Goal: Task Accomplishment & Management: Use online tool/utility

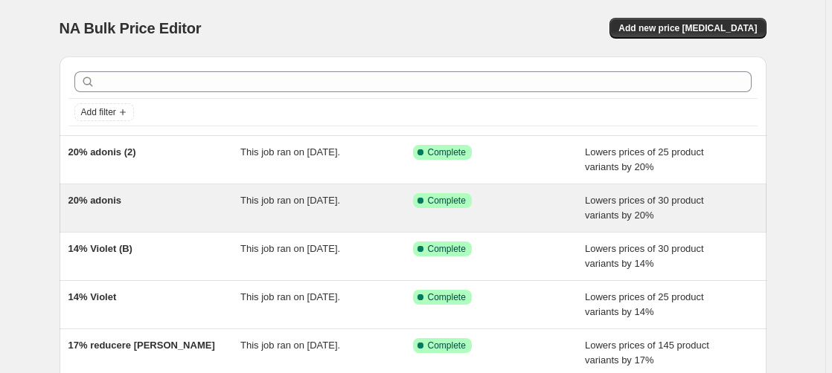
click at [107, 202] on span "20% adonis" at bounding box center [95, 200] width 54 height 11
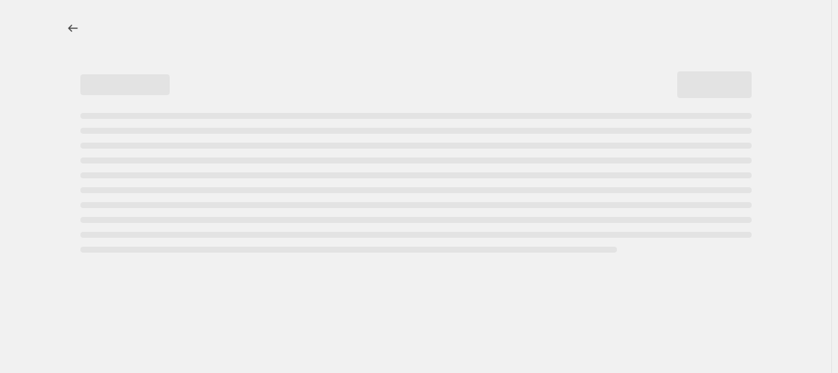
select select "percentage"
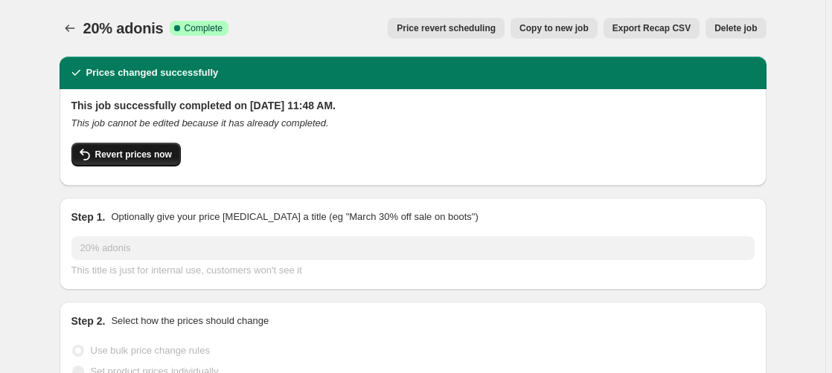
click at [153, 153] on span "Revert prices now" at bounding box center [133, 155] width 77 height 12
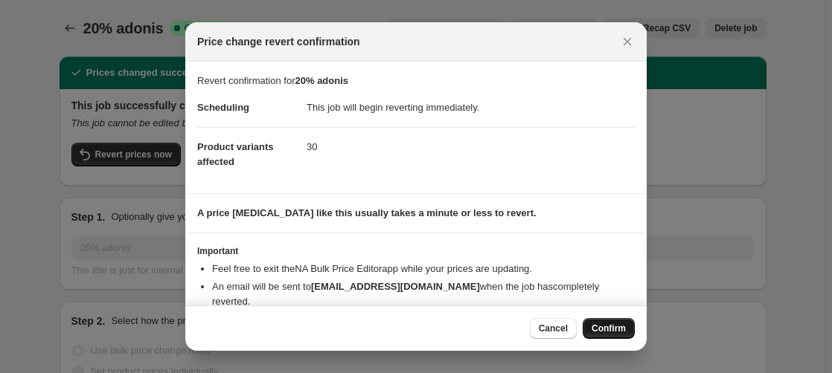
click at [617, 332] on span "Confirm" at bounding box center [608, 329] width 34 height 12
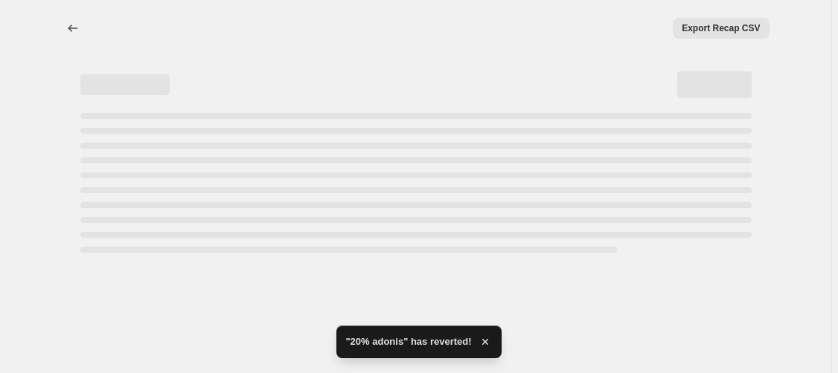
select select "percentage"
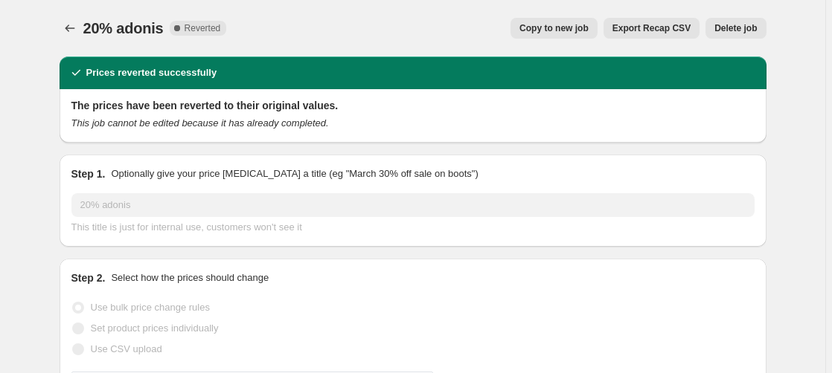
click at [574, 28] on span "Copy to new job" at bounding box center [553, 28] width 69 height 12
select select "percentage"
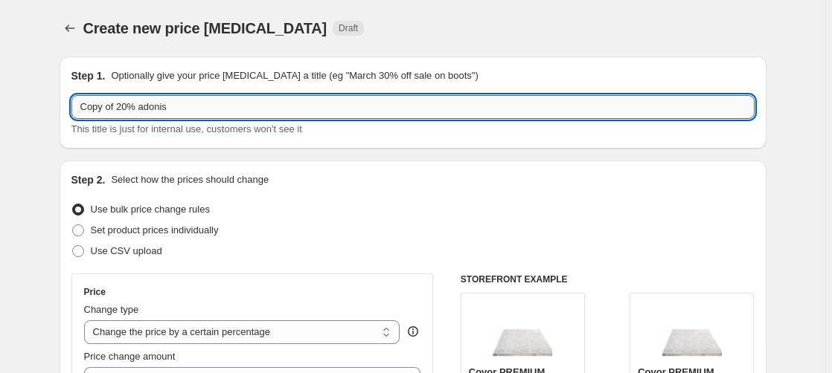
drag, startPoint x: 127, startPoint y: 108, endPoint x: 15, endPoint y: 111, distance: 112.4
click at [71, 111] on input "Copy of 20% adonis" at bounding box center [412, 107] width 683 height 24
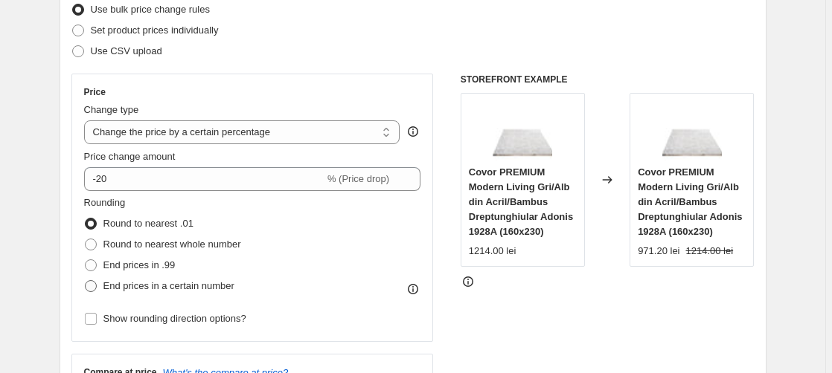
scroll to position [228, 0]
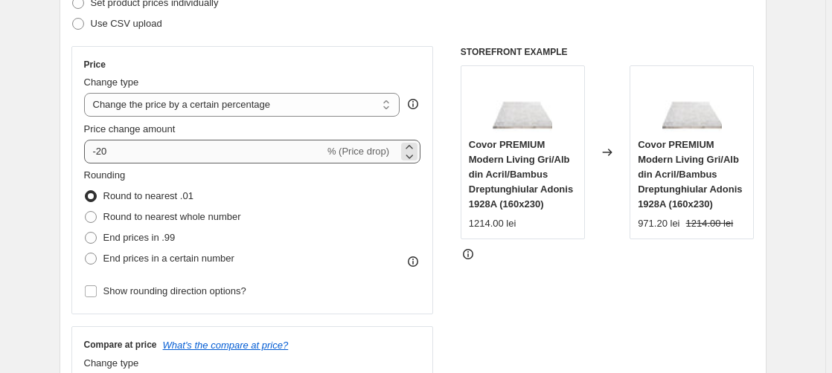
type input "29% adonis"
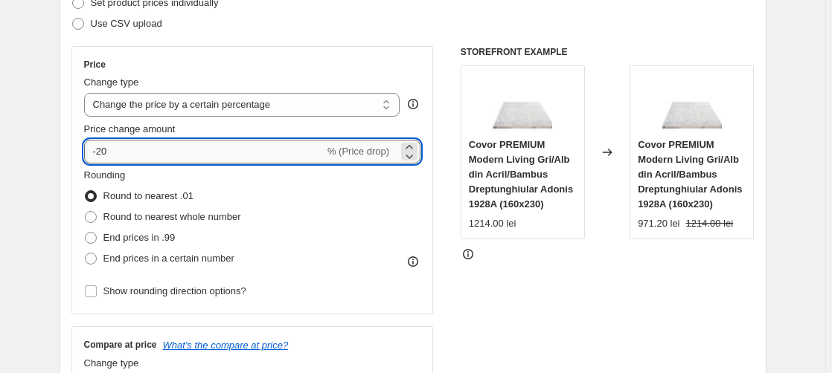
drag, startPoint x: 115, startPoint y: 148, endPoint x: 155, endPoint y: 158, distance: 40.8
click at [115, 149] on input "-20" at bounding box center [204, 152] width 240 height 24
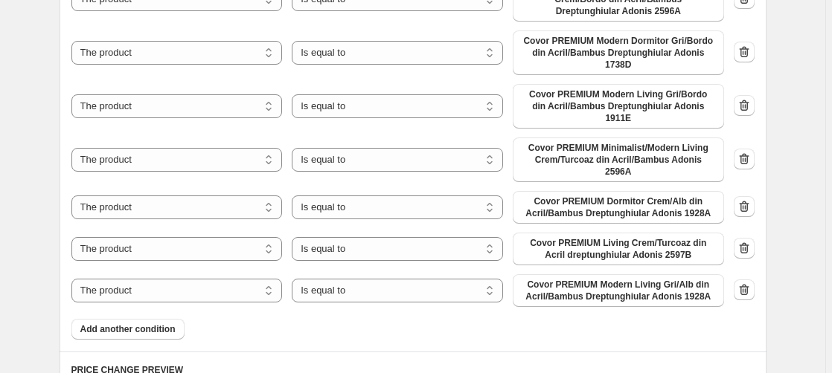
scroll to position [986, 0]
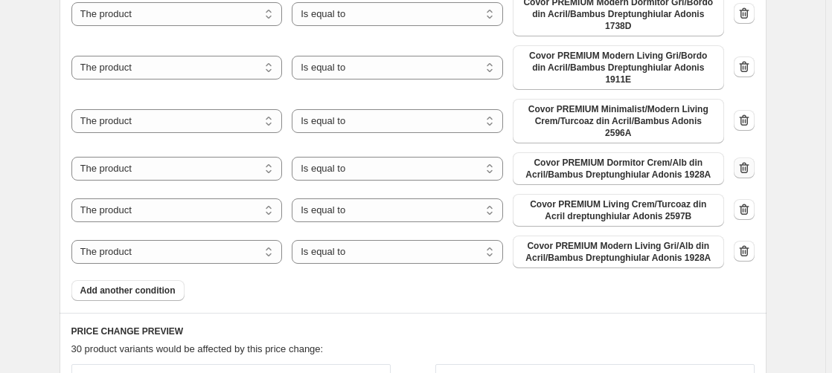
type input "-29"
click at [749, 161] on icon "button" at bounding box center [744, 168] width 15 height 15
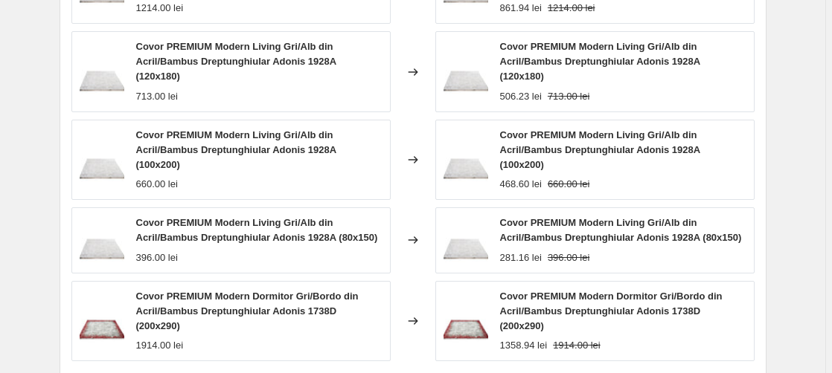
scroll to position [1550, 0]
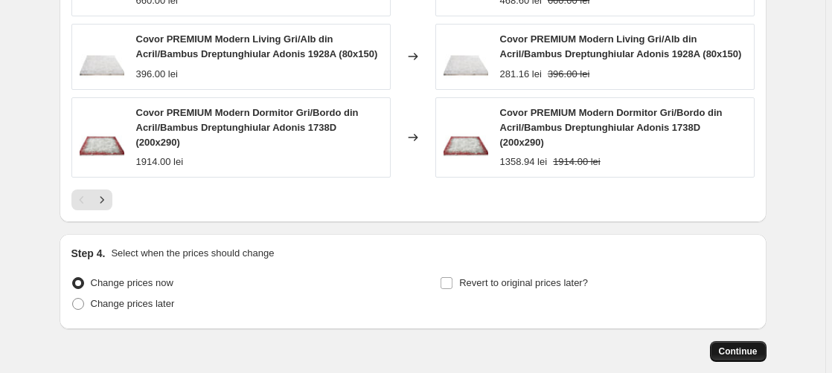
click at [748, 346] on span "Continue" at bounding box center [738, 352] width 39 height 12
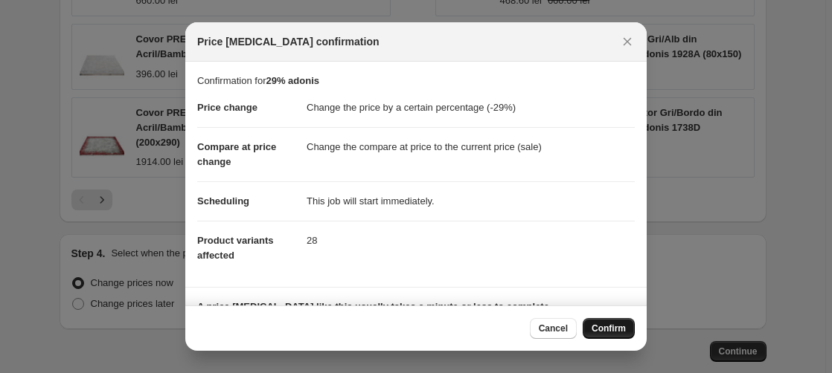
click at [623, 336] on button "Confirm" at bounding box center [609, 328] width 52 height 21
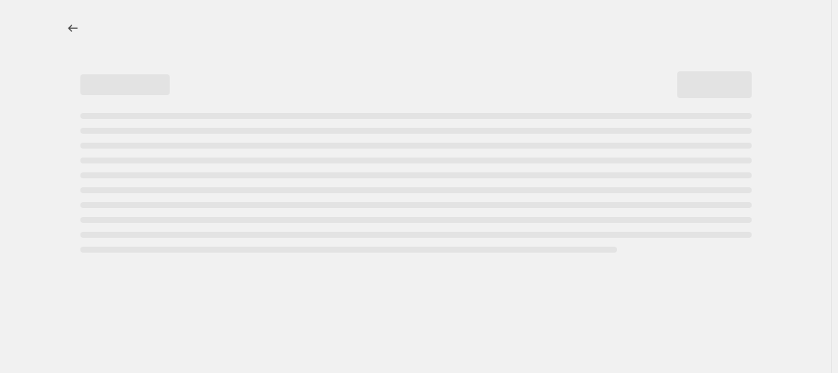
select select "percentage"
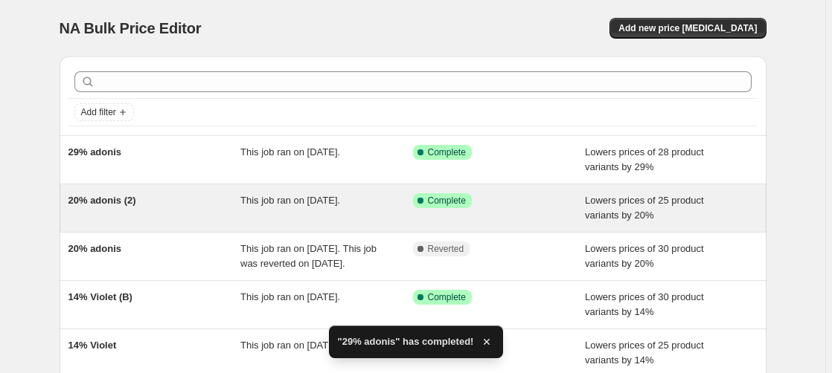
click at [118, 202] on span "20% adonis (2)" at bounding box center [102, 200] width 68 height 11
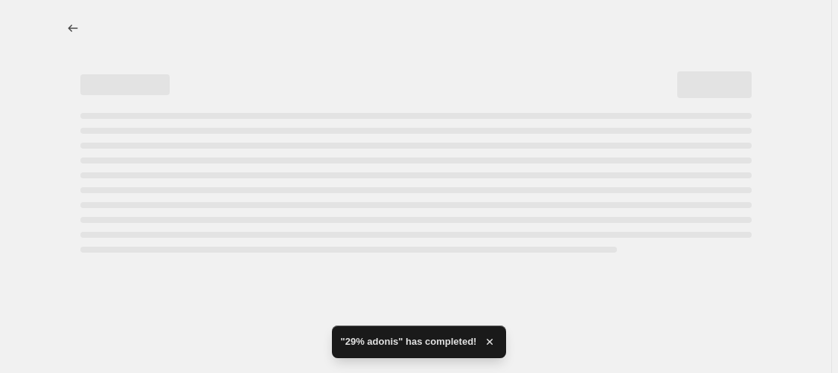
select select "percentage"
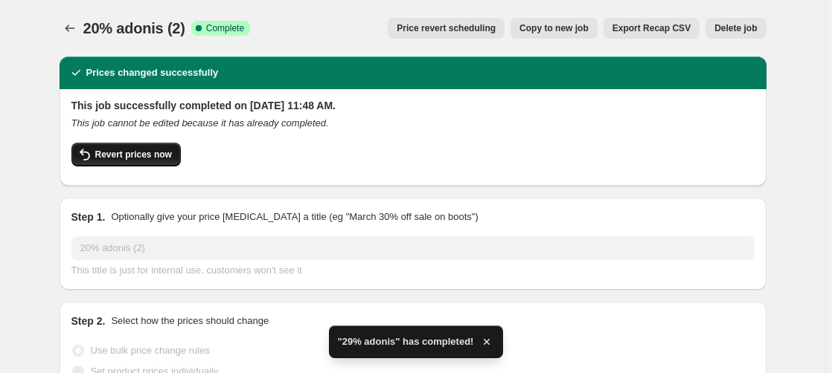
click at [126, 153] on span "Revert prices now" at bounding box center [133, 155] width 77 height 12
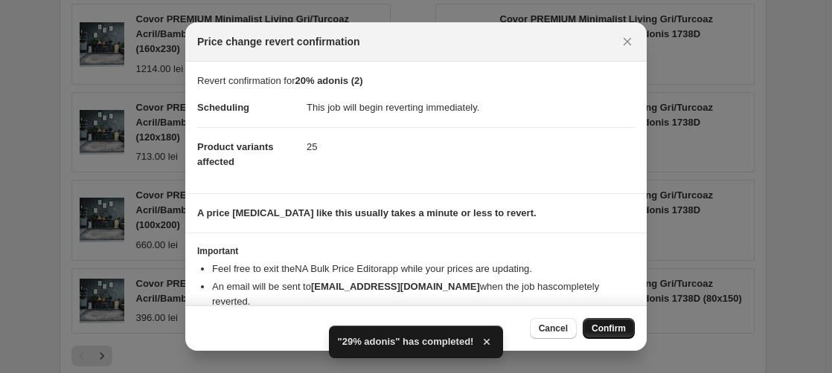
click at [603, 328] on span "Confirm" at bounding box center [608, 329] width 34 height 12
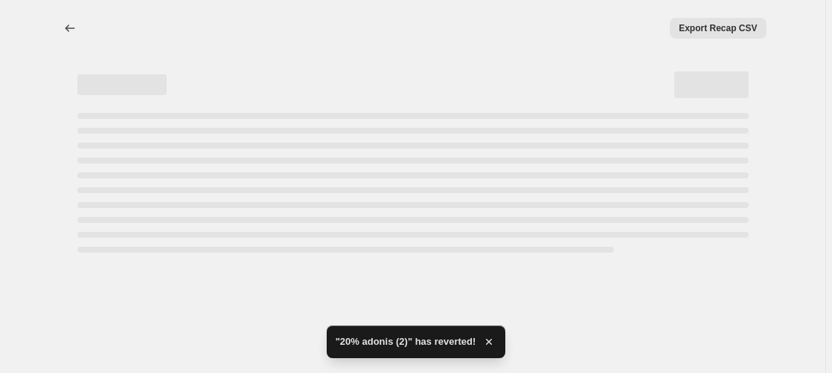
select select "percentage"
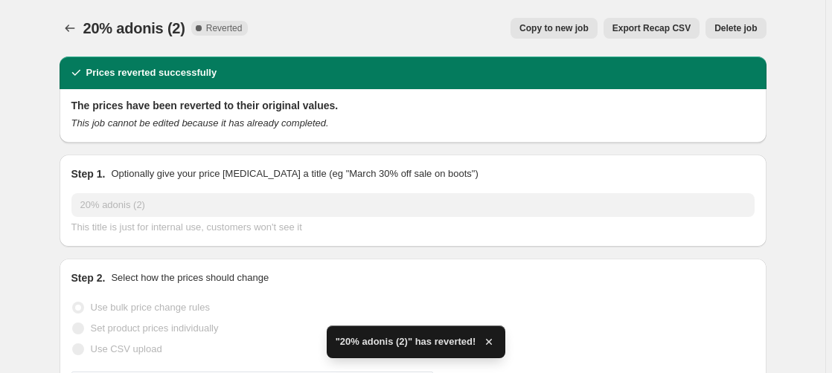
click at [554, 29] on span "Copy to new job" at bounding box center [553, 28] width 69 height 12
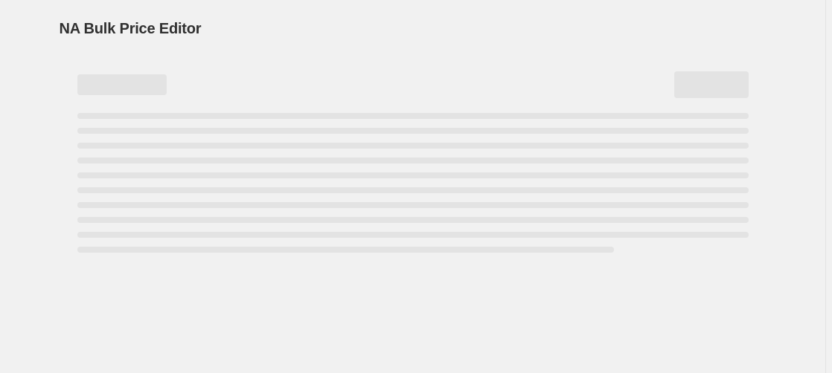
select select "percentage"
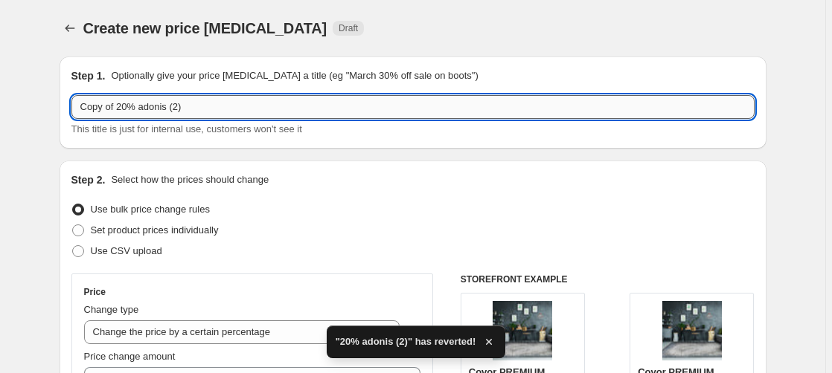
drag, startPoint x: 129, startPoint y: 109, endPoint x: -13, endPoint y: 113, distance: 142.9
click at [71, 113] on input "Copy of 20% adonis (2)" at bounding box center [412, 107] width 683 height 24
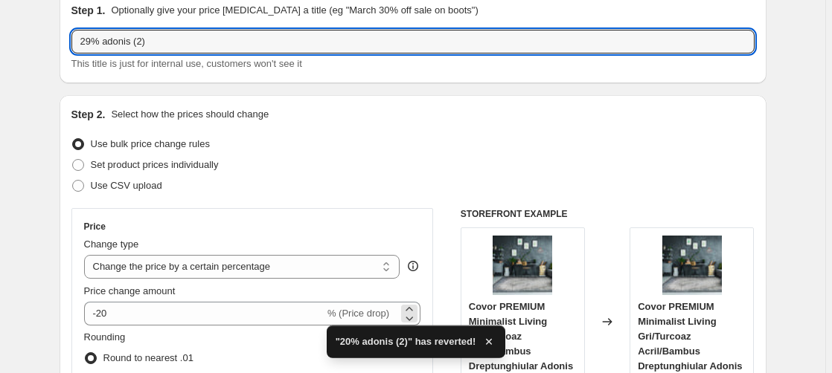
scroll to position [152, 0]
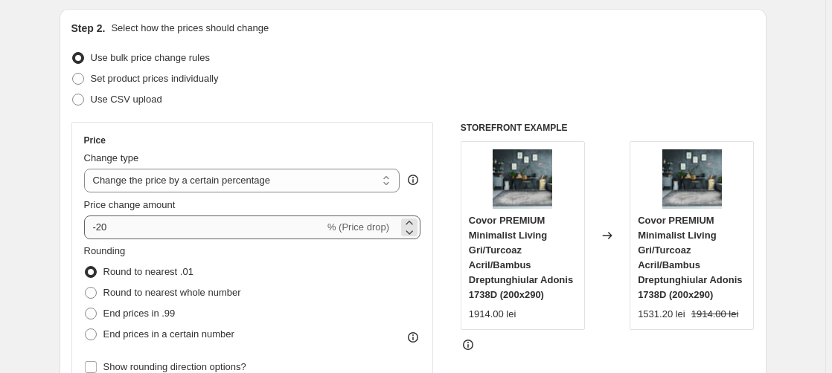
type input "29% adonis (2)"
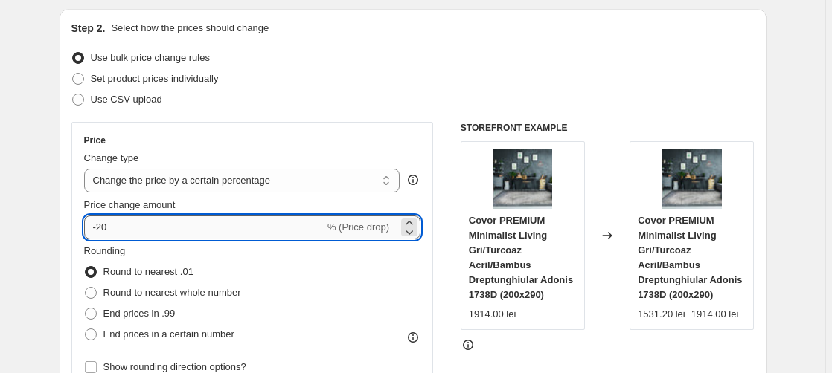
click at [126, 228] on input "-20" at bounding box center [204, 228] width 240 height 24
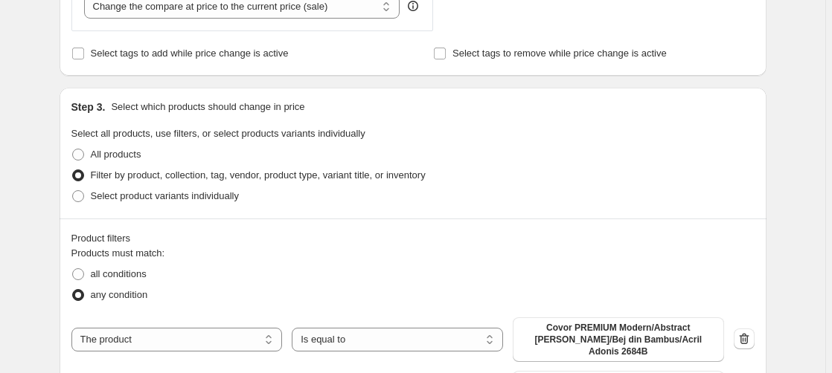
scroll to position [835, 0]
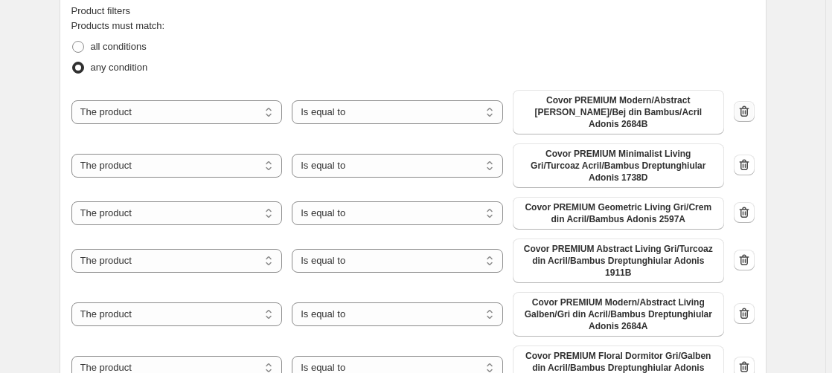
type input "-29"
click at [749, 107] on icon "button" at bounding box center [744, 111] width 15 height 15
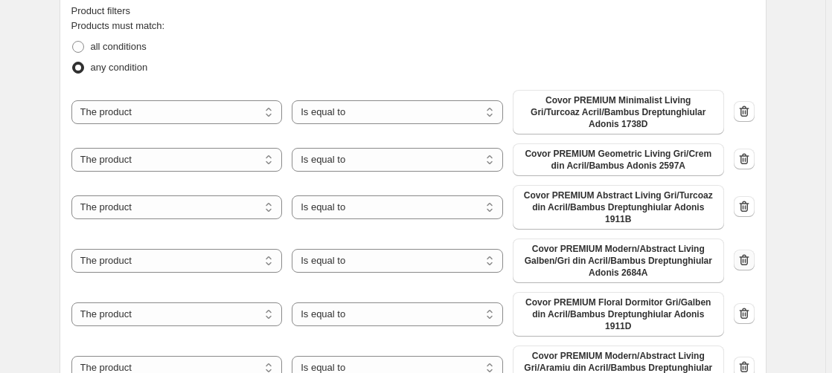
click at [747, 253] on icon "button" at bounding box center [744, 260] width 15 height 15
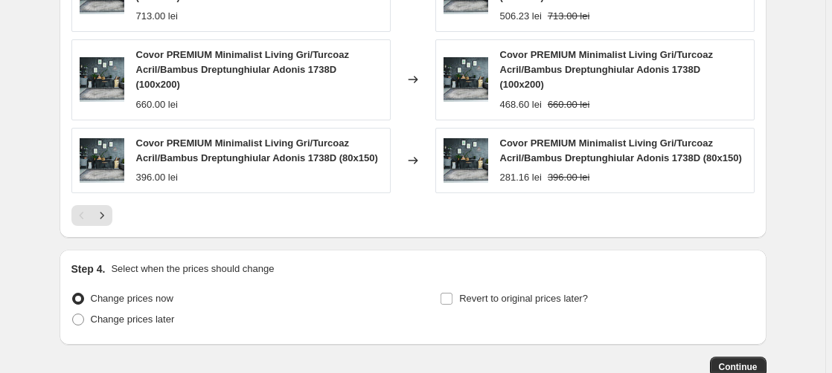
scroll to position [1493, 0]
click at [754, 361] on span "Continue" at bounding box center [738, 367] width 39 height 12
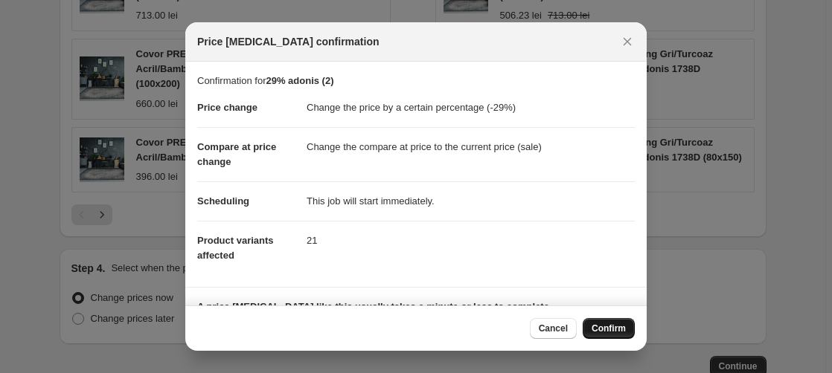
click at [611, 328] on span "Confirm" at bounding box center [608, 329] width 34 height 12
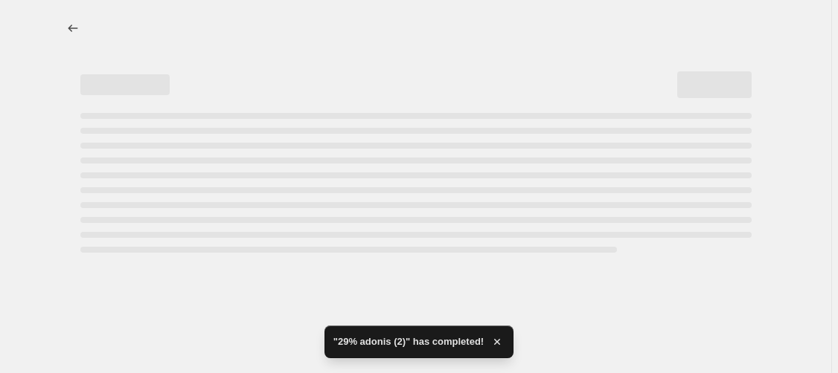
select select "percentage"
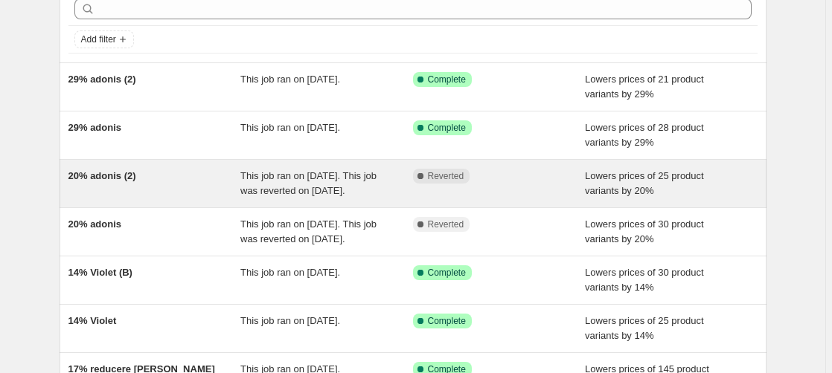
scroll to position [76, 0]
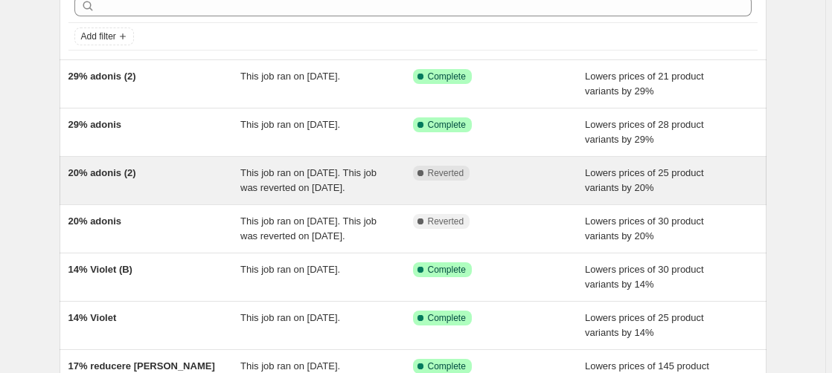
click at [102, 173] on span "20% adonis (2)" at bounding box center [102, 172] width 68 height 11
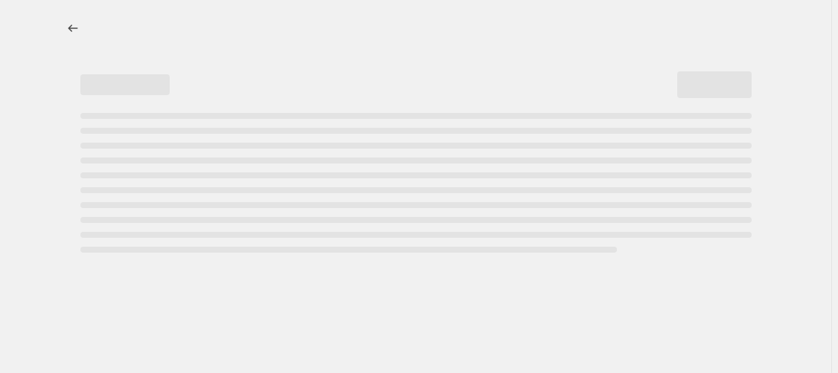
select select "percentage"
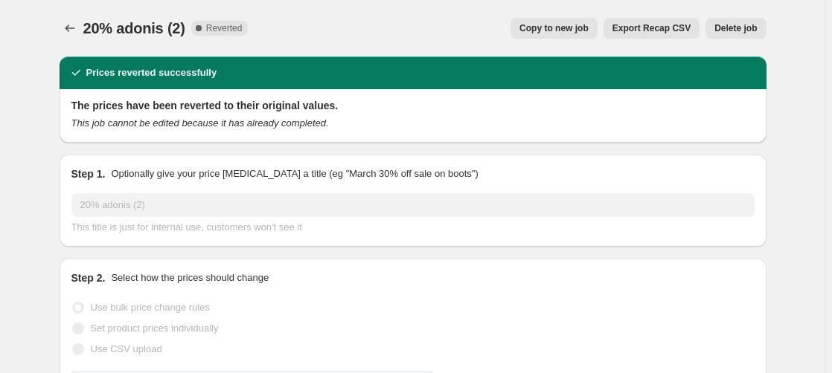
click at [574, 31] on span "Copy to new job" at bounding box center [553, 28] width 69 height 12
select select "percentage"
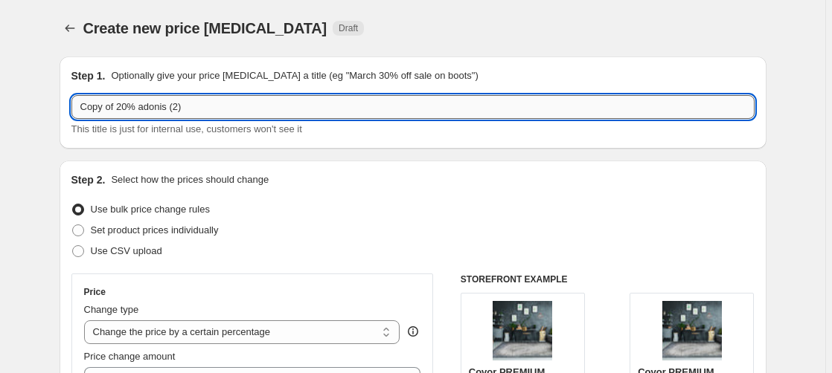
drag, startPoint x: 130, startPoint y: 109, endPoint x: -21, endPoint y: 118, distance: 151.3
click at [71, 118] on input "Copy of 20% adonis (2)" at bounding box center [412, 107] width 683 height 24
click at [141, 110] on input "46% adonis (2)" at bounding box center [412, 107] width 683 height 24
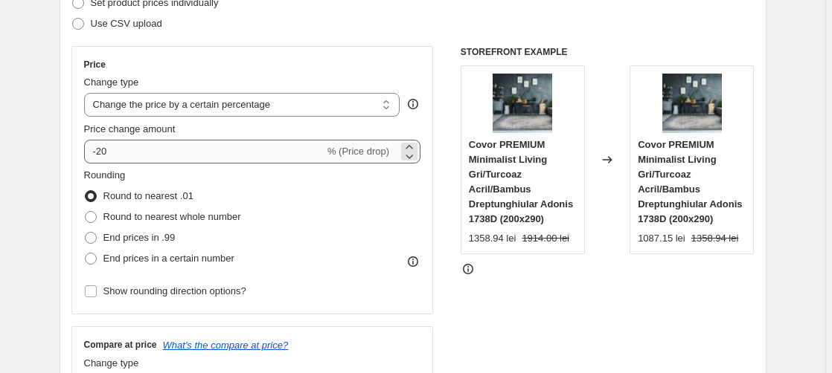
type input "46% adonis (3)"
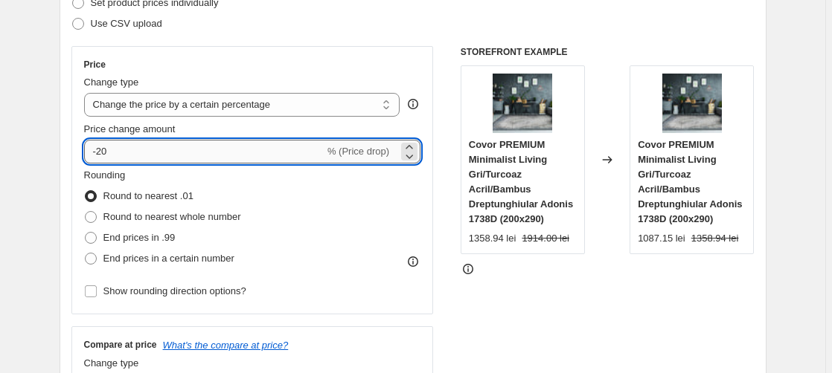
click at [118, 152] on input "-20" at bounding box center [204, 152] width 240 height 24
type input "-2"
type input "-46"
click at [603, 295] on div "STOREFRONT EXAMPLE Covor PREMIUM Minimalist Living Gri/Turcoaz Acril/Bambus Dre…" at bounding box center [608, 228] width 294 height 365
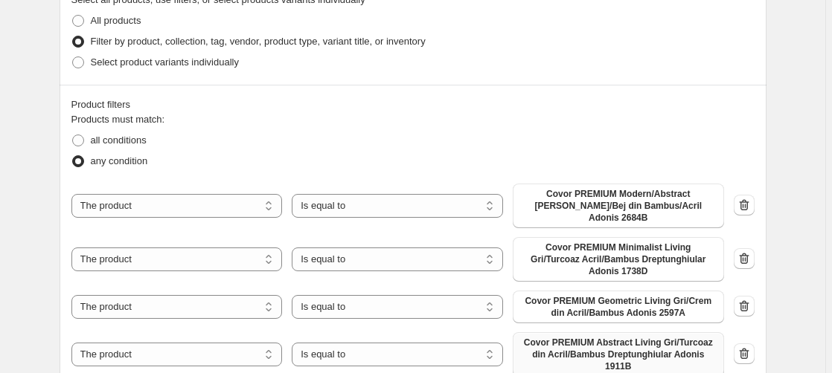
scroll to position [835, 0]
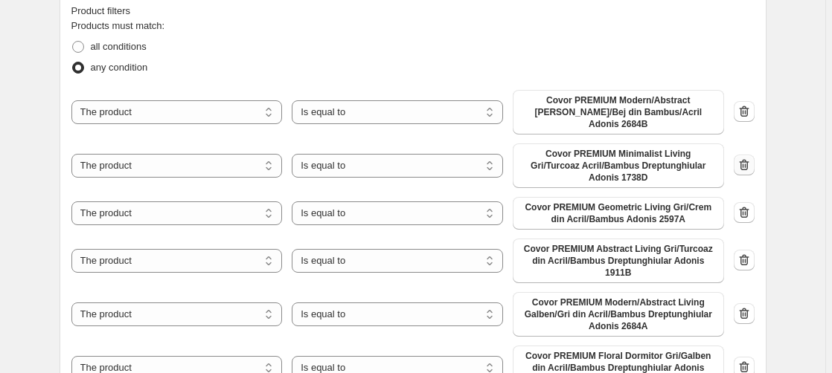
click at [745, 164] on icon "button" at bounding box center [744, 166] width 1 height 4
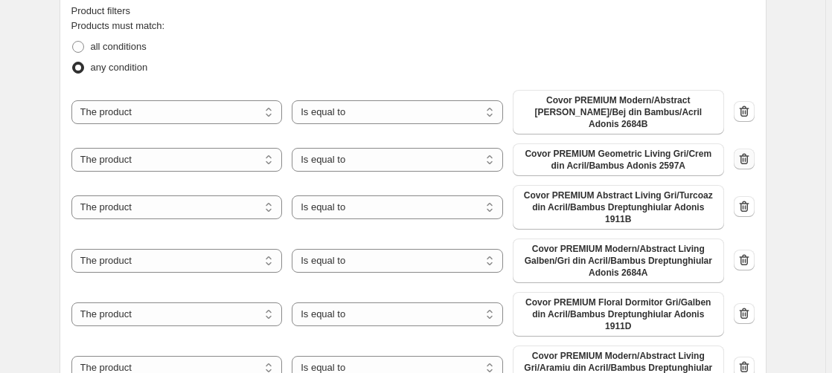
click at [748, 152] on icon "button" at bounding box center [744, 159] width 15 height 15
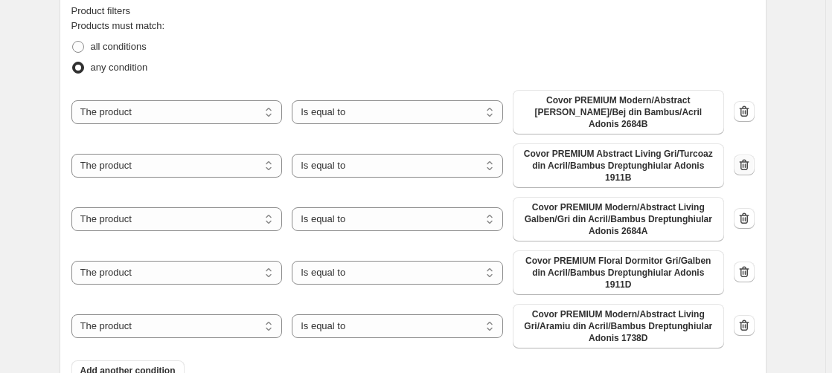
click at [745, 158] on icon "button" at bounding box center [744, 165] width 15 height 15
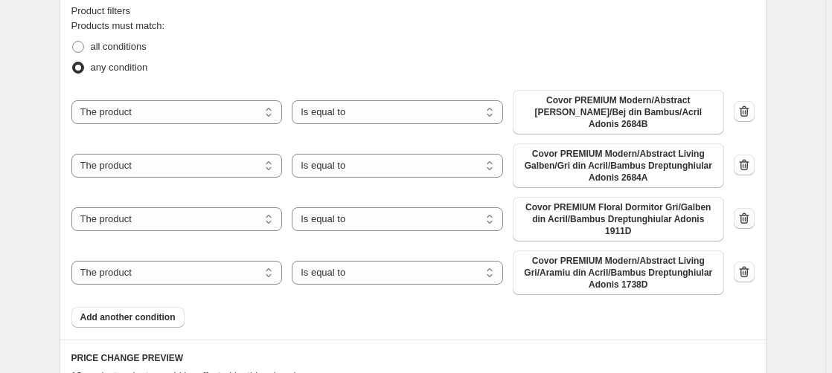
click at [746, 211] on icon "button" at bounding box center [744, 218] width 15 height 15
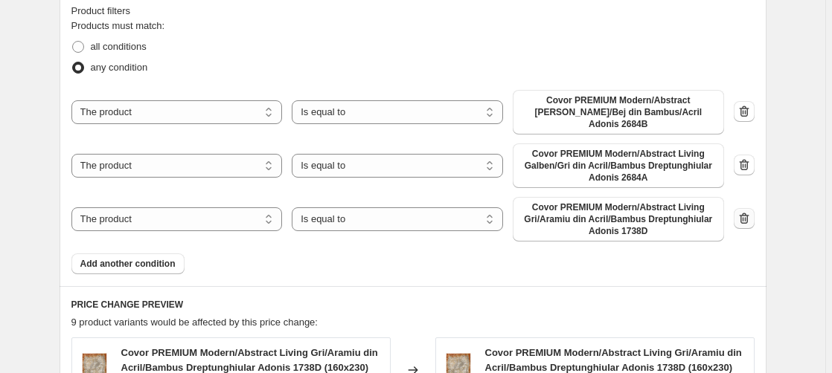
click at [748, 211] on icon "button" at bounding box center [744, 218] width 15 height 15
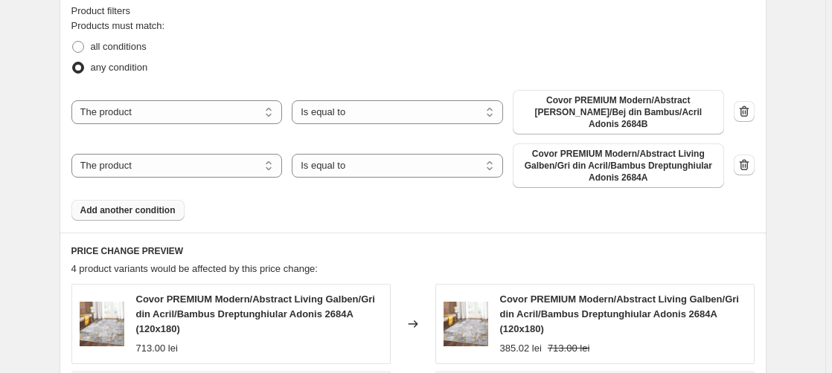
click at [129, 205] on span "Add another condition" at bounding box center [127, 211] width 95 height 12
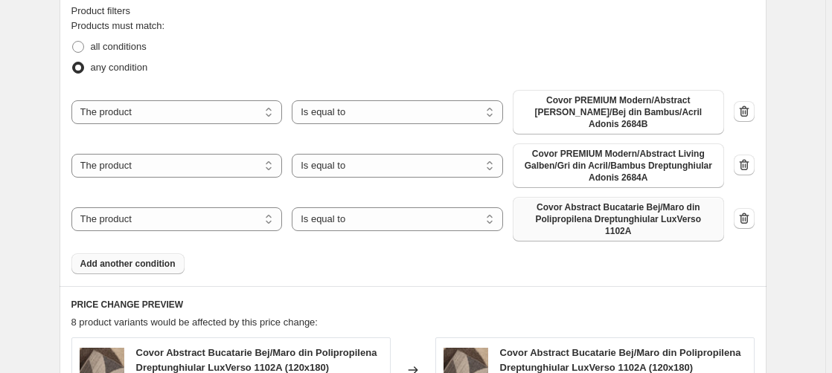
click at [688, 202] on span "Covor Abstract Bucatarie Bej/Maro din Polipropilena Dreptunghiular LuxVerso 110…" at bounding box center [618, 220] width 193 height 36
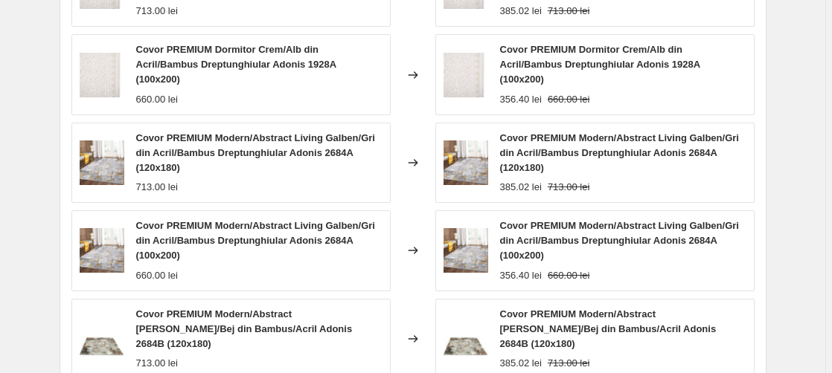
scroll to position [1440, 0]
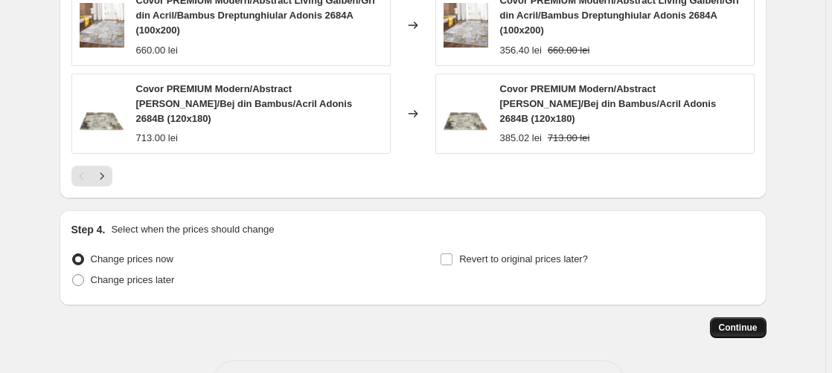
click at [745, 322] on span "Continue" at bounding box center [738, 328] width 39 height 12
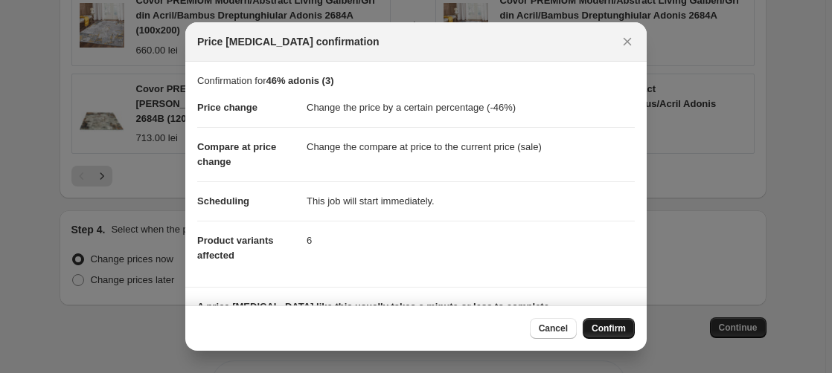
click at [620, 328] on span "Confirm" at bounding box center [608, 329] width 34 height 12
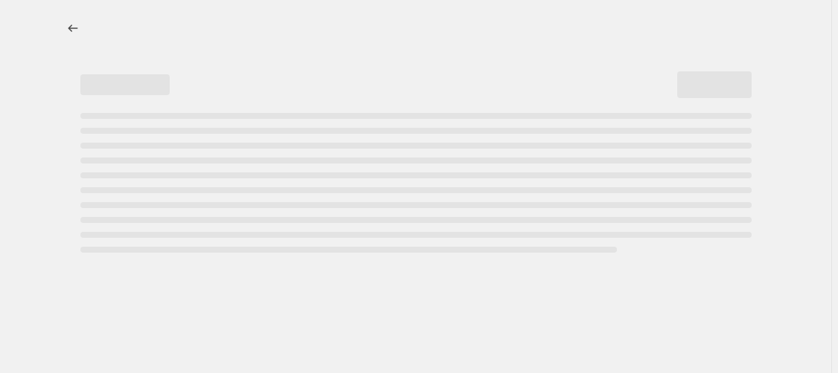
select select "percentage"
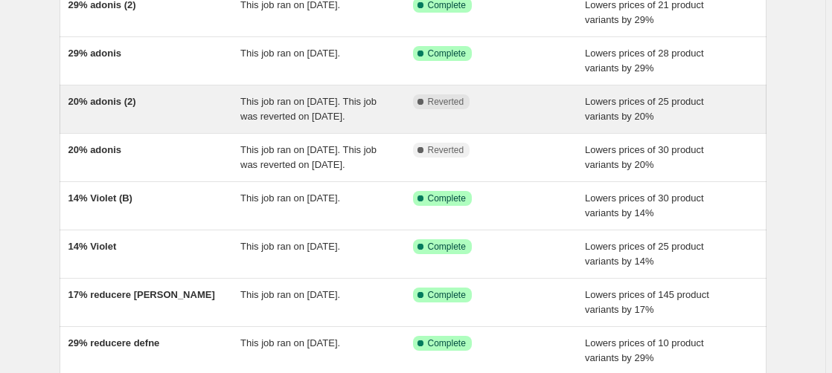
scroll to position [228, 0]
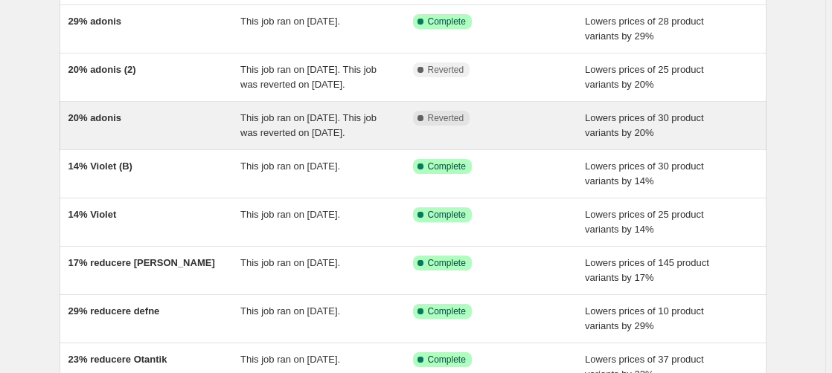
click at [119, 123] on span "20% adonis" at bounding box center [95, 117] width 54 height 11
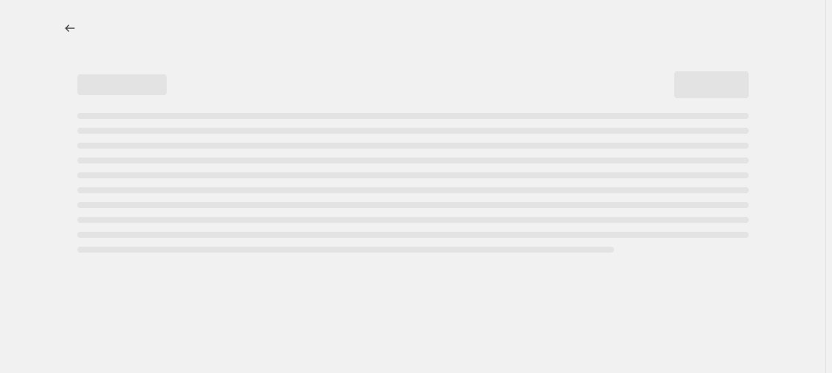
select select "percentage"
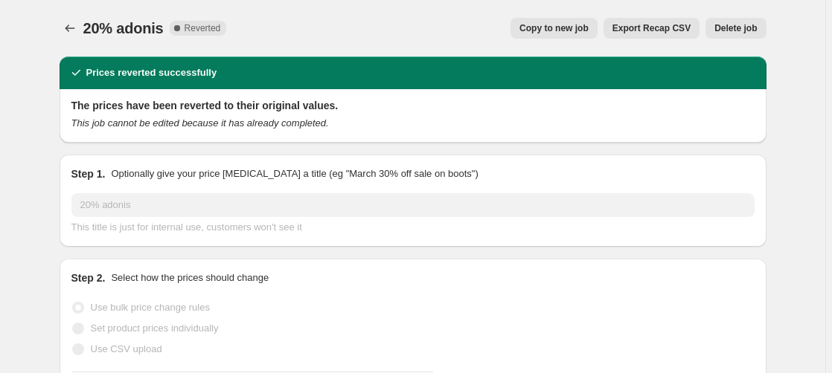
click at [740, 30] on span "Delete job" at bounding box center [735, 28] width 42 height 12
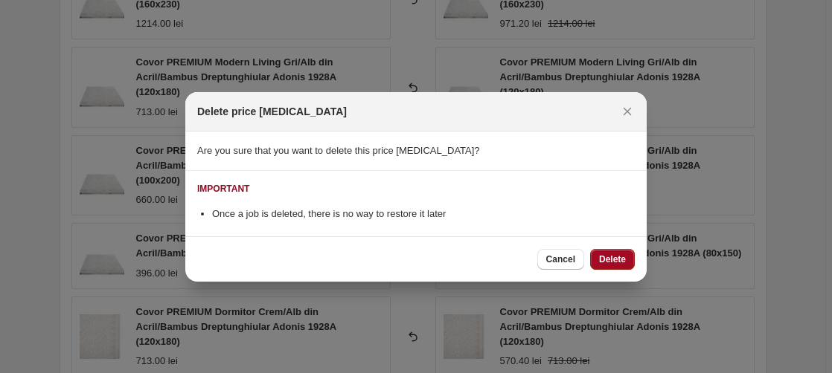
click at [621, 263] on span "Delete" at bounding box center [612, 260] width 27 height 12
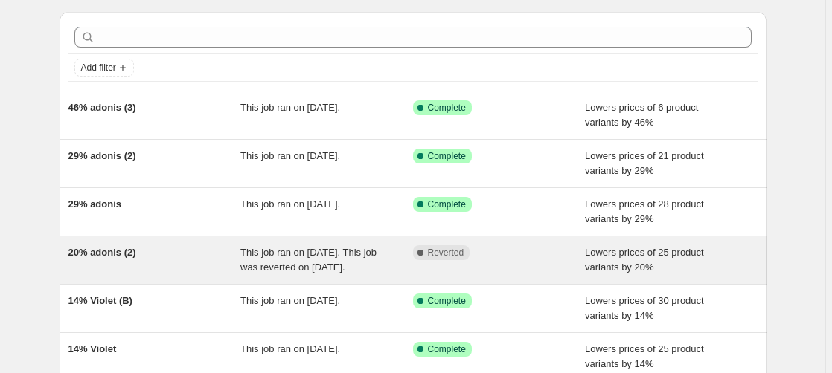
scroll to position [76, 0]
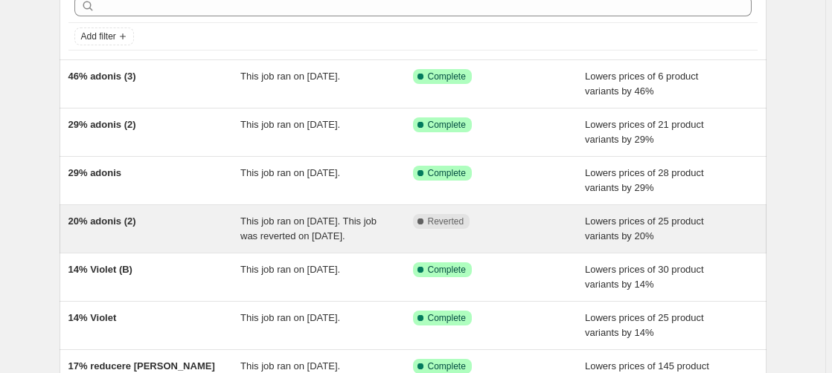
click at [121, 221] on span "20% adonis (2)" at bounding box center [102, 221] width 68 height 11
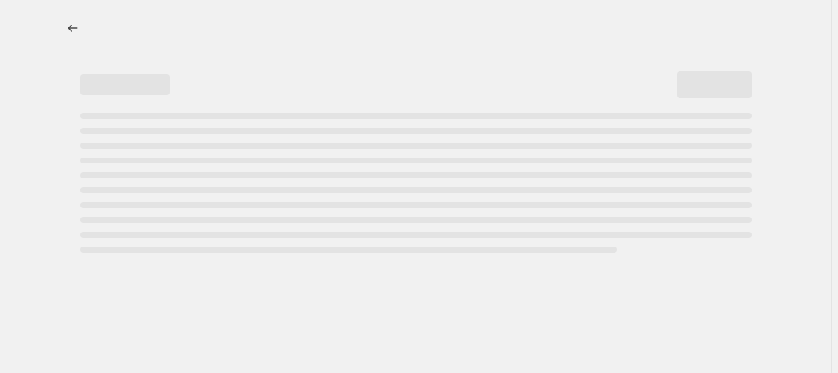
select select "percentage"
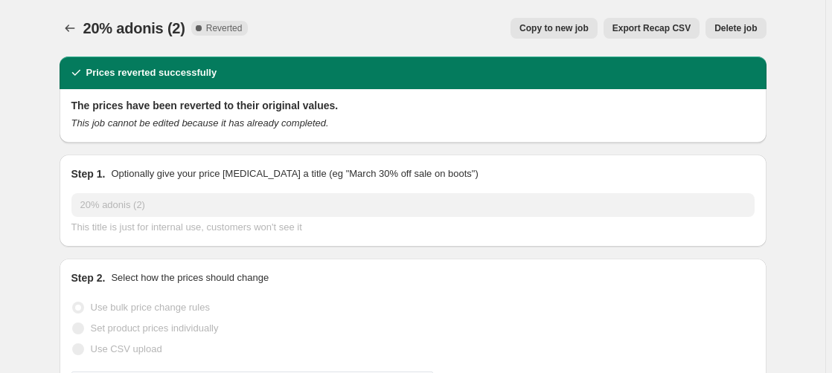
click at [741, 28] on span "Delete job" at bounding box center [735, 28] width 42 height 12
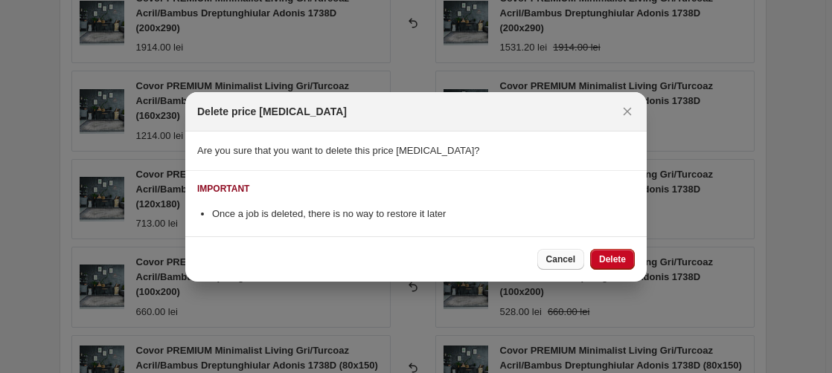
drag, startPoint x: 617, startPoint y: 257, endPoint x: 571, endPoint y: 251, distance: 46.5
click at [617, 258] on span "Delete" at bounding box center [612, 260] width 27 height 12
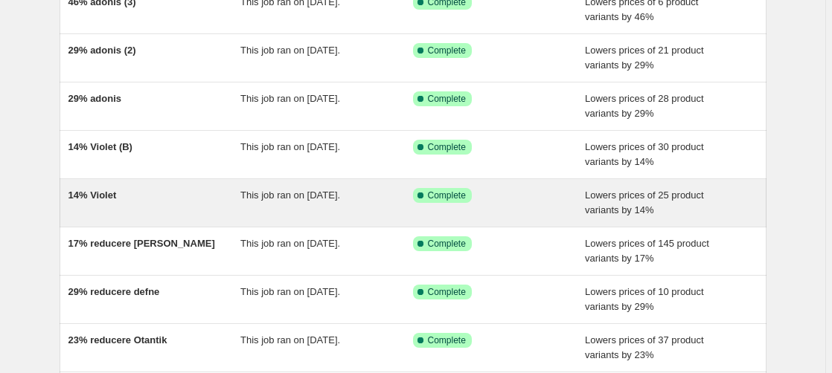
scroll to position [152, 0]
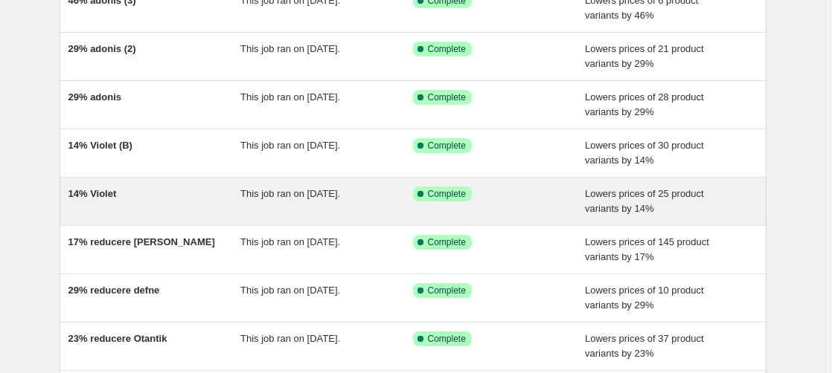
click at [109, 195] on span "14% Violet" at bounding box center [92, 193] width 48 height 11
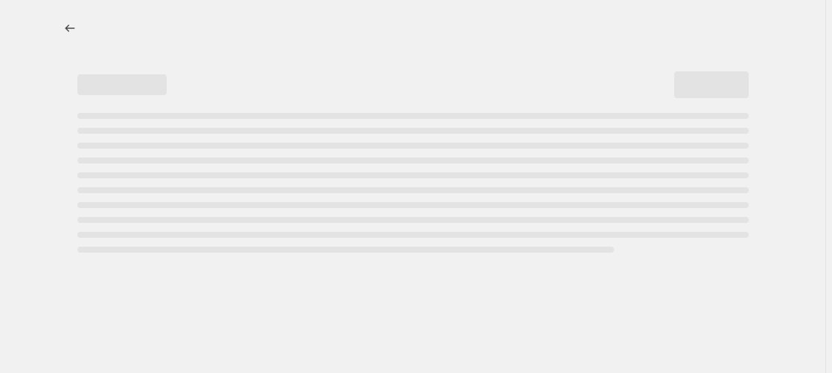
select select "percentage"
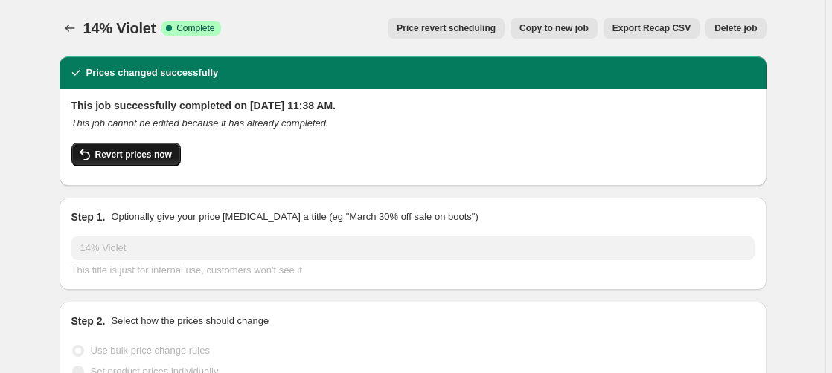
click at [123, 161] on button "Revert prices now" at bounding box center [125, 155] width 109 height 24
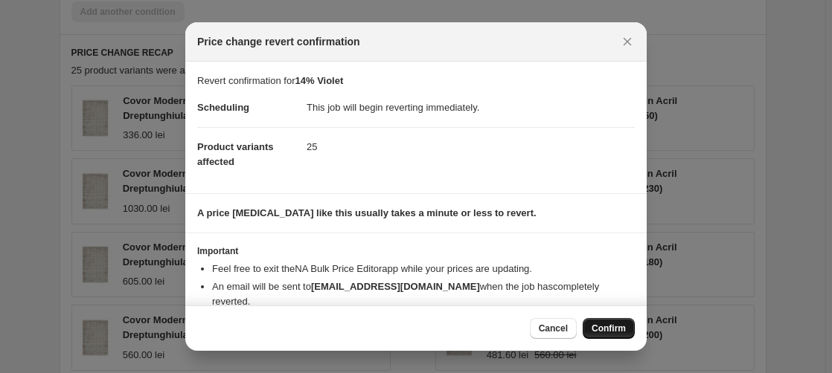
click at [603, 333] on span "Confirm" at bounding box center [608, 329] width 34 height 12
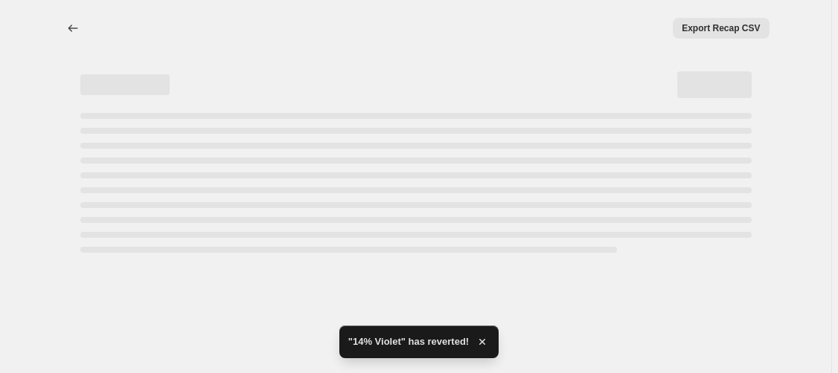
select select "percentage"
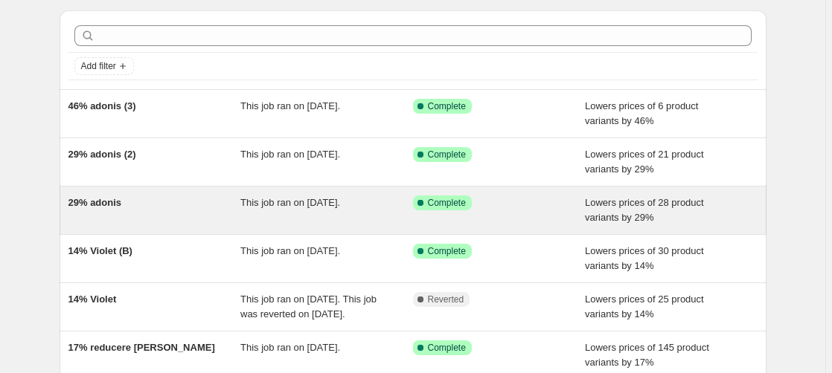
scroll to position [76, 0]
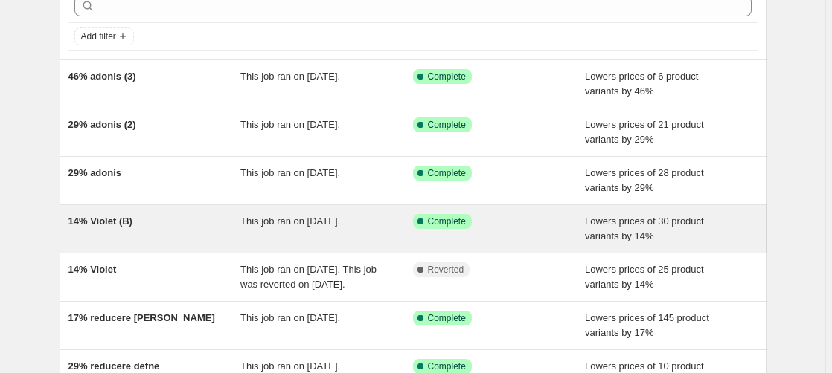
click at [121, 222] on span "14% Violet (B)" at bounding box center [100, 221] width 64 height 11
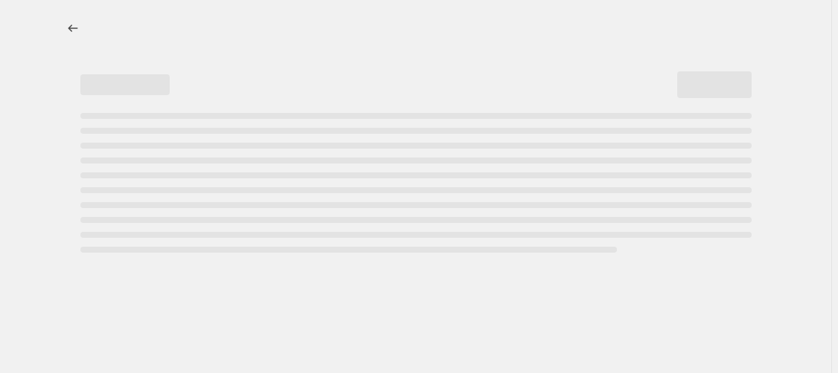
select select "percentage"
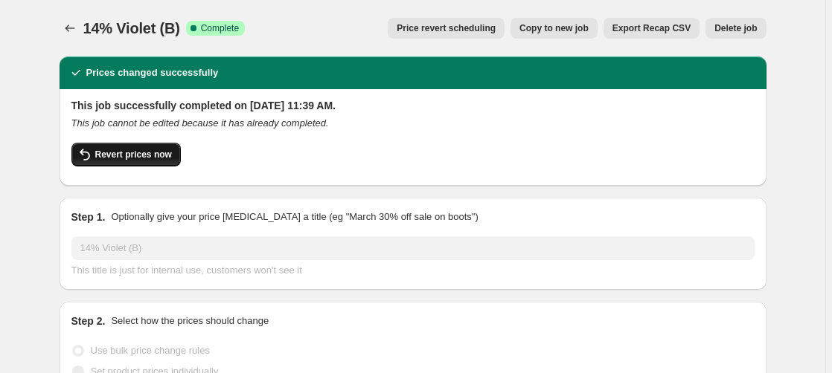
click at [128, 149] on button "Revert prices now" at bounding box center [125, 155] width 109 height 24
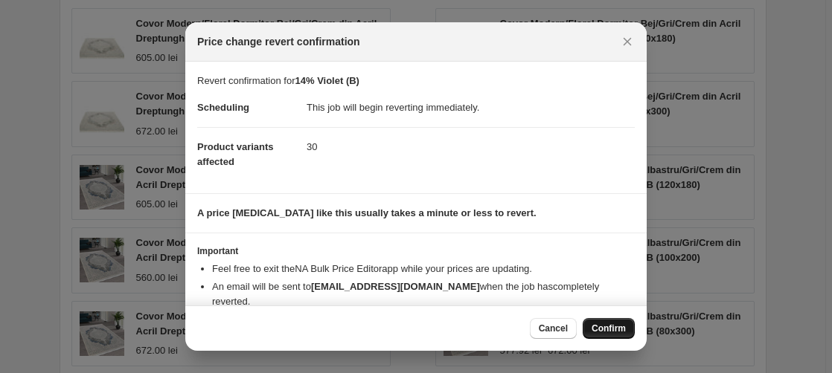
click at [613, 330] on span "Confirm" at bounding box center [608, 329] width 34 height 12
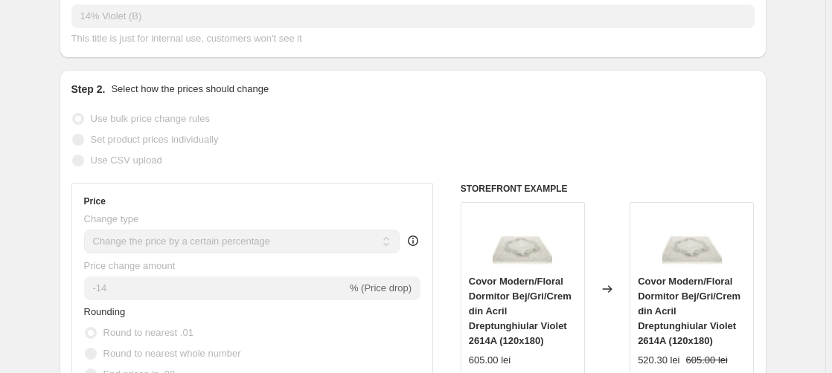
scroll to position [228, 0]
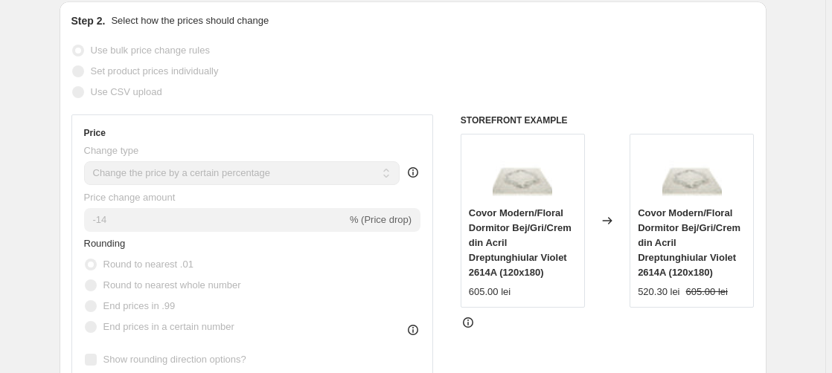
select select "percentage"
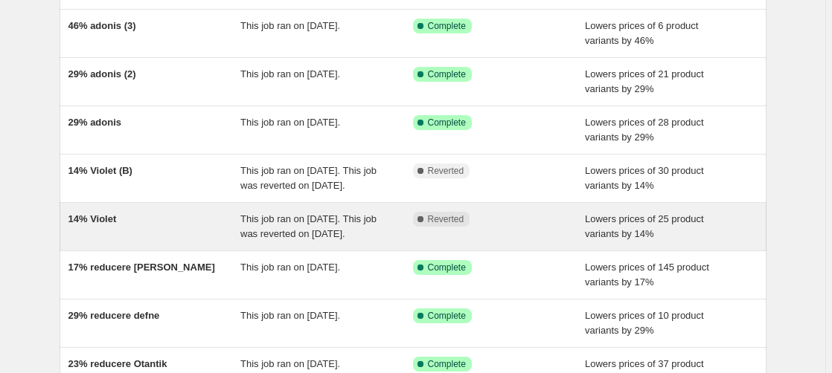
scroll to position [152, 0]
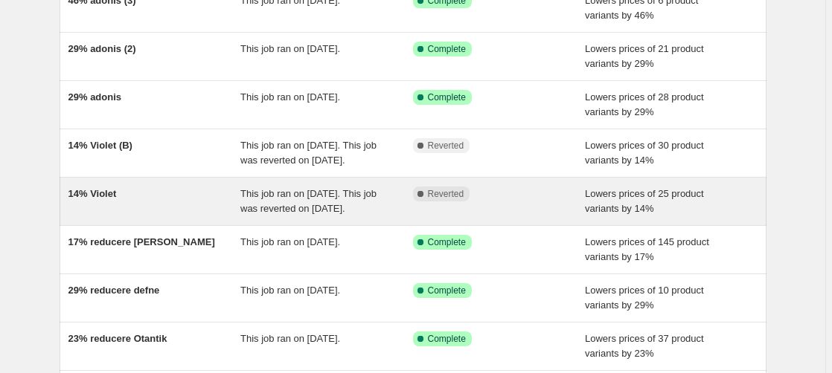
click at [109, 199] on span "14% Violet" at bounding box center [92, 193] width 48 height 11
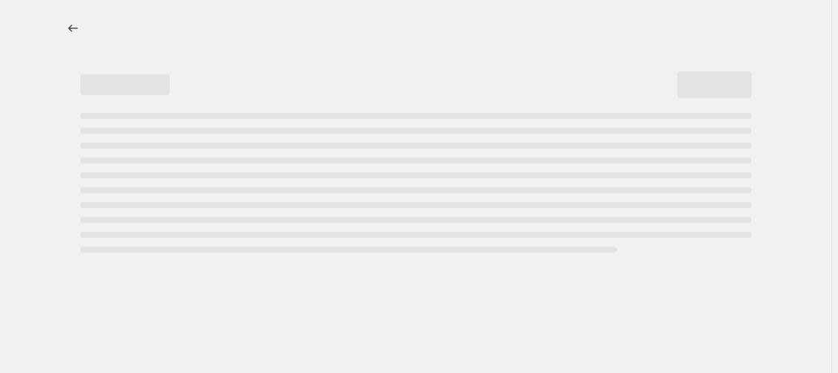
select select "percentage"
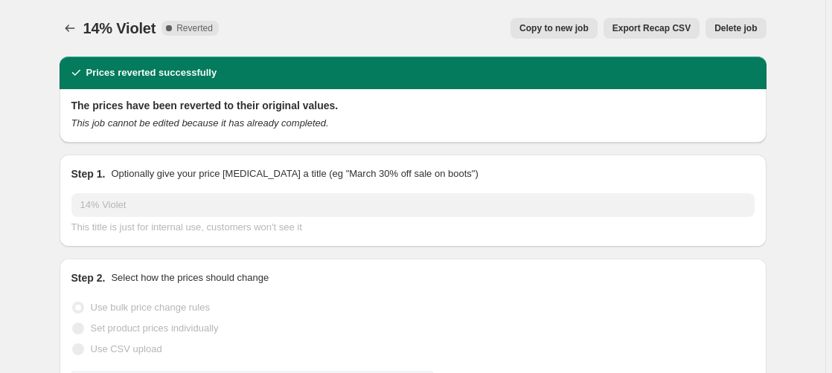
click at [573, 32] on span "Copy to new job" at bounding box center [553, 28] width 69 height 12
select select "percentage"
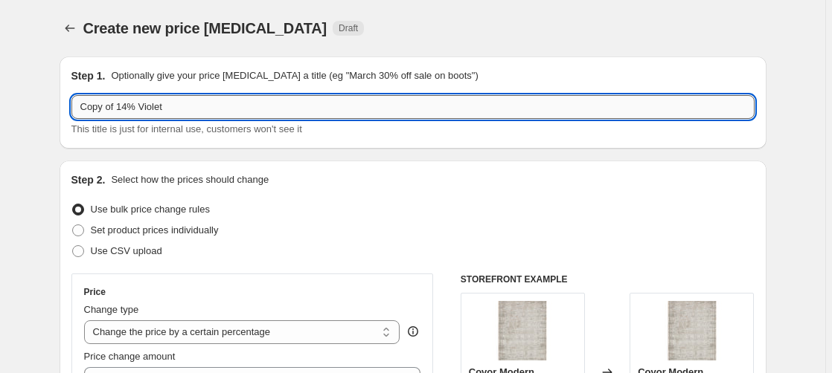
drag, startPoint x: 130, startPoint y: 106, endPoint x: -45, endPoint y: 102, distance: 174.9
click at [71, 102] on input "Copy of 14% Violet" at bounding box center [412, 107] width 683 height 24
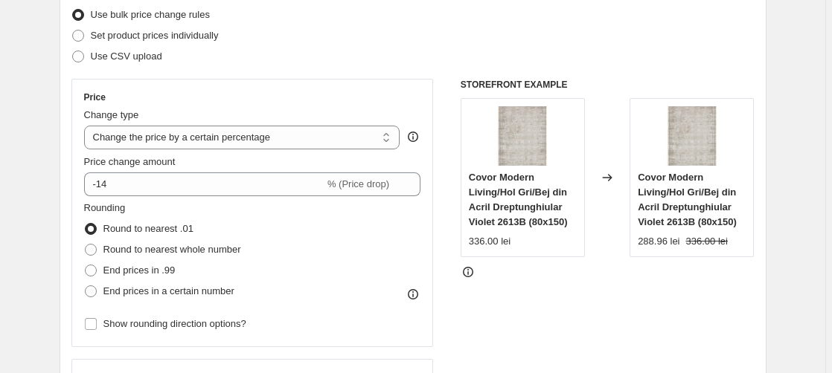
scroll to position [304, 0]
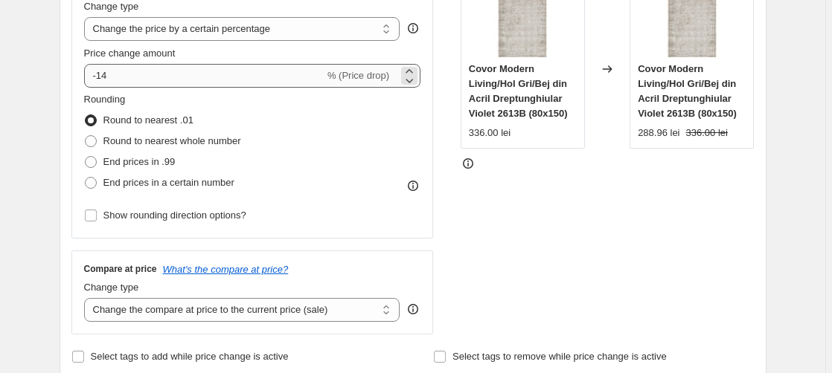
type input "29% Violet"
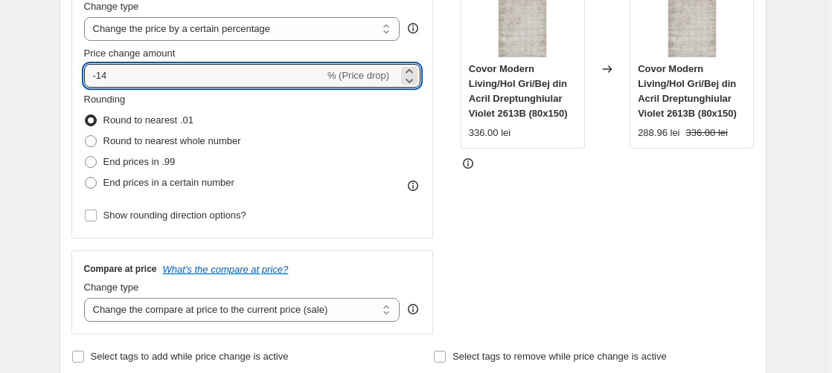
drag, startPoint x: 102, startPoint y: 76, endPoint x: 155, endPoint y: 92, distance: 55.3
click at [128, 82] on input "-14" at bounding box center [204, 76] width 240 height 24
type input "-29"
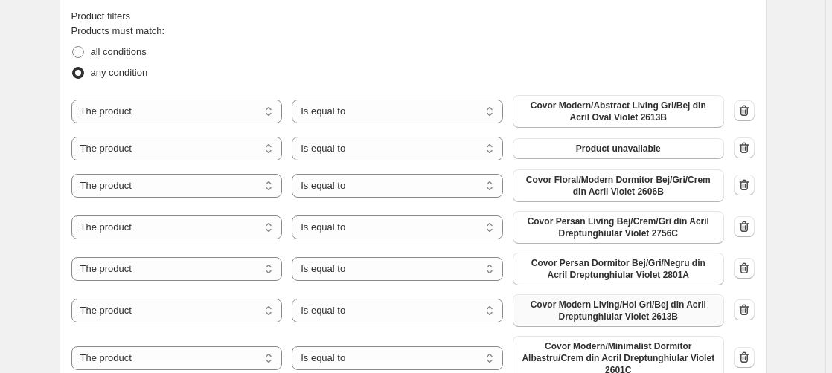
scroll to position [911, 0]
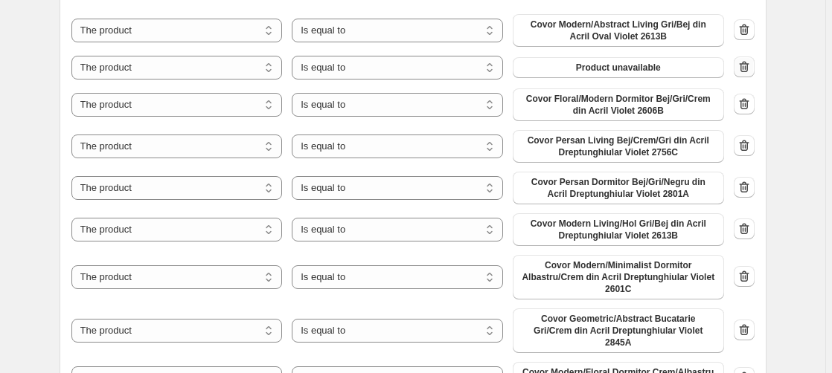
click at [747, 69] on icon "button" at bounding box center [744, 67] width 15 height 15
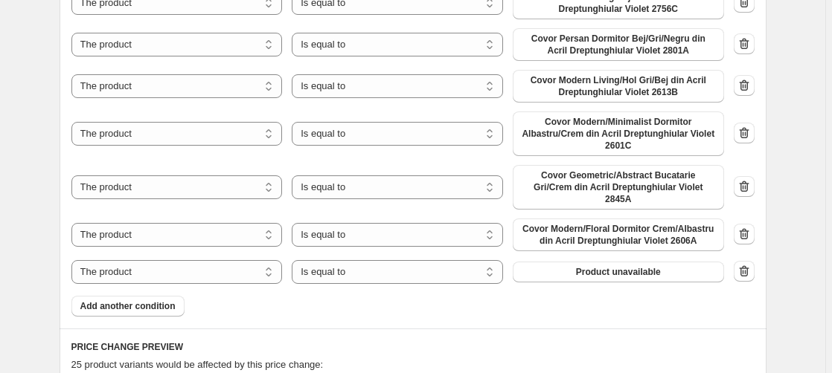
scroll to position [1138, 0]
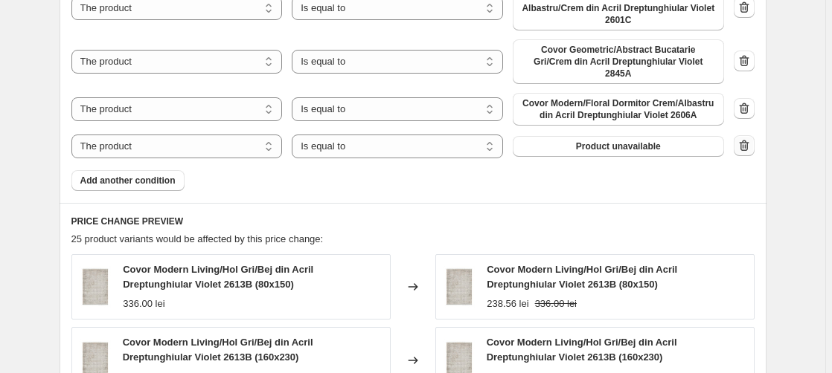
click at [742, 138] on icon "button" at bounding box center [744, 145] width 15 height 15
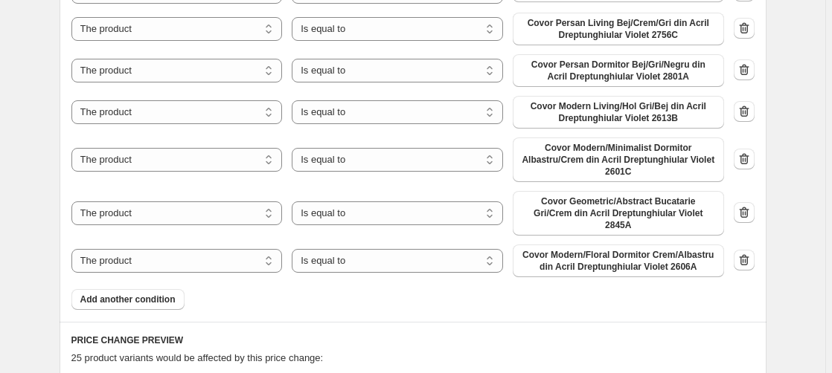
scroll to position [911, 0]
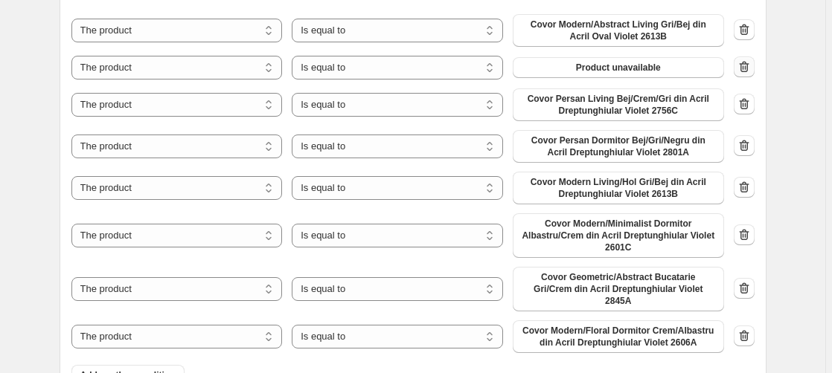
click at [745, 68] on icon "button" at bounding box center [744, 67] width 1 height 4
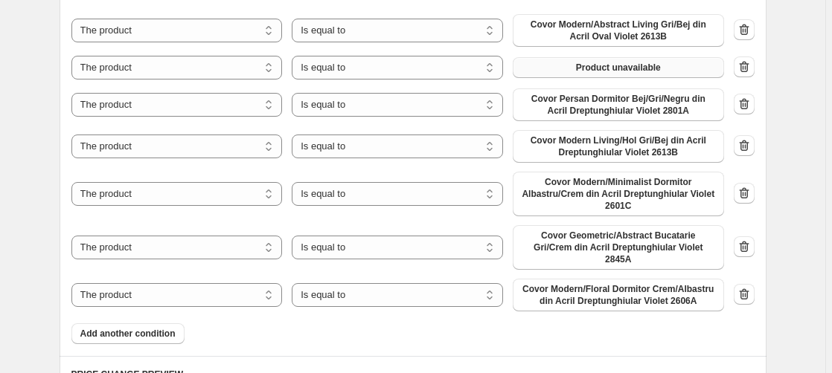
click at [620, 65] on span "Product unavailable" at bounding box center [618, 68] width 85 height 12
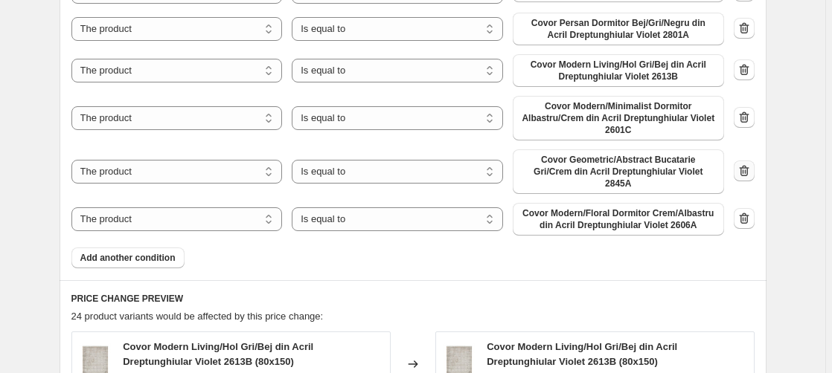
scroll to position [835, 0]
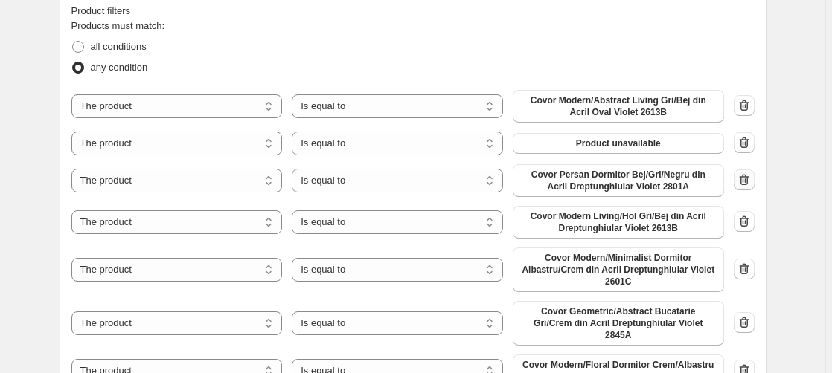
click at [748, 179] on icon "button" at bounding box center [744, 180] width 15 height 15
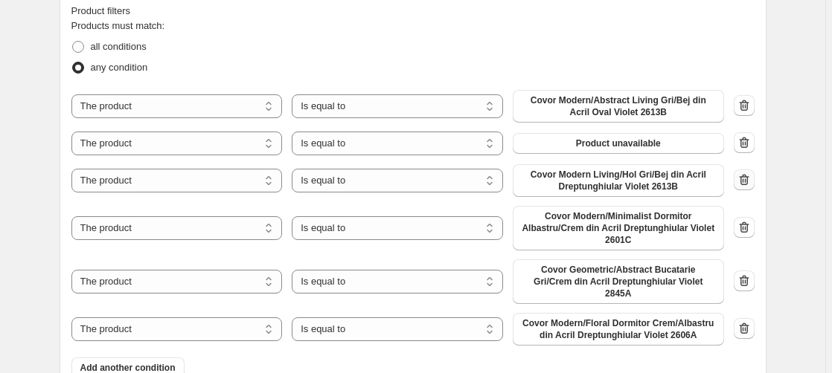
click at [747, 179] on icon "button" at bounding box center [744, 180] width 15 height 15
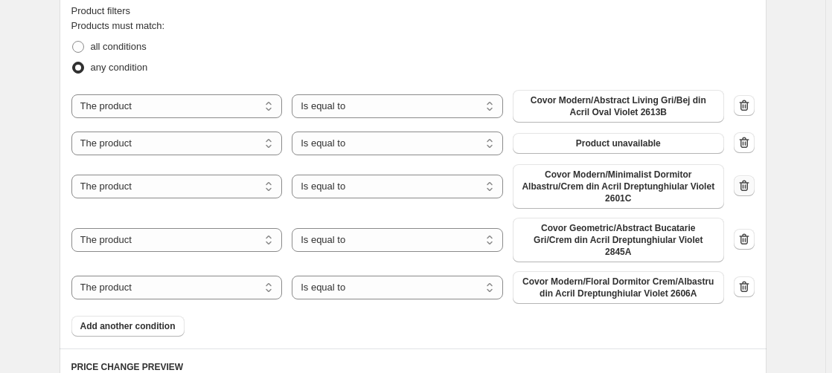
click at [745, 180] on icon "button" at bounding box center [744, 186] width 15 height 15
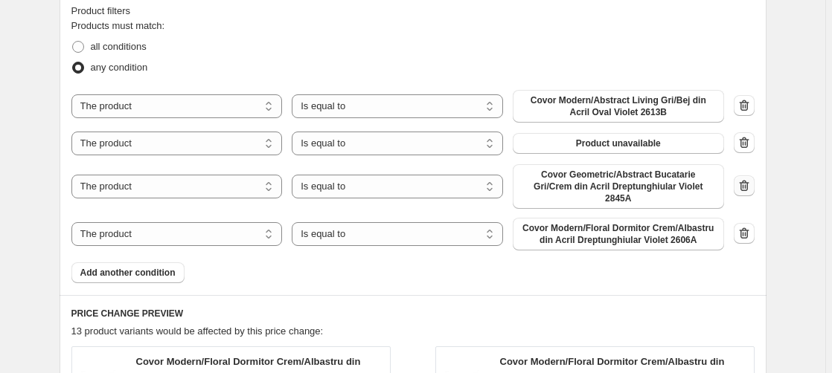
click at [749, 179] on icon "button" at bounding box center [744, 186] width 15 height 15
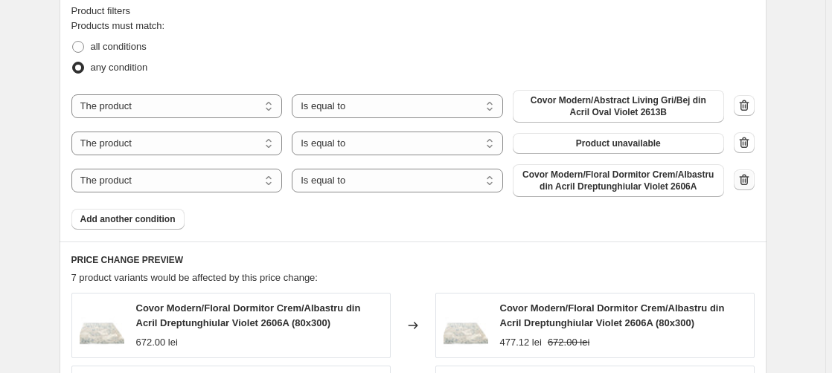
click at [748, 184] on icon "button" at bounding box center [744, 180] width 15 height 15
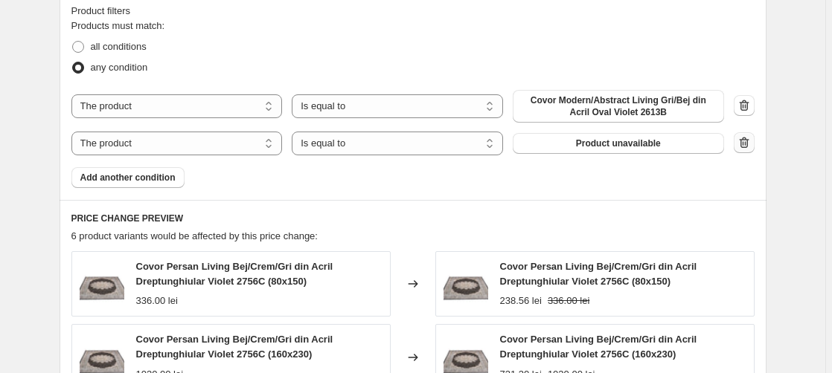
click at [747, 144] on icon "button" at bounding box center [744, 142] width 15 height 15
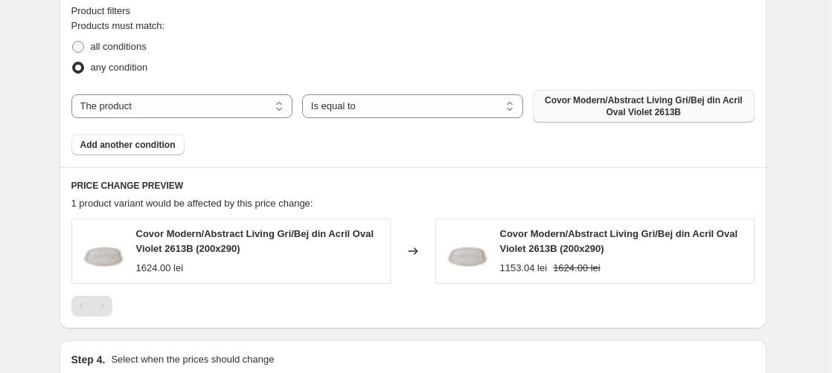
click at [679, 98] on span "Covor Modern/Abstract Living Gri/Bej din Acril Oval Violet 2613B" at bounding box center [643, 106] width 203 height 24
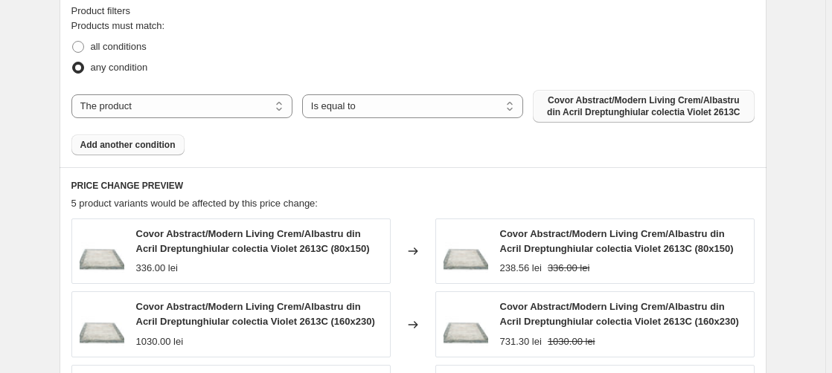
click at [124, 148] on span "Add another condition" at bounding box center [127, 145] width 95 height 12
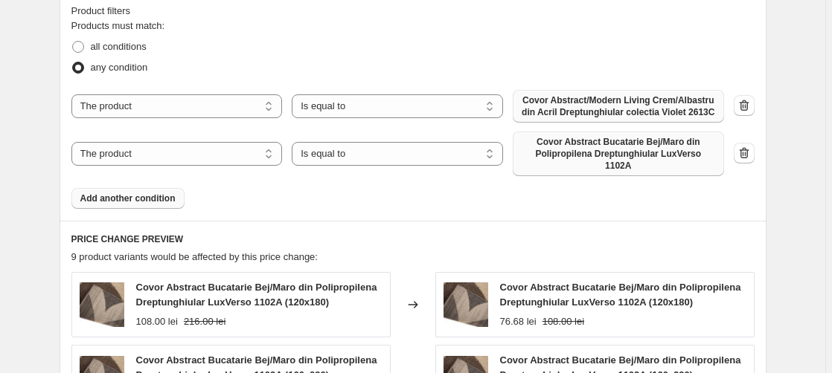
click at [571, 143] on span "Covor Abstract Bucatarie Bej/Maro din Polipropilena Dreptunghiular LuxVerso 110…" at bounding box center [618, 154] width 193 height 36
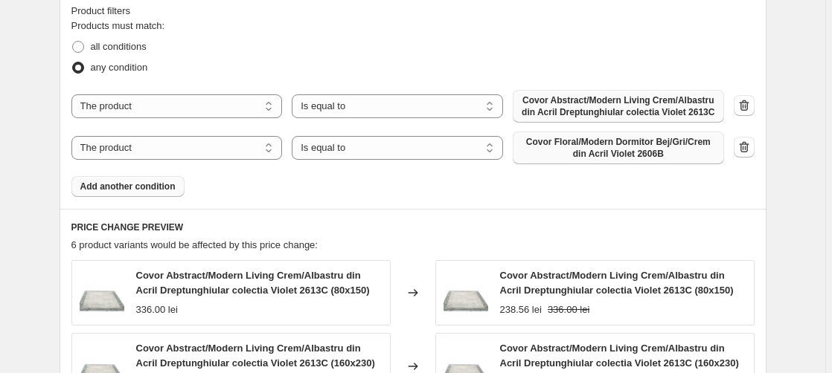
click at [150, 189] on span "Add another condition" at bounding box center [127, 187] width 95 height 12
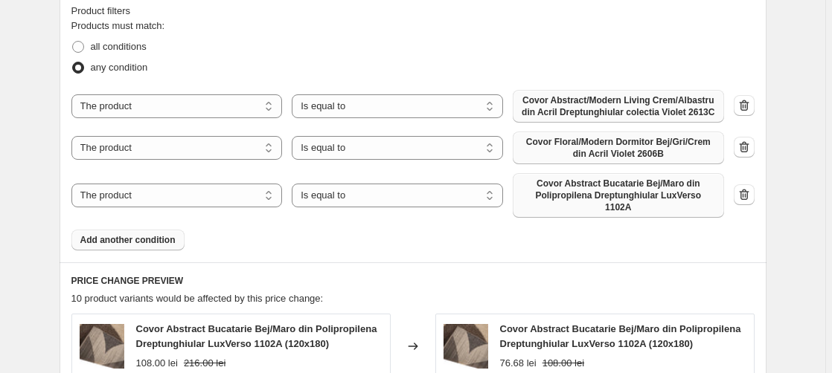
click at [609, 182] on span "Covor Abstract Bucatarie Bej/Maro din Polipropilena Dreptunghiular LuxVerso 110…" at bounding box center [618, 196] width 193 height 36
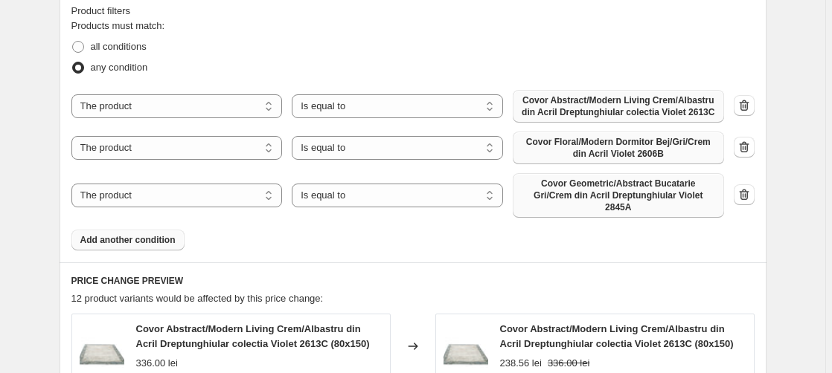
click at [158, 234] on span "Add another condition" at bounding box center [127, 240] width 95 height 12
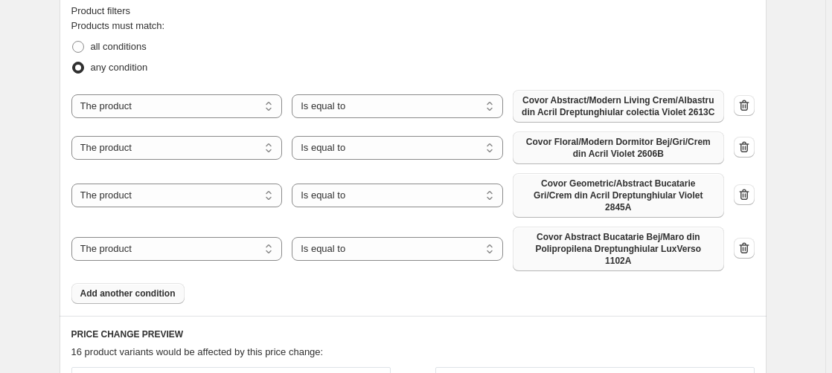
click at [594, 233] on span "Covor Abstract Bucatarie Bej/Maro din Polipropilena Dreptunghiular LuxVerso 110…" at bounding box center [618, 249] width 193 height 36
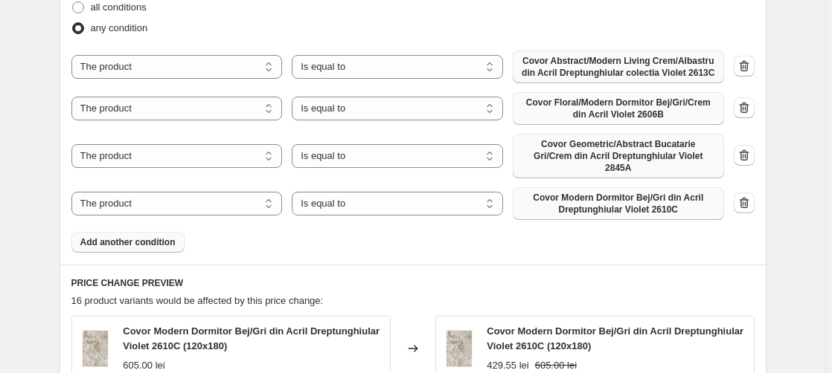
scroll to position [911, 0]
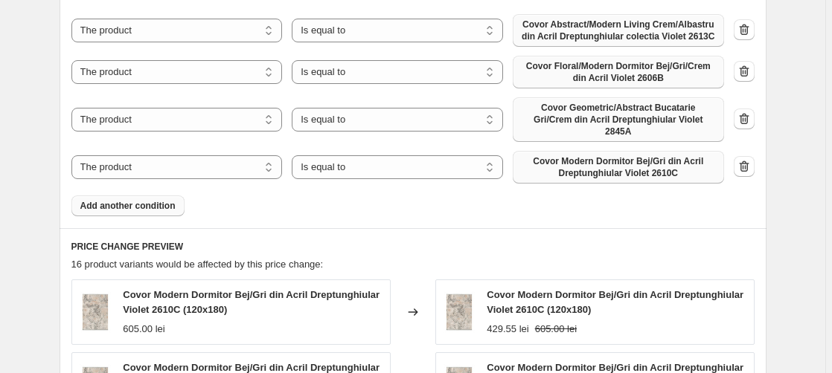
click at [118, 200] on span "Add another condition" at bounding box center [127, 206] width 95 height 12
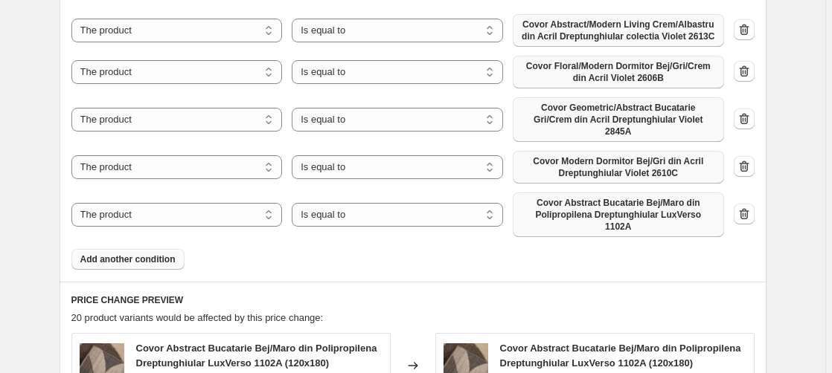
click at [610, 201] on span "Covor Abstract Bucatarie Bej/Maro din Polipropilena Dreptunghiular LuxVerso 110…" at bounding box center [618, 215] width 193 height 36
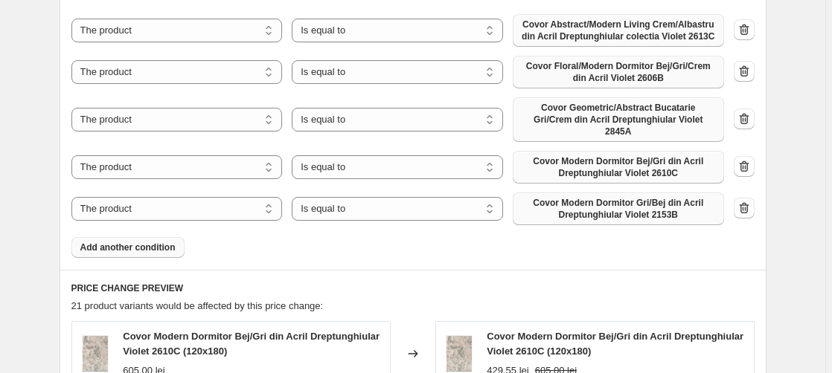
click at [153, 242] on span "Add another condition" at bounding box center [127, 248] width 95 height 12
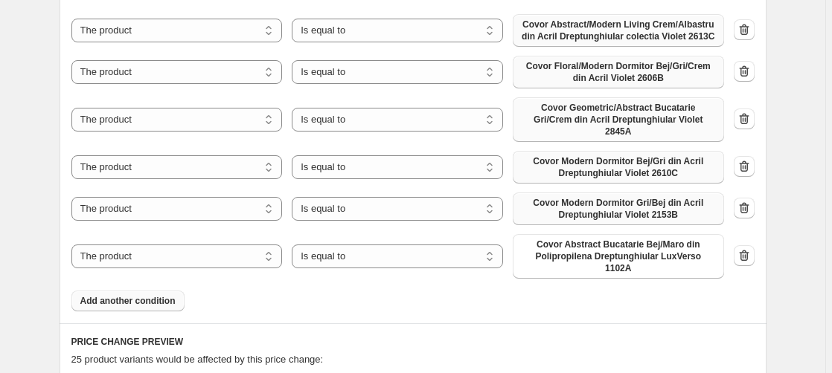
scroll to position [986, 0]
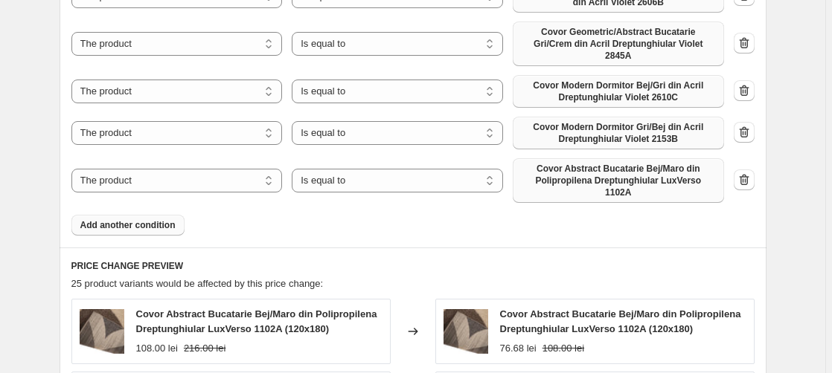
click at [582, 163] on span "Covor Abstract Bucatarie Bej/Maro din Polipropilena Dreptunghiular LuxVerso 110…" at bounding box center [618, 181] width 193 height 36
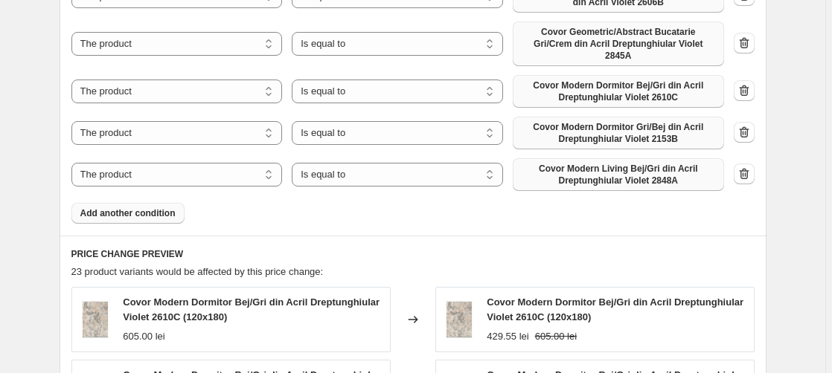
click at [144, 208] on span "Add another condition" at bounding box center [127, 214] width 95 height 12
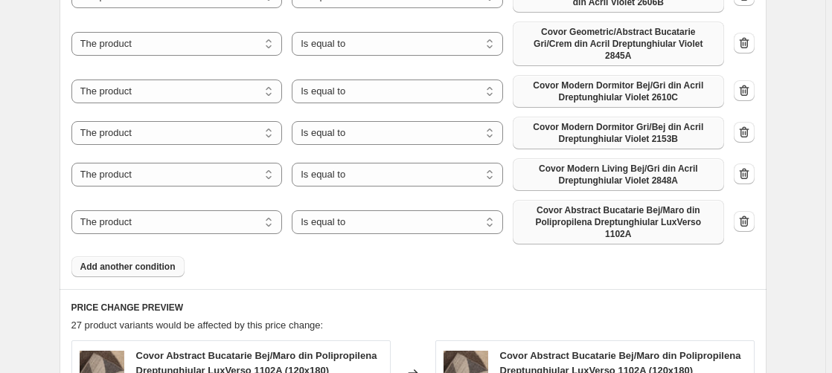
click at [603, 209] on span "Covor Abstract Bucatarie Bej/Maro din Polipropilena Dreptunghiular LuxVerso 110…" at bounding box center [618, 223] width 193 height 36
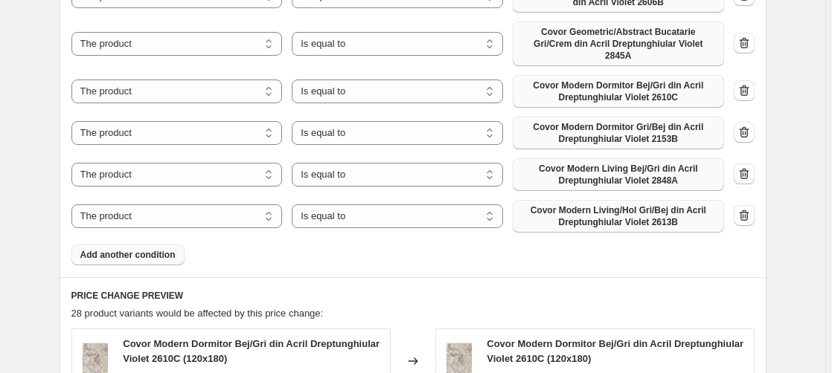
click at [131, 249] on span "Add another condition" at bounding box center [127, 255] width 95 height 12
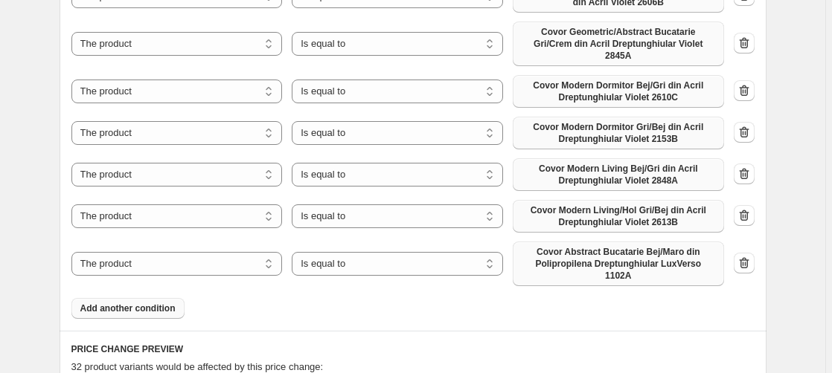
click at [583, 246] on span "Covor Abstract Bucatarie Bej/Maro din Polipropilena Dreptunghiular LuxVerso 110…" at bounding box center [618, 264] width 193 height 36
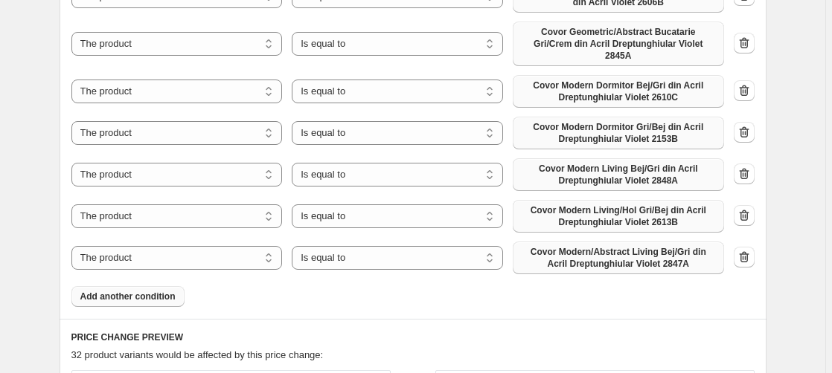
click at [136, 291] on span "Add another condition" at bounding box center [127, 297] width 95 height 12
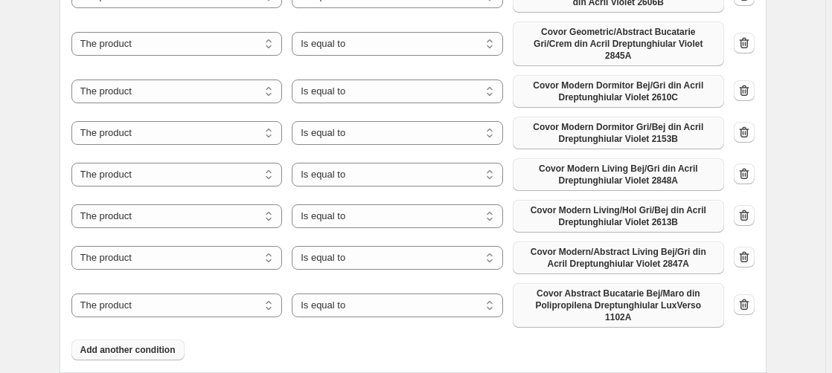
click at [659, 288] on span "Covor Abstract Bucatarie Bej/Maro din Polipropilena Dreptunghiular LuxVerso 110…" at bounding box center [618, 306] width 193 height 36
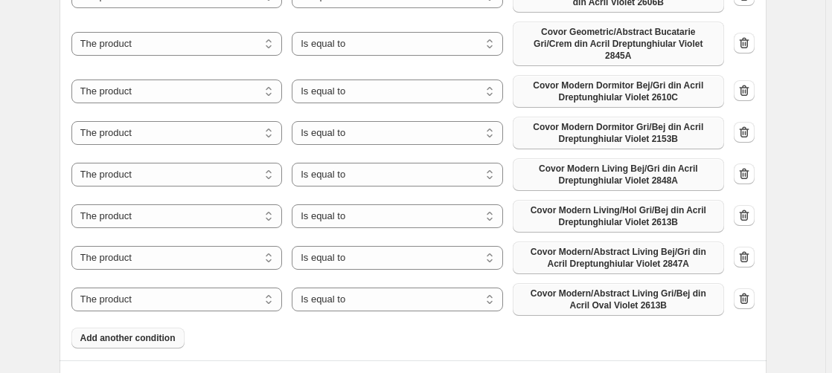
click at [143, 333] on span "Add another condition" at bounding box center [127, 339] width 95 height 12
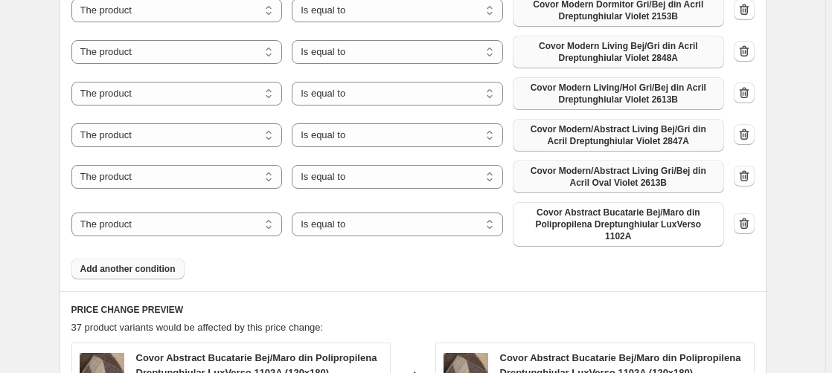
scroll to position [1138, 0]
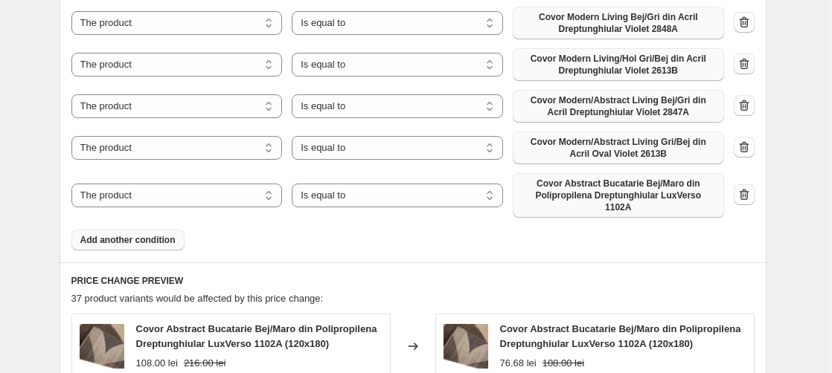
click at [633, 189] on span "Covor Abstract Bucatarie Bej/Maro din Polipropilena Dreptunghiular LuxVerso 110…" at bounding box center [618, 196] width 193 height 36
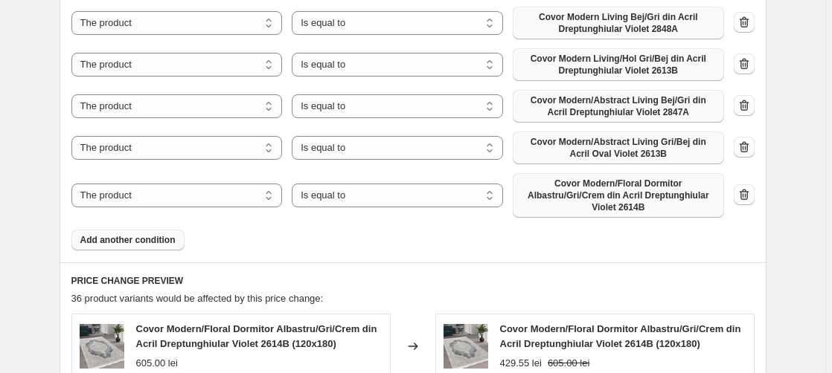
click at [124, 234] on span "Add another condition" at bounding box center [127, 240] width 95 height 12
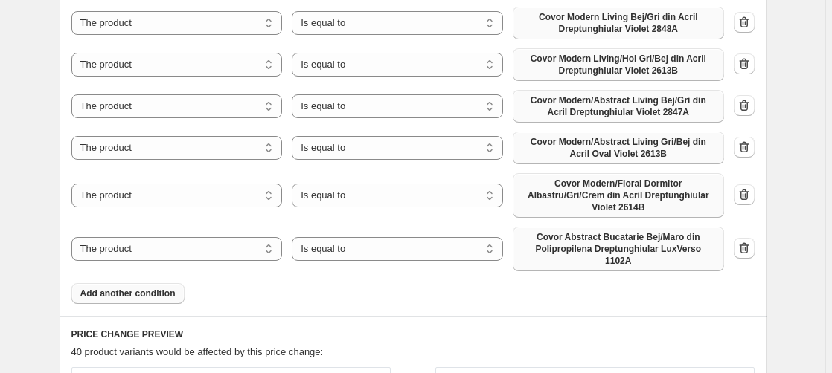
click at [644, 231] on span "Covor Abstract Bucatarie Bej/Maro din Polipropilena Dreptunghiular LuxVerso 110…" at bounding box center [618, 249] width 193 height 36
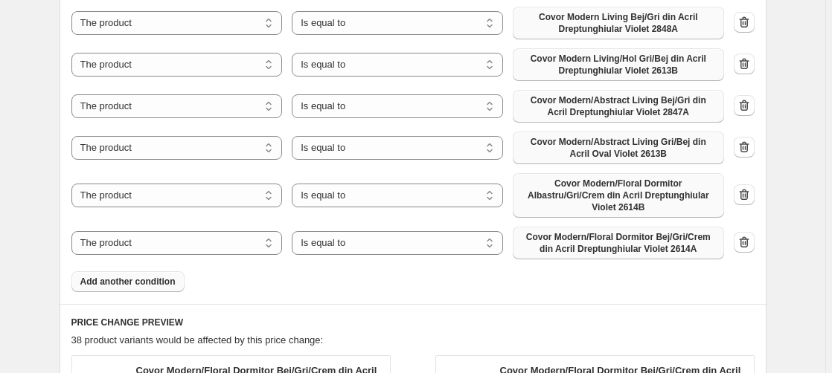
click at [151, 276] on span "Add another condition" at bounding box center [127, 282] width 95 height 12
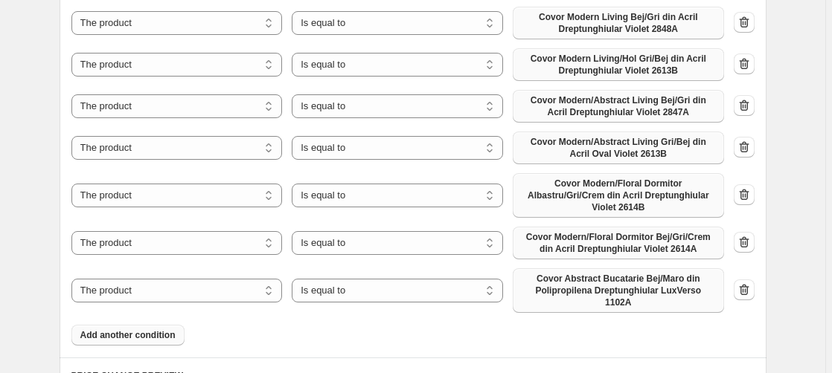
click at [634, 273] on span "Covor Abstract Bucatarie Bej/Maro din Polipropilena Dreptunghiular LuxVerso 110…" at bounding box center [618, 291] width 193 height 36
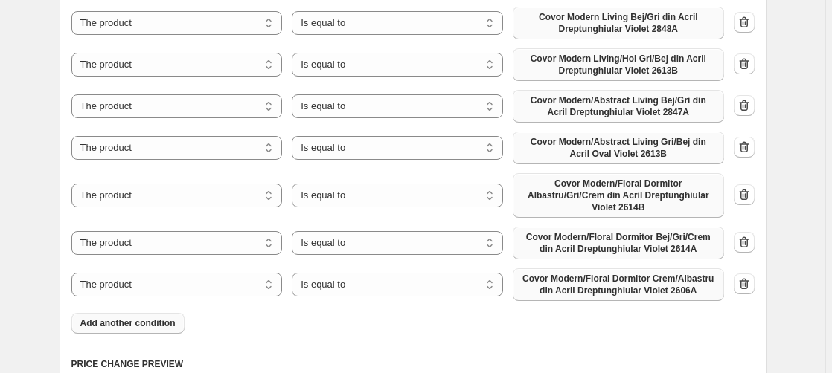
click at [115, 318] on span "Add another condition" at bounding box center [127, 324] width 95 height 12
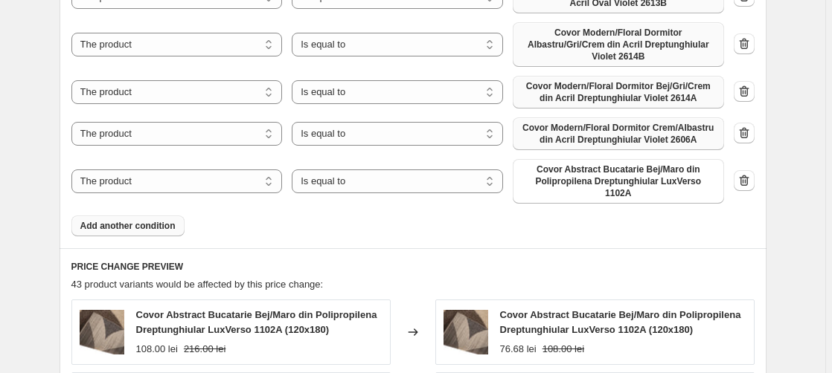
scroll to position [1290, 0]
click at [624, 163] on span "Covor Abstract Bucatarie Bej/Maro din Polipropilena Dreptunghiular LuxVerso 110…" at bounding box center [618, 181] width 193 height 36
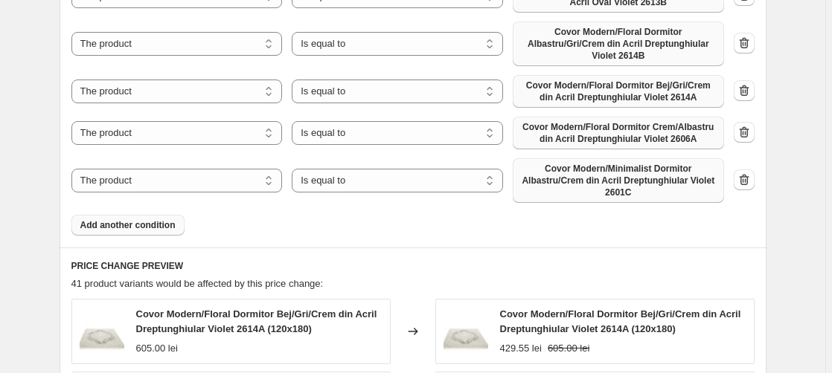
click at [136, 219] on span "Add another condition" at bounding box center [127, 225] width 95 height 12
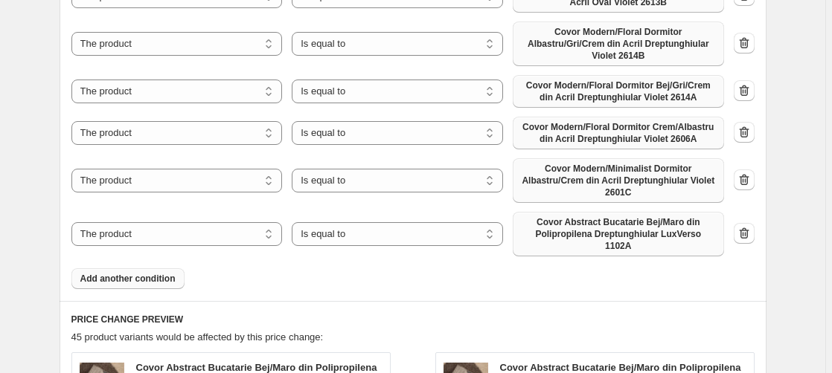
click at [647, 216] on span "Covor Abstract Bucatarie Bej/Maro din Polipropilena Dreptunghiular LuxVerso 110…" at bounding box center [618, 234] width 193 height 36
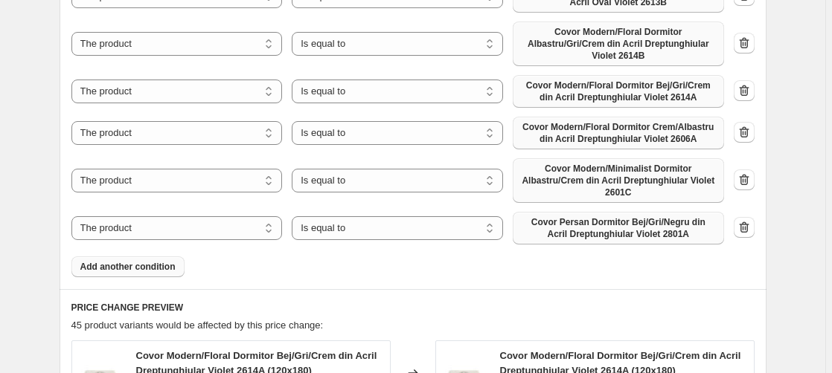
click at [130, 261] on span "Add another condition" at bounding box center [127, 267] width 95 height 12
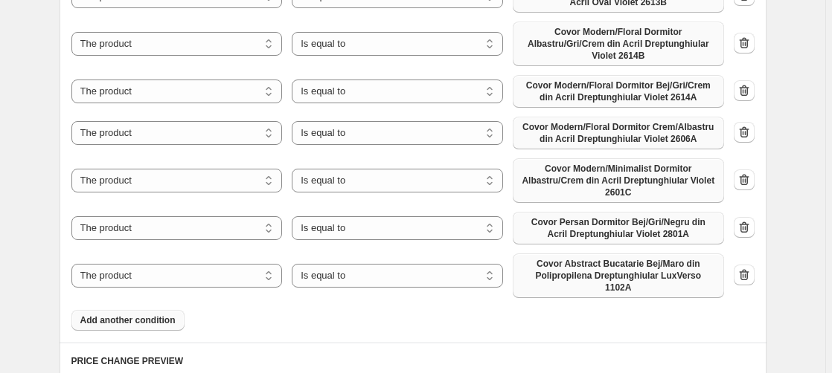
click at [632, 258] on span "Covor Abstract Bucatarie Bej/Maro din Polipropilena Dreptunghiular LuxVerso 110…" at bounding box center [618, 276] width 193 height 36
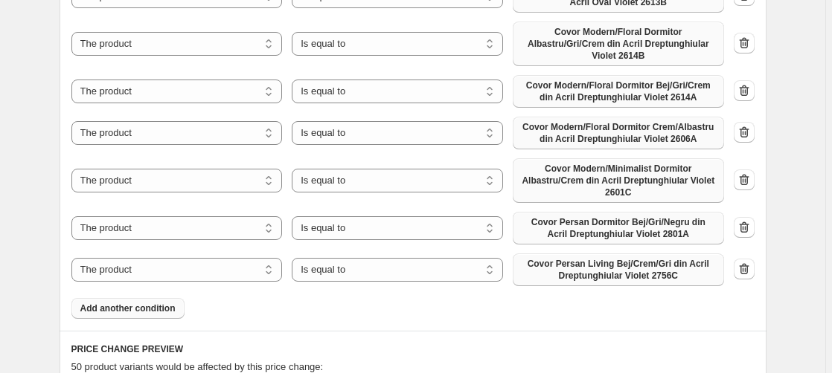
click at [135, 303] on span "Add another condition" at bounding box center [127, 309] width 95 height 12
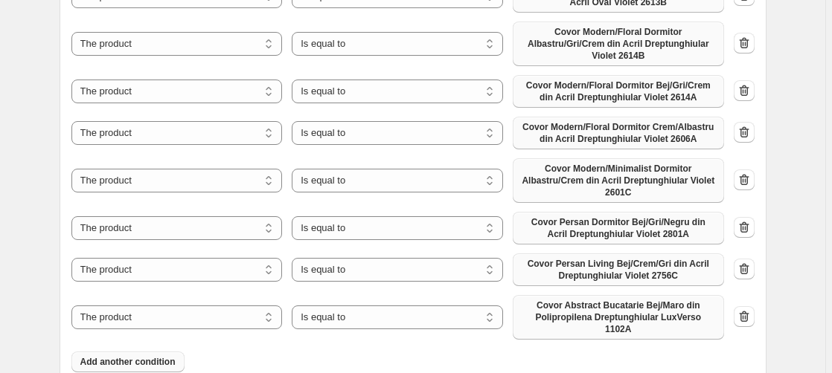
click at [606, 300] on span "Covor Abstract Bucatarie Bej/Maro din Polipropilena Dreptunghiular LuxVerso 110…" at bounding box center [618, 318] width 193 height 36
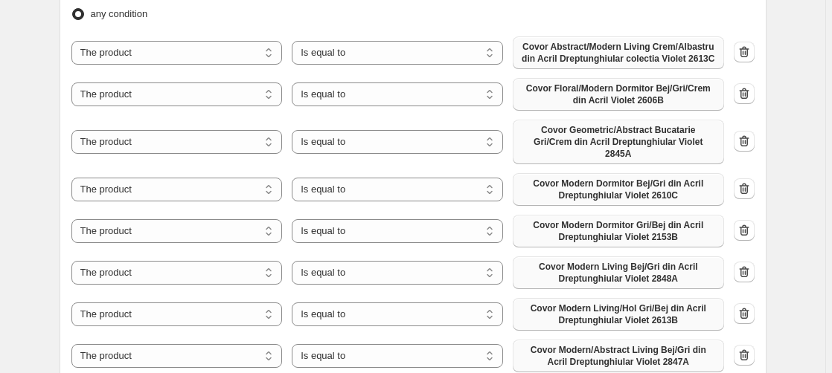
scroll to position [875, 0]
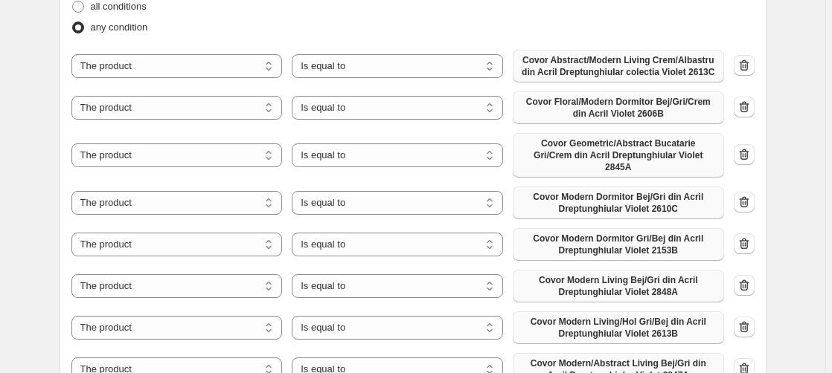
drag, startPoint x: 831, startPoint y: 161, endPoint x: 836, endPoint y: 146, distance: 15.8
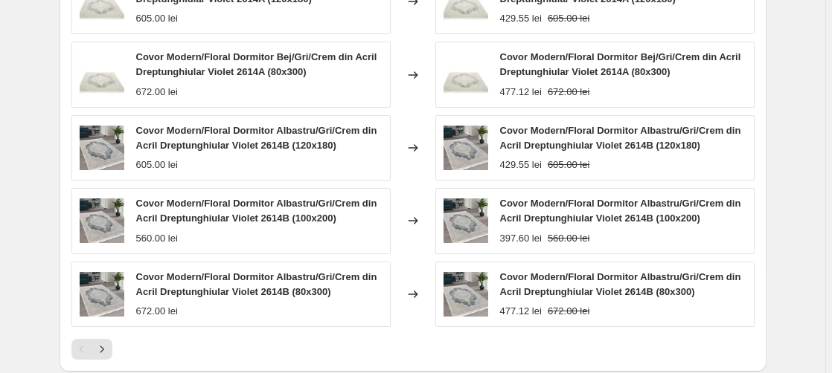
scroll to position [1940, 0]
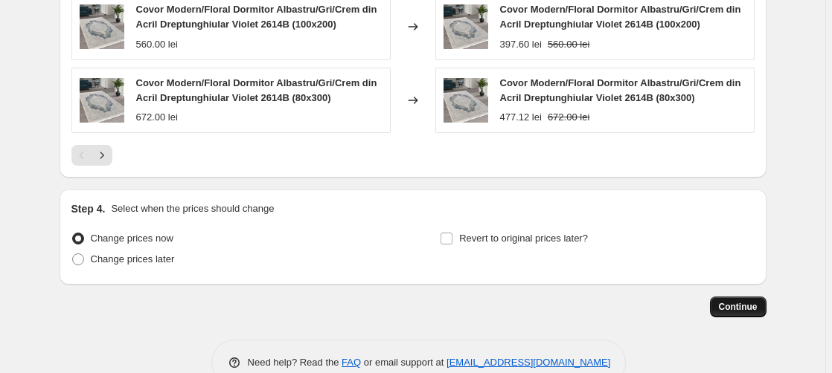
click at [752, 301] on span "Continue" at bounding box center [738, 307] width 39 height 12
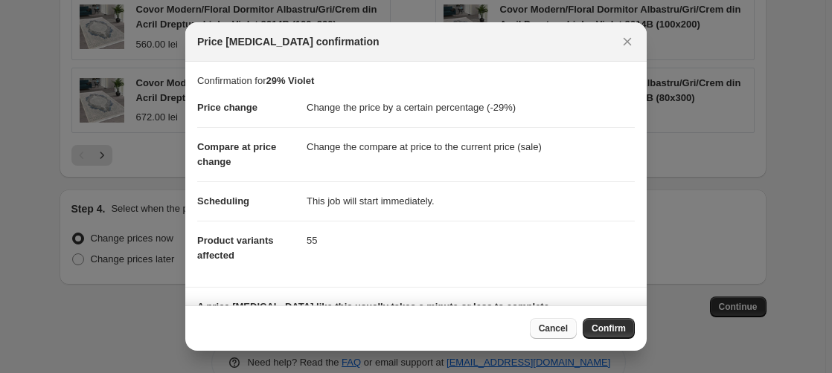
click at [551, 333] on span "Cancel" at bounding box center [553, 329] width 29 height 12
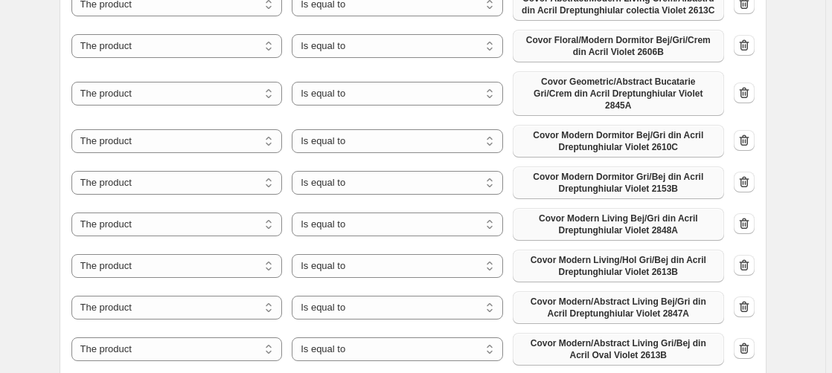
scroll to position [801, 0]
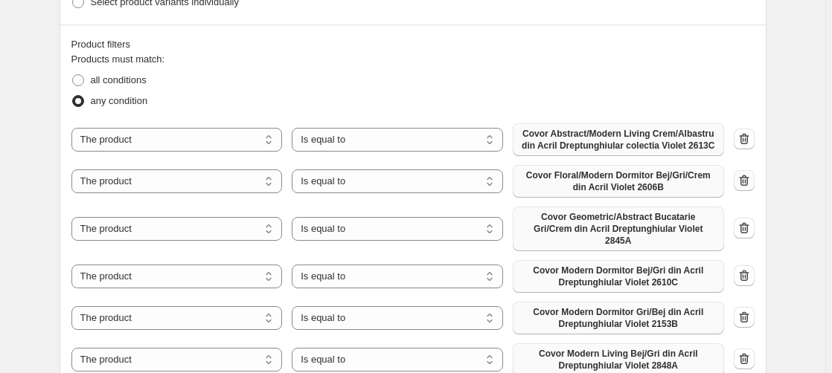
click at [746, 179] on icon "button" at bounding box center [744, 180] width 15 height 15
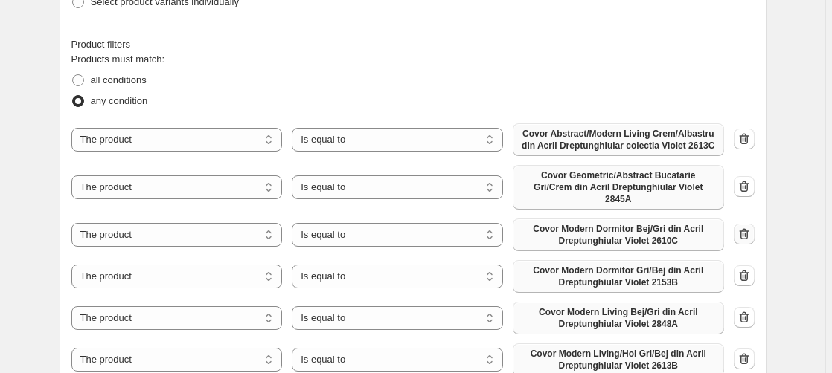
click at [748, 227] on icon "button" at bounding box center [744, 234] width 15 height 15
click at [747, 269] on icon "button" at bounding box center [744, 276] width 15 height 15
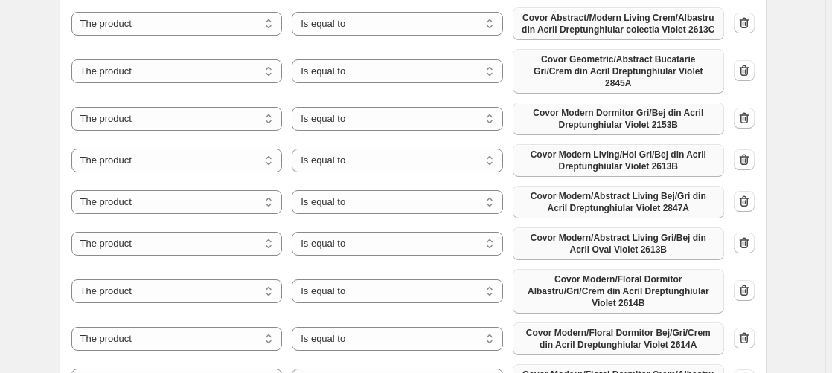
scroll to position [953, 0]
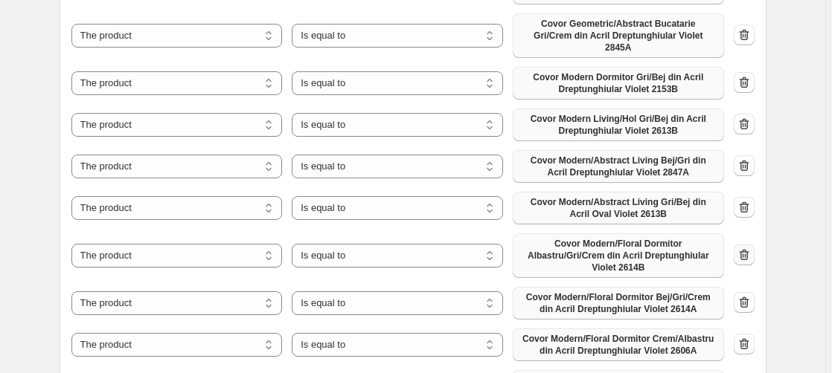
click at [745, 254] on icon "button" at bounding box center [744, 256] width 1 height 4
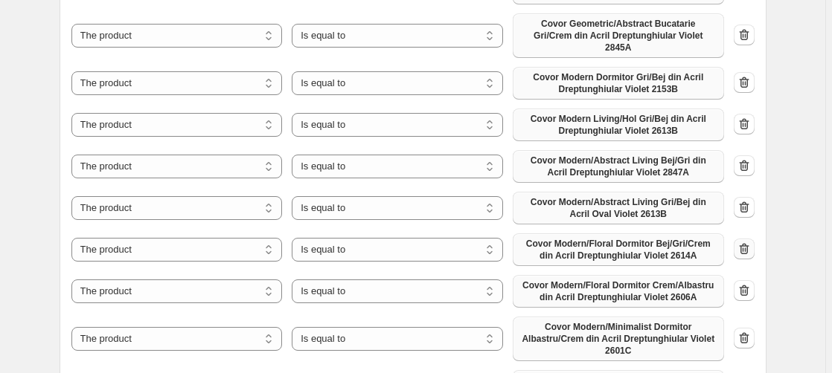
click at [745, 248] on icon "button" at bounding box center [744, 250] width 1 height 4
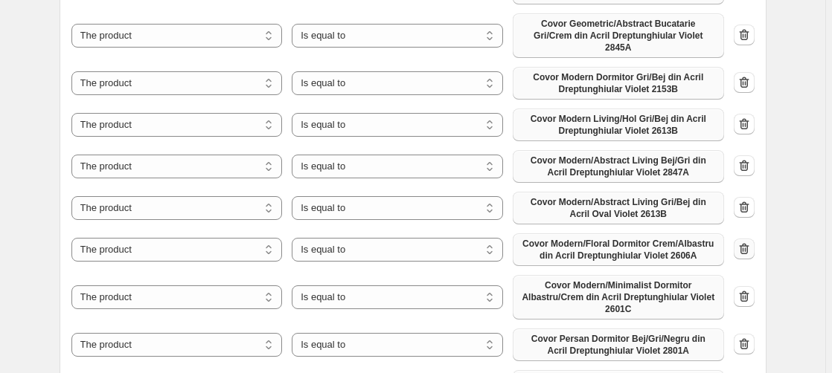
click at [748, 242] on icon "button" at bounding box center [744, 249] width 15 height 15
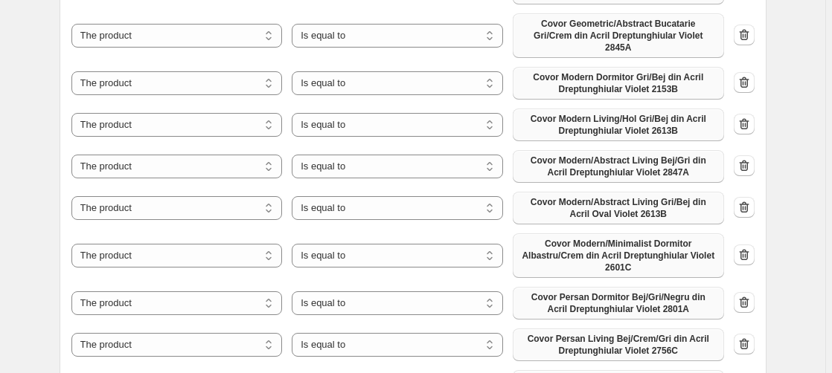
scroll to position [1029, 0]
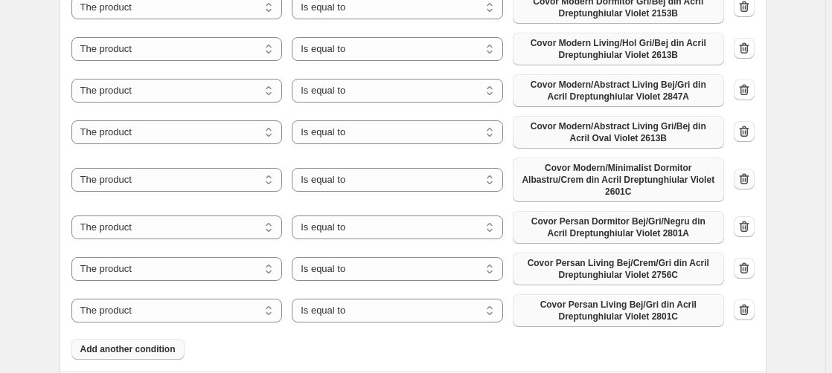
click at [748, 172] on icon "button" at bounding box center [744, 179] width 15 height 15
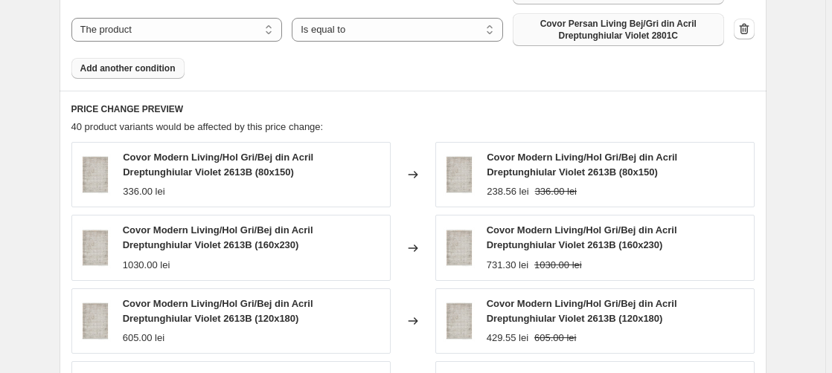
scroll to position [1636, 0]
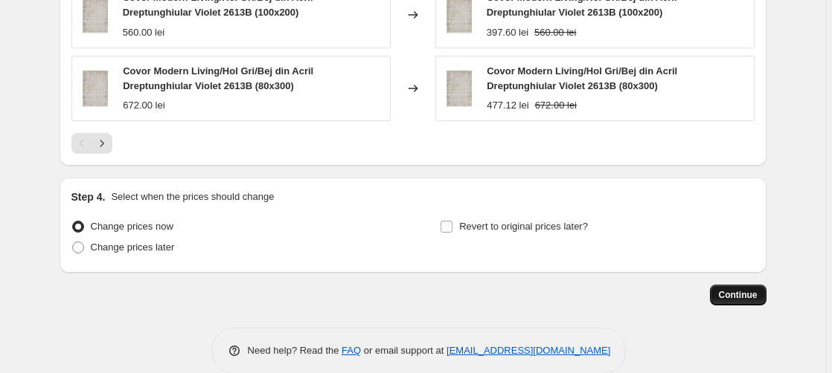
click at [745, 289] on span "Continue" at bounding box center [738, 295] width 39 height 12
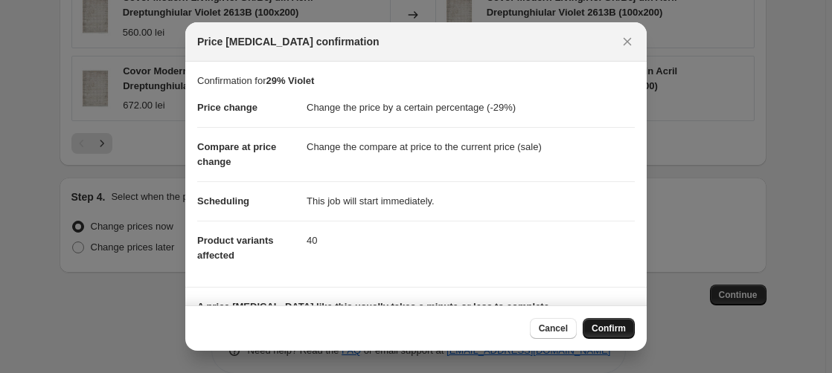
click at [621, 324] on span "Confirm" at bounding box center [608, 329] width 34 height 12
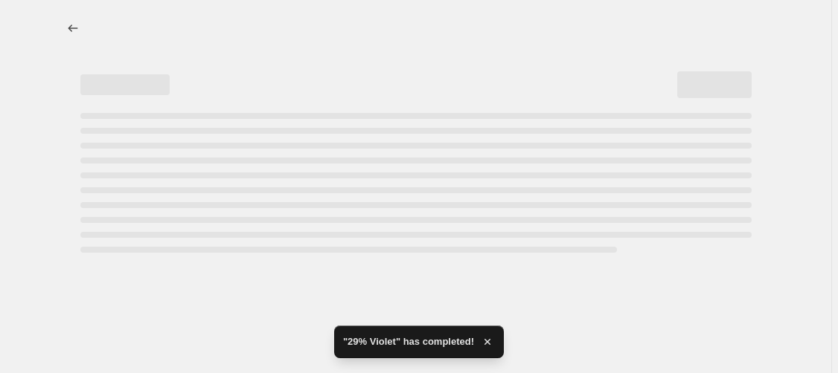
select select "percentage"
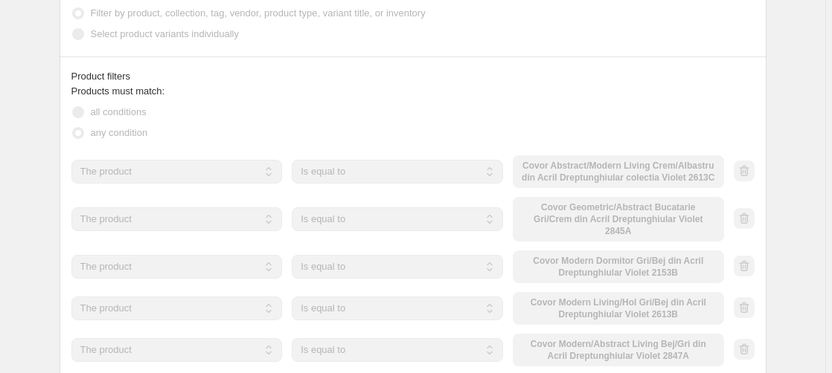
scroll to position [1062, 0]
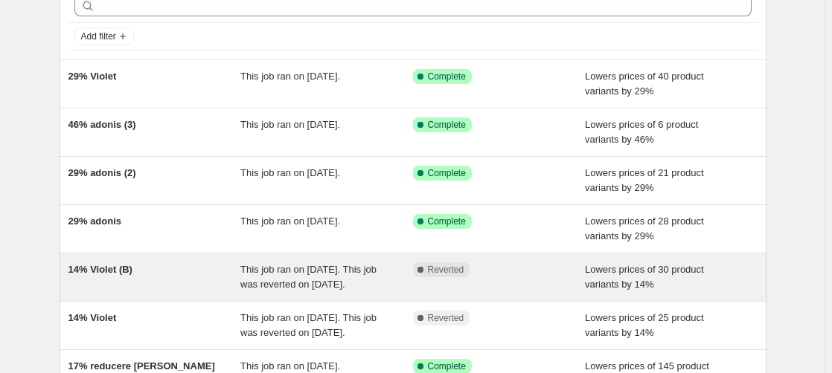
scroll to position [152, 0]
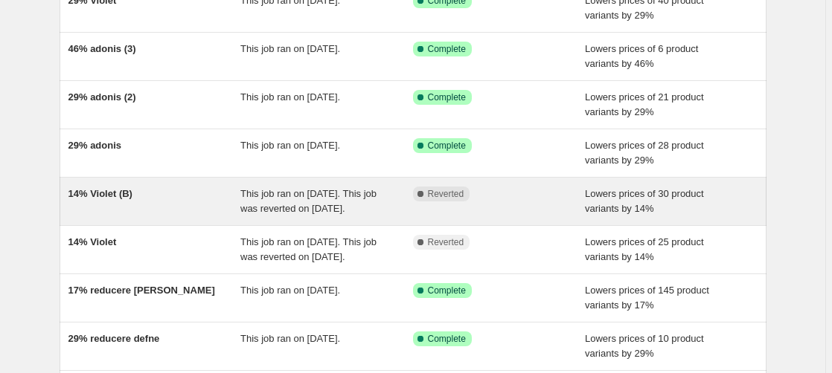
click at [115, 193] on span "14% Violet (B)" at bounding box center [100, 193] width 64 height 11
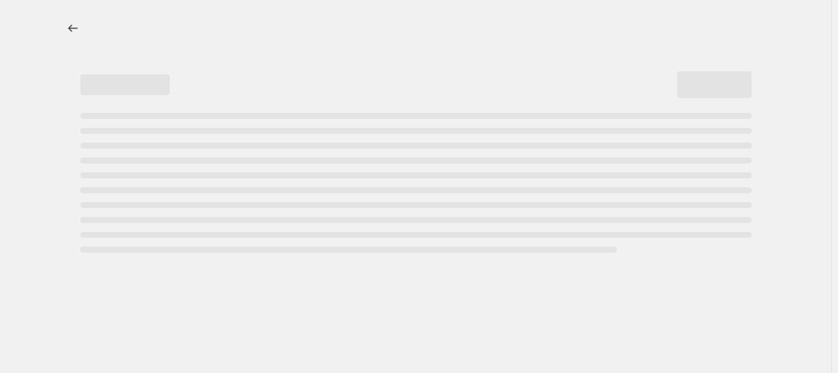
select select "percentage"
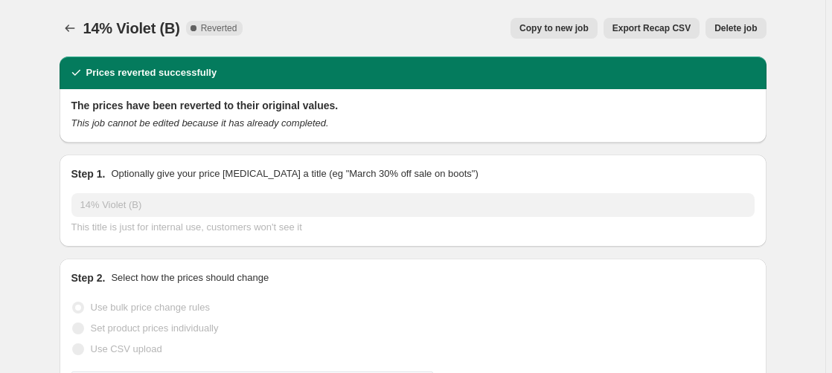
click at [575, 29] on span "Copy to new job" at bounding box center [553, 28] width 69 height 12
select select "percentage"
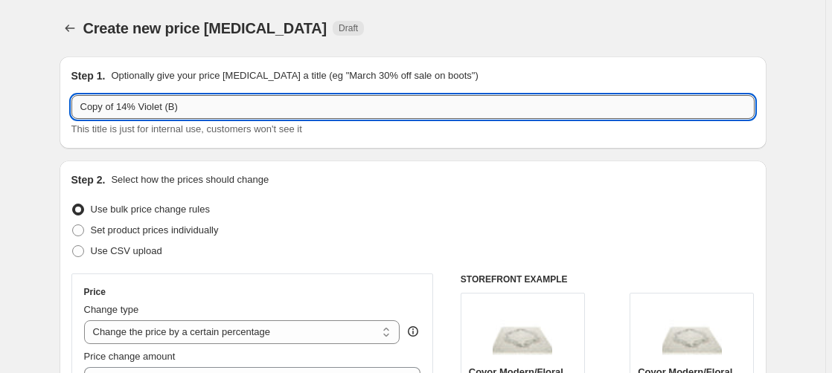
click at [132, 108] on input "Copy of 14% Violet (B)" at bounding box center [412, 107] width 683 height 24
drag, startPoint x: 129, startPoint y: 109, endPoint x: -92, endPoint y: 112, distance: 221.0
click at [71, 112] on input "Copy of 14% Violet (B)" at bounding box center [412, 107] width 683 height 24
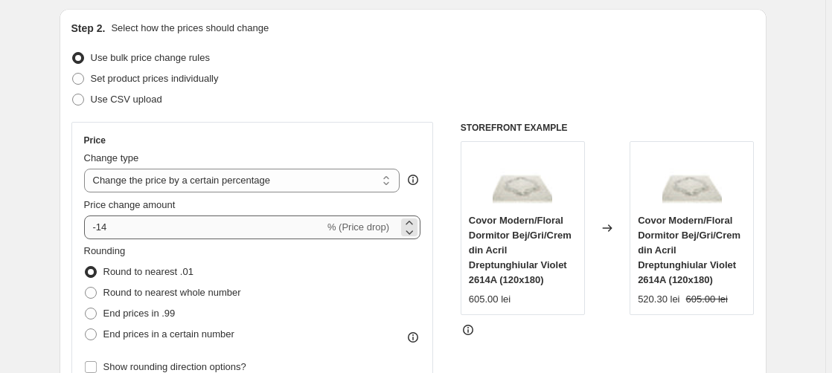
type input "38% Violet (B)"
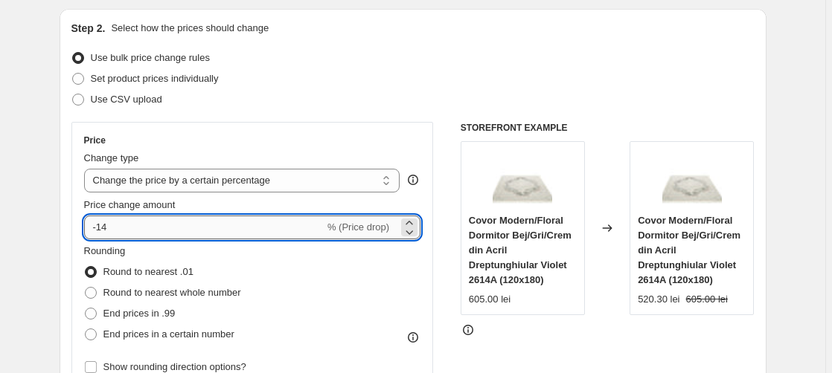
drag, startPoint x: 102, startPoint y: 231, endPoint x: 121, endPoint y: 231, distance: 19.3
click at [114, 231] on input "-14" at bounding box center [204, 228] width 240 height 24
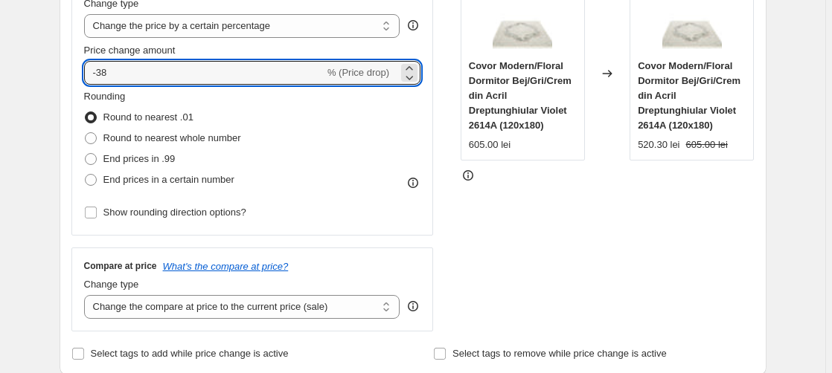
scroll to position [304, 0]
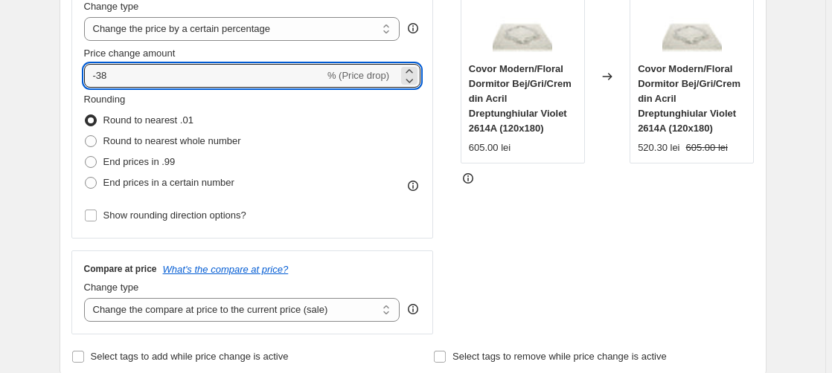
type input "-38"
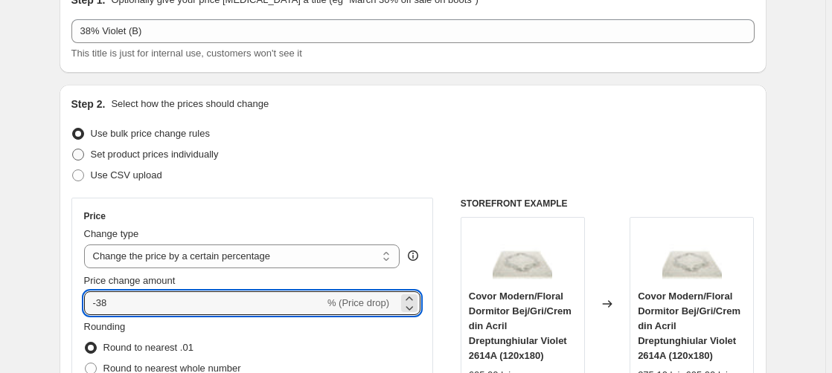
scroll to position [0, 0]
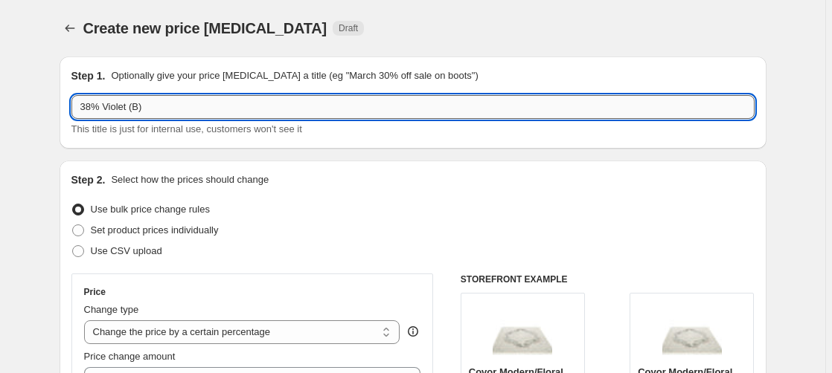
click at [140, 110] on input "38% Violet (B)" at bounding box center [412, 107] width 683 height 24
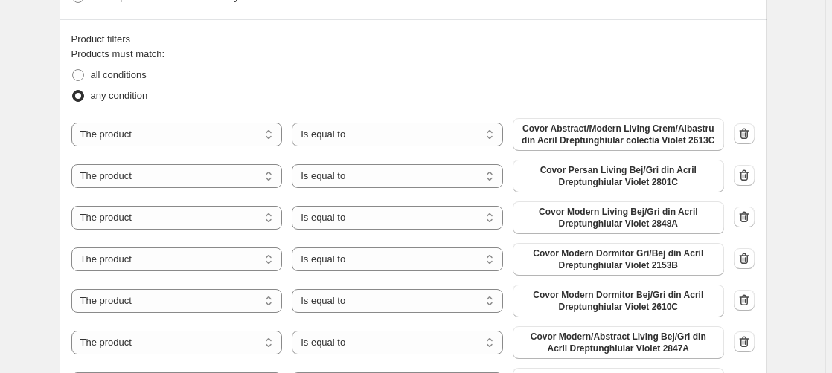
scroll to position [835, 0]
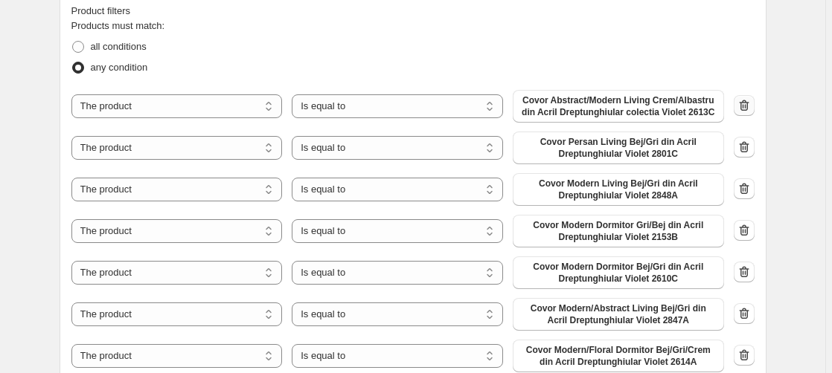
type input "38% Violet (2)"
click at [744, 104] on icon "button" at bounding box center [744, 105] width 10 height 11
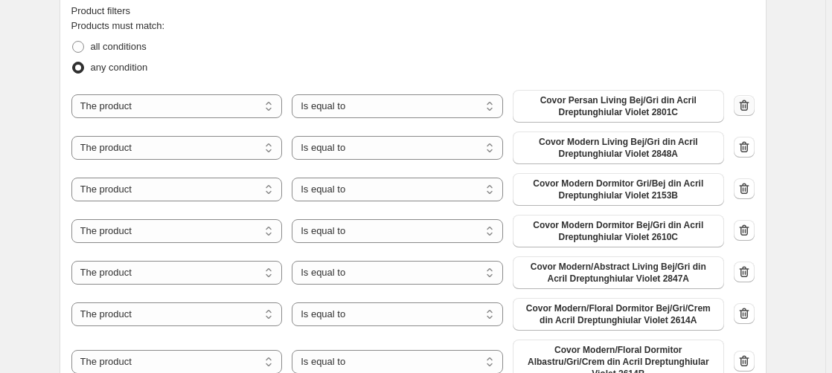
click at [746, 107] on icon "button" at bounding box center [744, 105] width 15 height 15
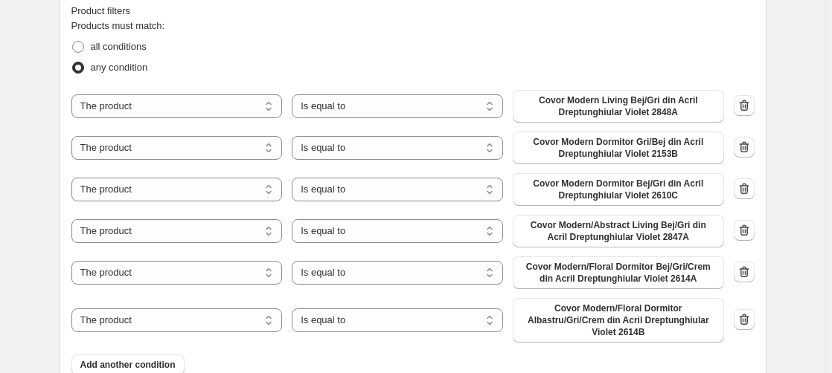
click at [748, 150] on icon "button" at bounding box center [744, 146] width 10 height 11
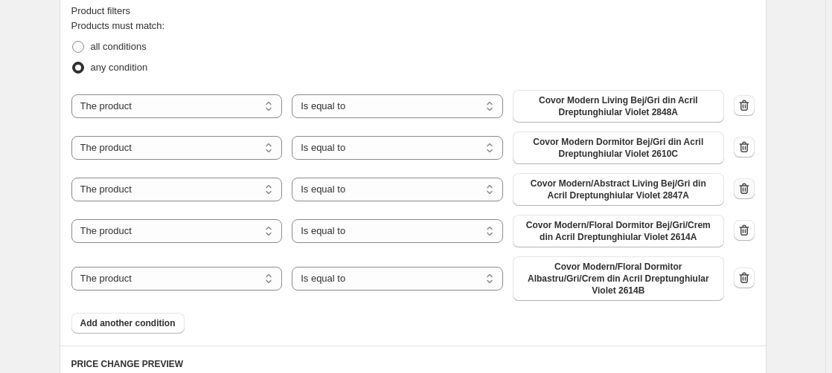
click at [745, 187] on icon "button" at bounding box center [744, 189] width 15 height 15
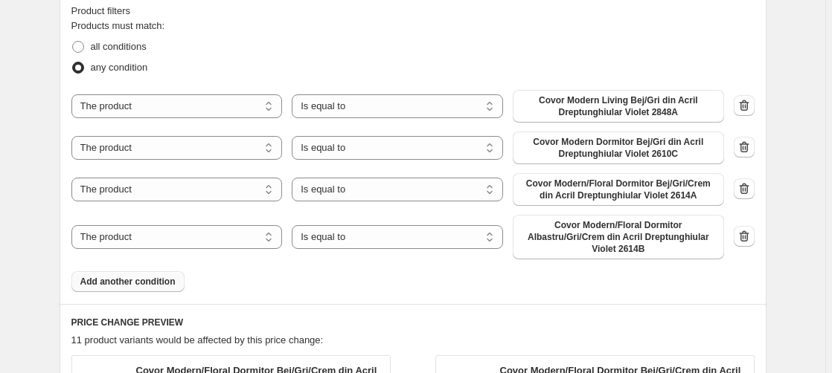
click at [137, 276] on span "Add another condition" at bounding box center [127, 282] width 95 height 12
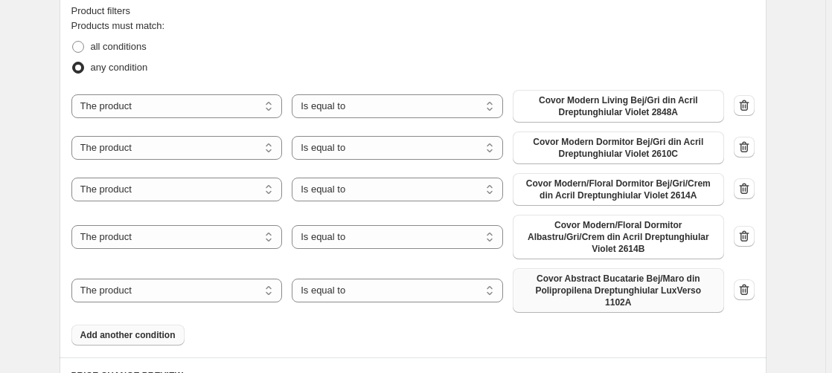
click at [615, 279] on span "Covor Abstract Bucatarie Bej/Maro din Polipropilena Dreptunghiular LuxVerso 110…" at bounding box center [618, 291] width 193 height 36
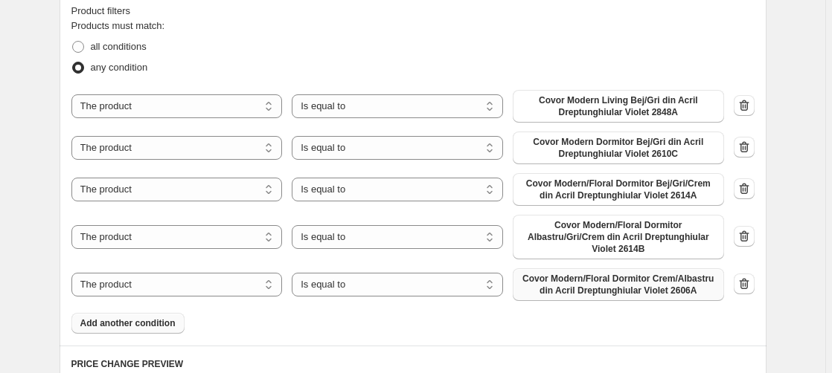
click at [114, 318] on span "Add another condition" at bounding box center [127, 324] width 95 height 12
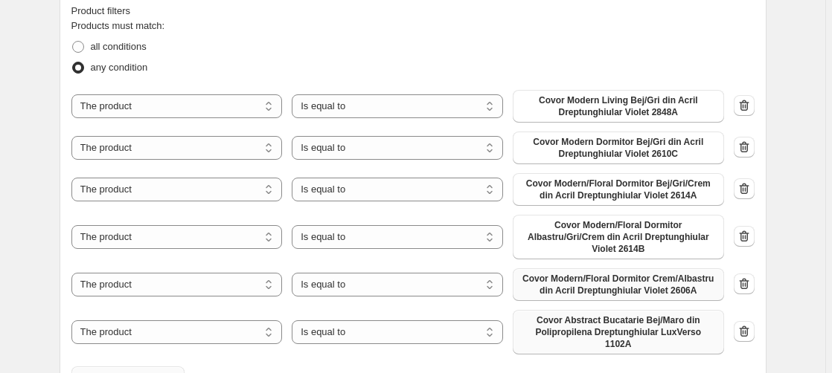
click at [615, 315] on span "Covor Abstract Bucatarie Bej/Maro din Polipropilena Dreptunghiular LuxVerso 110…" at bounding box center [618, 333] width 193 height 36
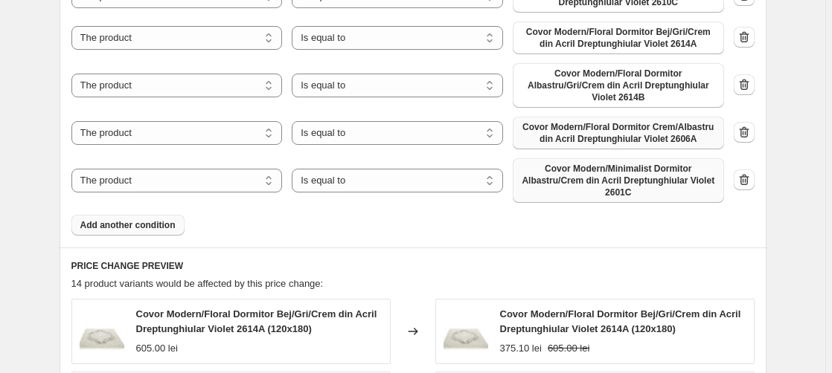
click at [155, 219] on span "Add another condition" at bounding box center [127, 225] width 95 height 12
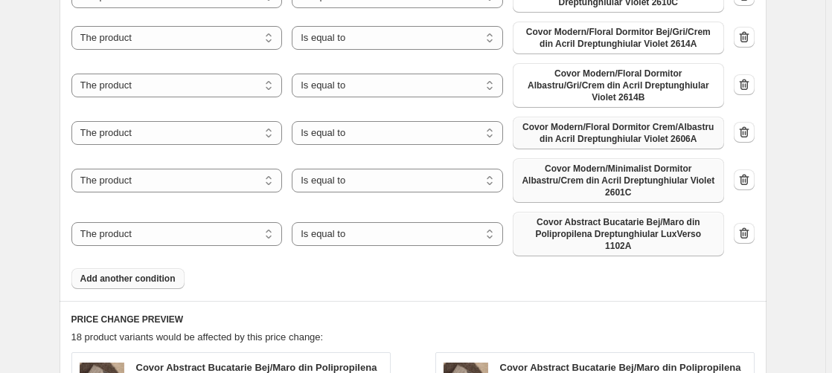
click at [595, 216] on span "Covor Abstract Bucatarie Bej/Maro din Polipropilena Dreptunghiular LuxVerso 110…" at bounding box center [618, 234] width 193 height 36
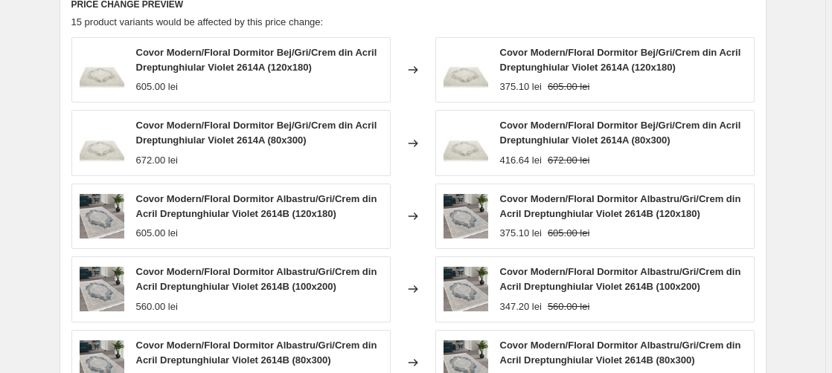
scroll to position [1565, 0]
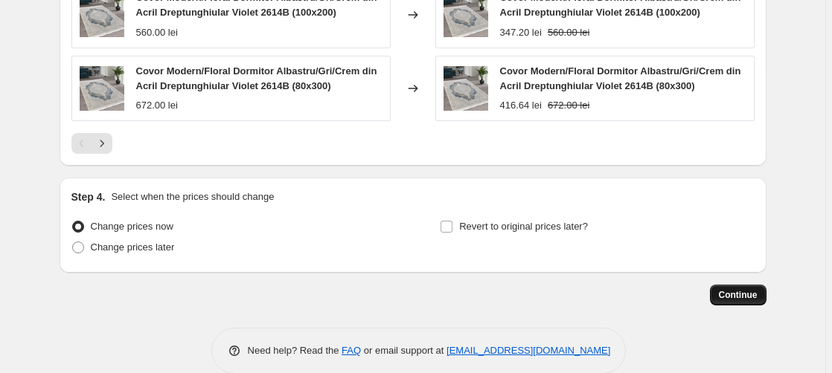
click at [750, 289] on span "Continue" at bounding box center [738, 295] width 39 height 12
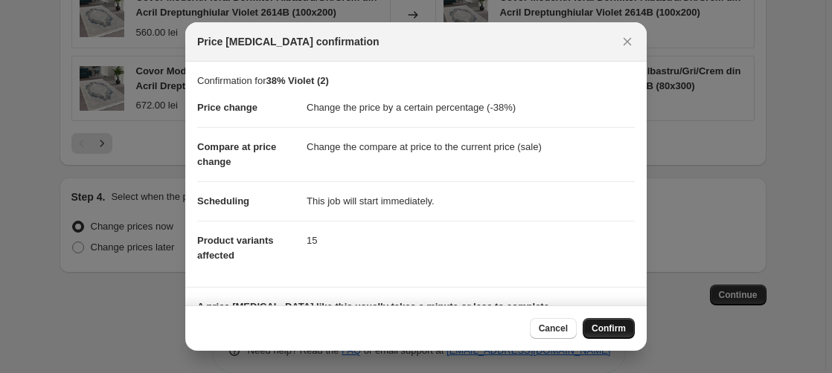
click at [620, 321] on button "Confirm" at bounding box center [609, 328] width 52 height 21
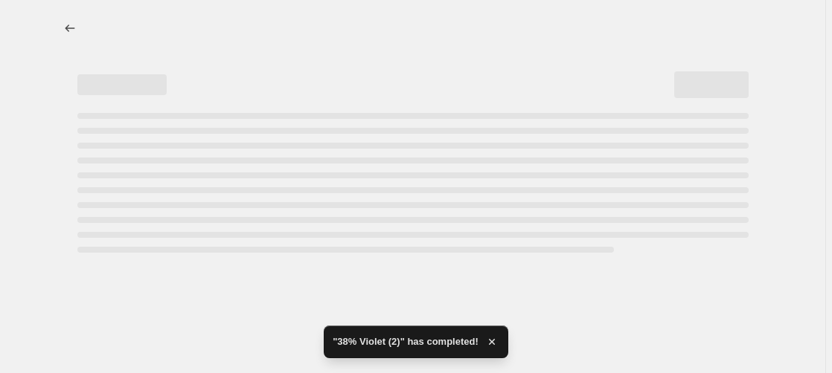
select select "percentage"
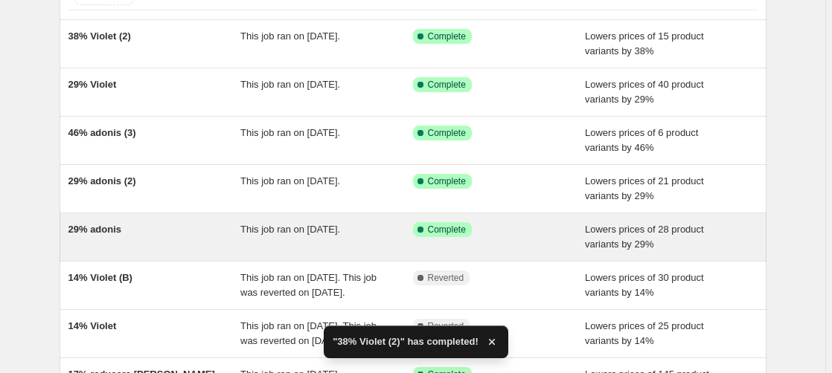
scroll to position [152, 0]
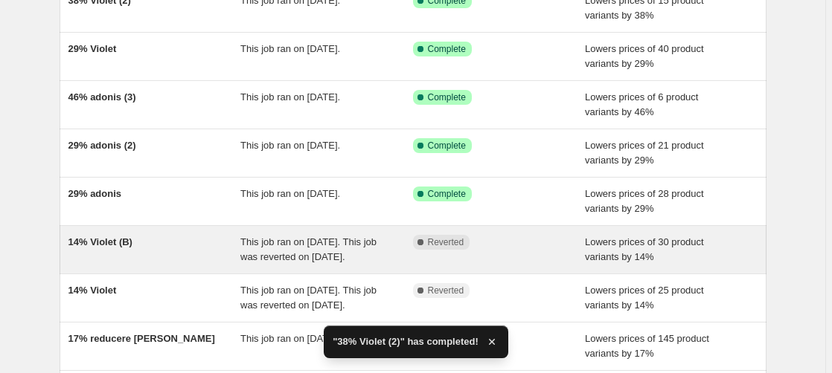
click at [113, 244] on span "14% Violet (B)" at bounding box center [100, 242] width 64 height 11
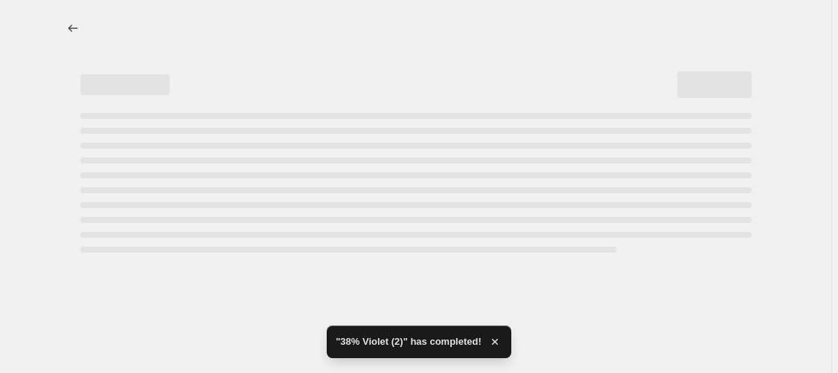
select select "percentage"
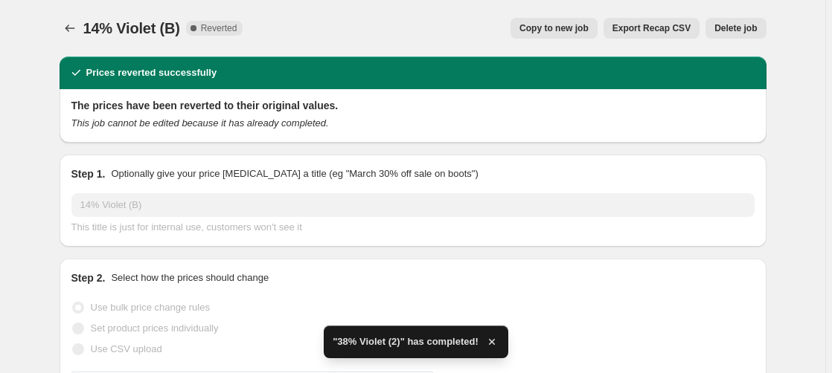
click at [743, 26] on span "Delete job" at bounding box center [735, 28] width 42 height 12
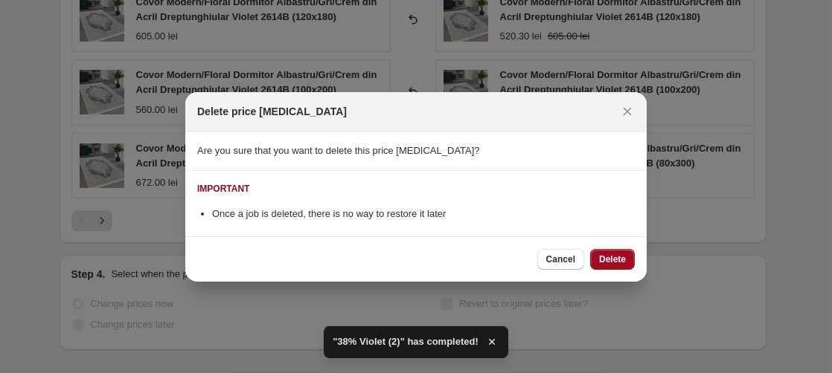
click at [617, 252] on button "Delete" at bounding box center [612, 259] width 45 height 21
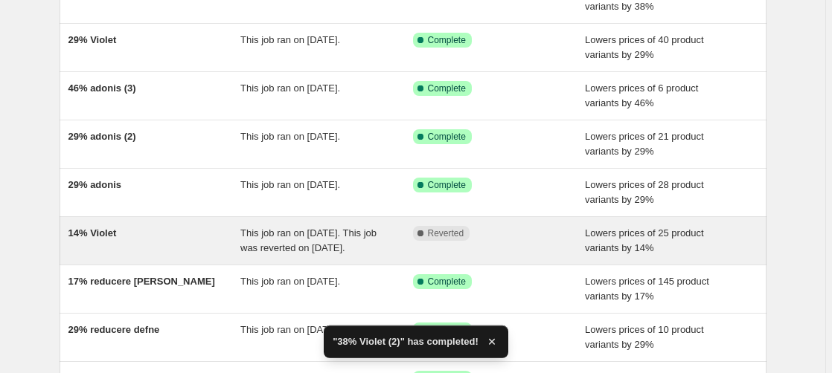
scroll to position [228, 0]
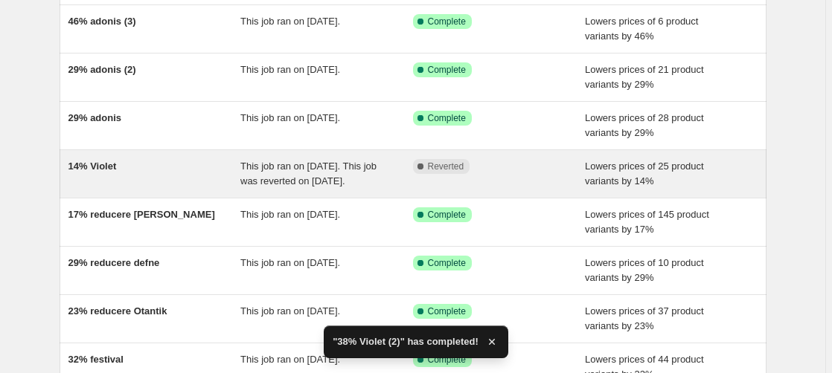
click at [99, 163] on span "14% Violet" at bounding box center [92, 166] width 48 height 11
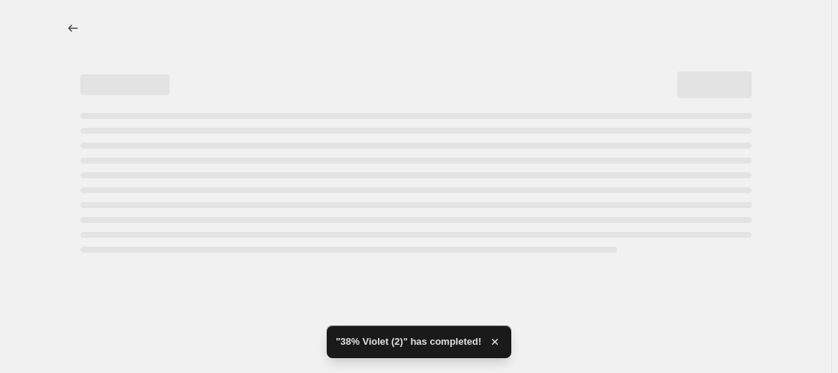
select select "percentage"
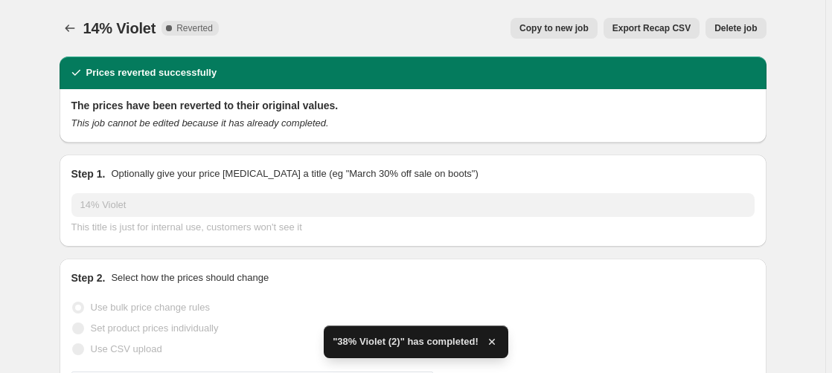
click at [744, 28] on span "Delete job" at bounding box center [735, 28] width 42 height 12
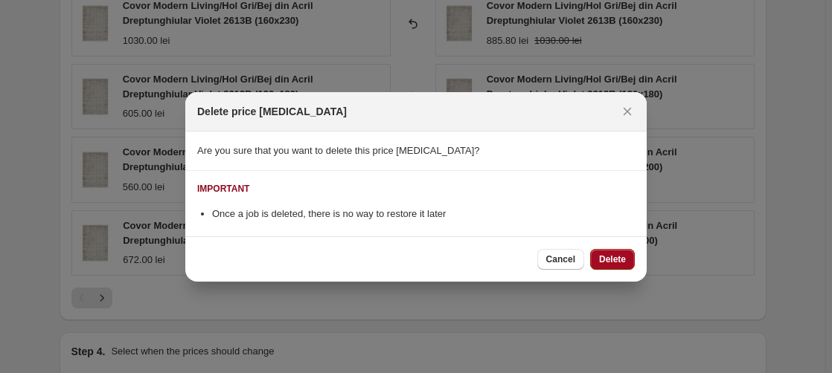
click at [601, 257] on span "Delete" at bounding box center [612, 260] width 27 height 12
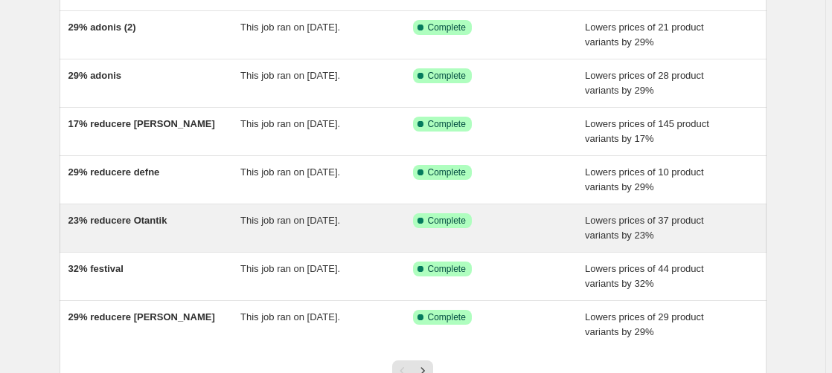
scroll to position [304, 0]
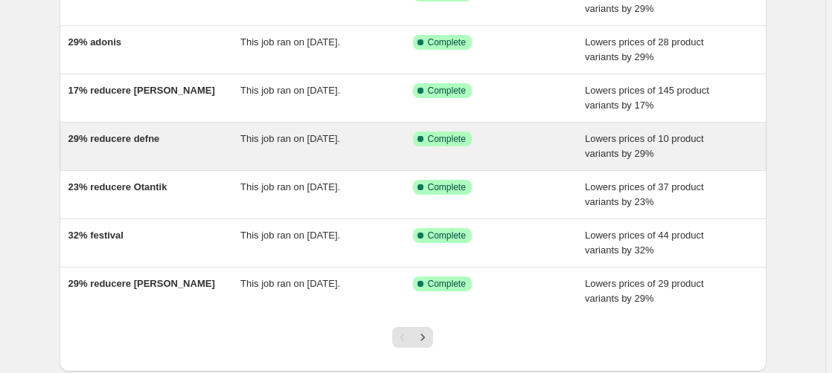
click at [118, 141] on span "29% reducere defne" at bounding box center [114, 138] width 92 height 11
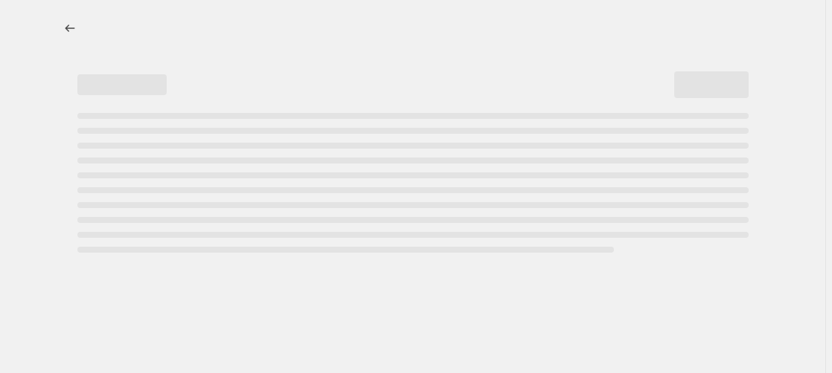
select select "percentage"
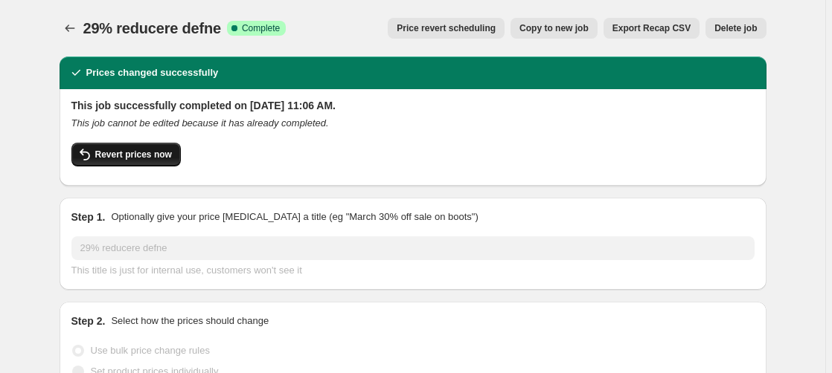
click at [132, 155] on span "Revert prices now" at bounding box center [133, 155] width 77 height 12
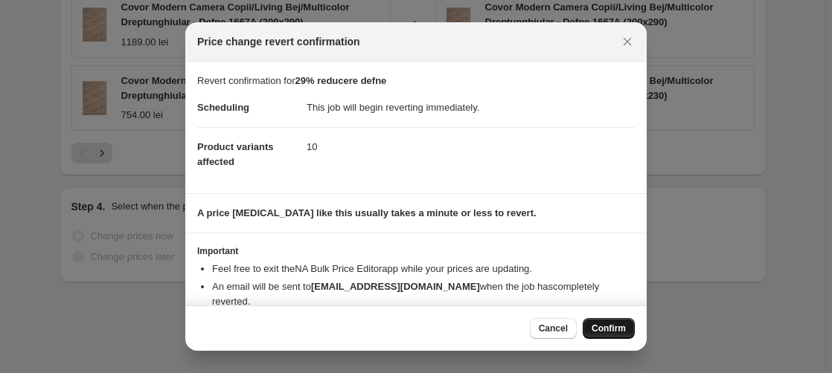
click at [606, 329] on span "Confirm" at bounding box center [608, 329] width 34 height 12
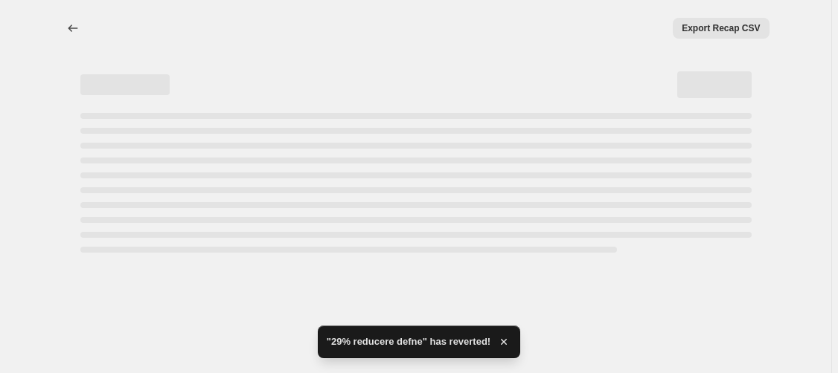
select select "percentage"
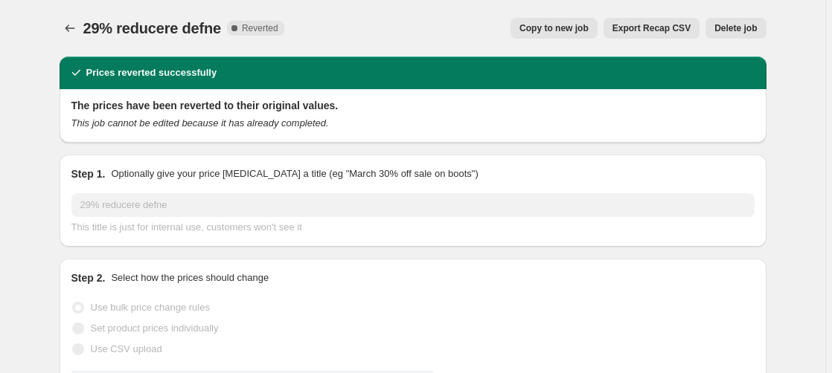
click at [563, 28] on span "Copy to new job" at bounding box center [553, 28] width 69 height 12
select select "percentage"
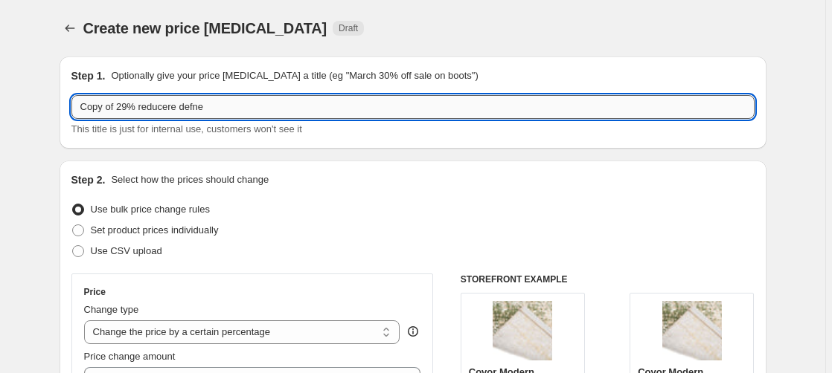
drag, startPoint x: 129, startPoint y: 109, endPoint x: -2, endPoint y: 118, distance: 132.0
click at [71, 118] on input "Copy of 29% reducere defne" at bounding box center [412, 107] width 683 height 24
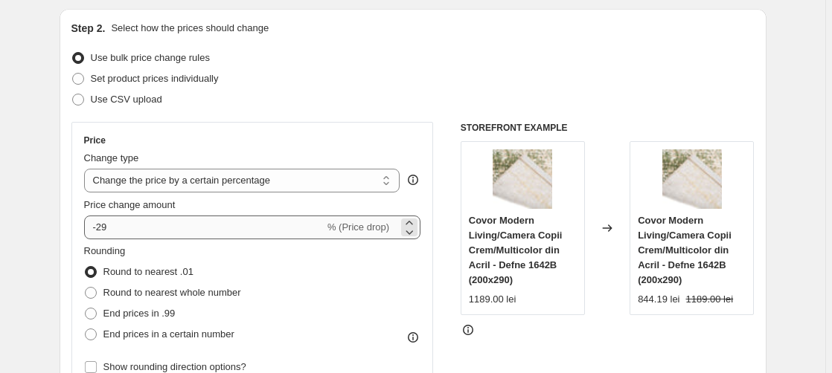
type input "47% reducere defne"
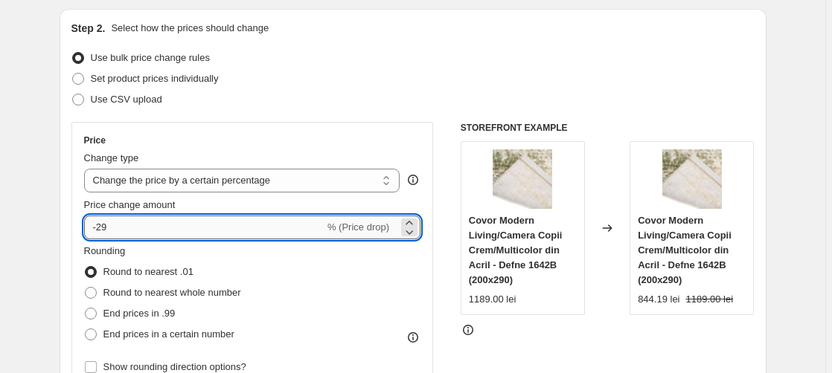
drag, startPoint x: 100, startPoint y: 228, endPoint x: 120, endPoint y: 232, distance: 20.4
click at [120, 232] on input "-29" at bounding box center [204, 228] width 240 height 24
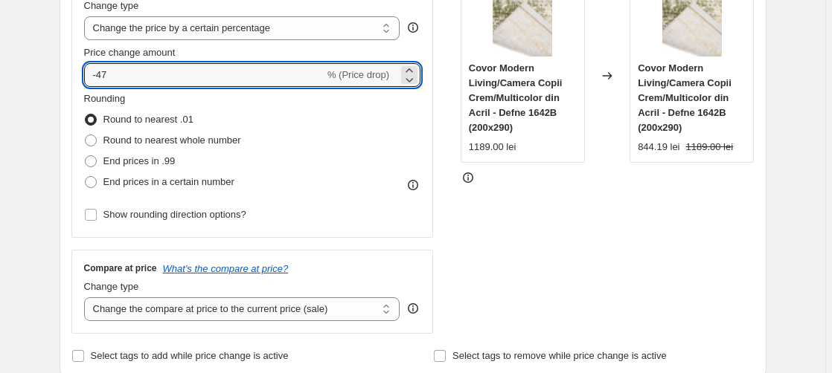
scroll to position [379, 0]
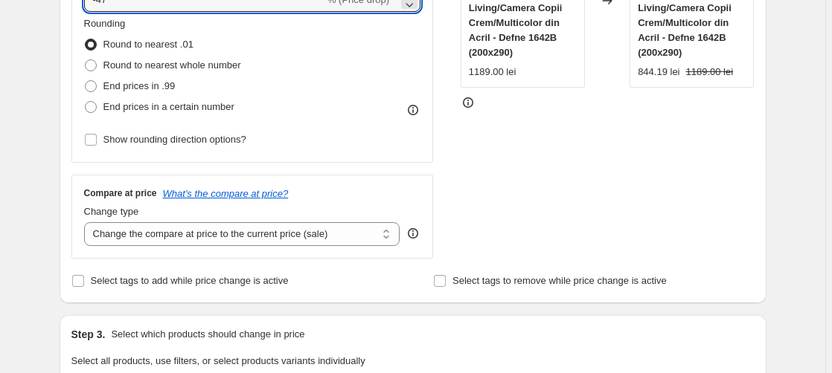
type input "-47"
click at [683, 186] on div "STOREFRONT EXAMPLE Covor Modern Living/Camera Copii Crem/Multicolor din Acril -…" at bounding box center [608, 76] width 294 height 365
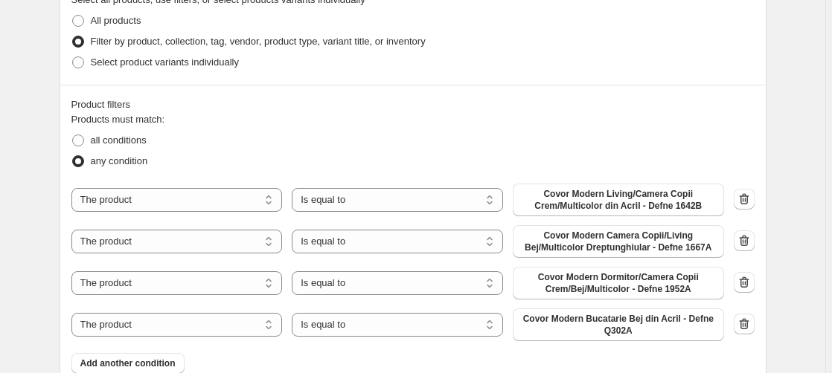
scroll to position [835, 0]
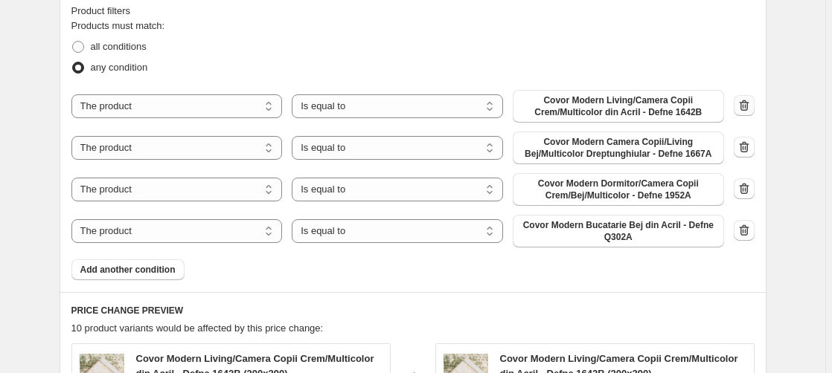
click at [751, 104] on icon "button" at bounding box center [744, 105] width 15 height 15
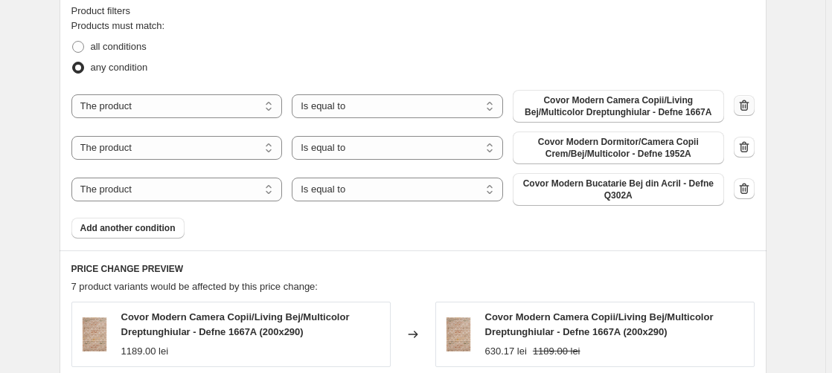
click at [747, 103] on icon "button" at bounding box center [744, 105] width 15 height 15
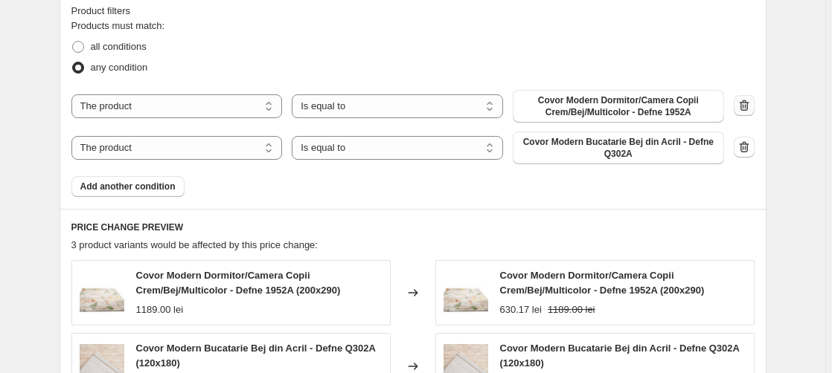
click at [746, 107] on icon "button" at bounding box center [744, 105] width 15 height 15
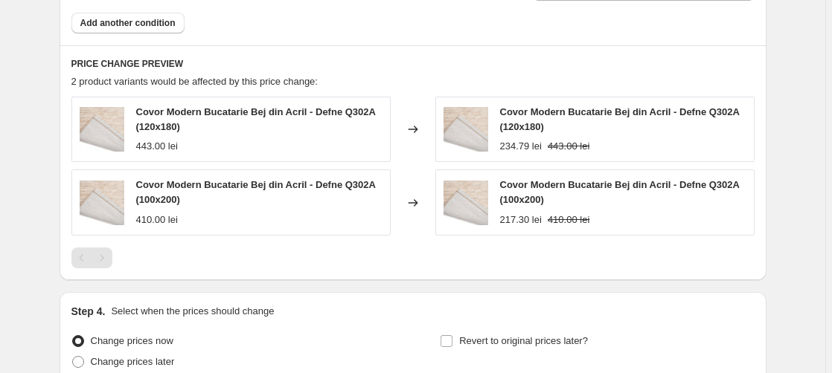
scroll to position [1095, 0]
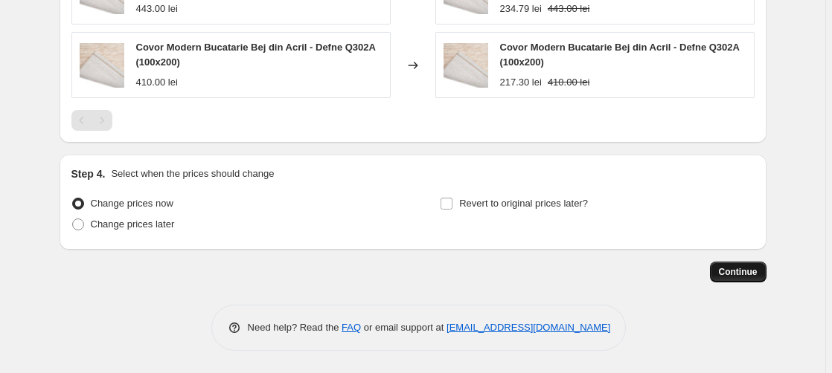
click at [742, 269] on span "Continue" at bounding box center [738, 272] width 39 height 12
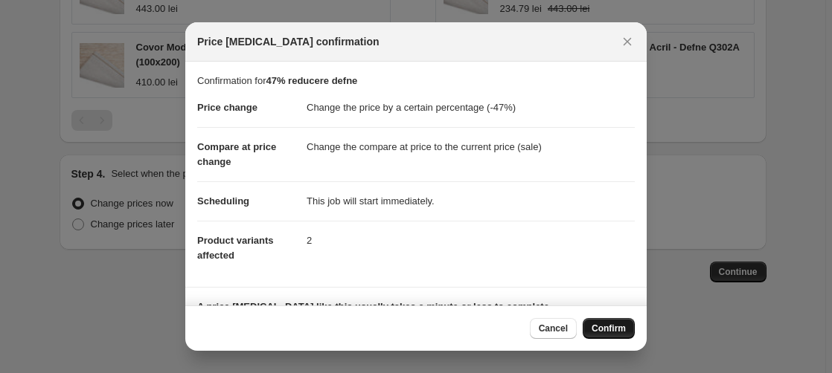
click at [616, 327] on span "Confirm" at bounding box center [608, 329] width 34 height 12
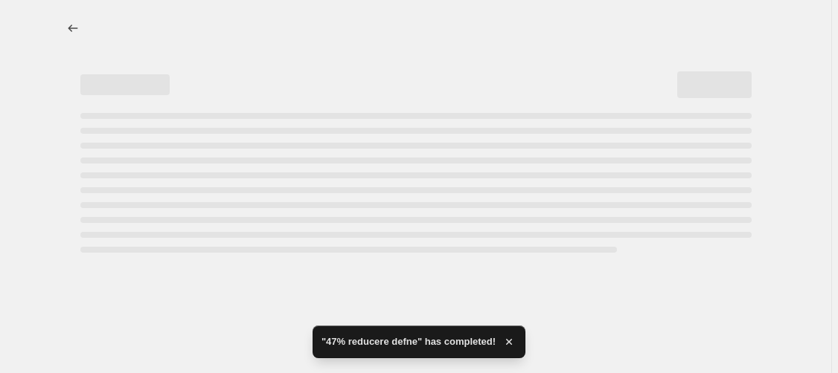
select select "percentage"
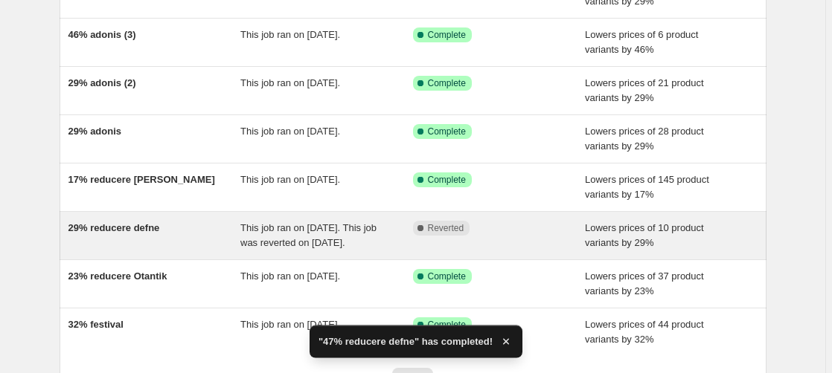
scroll to position [304, 0]
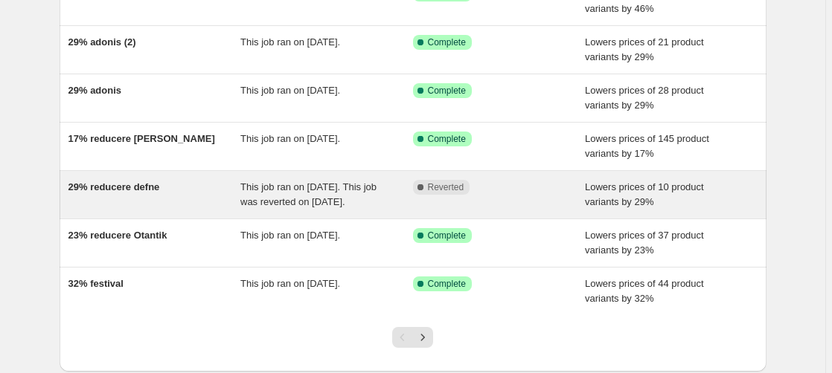
click at [126, 187] on span "29% reducere defne" at bounding box center [114, 187] width 92 height 11
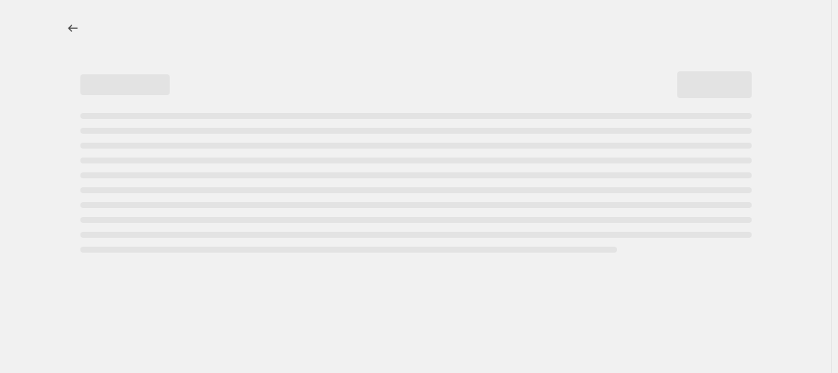
select select "percentage"
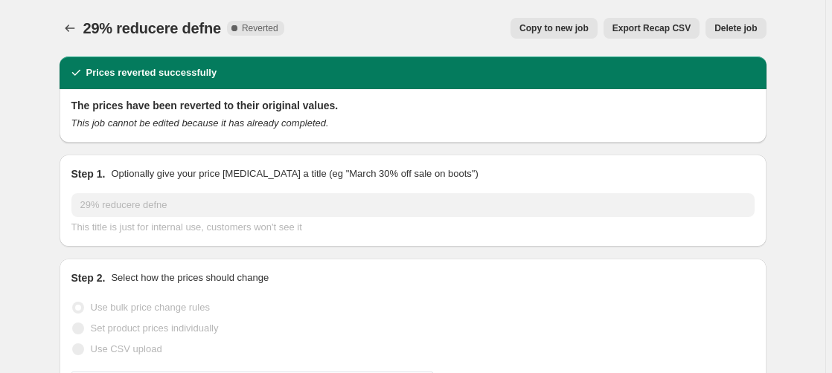
click at [571, 32] on span "Copy to new job" at bounding box center [553, 28] width 69 height 12
select select "percentage"
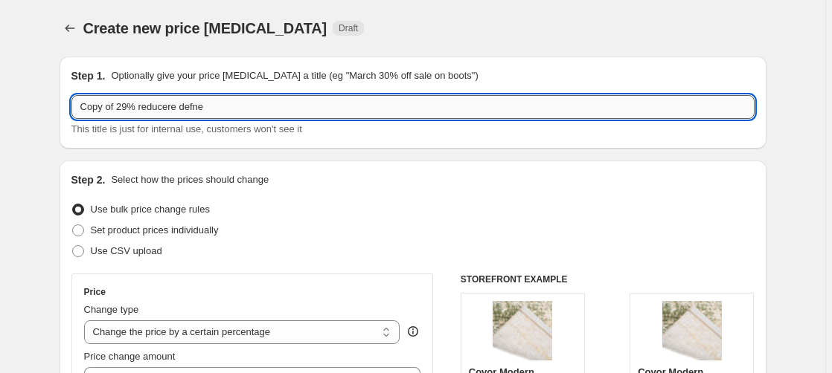
drag, startPoint x: 120, startPoint y: 107, endPoint x: -26, endPoint y: 129, distance: 147.4
click at [71, 119] on input "Copy of 29% reducere defne" at bounding box center [412, 107] width 683 height 24
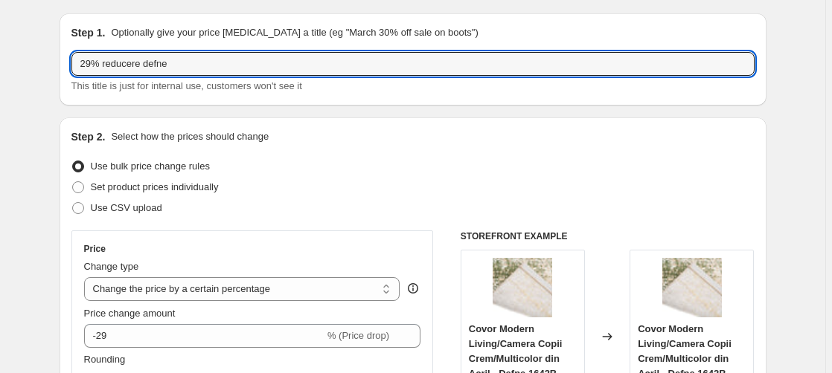
scroll to position [76, 0]
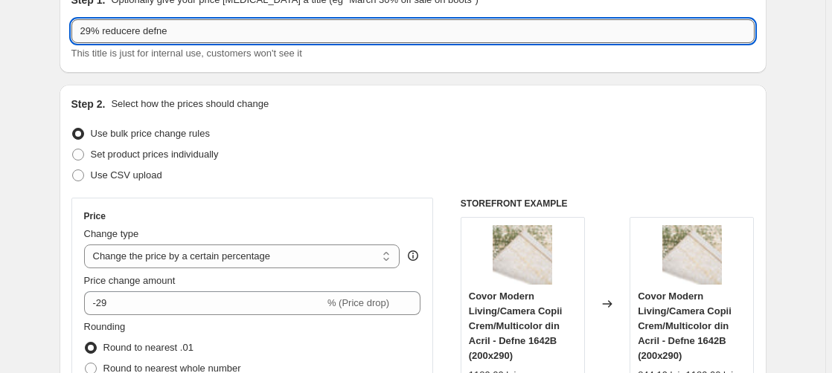
drag, startPoint x: 182, startPoint y: 35, endPoint x: 210, endPoint y: 28, distance: 28.3
click at [183, 35] on input "29% reducere defne" at bounding box center [412, 31] width 683 height 24
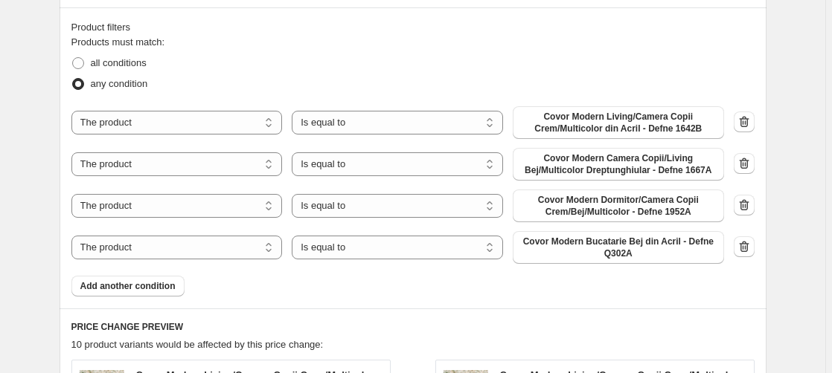
scroll to position [835, 0]
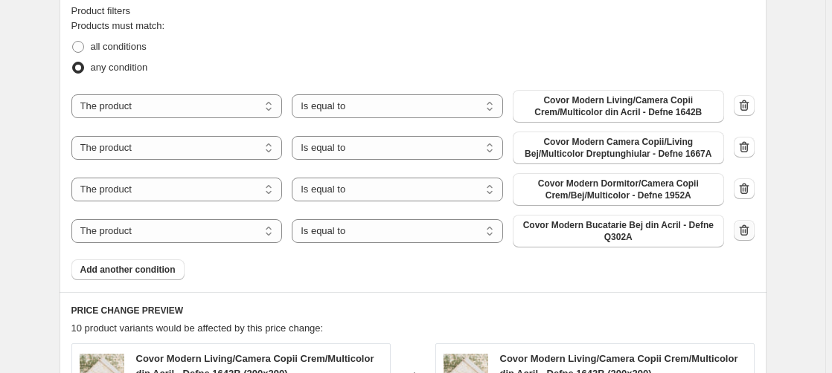
type input "29% reducere defne (2)"
click at [743, 234] on icon "button" at bounding box center [744, 230] width 15 height 15
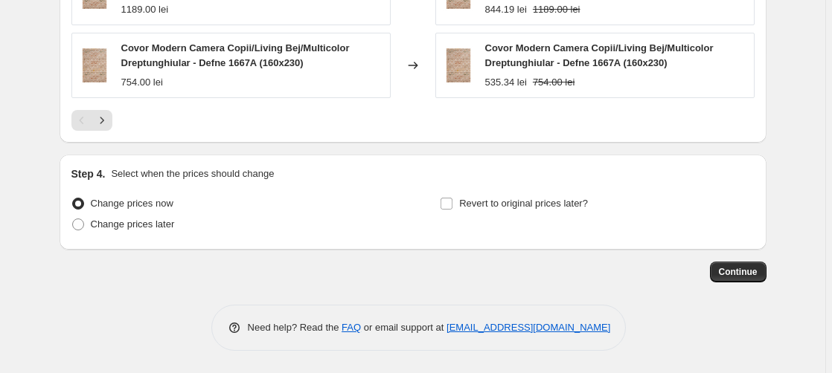
scroll to position [1398, 0]
click at [746, 274] on span "Continue" at bounding box center [738, 272] width 39 height 12
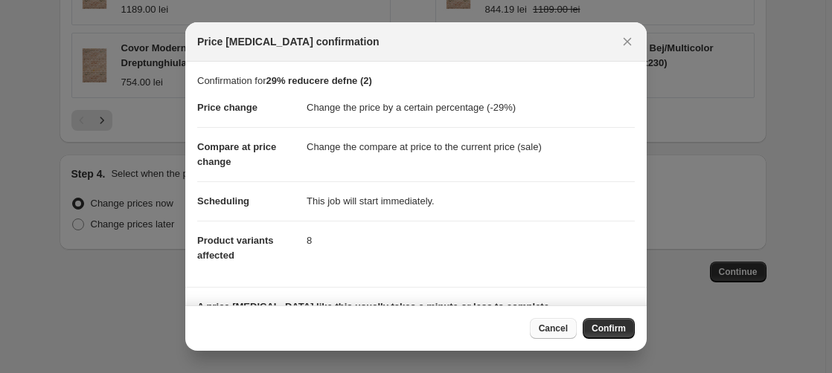
click at [564, 322] on button "Cancel" at bounding box center [553, 328] width 47 height 21
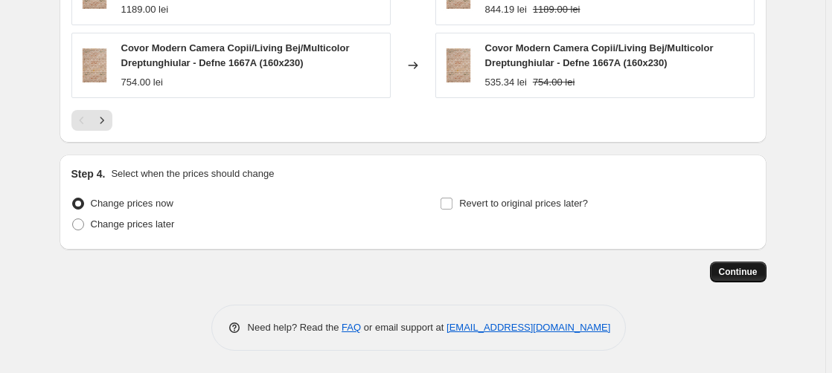
click at [747, 277] on span "Continue" at bounding box center [738, 272] width 39 height 12
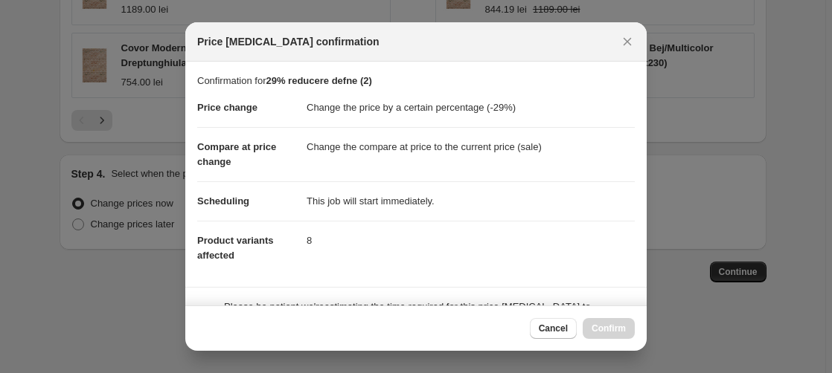
scroll to position [0, 0]
click at [620, 330] on span "Confirm" at bounding box center [608, 329] width 34 height 12
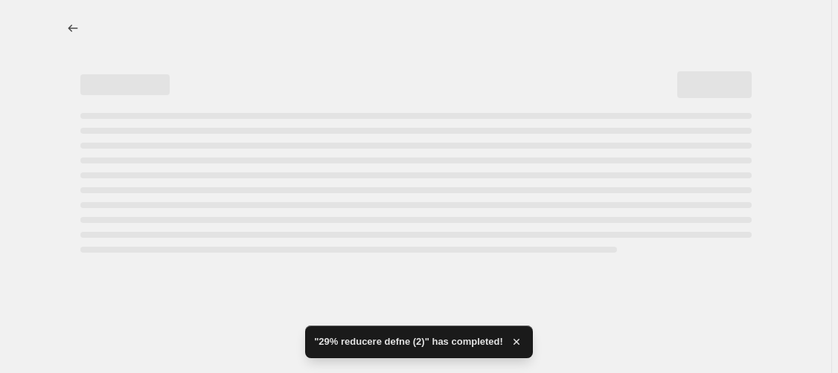
select select "percentage"
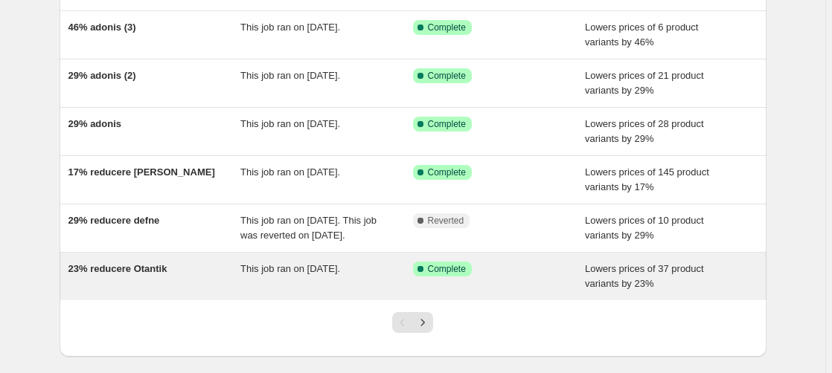
scroll to position [379, 0]
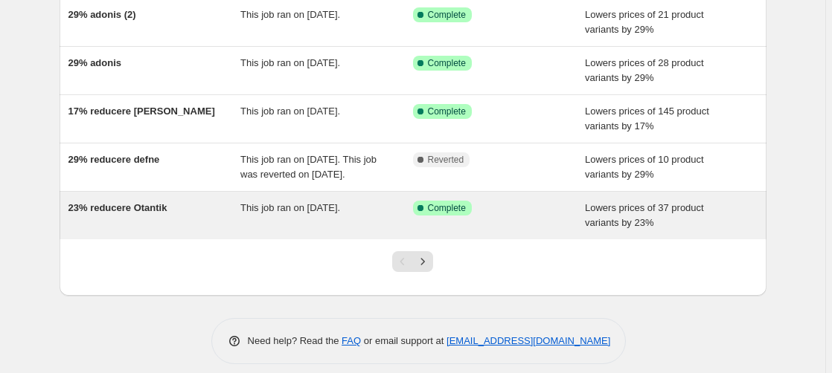
click at [141, 214] on span "23% reducere Otantik" at bounding box center [117, 207] width 99 height 11
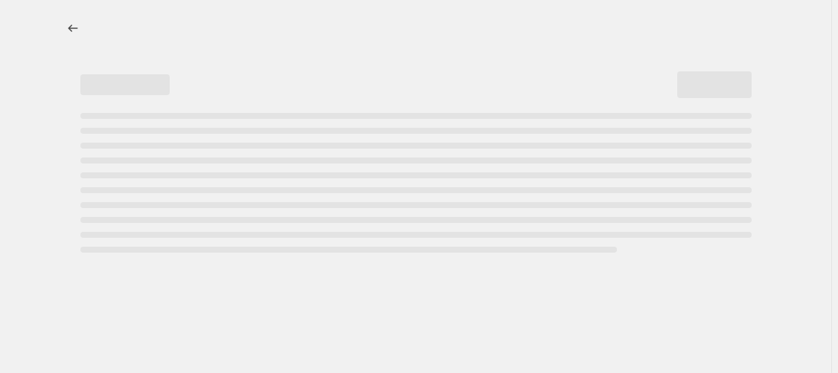
select select "percentage"
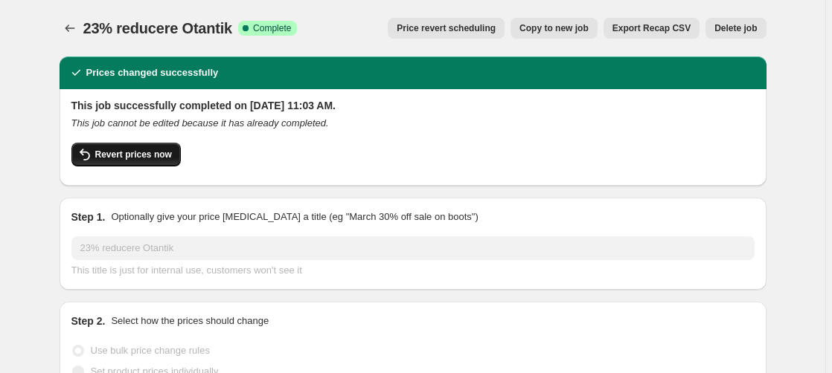
click at [122, 155] on span "Revert prices now" at bounding box center [133, 155] width 77 height 12
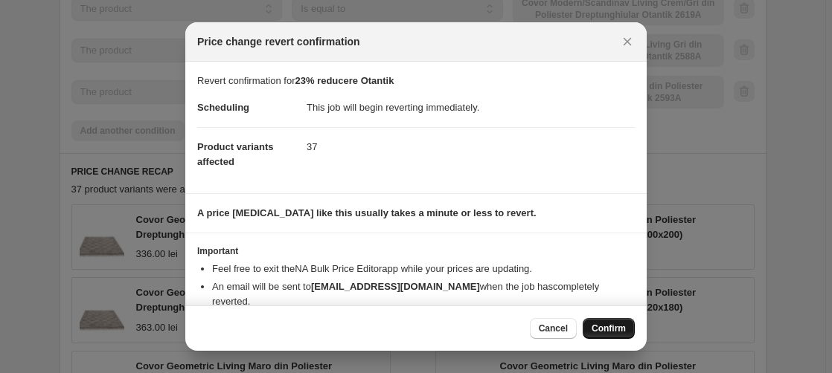
click at [617, 324] on span "Confirm" at bounding box center [608, 329] width 34 height 12
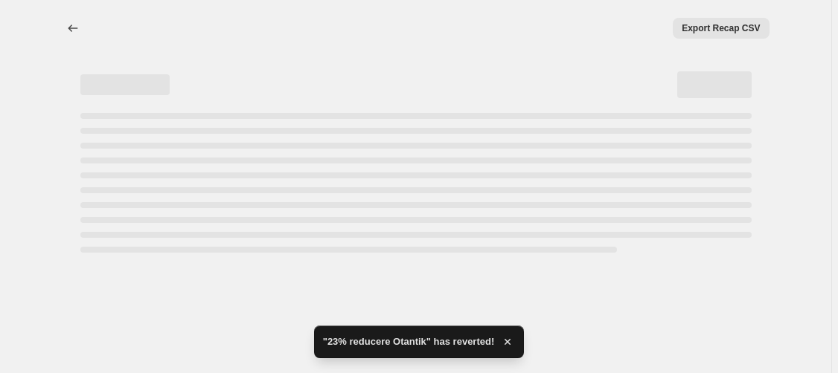
select select "percentage"
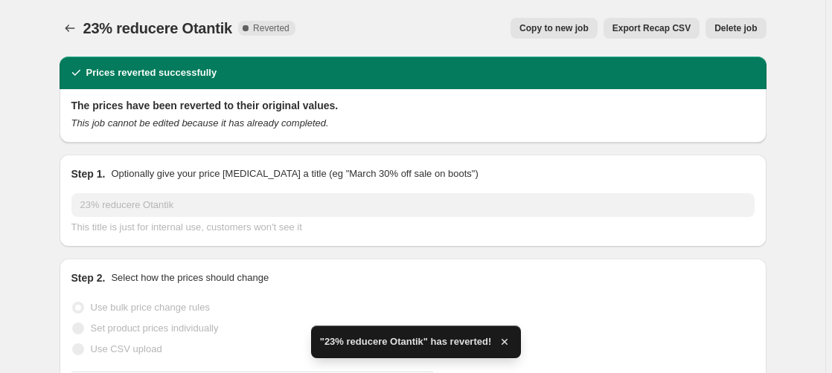
click at [563, 32] on span "Copy to new job" at bounding box center [553, 28] width 69 height 12
select select "percentage"
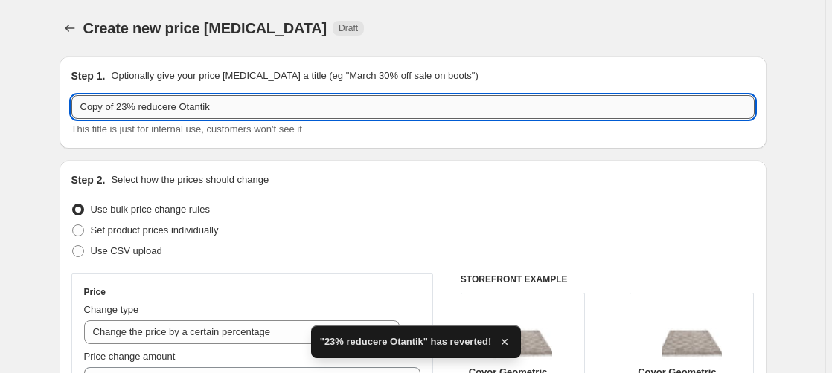
click at [120, 107] on input "Copy of 23% reducere Otantik" at bounding box center [412, 107] width 683 height 24
drag, startPoint x: 120, startPoint y: 109, endPoint x: 31, endPoint y: 115, distance: 88.8
click at [71, 115] on input "Copy of 23% reducere Otantik" at bounding box center [412, 107] width 683 height 24
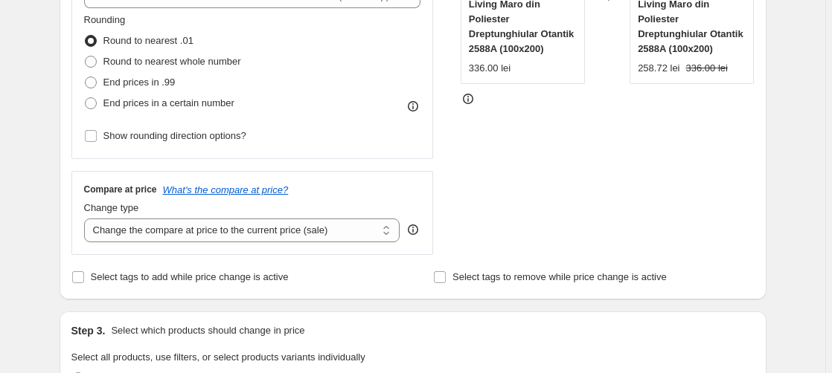
scroll to position [531, 0]
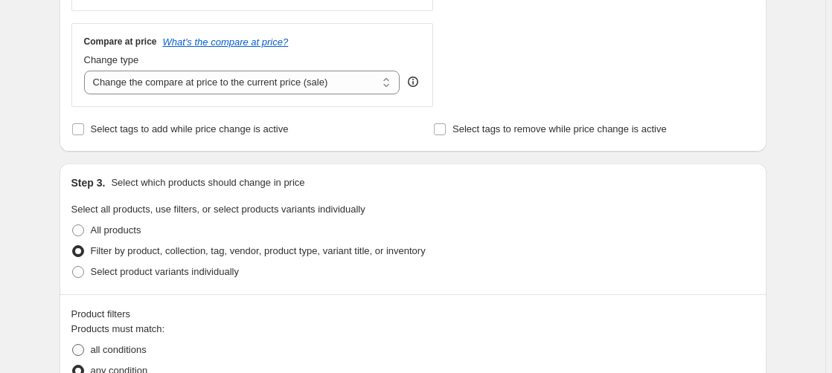
type input "23% reducere Otantik"
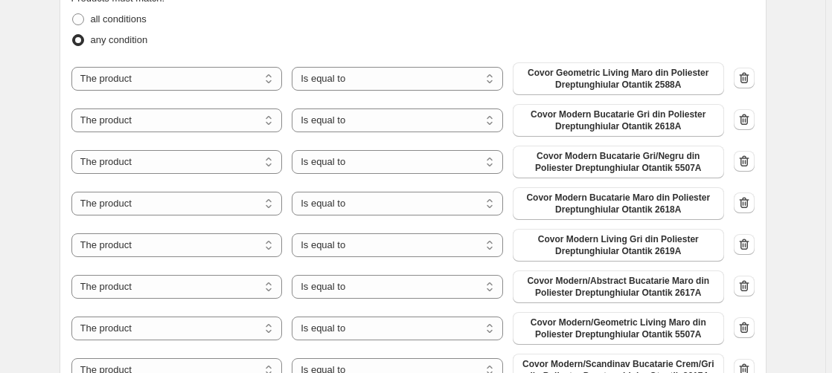
scroll to position [835, 0]
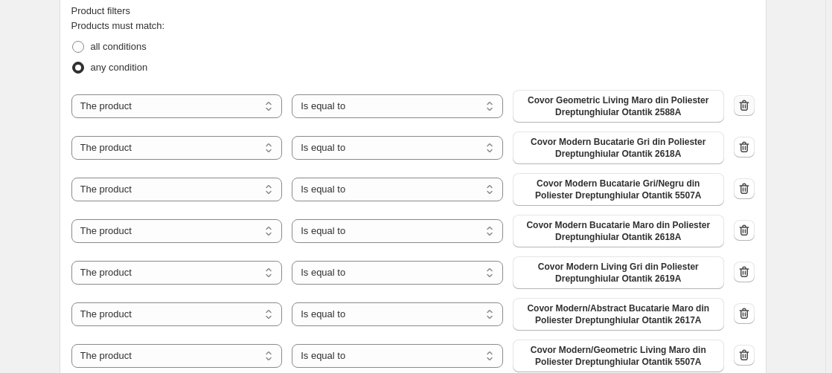
click at [751, 109] on icon "button" at bounding box center [744, 105] width 15 height 15
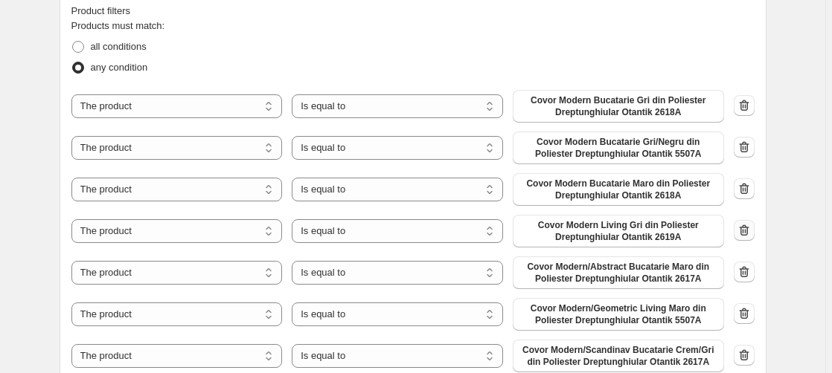
click at [743, 234] on icon "button" at bounding box center [742, 231] width 1 height 4
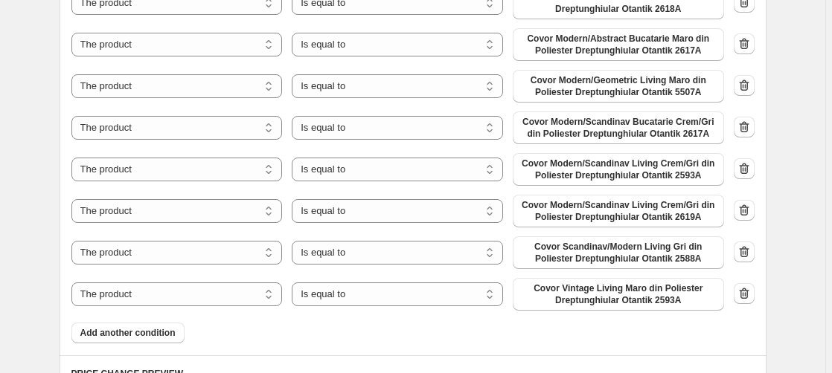
scroll to position [1062, 0]
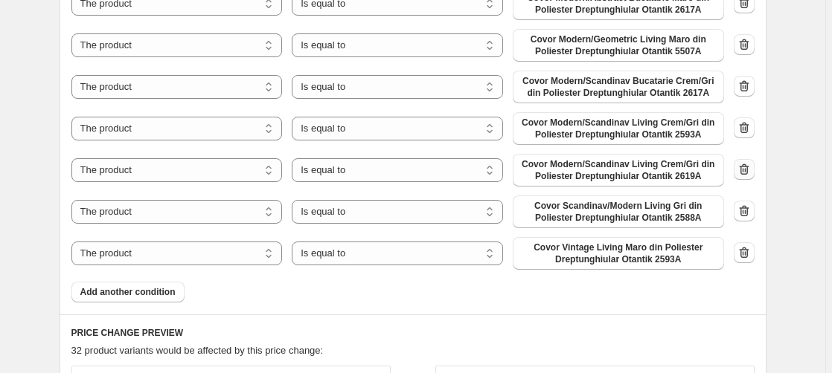
click at [748, 169] on icon "button" at bounding box center [744, 169] width 10 height 11
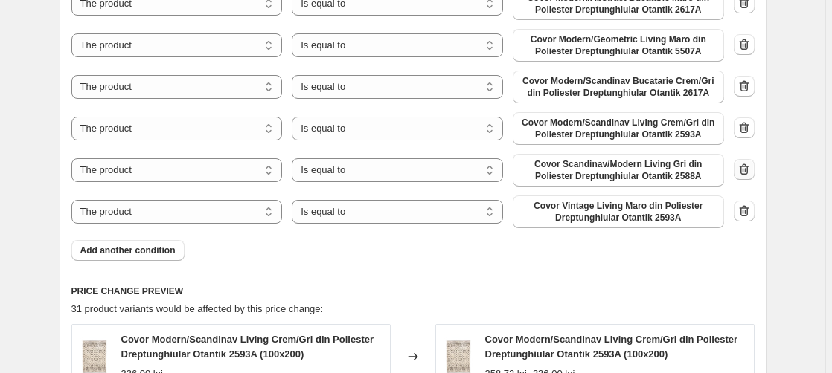
click at [744, 170] on icon "button" at bounding box center [744, 169] width 10 height 11
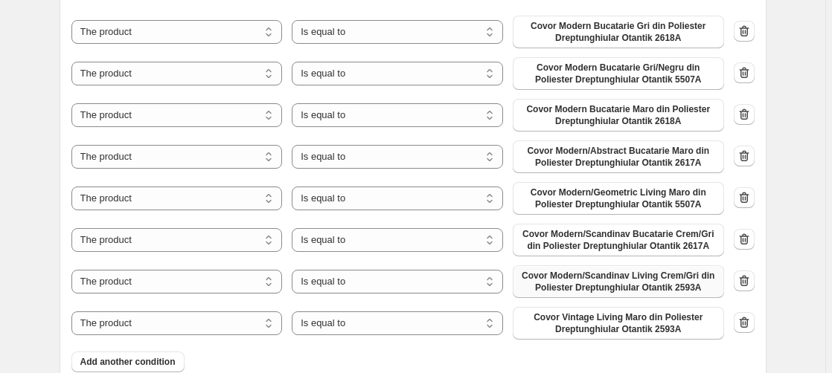
scroll to position [911, 0]
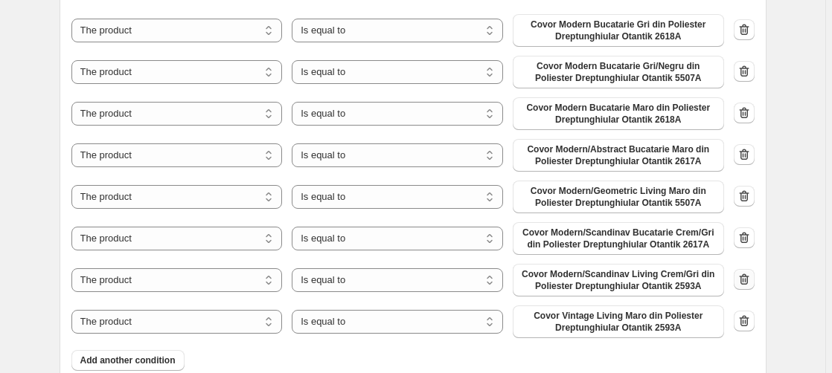
click at [749, 281] on icon "button" at bounding box center [744, 279] width 15 height 15
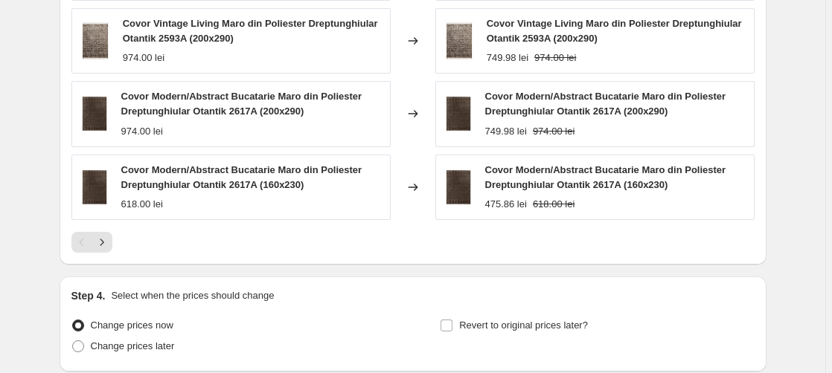
scroll to position [1565, 0]
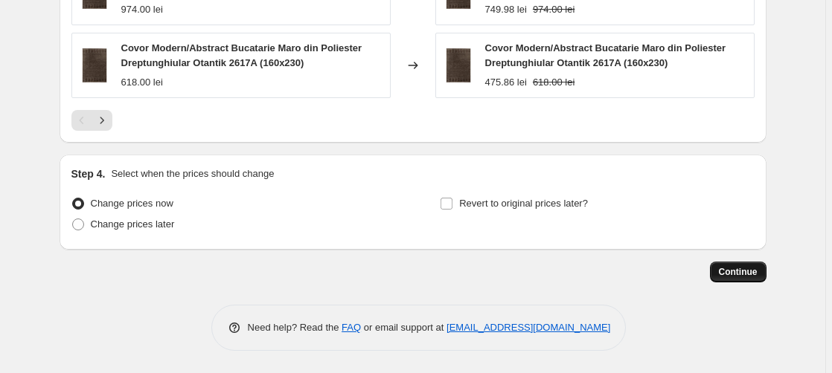
click at [746, 278] on button "Continue" at bounding box center [738, 272] width 57 height 21
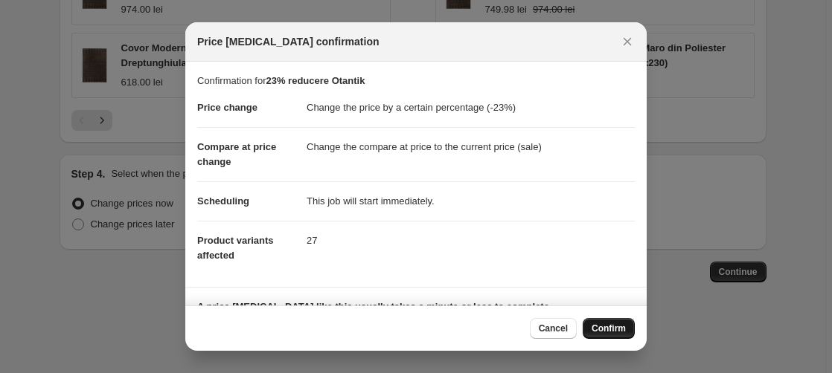
click at [615, 329] on span "Confirm" at bounding box center [608, 329] width 34 height 12
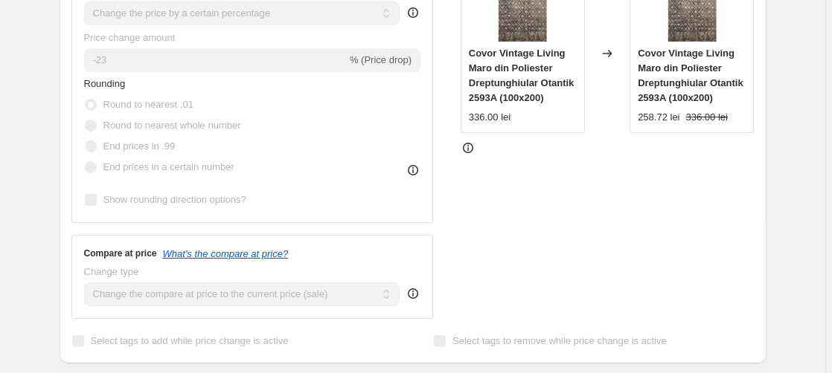
scroll to position [465, 0]
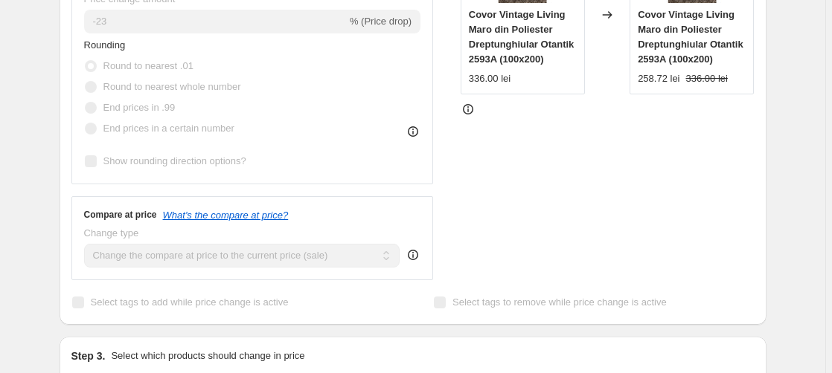
select select "percentage"
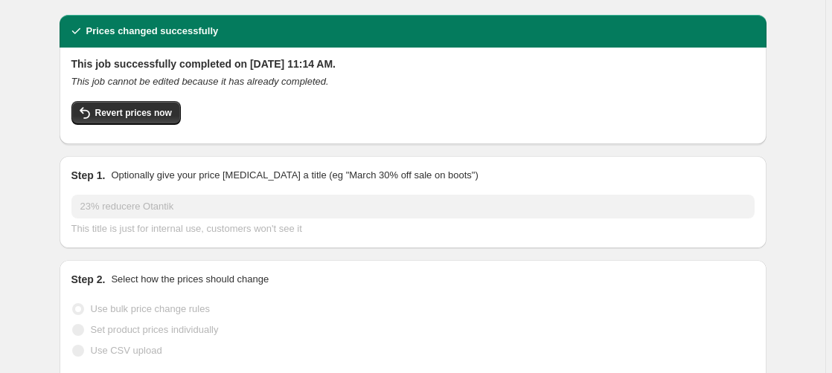
scroll to position [76, 0]
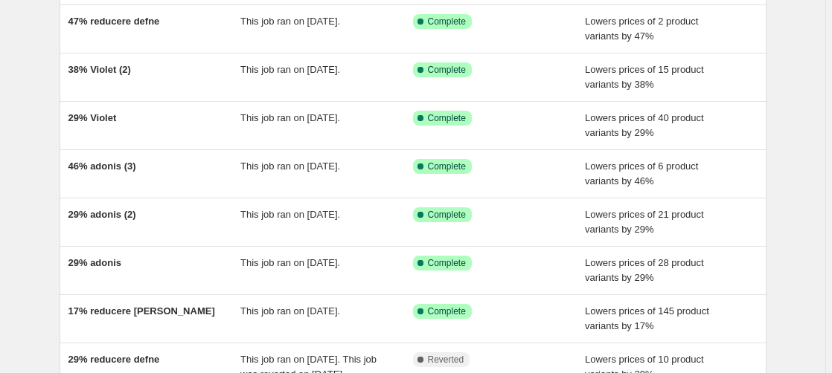
scroll to position [408, 0]
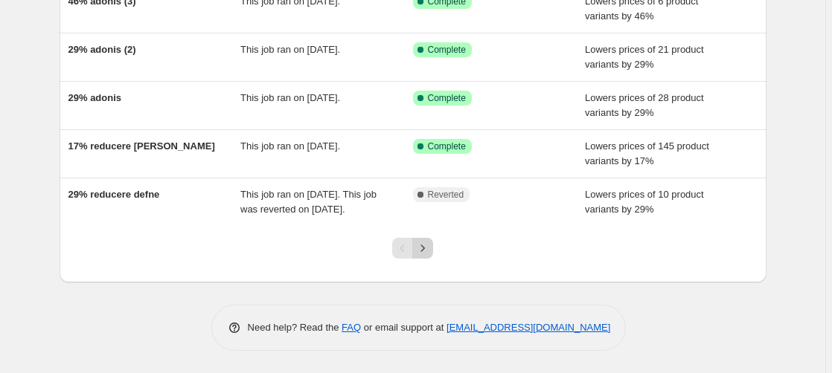
click at [427, 244] on icon "Next" at bounding box center [422, 248] width 15 height 15
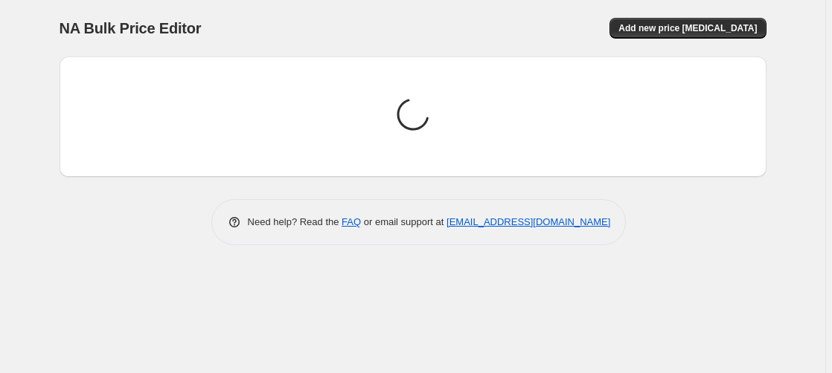
scroll to position [0, 0]
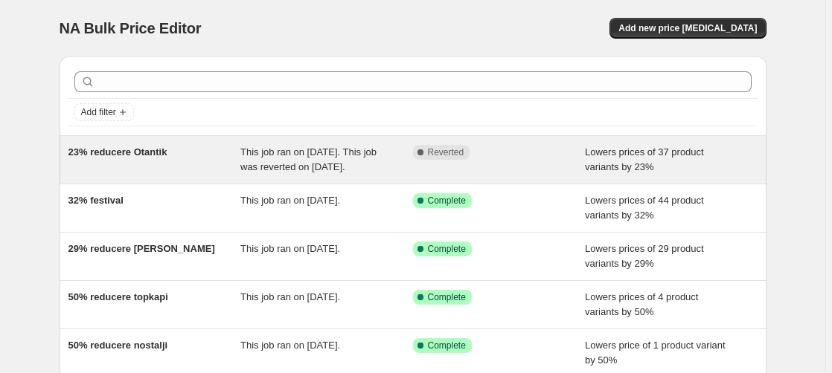
click at [138, 153] on span "23% reducere Otantik" at bounding box center [117, 152] width 99 height 11
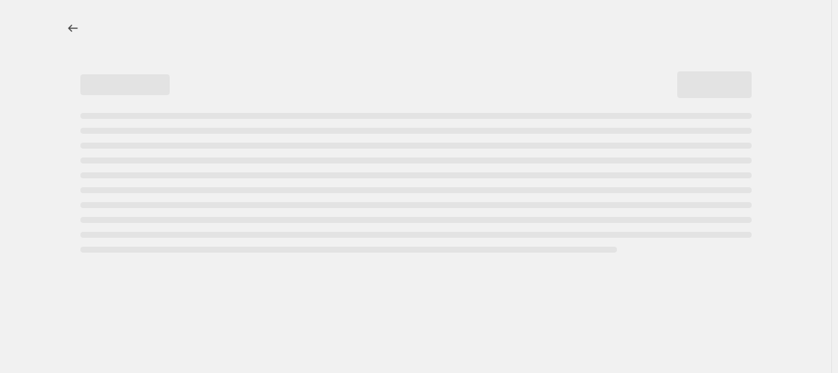
select select "percentage"
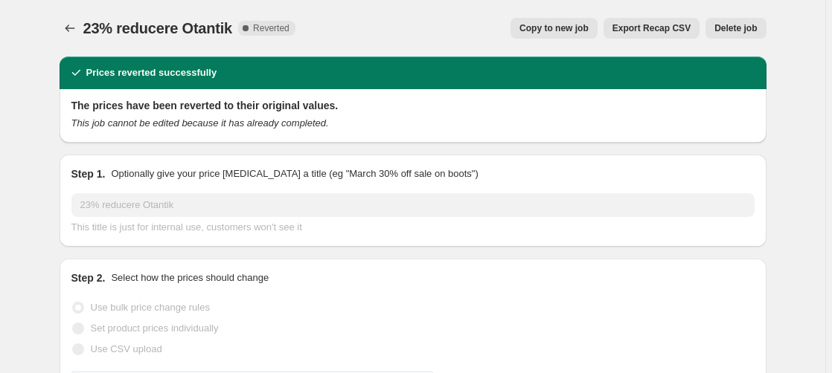
click at [571, 31] on span "Copy to new job" at bounding box center [553, 28] width 69 height 12
select select "percentage"
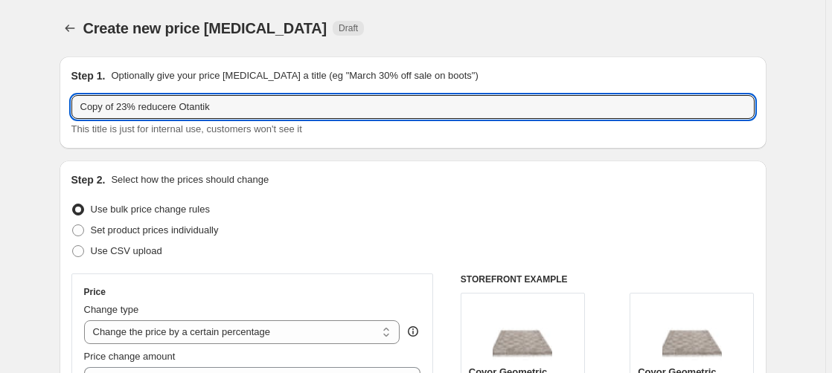
drag, startPoint x: 127, startPoint y: 109, endPoint x: 14, endPoint y: 119, distance: 113.5
click at [71, 117] on input "Copy of 23% reducere Otantik" at bounding box center [412, 107] width 683 height 24
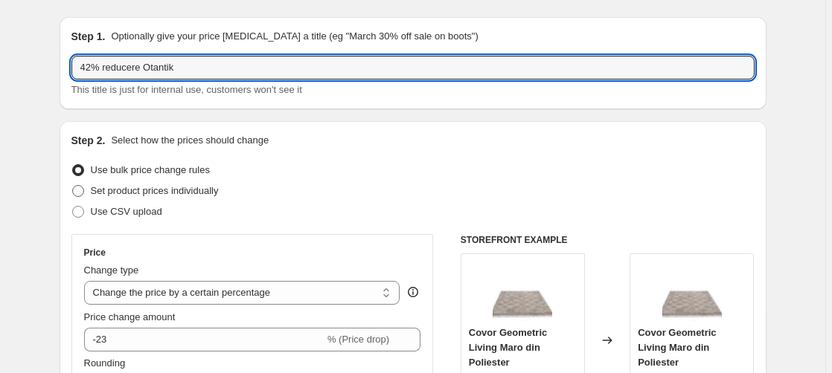
scroll to position [76, 0]
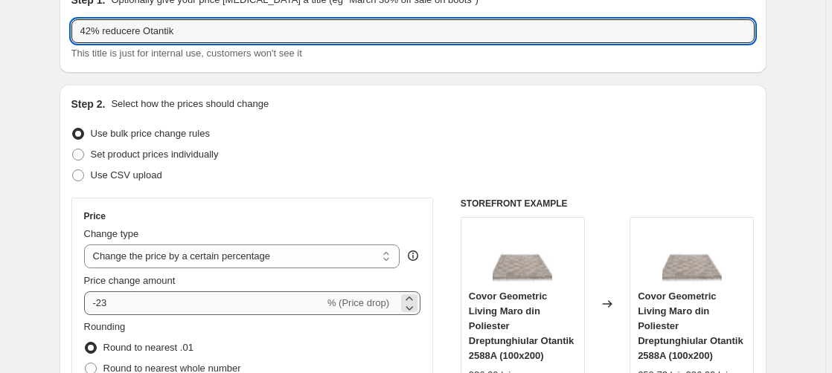
type input "42% reducere Otantik"
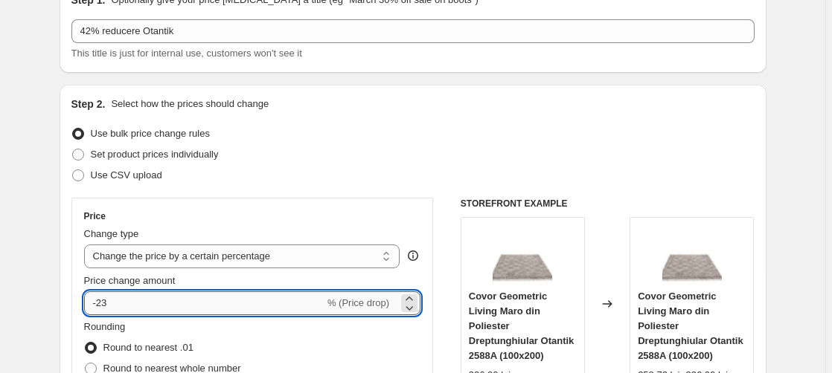
drag, startPoint x: 101, startPoint y: 299, endPoint x: 110, endPoint y: 302, distance: 9.4
click at [110, 302] on input "-23" at bounding box center [204, 304] width 240 height 24
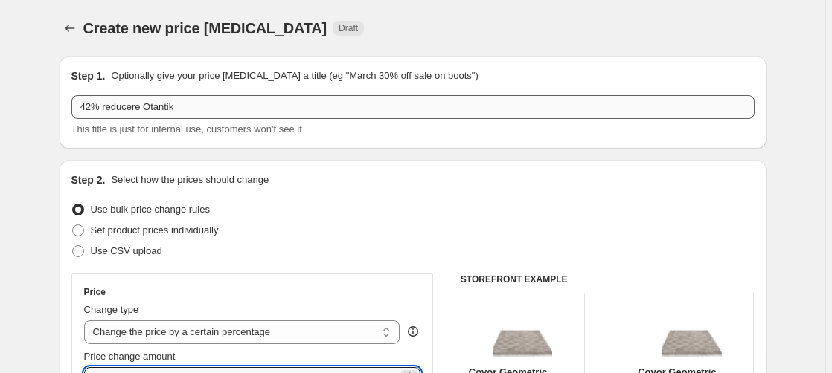
type input "-42"
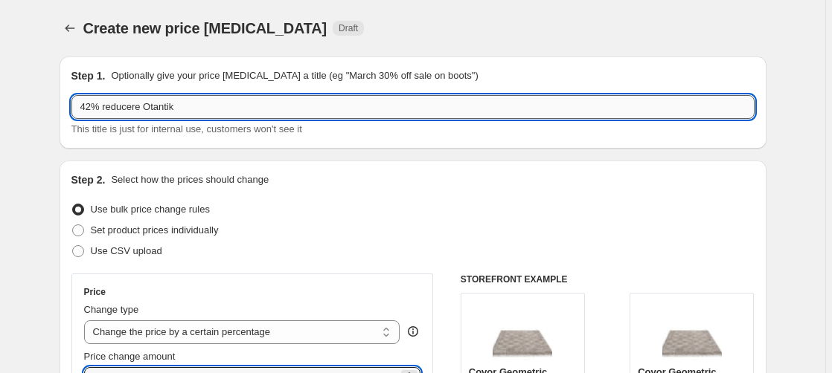
click at [190, 107] on input "42% reducere Otantik" at bounding box center [412, 107] width 683 height 24
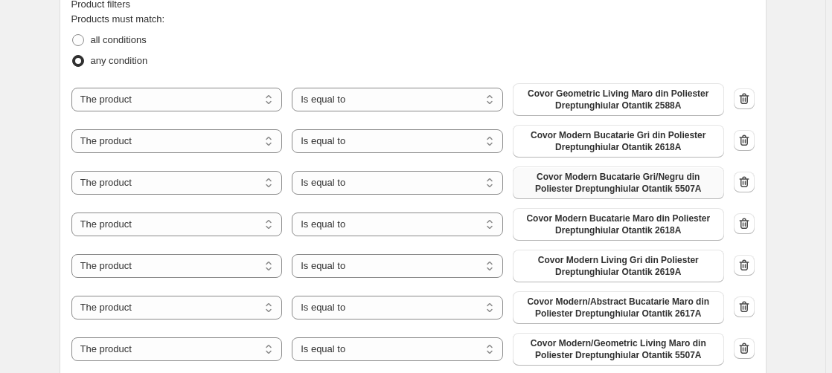
scroll to position [835, 0]
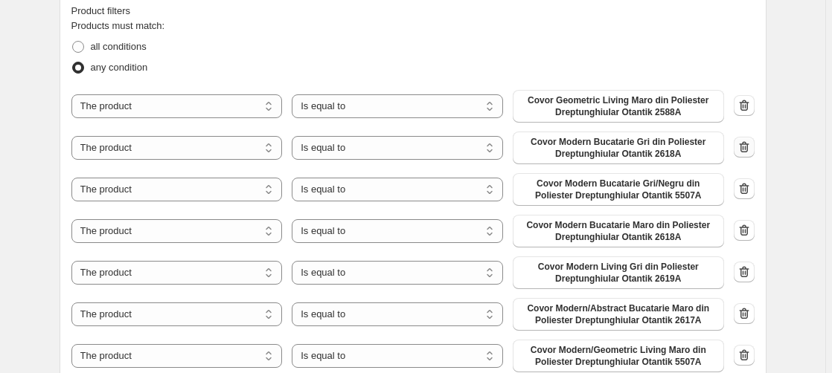
type input "42% reducere Otantik (2)"
click at [748, 148] on icon "button" at bounding box center [744, 146] width 10 height 11
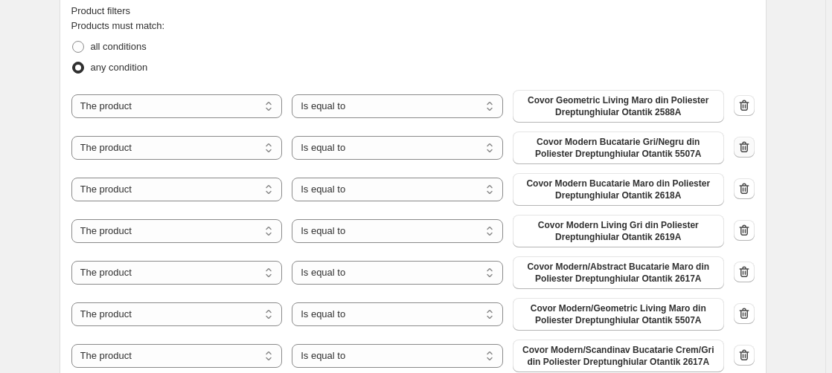
click at [745, 150] on icon "button" at bounding box center [744, 148] width 1 height 4
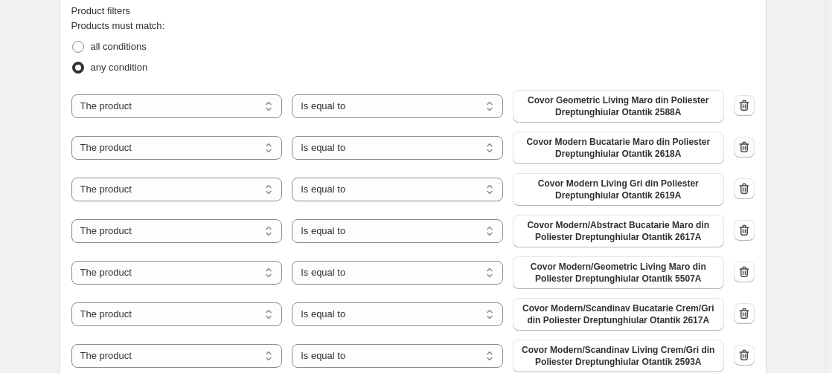
click at [745, 148] on icon "button" at bounding box center [744, 147] width 15 height 15
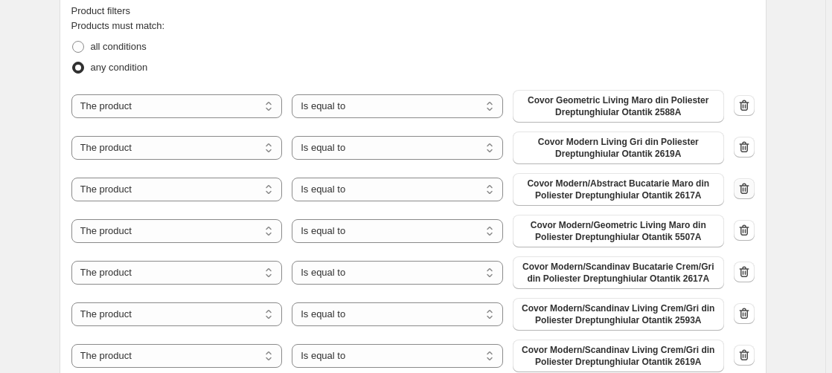
click at [748, 192] on icon "button" at bounding box center [744, 189] width 15 height 15
click at [751, 193] on icon "button" at bounding box center [744, 189] width 15 height 15
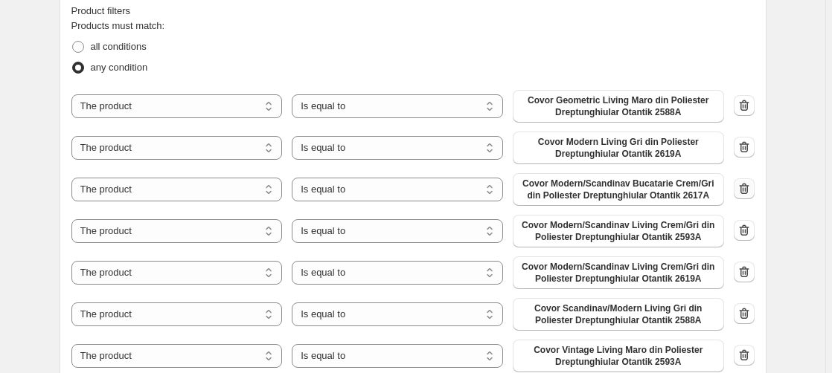
click at [747, 192] on icon "button" at bounding box center [744, 189] width 15 height 15
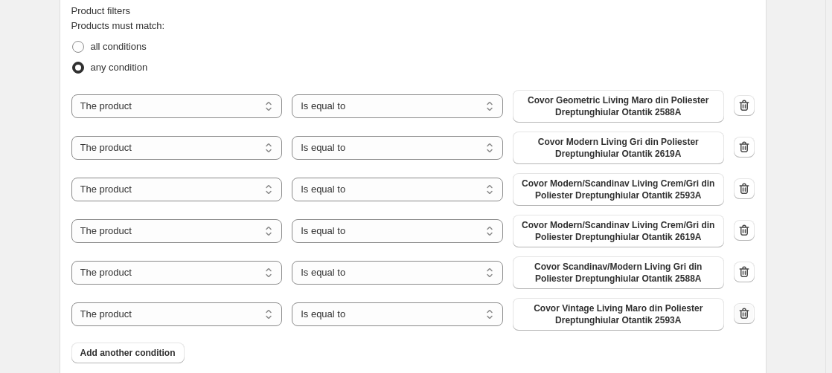
click at [747, 320] on icon "button" at bounding box center [744, 314] width 15 height 15
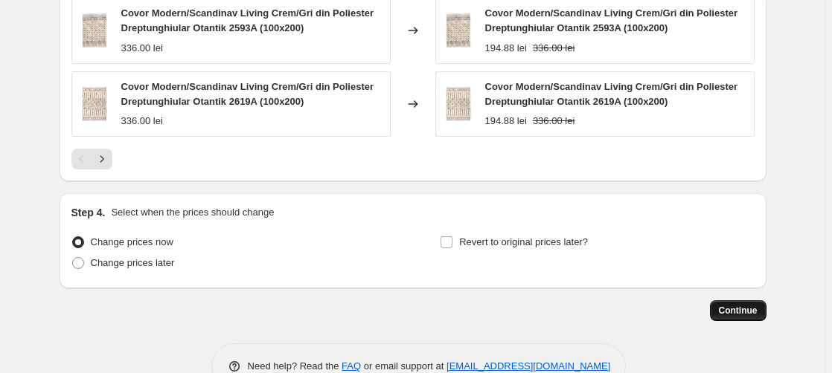
scroll to position [1481, 0]
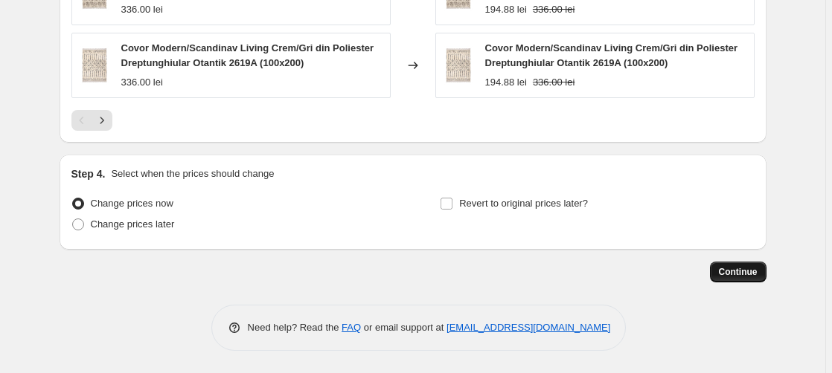
click at [748, 268] on span "Continue" at bounding box center [738, 272] width 39 height 12
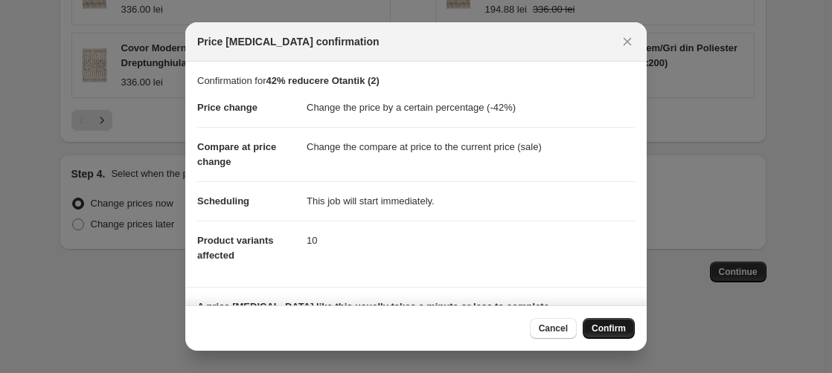
click at [613, 330] on span "Confirm" at bounding box center [608, 329] width 34 height 12
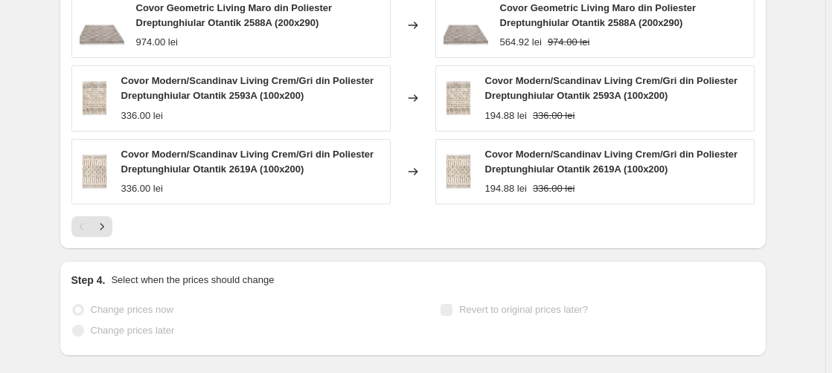
scroll to position [1520, 0]
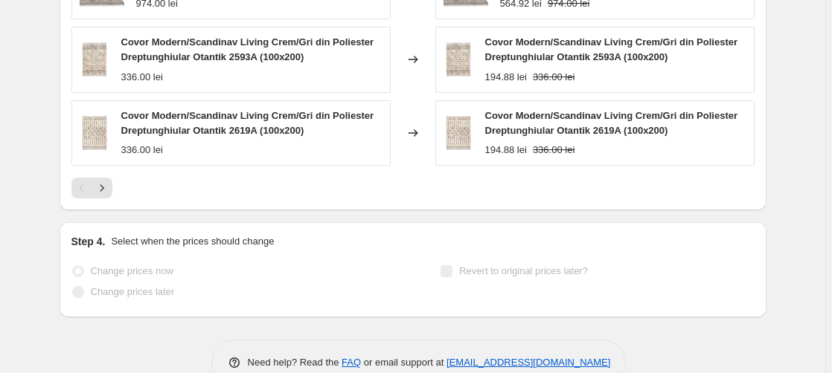
select select "percentage"
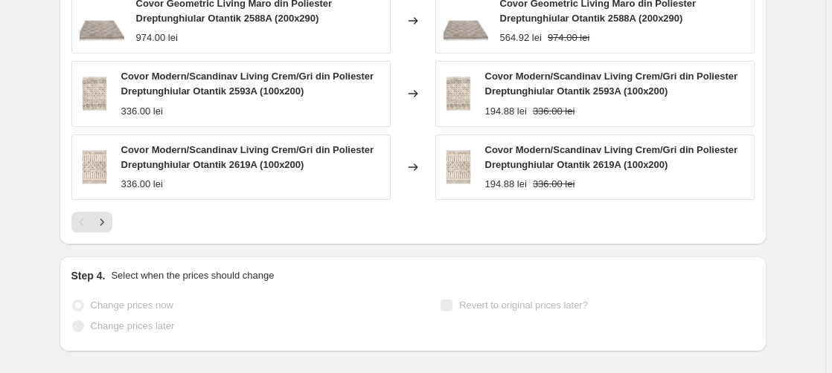
scroll to position [0, 0]
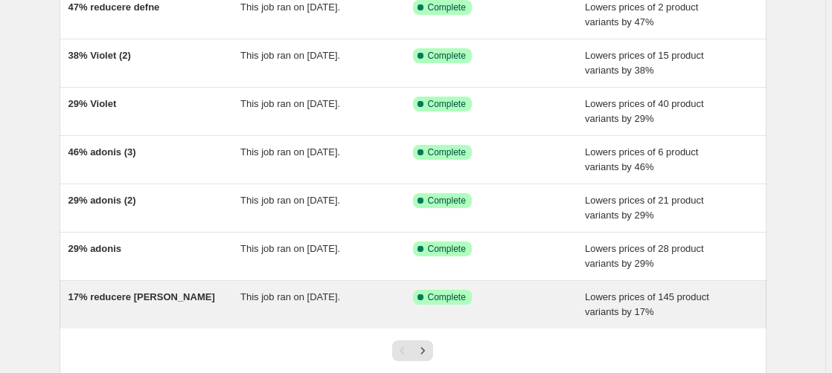
scroll to position [379, 0]
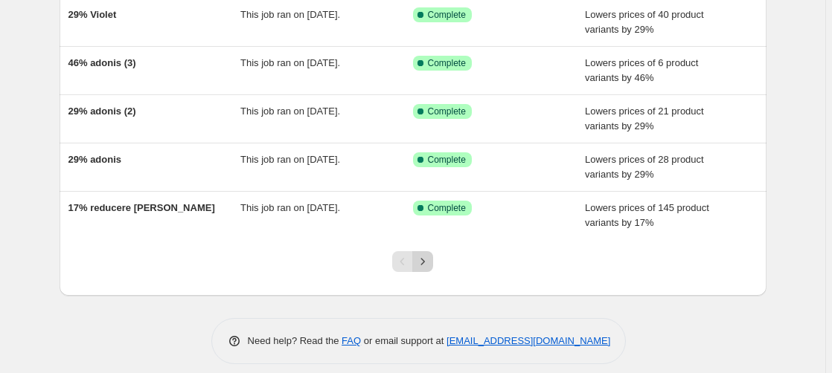
click at [424, 258] on icon "Next" at bounding box center [422, 261] width 15 height 15
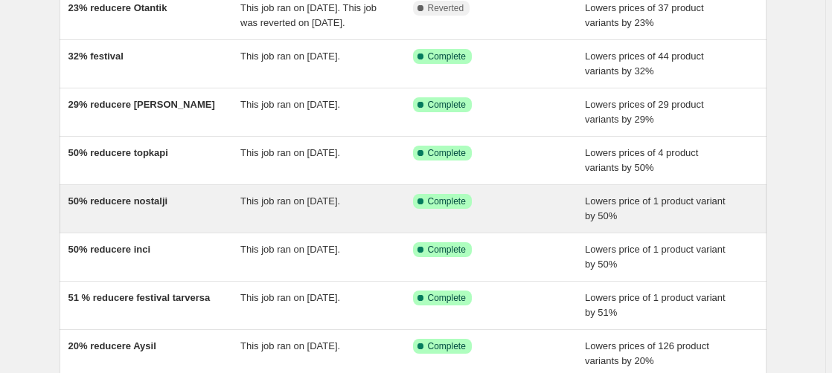
scroll to position [152, 0]
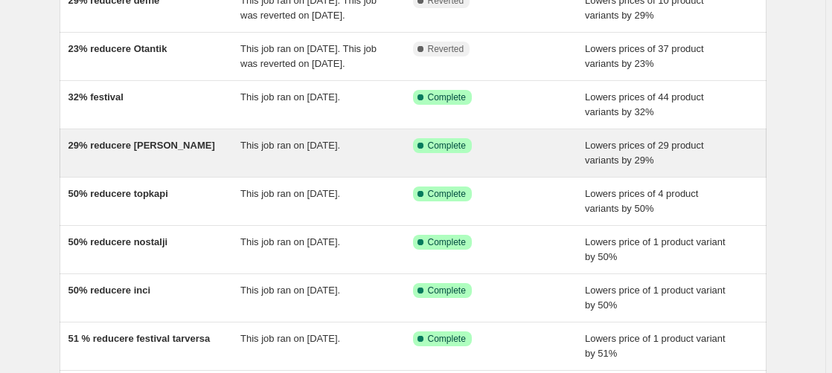
click at [117, 151] on span "29% reducere [PERSON_NAME]" at bounding box center [141, 145] width 147 height 11
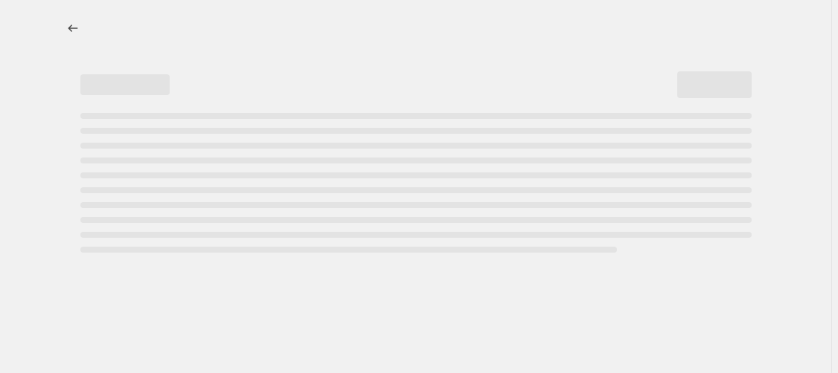
select select "percentage"
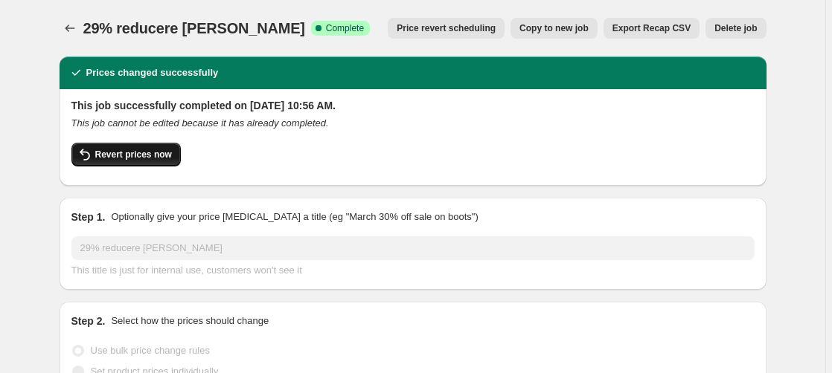
click at [147, 155] on span "Revert prices now" at bounding box center [133, 155] width 77 height 12
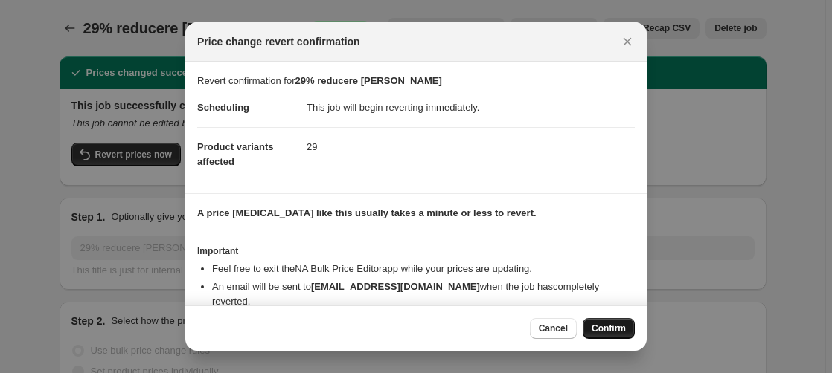
click at [616, 328] on span "Confirm" at bounding box center [608, 329] width 34 height 12
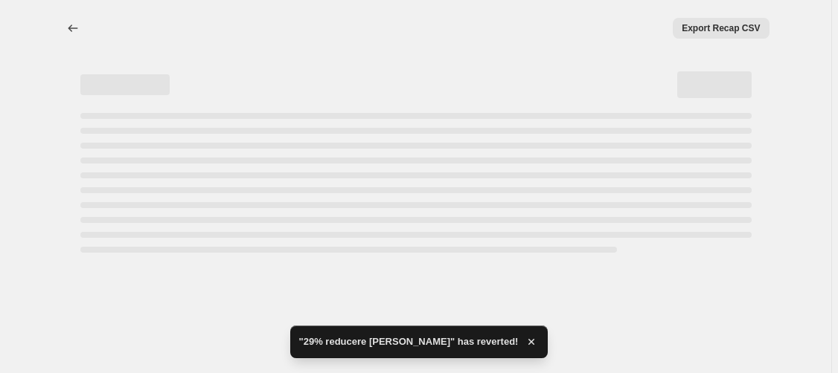
select select "percentage"
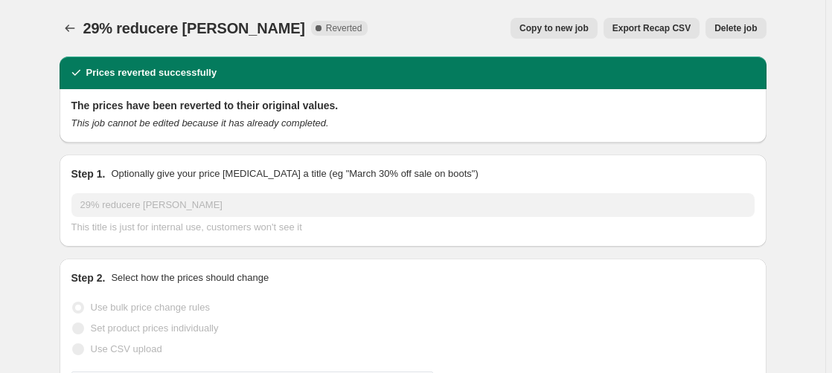
click at [559, 29] on span "Copy to new job" at bounding box center [553, 28] width 69 height 12
select select "percentage"
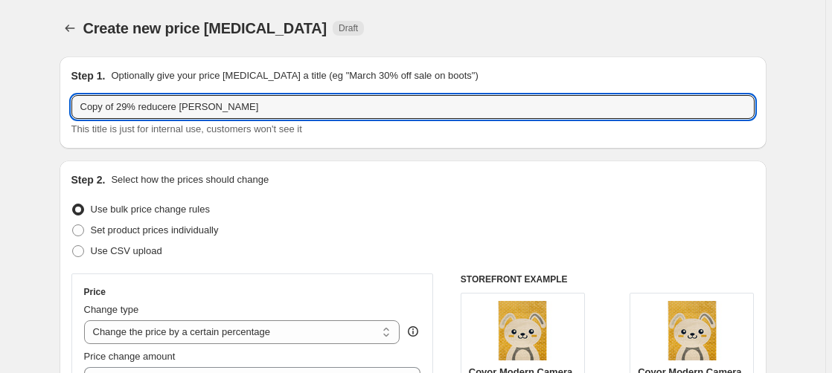
drag, startPoint x: 119, startPoint y: 106, endPoint x: 1, endPoint y: 112, distance: 118.4
click at [71, 112] on input "Copy of 29% reducere [PERSON_NAME]" at bounding box center [412, 107] width 683 height 24
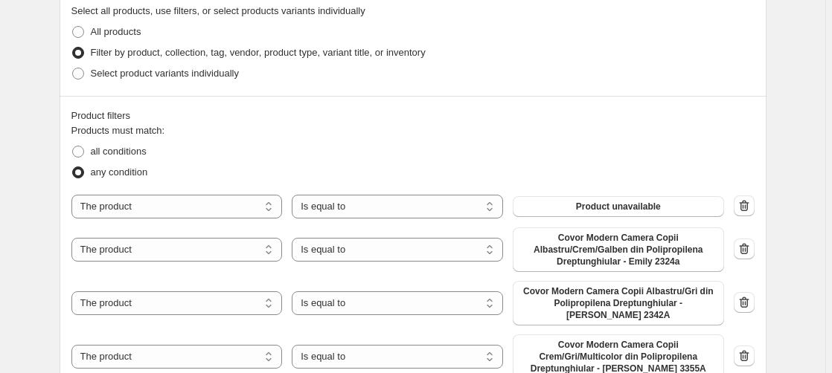
scroll to position [759, 0]
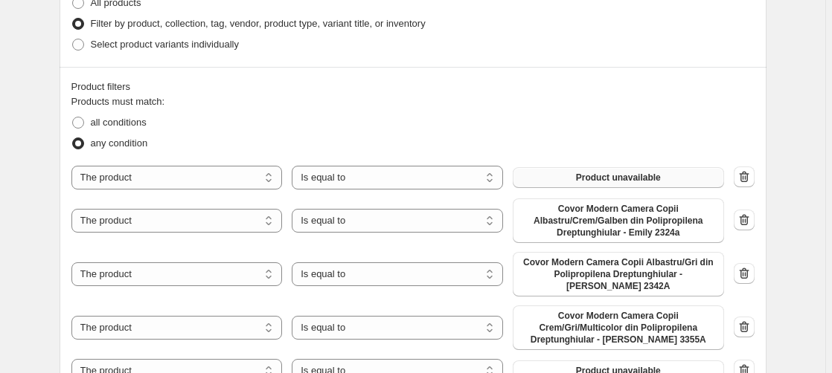
type input "29% reducere [PERSON_NAME]"
click at [626, 178] on span "Product unavailable" at bounding box center [618, 178] width 85 height 12
click at [646, 180] on span "Product unavailable" at bounding box center [618, 178] width 85 height 12
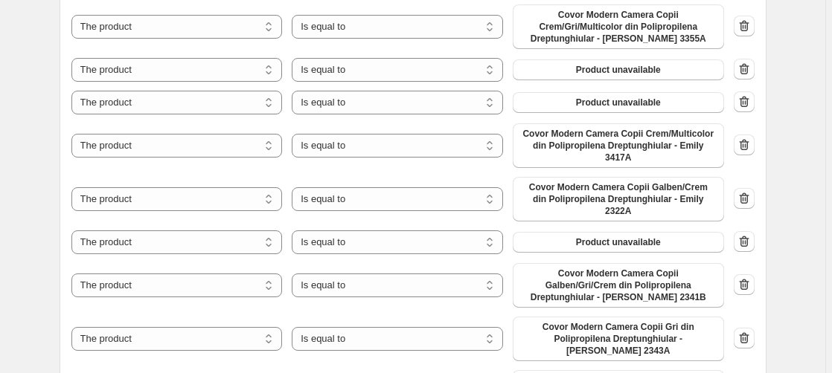
scroll to position [986, 0]
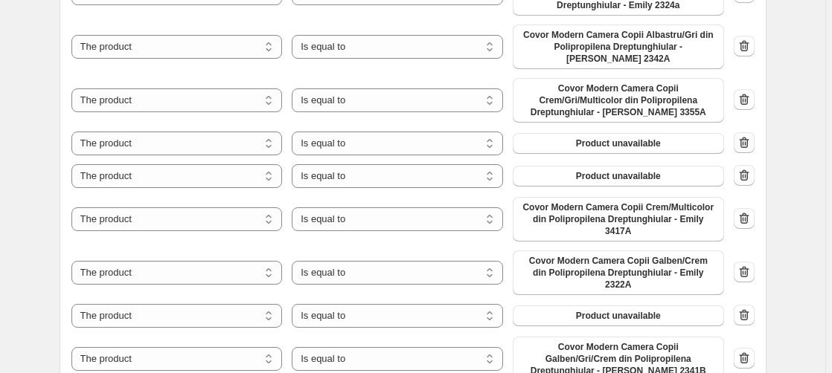
click at [747, 135] on icon "button" at bounding box center [744, 142] width 15 height 15
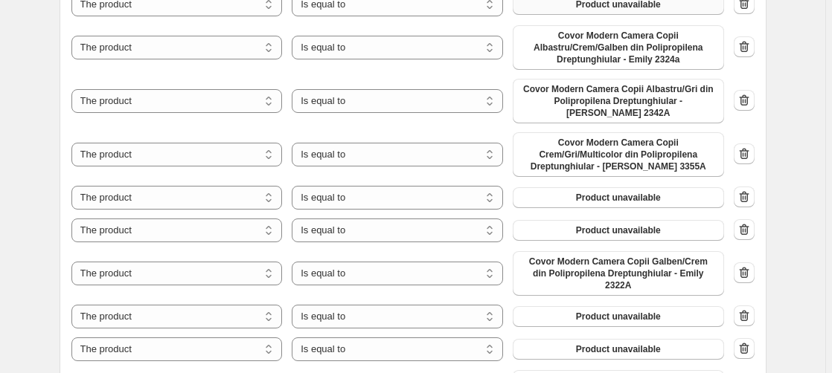
scroll to position [835, 0]
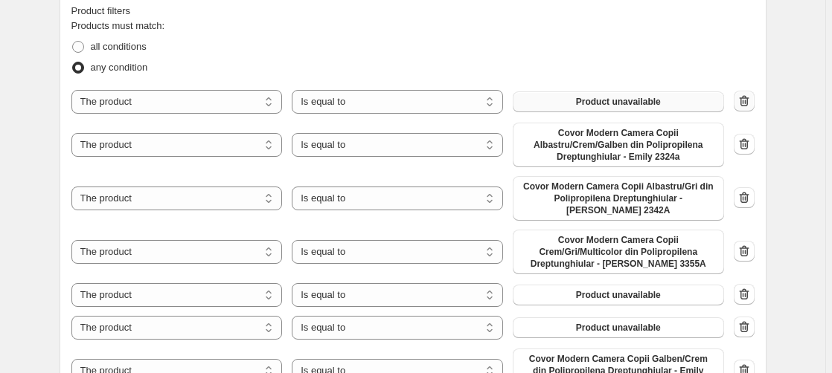
click at [743, 102] on icon "button" at bounding box center [742, 102] width 1 height 4
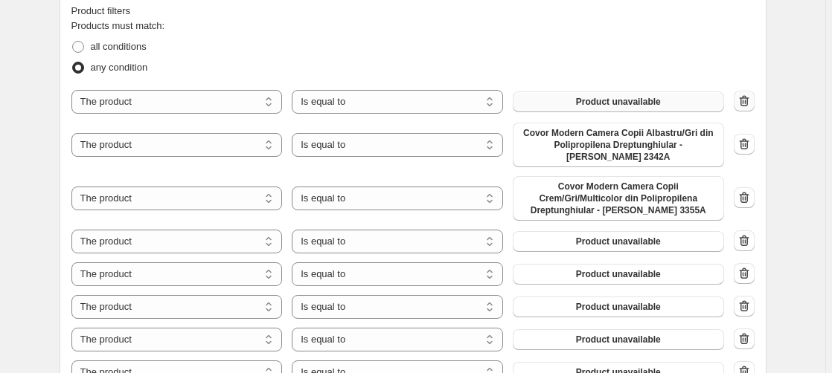
click at [746, 102] on icon "button" at bounding box center [744, 101] width 15 height 15
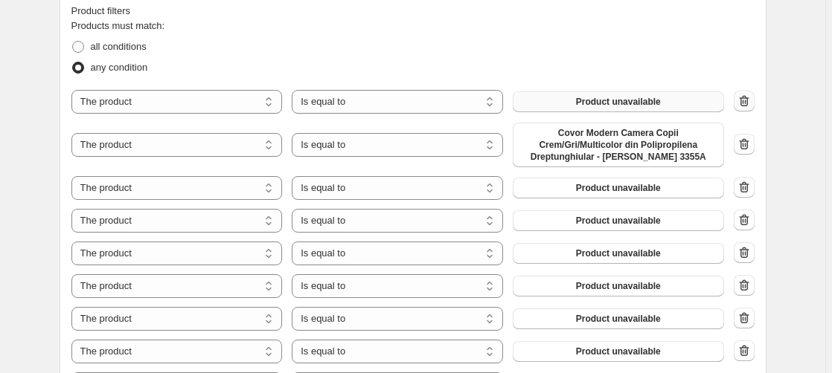
click at [749, 102] on icon "button" at bounding box center [744, 101] width 15 height 15
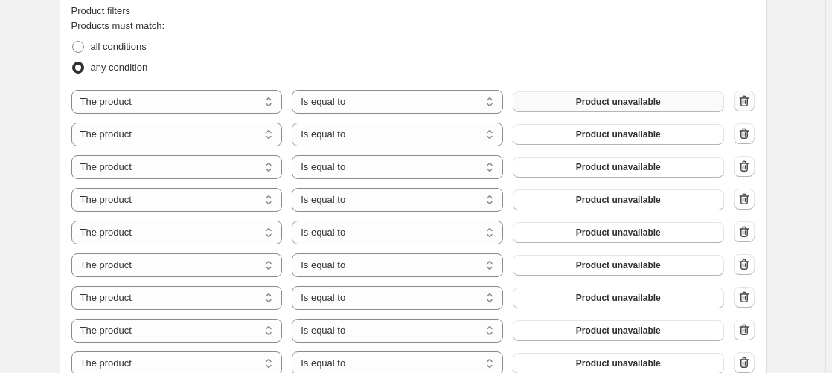
click at [749, 103] on icon "button" at bounding box center [744, 101] width 15 height 15
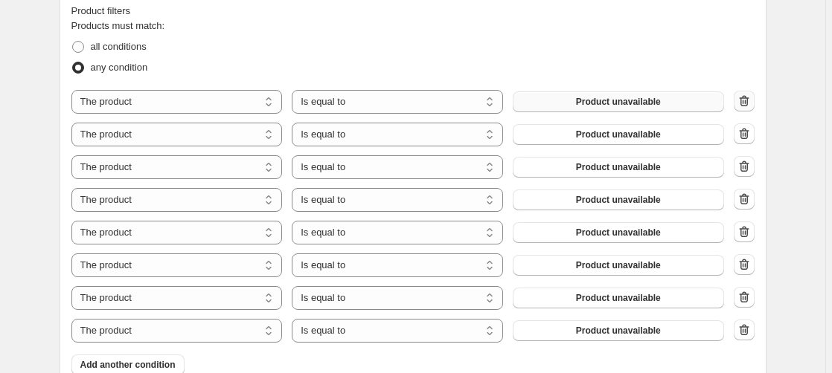
click at [749, 103] on icon "button" at bounding box center [744, 101] width 15 height 15
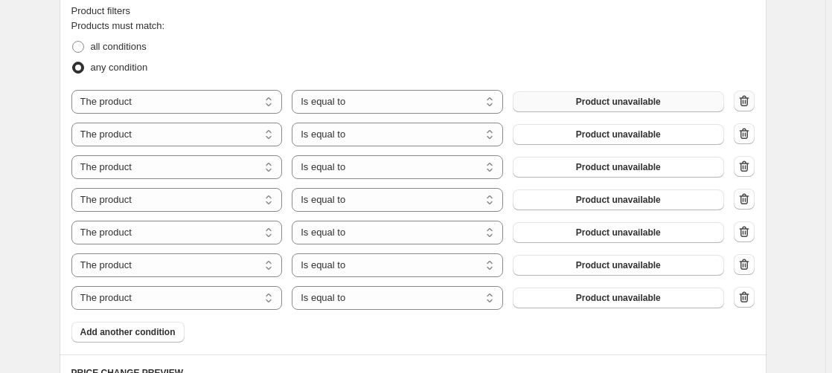
click at [749, 103] on icon "button" at bounding box center [744, 101] width 15 height 15
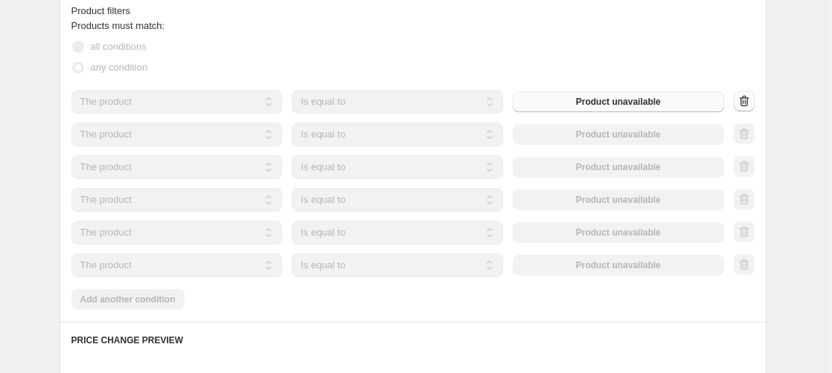
click at [749, 103] on div at bounding box center [744, 102] width 21 height 22
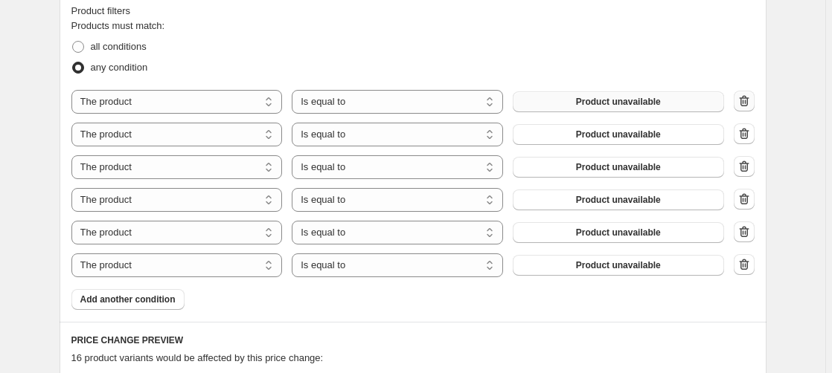
click at [749, 103] on icon "button" at bounding box center [744, 101] width 15 height 15
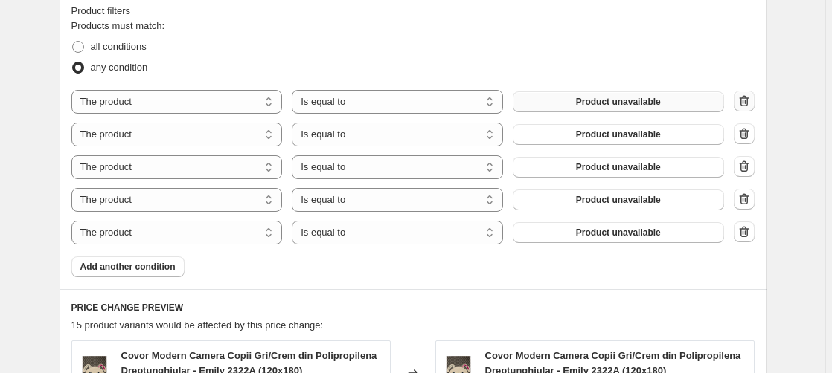
click at [749, 103] on icon "button" at bounding box center [744, 101] width 15 height 15
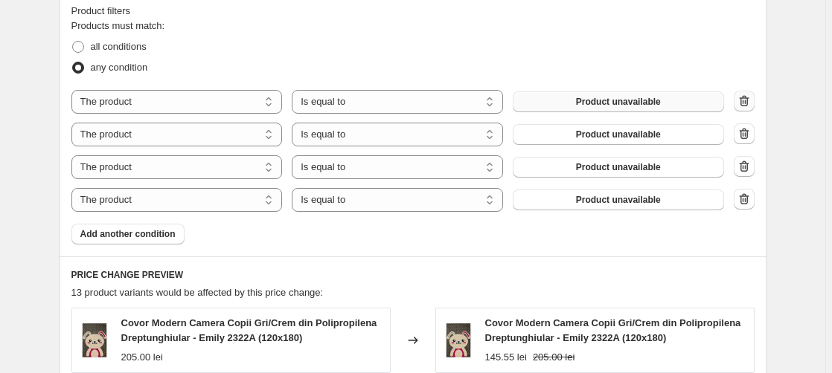
click at [749, 103] on icon "button" at bounding box center [744, 101] width 15 height 15
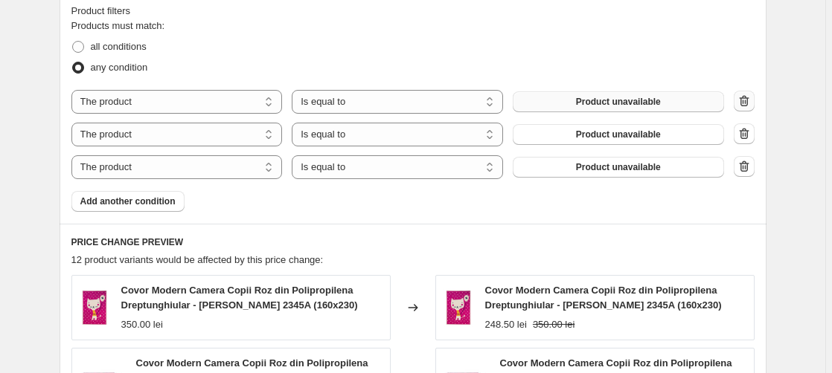
click at [749, 103] on icon "button" at bounding box center [744, 101] width 15 height 15
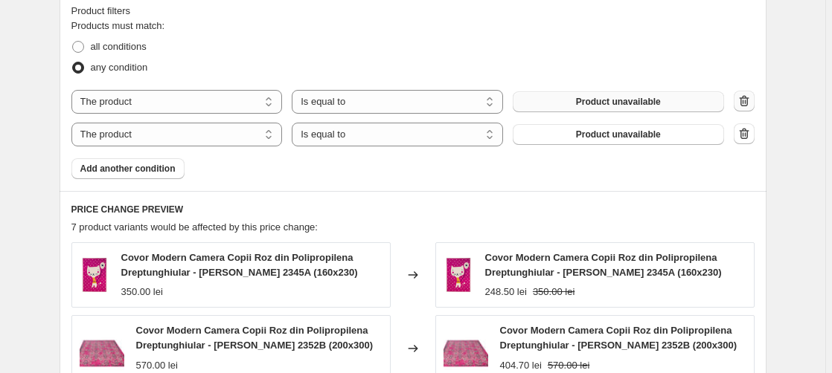
click at [749, 103] on icon "button" at bounding box center [744, 101] width 15 height 15
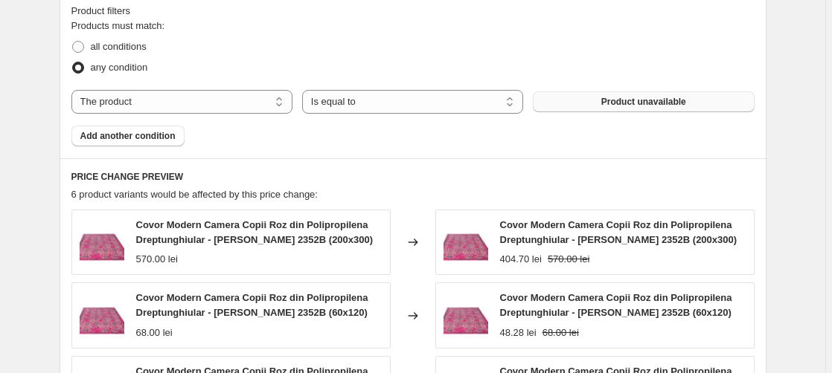
click at [629, 96] on button "Product unavailable" at bounding box center [643, 102] width 221 height 21
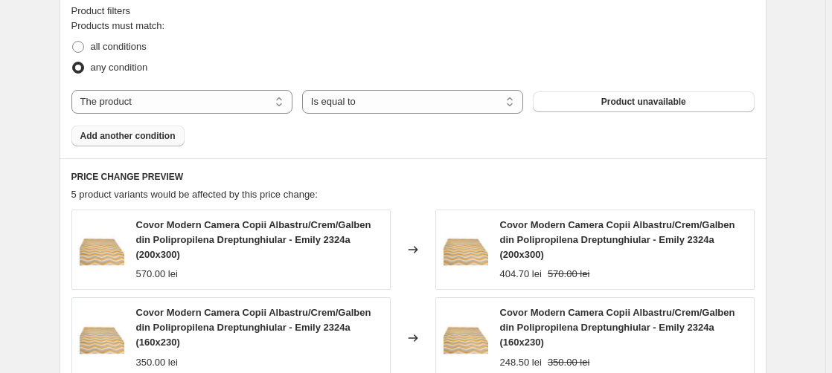
click at [119, 137] on span "Add another condition" at bounding box center [127, 136] width 95 height 12
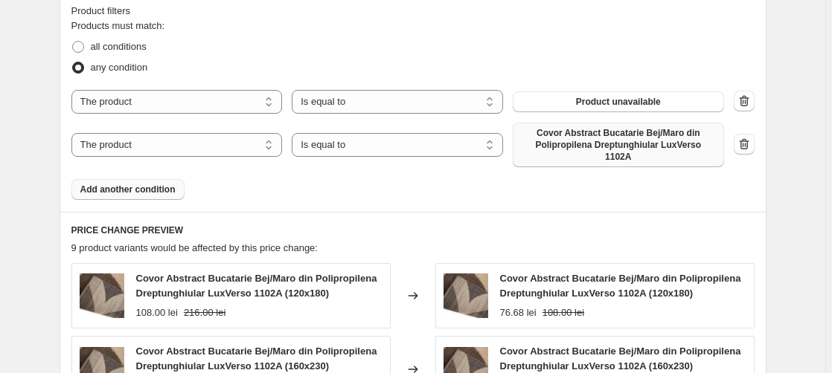
click at [627, 144] on span "Covor Abstract Bucatarie Bej/Maro din Polipropilena Dreptunghiular LuxVerso 110…" at bounding box center [618, 145] width 193 height 36
click at [748, 101] on icon "button" at bounding box center [744, 101] width 15 height 15
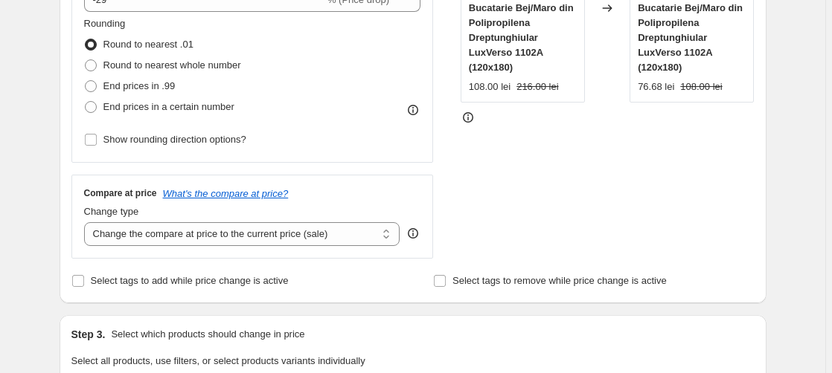
scroll to position [0, 0]
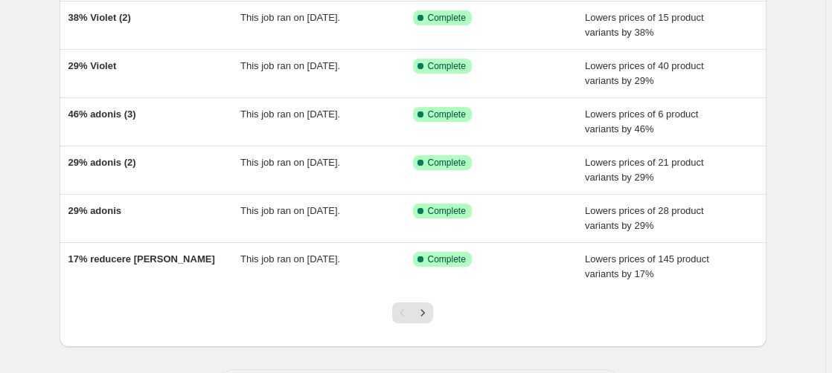
scroll to position [393, 0]
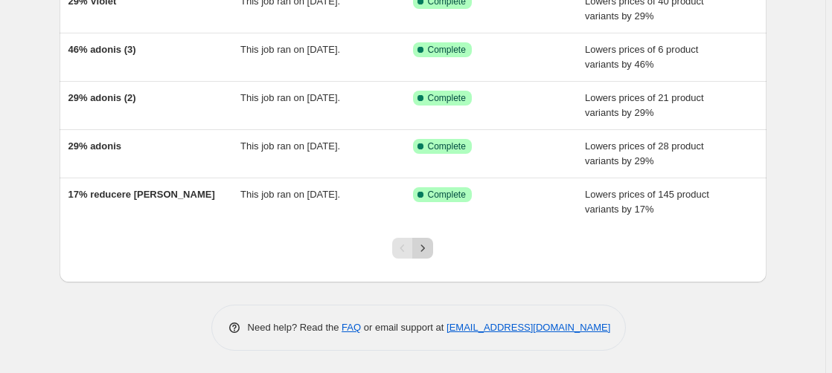
click at [426, 246] on icon "Next" at bounding box center [422, 248] width 15 height 15
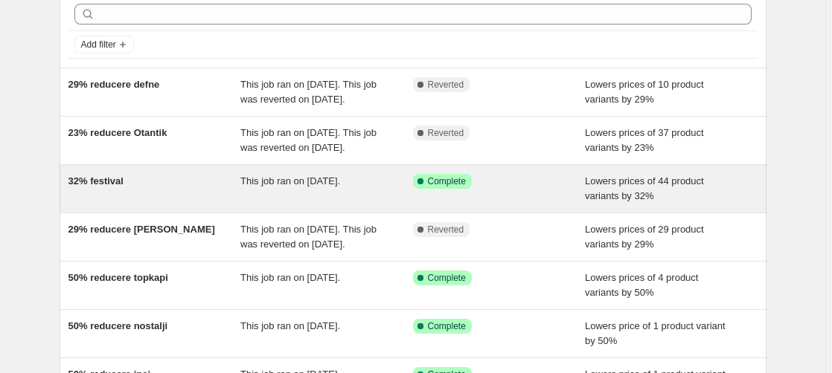
scroll to position [152, 0]
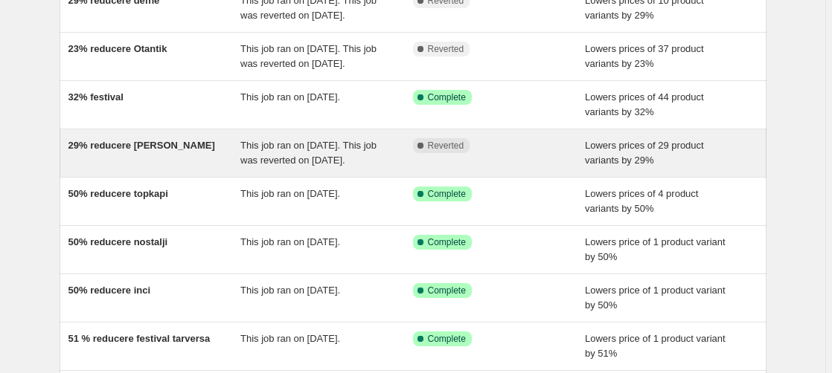
click at [114, 151] on span "29% reducere [PERSON_NAME]" at bounding box center [141, 145] width 147 height 11
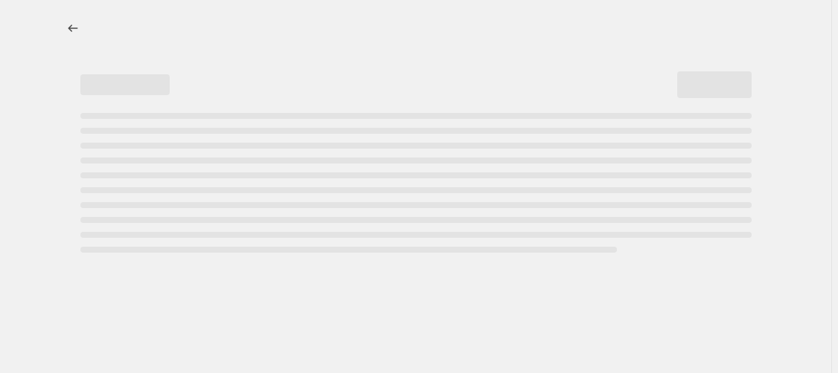
select select "percentage"
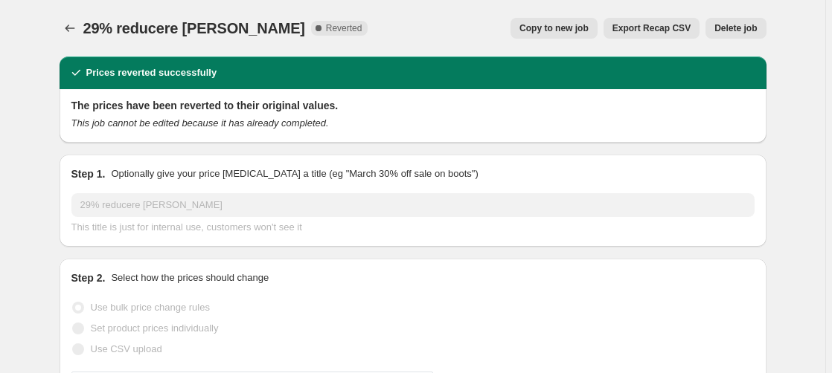
click at [566, 30] on span "Copy to new job" at bounding box center [553, 28] width 69 height 12
select select "percentage"
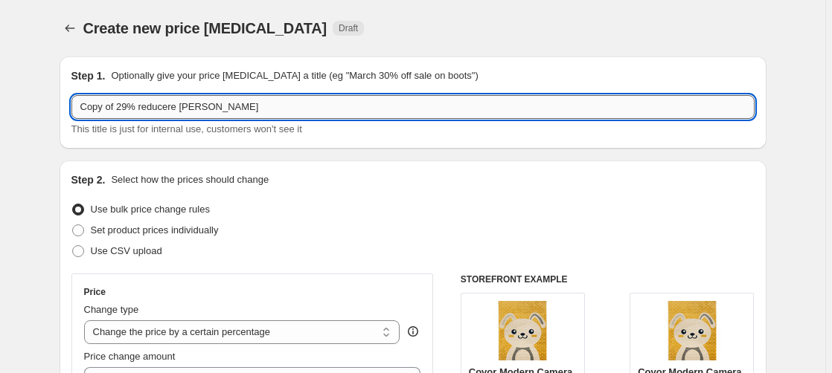
drag, startPoint x: 119, startPoint y: 110, endPoint x: -57, endPoint y: 156, distance: 181.5
click at [71, 119] on input "Copy of 29% reducere [PERSON_NAME]" at bounding box center [412, 107] width 683 height 24
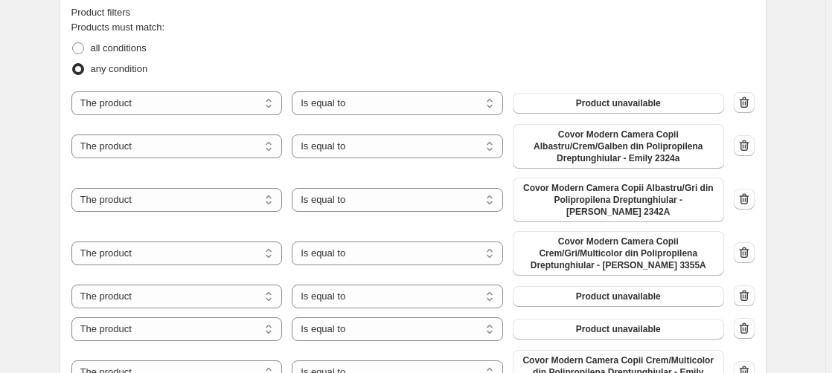
scroll to position [835, 0]
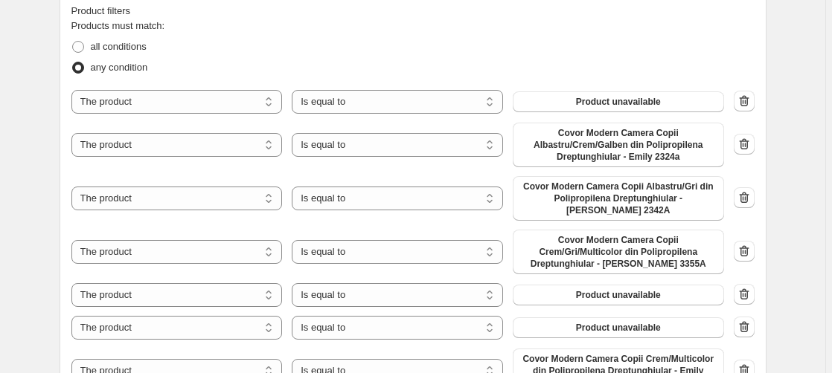
type input "29% reducere [PERSON_NAME]"
drag, startPoint x: 834, startPoint y: 174, endPoint x: 837, endPoint y: 189, distance: 15.2
click at [818, 219] on div "Create new price [MEDICAL_DATA]. This page is ready Create new price [MEDICAL_D…" at bounding box center [412, 364] width 825 height 2399
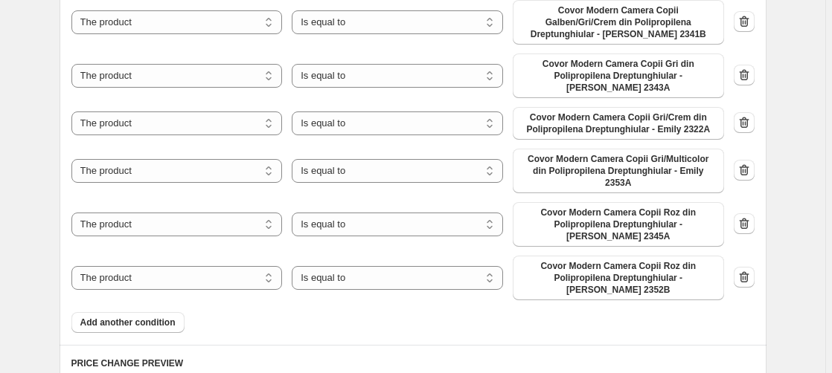
scroll to position [1290, 0]
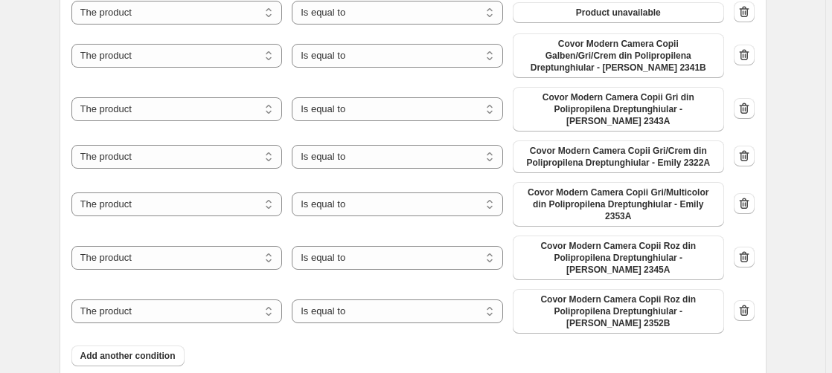
drag, startPoint x: 831, startPoint y: 250, endPoint x: 834, endPoint y: 234, distance: 15.9
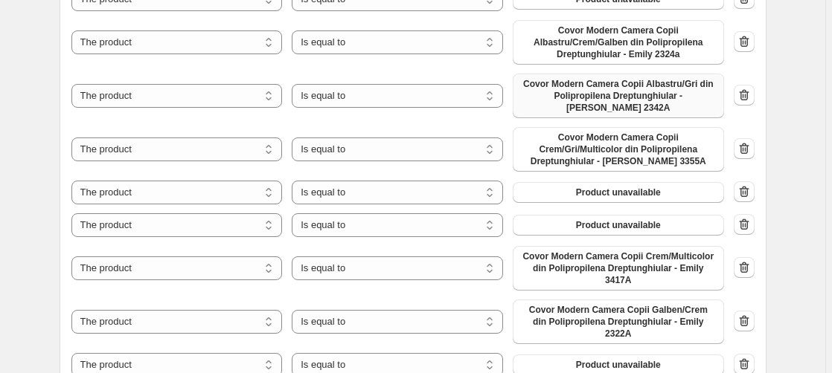
scroll to position [911, 0]
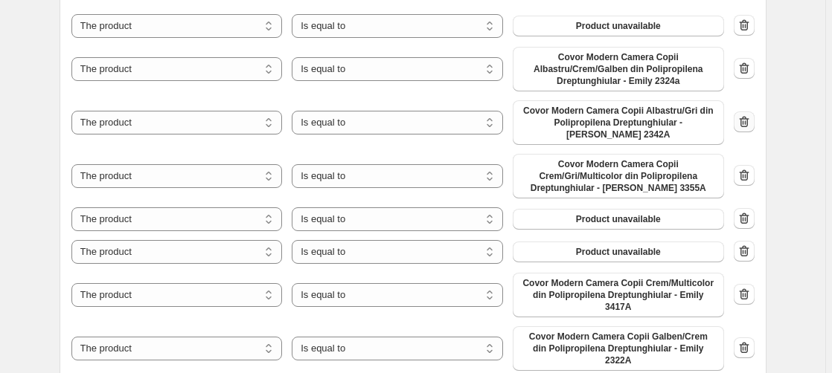
click at [745, 121] on icon "button" at bounding box center [744, 123] width 1 height 4
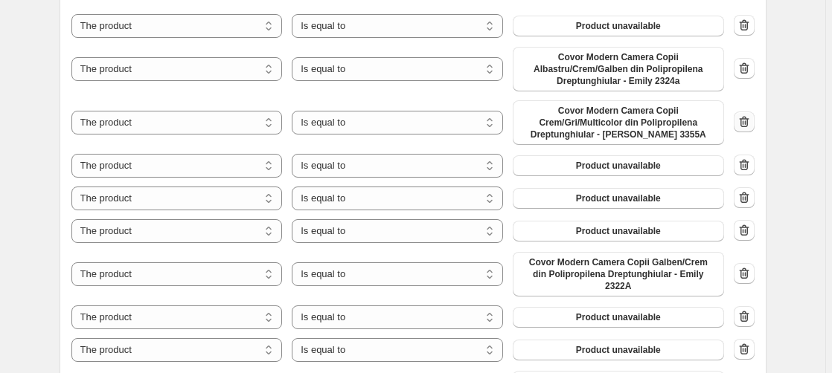
click at [748, 121] on icon "button" at bounding box center [744, 122] width 15 height 15
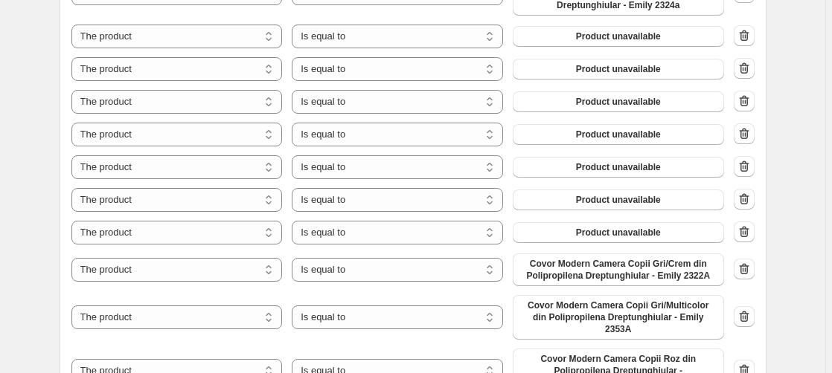
scroll to position [1062, 0]
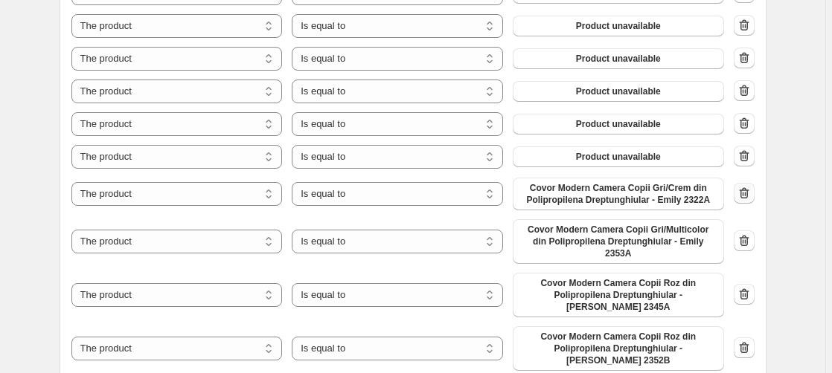
click at [747, 193] on icon "button" at bounding box center [744, 193] width 15 height 15
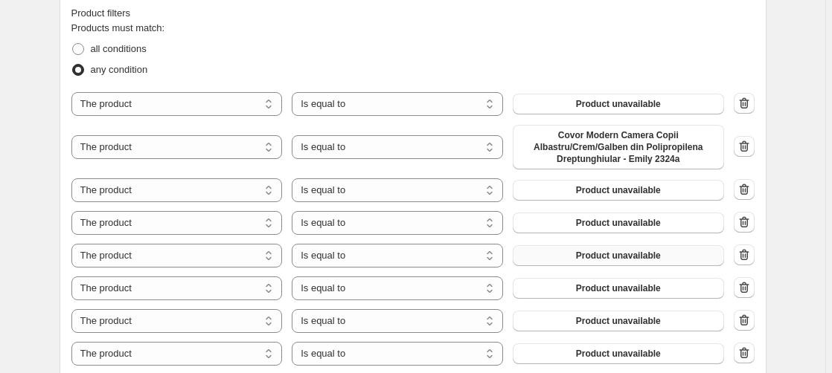
scroll to position [835, 0]
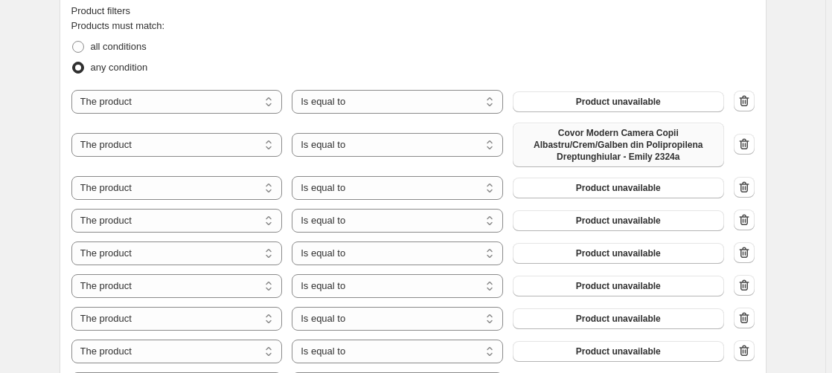
click at [632, 143] on span "Covor Modern Camera Copii Albastru/Crem/Galben din Polipropilena Dreptunghiular…" at bounding box center [618, 145] width 193 height 36
click at [622, 182] on span "Product unavailable" at bounding box center [618, 188] width 85 height 12
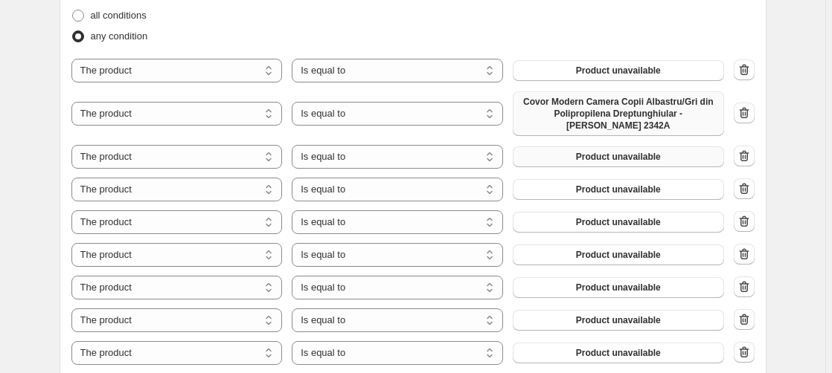
scroll to position [759, 0]
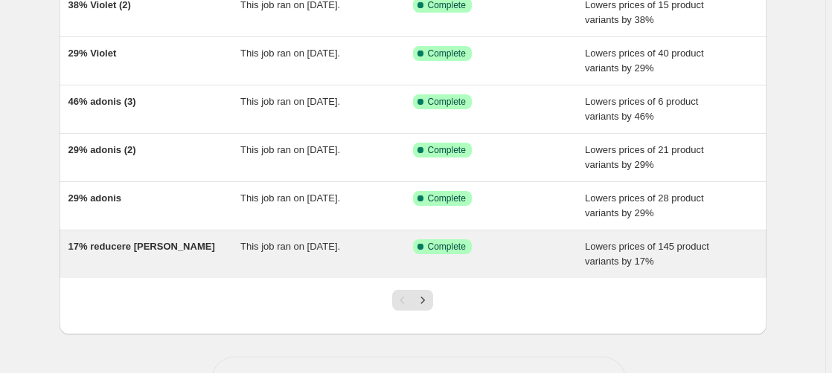
scroll to position [379, 0]
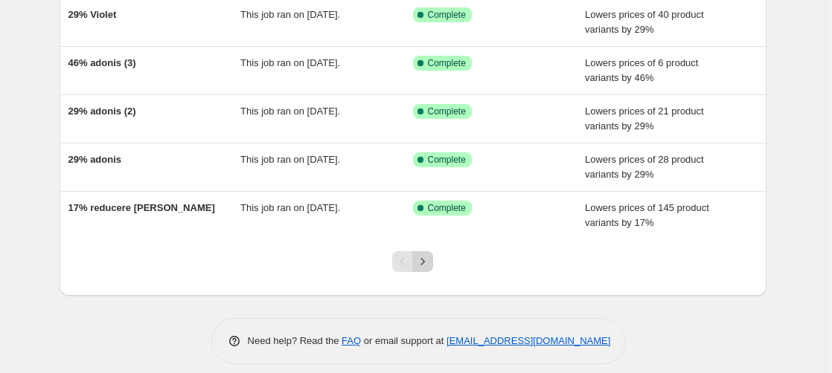
click at [429, 262] on icon "Next" at bounding box center [422, 261] width 15 height 15
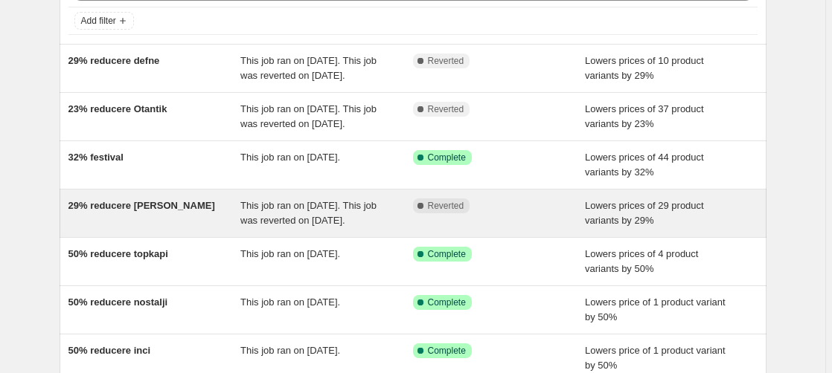
scroll to position [76, 0]
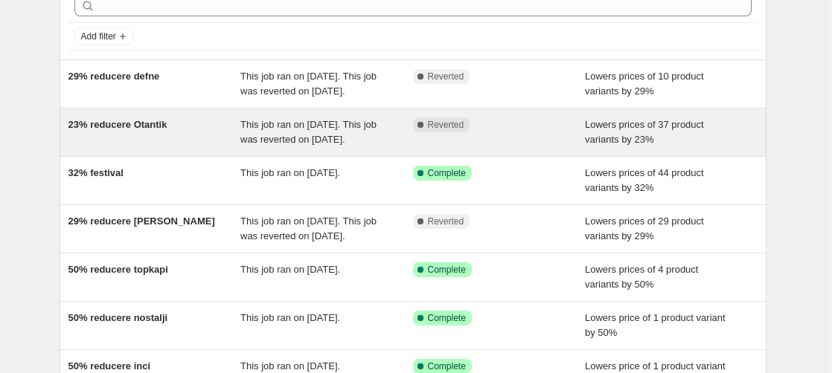
click at [118, 130] on span "23% reducere Otantik" at bounding box center [117, 124] width 99 height 11
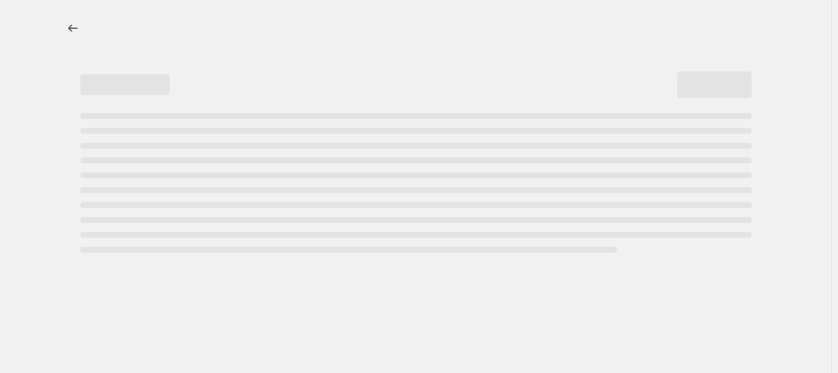
select select "percentage"
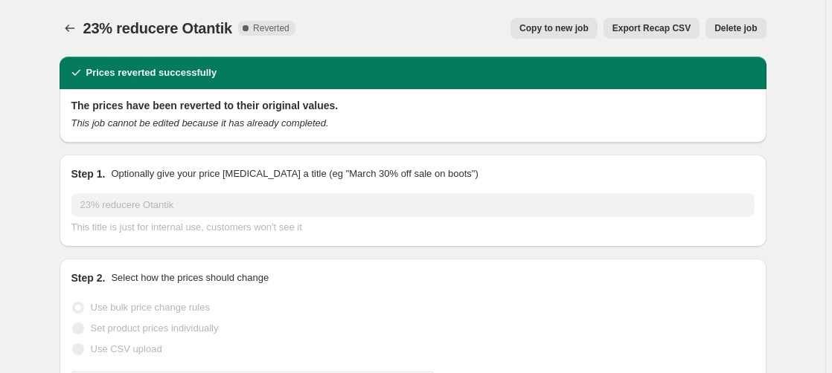
click at [574, 31] on span "Copy to new job" at bounding box center [553, 28] width 69 height 12
select select "percentage"
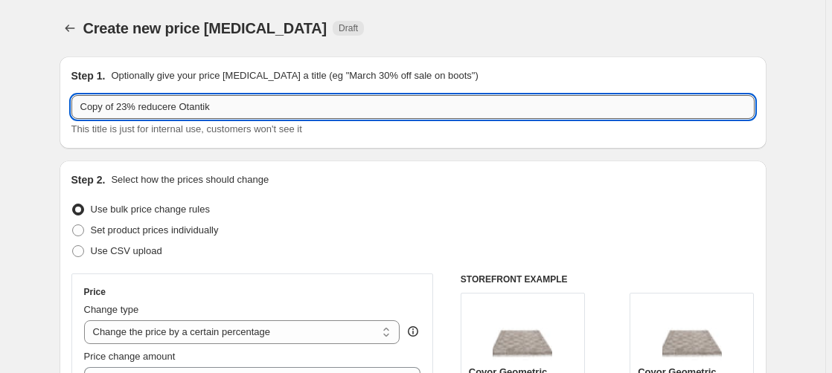
drag, startPoint x: 129, startPoint y: 111, endPoint x: -35, endPoint y: 135, distance: 166.2
click at [71, 119] on input "Copy of 23% reducere Otantik" at bounding box center [412, 107] width 683 height 24
drag, startPoint x: 144, startPoint y: 109, endPoint x: 211, endPoint y: 111, distance: 66.3
click at [211, 111] on input "29% reducere Otantik" at bounding box center [412, 107] width 683 height 24
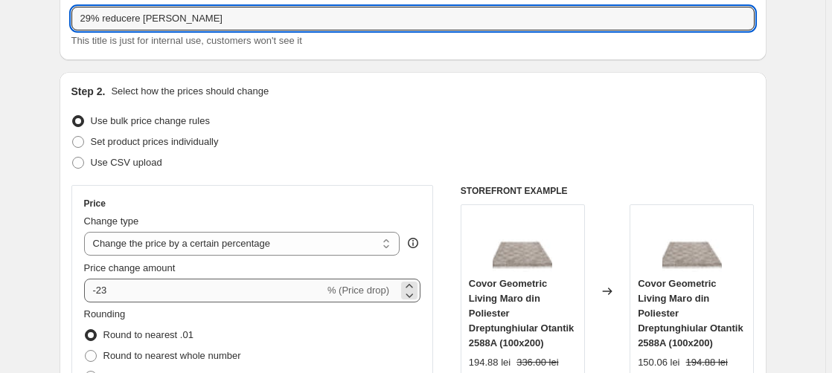
scroll to position [152, 0]
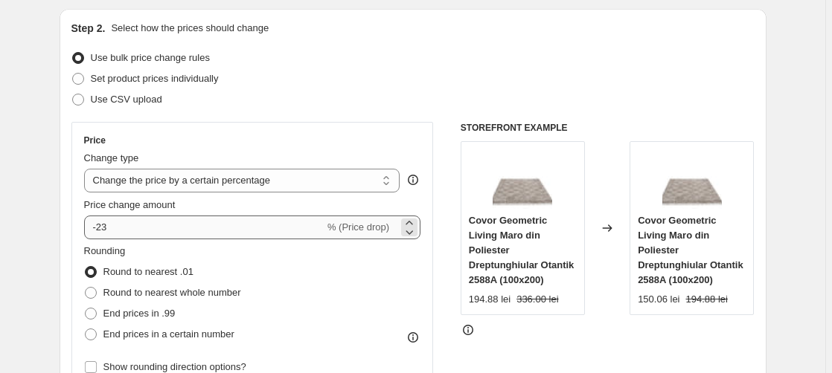
type input "29% reducere [PERSON_NAME]"
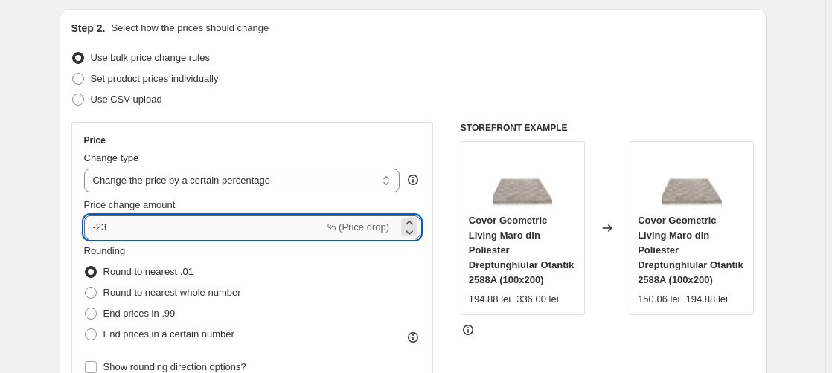
click at [112, 229] on input "-23" at bounding box center [204, 228] width 240 height 24
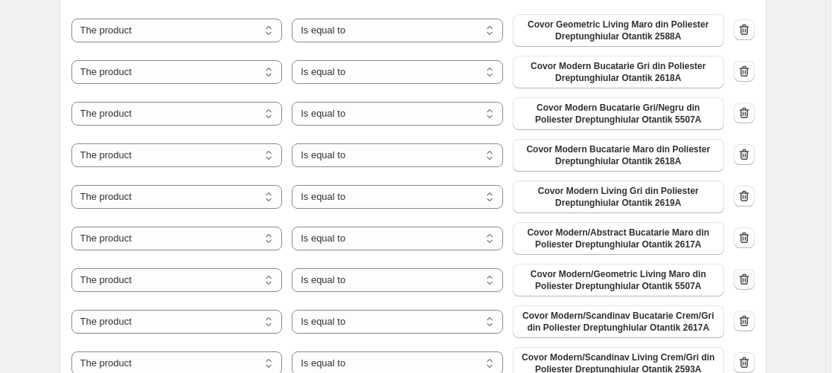
scroll to position [1214, 0]
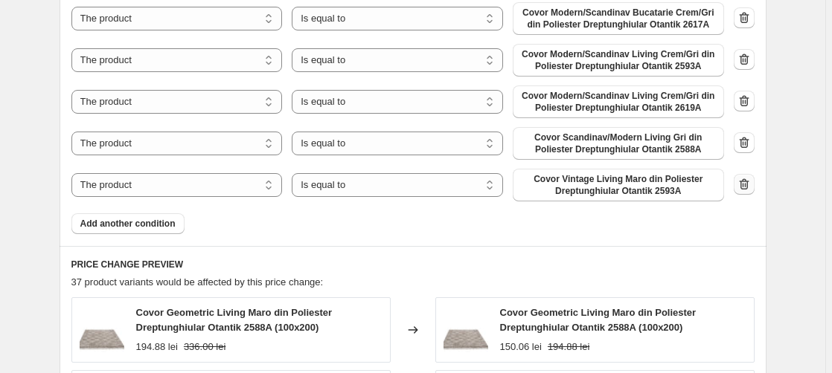
type input "-29"
click at [748, 185] on icon "button" at bounding box center [744, 184] width 10 height 11
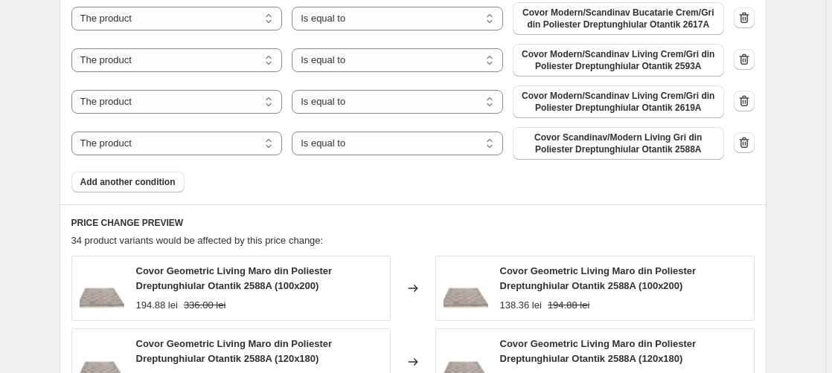
click at [747, 147] on icon "button" at bounding box center [744, 142] width 15 height 15
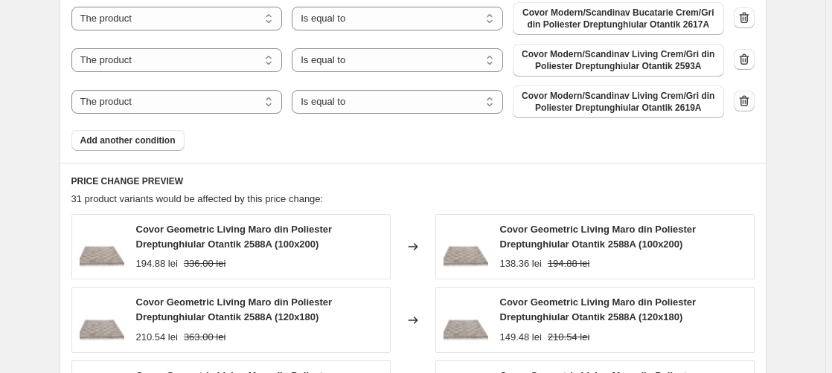
click at [746, 103] on icon "button" at bounding box center [744, 101] width 15 height 15
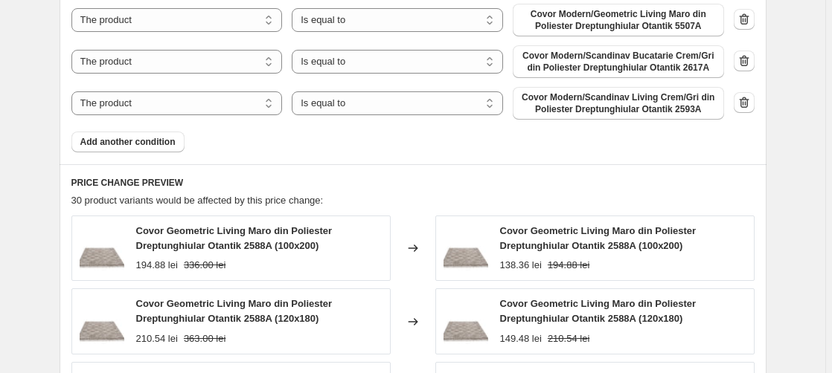
scroll to position [1138, 0]
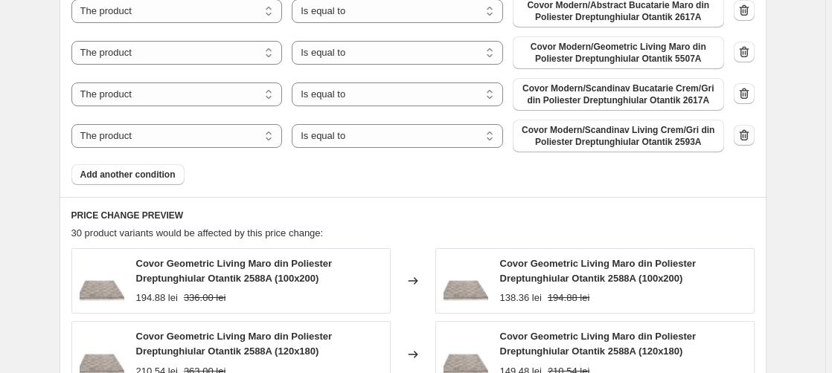
click at [747, 140] on icon "button" at bounding box center [744, 135] width 15 height 15
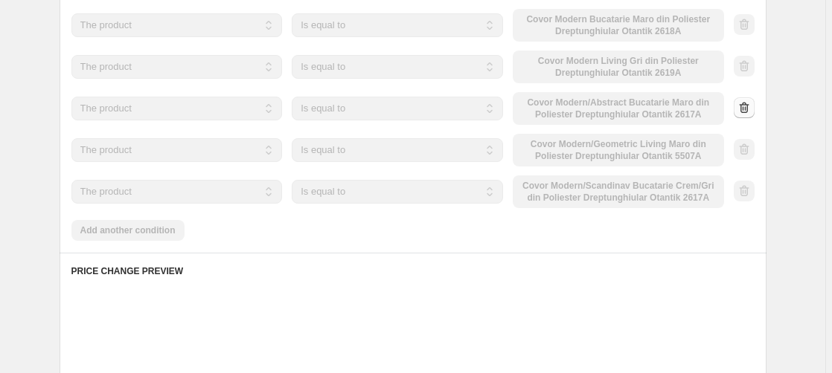
scroll to position [986, 0]
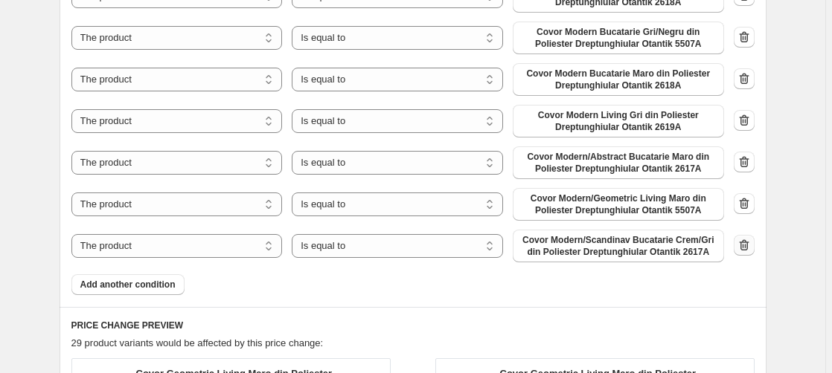
click at [748, 245] on icon "button" at bounding box center [744, 245] width 10 height 11
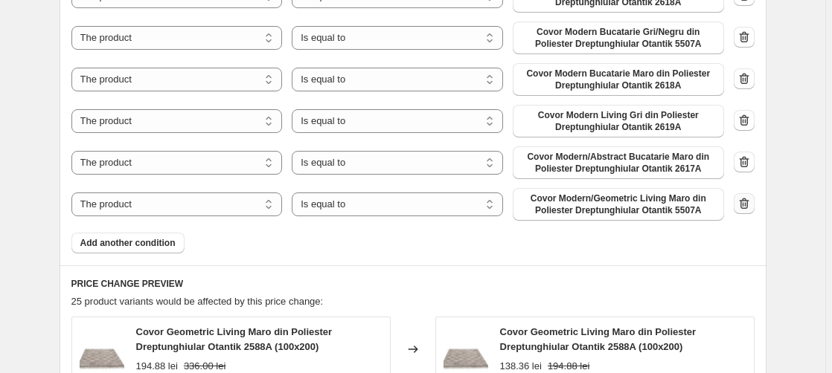
click at [747, 205] on icon "button" at bounding box center [744, 203] width 15 height 15
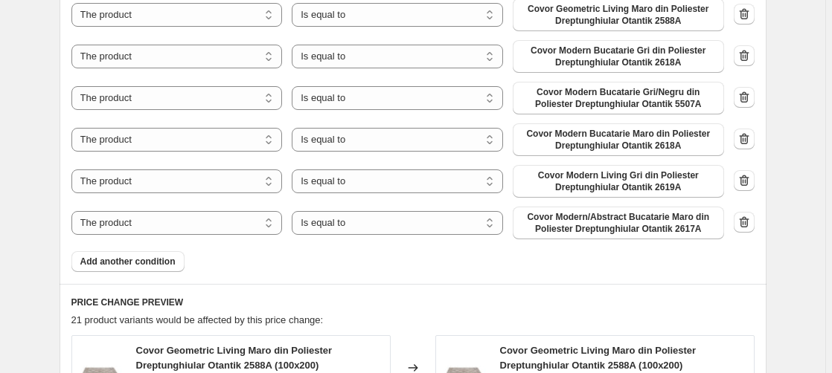
scroll to position [911, 0]
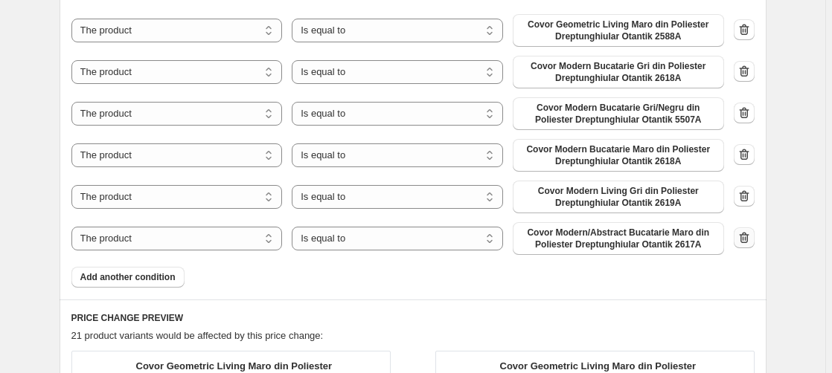
click at [743, 239] on icon "button" at bounding box center [742, 239] width 1 height 4
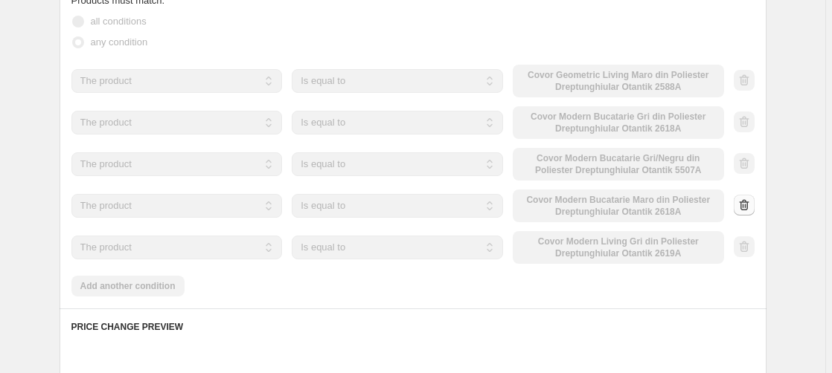
scroll to position [835, 0]
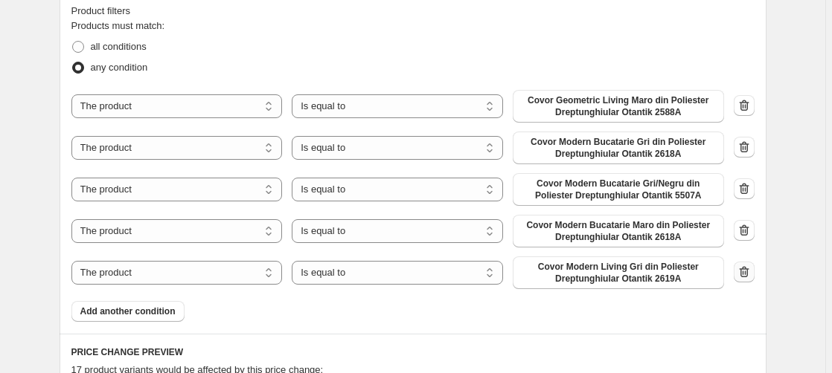
click at [746, 269] on icon "button" at bounding box center [744, 271] width 10 height 11
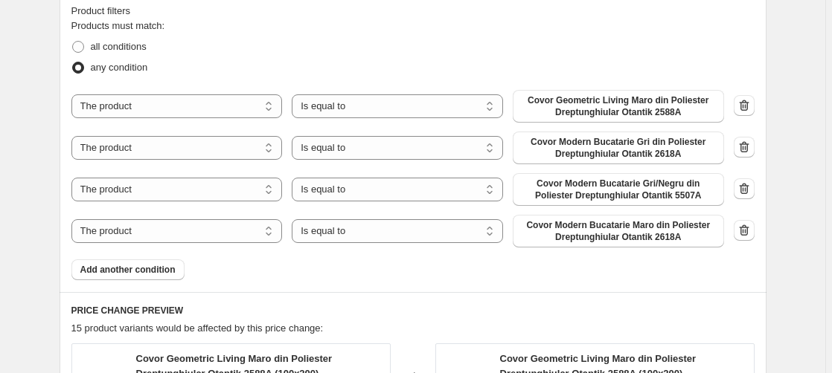
click at [749, 234] on icon "button" at bounding box center [744, 230] width 15 height 15
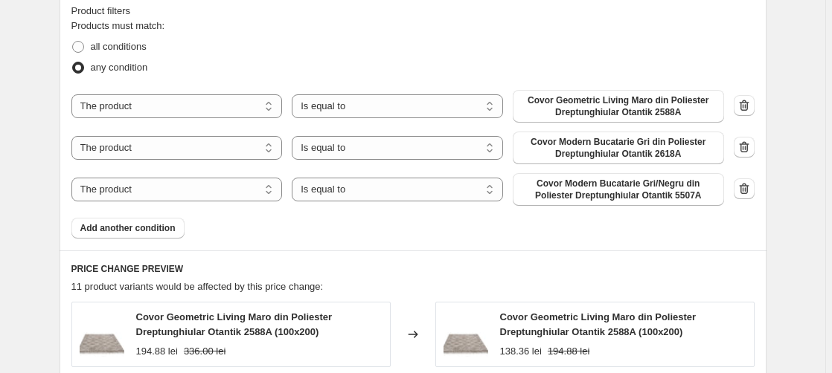
click at [748, 186] on icon "button" at bounding box center [744, 189] width 15 height 15
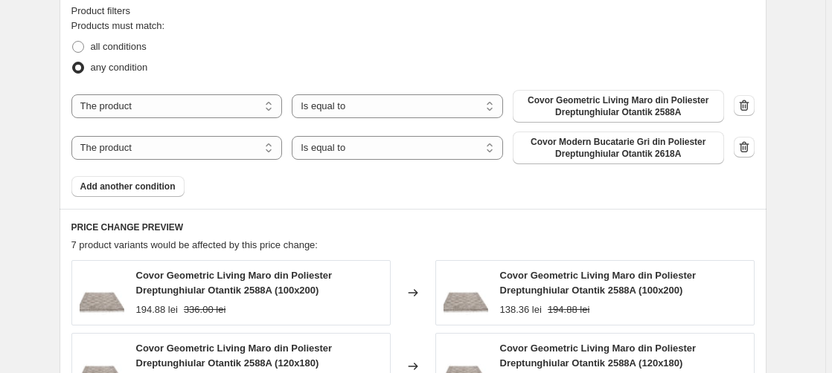
click at [749, 150] on icon "button" at bounding box center [744, 147] width 15 height 15
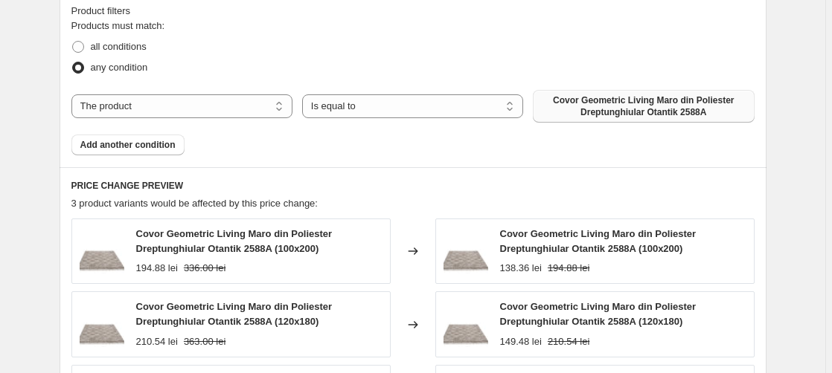
click at [654, 112] on span "Covor Geometric Living Maro din Poliester Dreptunghiular Otantik 2588A" at bounding box center [643, 106] width 203 height 24
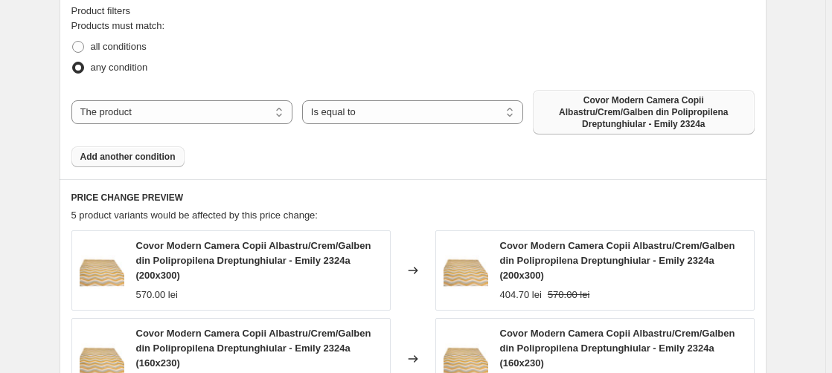
click at [138, 158] on span "Add another condition" at bounding box center [127, 157] width 95 height 12
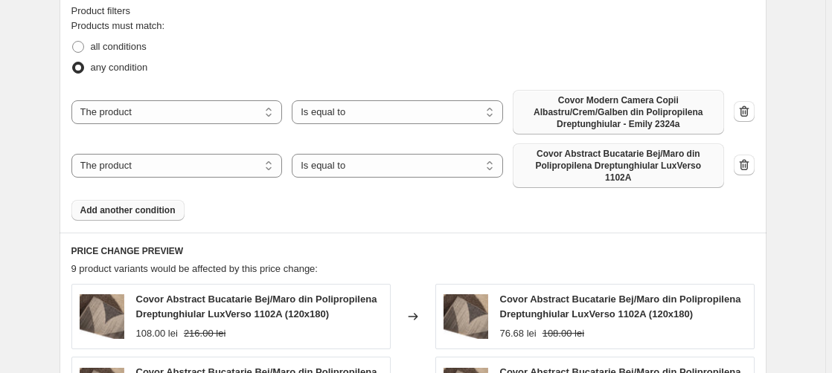
click at [638, 164] on span "Covor Abstract Bucatarie Bej/Maro din Polipropilena Dreptunghiular LuxVerso 110…" at bounding box center [618, 166] width 193 height 36
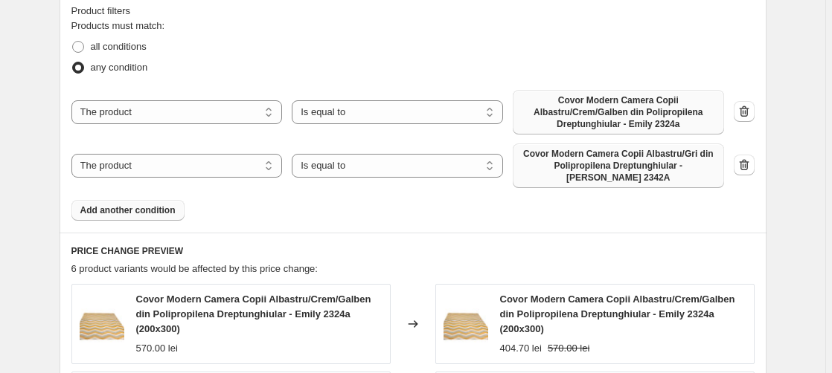
click at [158, 205] on span "Add another condition" at bounding box center [127, 211] width 95 height 12
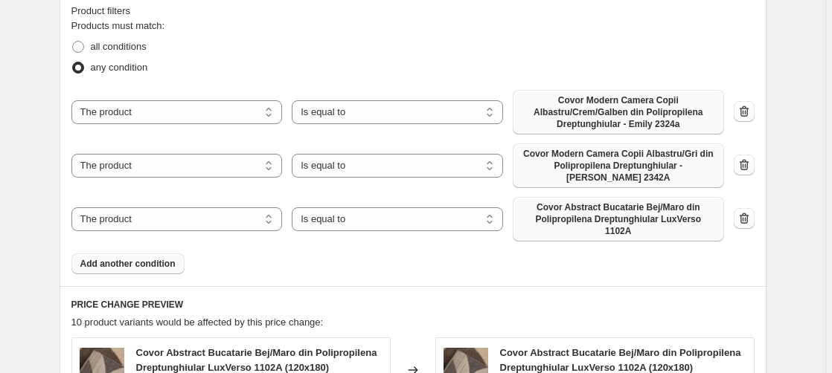
click at [652, 202] on span "Covor Abstract Bucatarie Bej/Maro din Polipropilena Dreptunghiular LuxVerso 110…" at bounding box center [618, 220] width 193 height 36
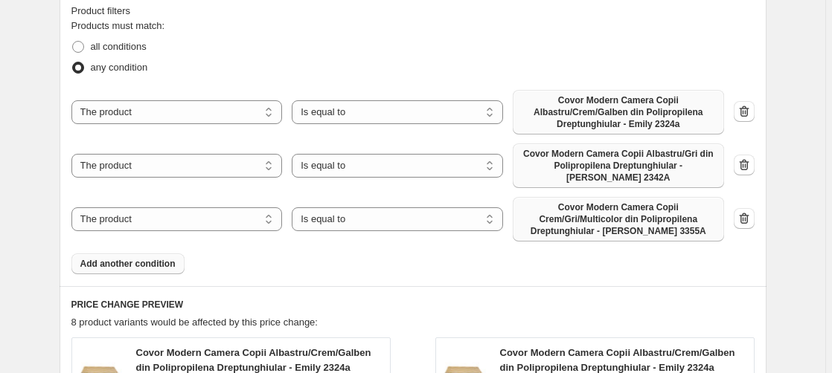
click at [145, 263] on button "Add another condition" at bounding box center [127, 264] width 113 height 21
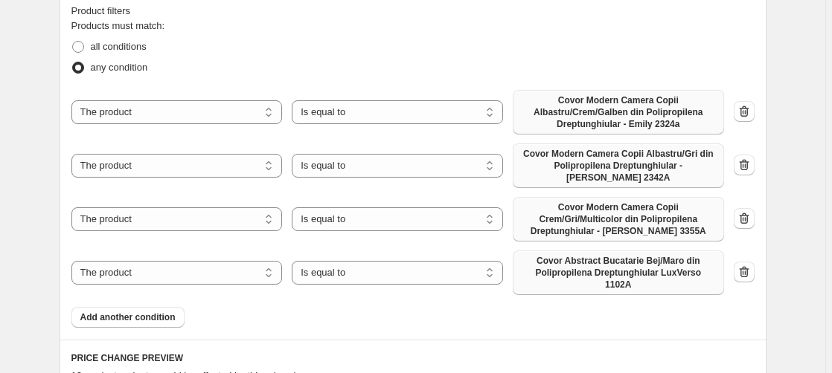
click at [608, 258] on span "Covor Abstract Bucatarie Bej/Maro din Polipropilena Dreptunghiular LuxVerso 110…" at bounding box center [618, 273] width 193 height 36
click at [150, 312] on span "Add another condition" at bounding box center [127, 318] width 95 height 12
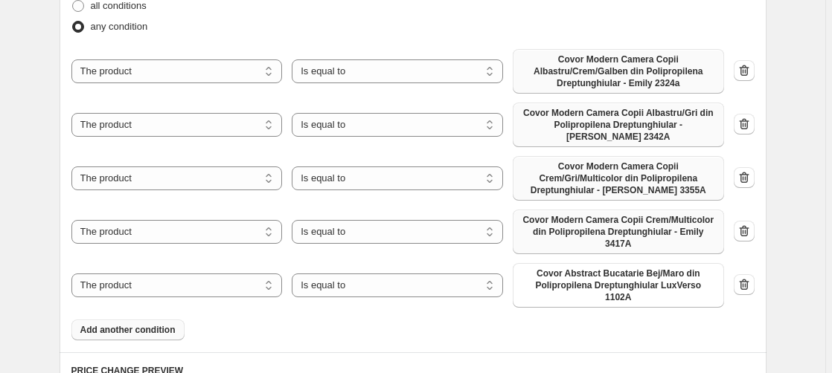
scroll to position [911, 0]
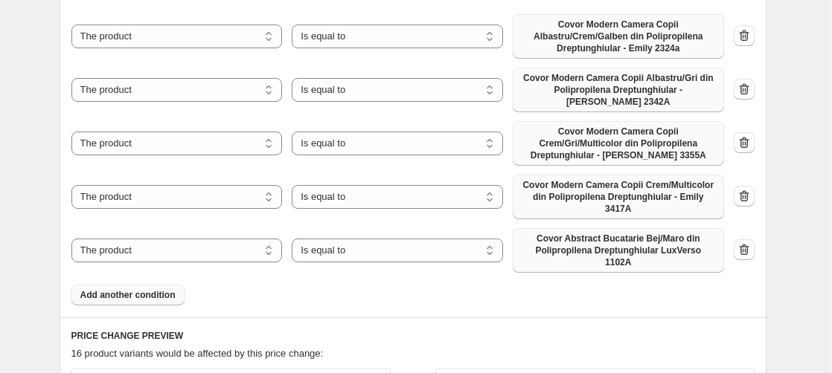
click at [673, 233] on span "Covor Abstract Bucatarie Bej/Maro din Polipropilena Dreptunghiular LuxVerso 110…" at bounding box center [618, 251] width 193 height 36
click at [167, 285] on button "Add another condition" at bounding box center [127, 295] width 113 height 21
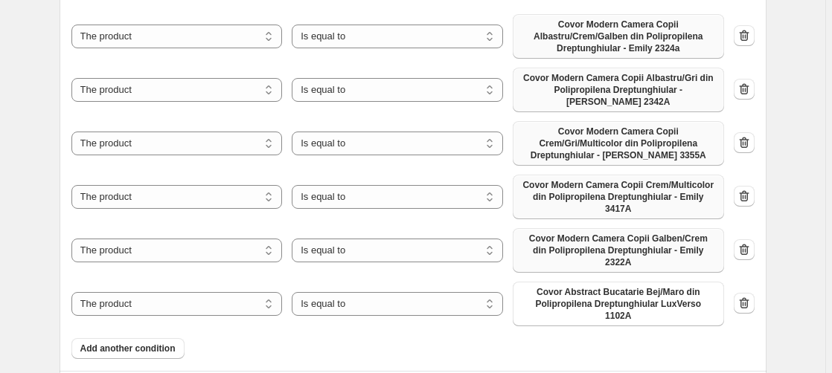
click at [589, 286] on span "Covor Abstract Bucatarie Bej/Maro din Polipropilena Dreptunghiular LuxVerso 110…" at bounding box center [618, 304] width 193 height 36
click at [138, 289] on div "Products must match: all conditions any condition The product The product's col…" at bounding box center [412, 151] width 683 height 417
click at [138, 339] on button "Add another condition" at bounding box center [127, 349] width 113 height 21
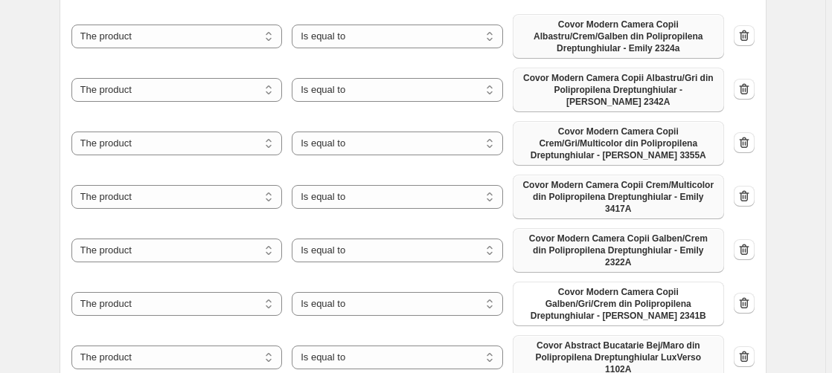
click at [606, 340] on span "Covor Abstract Bucatarie Bej/Maro din Polipropilena Dreptunghiular LuxVerso 110…" at bounding box center [618, 358] width 193 height 36
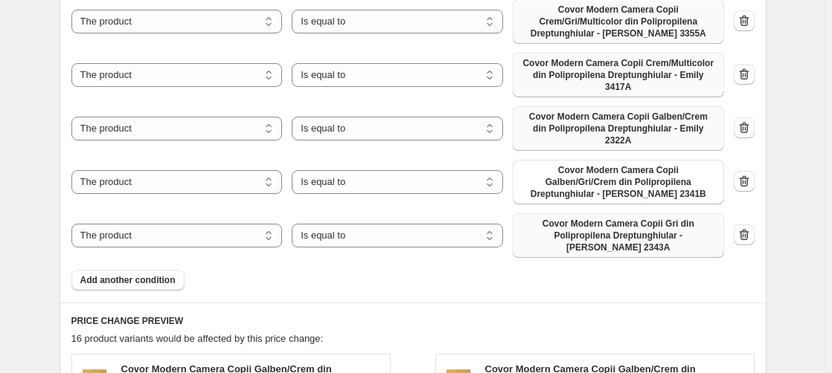
scroll to position [1062, 0]
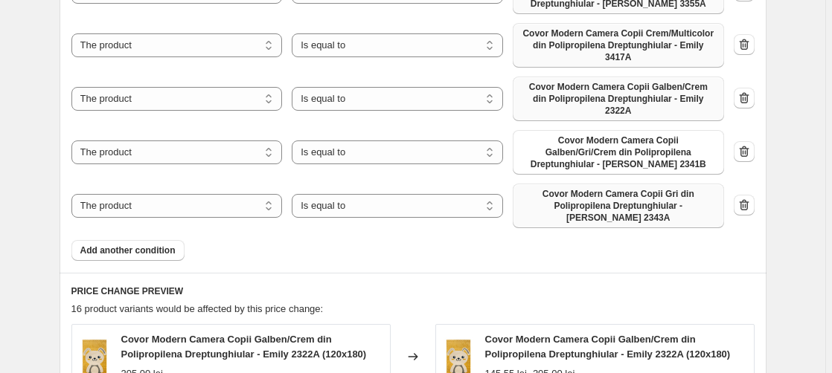
drag, startPoint x: 140, startPoint y: 189, endPoint x: 355, endPoint y: 216, distance: 216.8
click at [140, 245] on span "Add another condition" at bounding box center [127, 251] width 95 height 12
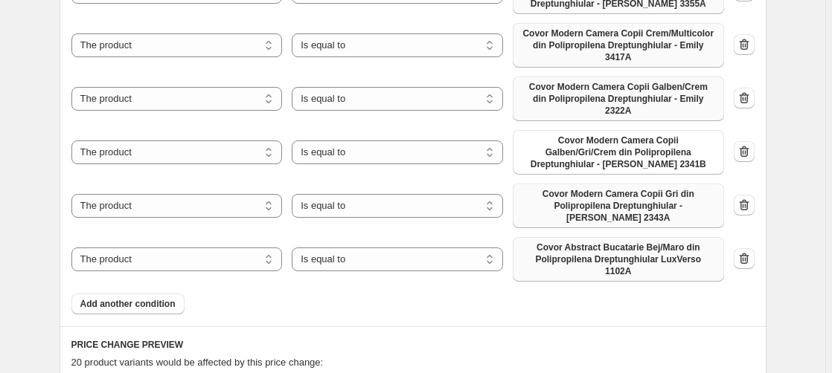
click at [641, 242] on span "Covor Abstract Bucatarie Bej/Maro din Polipropilena Dreptunghiular LuxVerso 110…" at bounding box center [618, 260] width 193 height 36
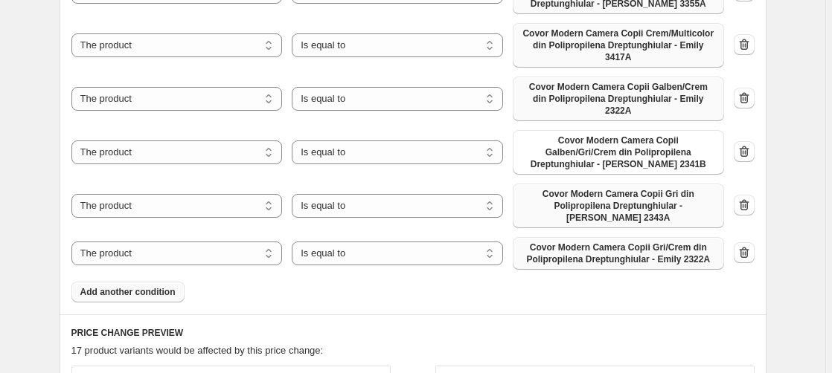
click at [150, 286] on span "Add another condition" at bounding box center [127, 292] width 95 height 12
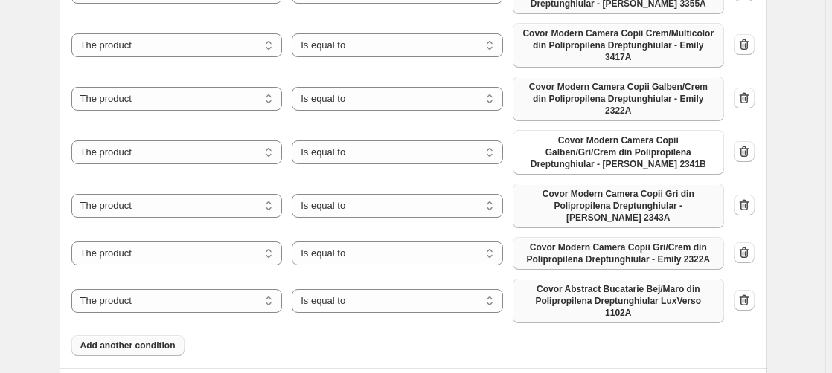
click at [613, 283] on span "Covor Abstract Bucatarie Bej/Maro din Polipropilena Dreptunghiular LuxVerso 110…" at bounding box center [618, 301] width 193 height 36
click at [136, 340] on span "Add another condition" at bounding box center [127, 346] width 95 height 12
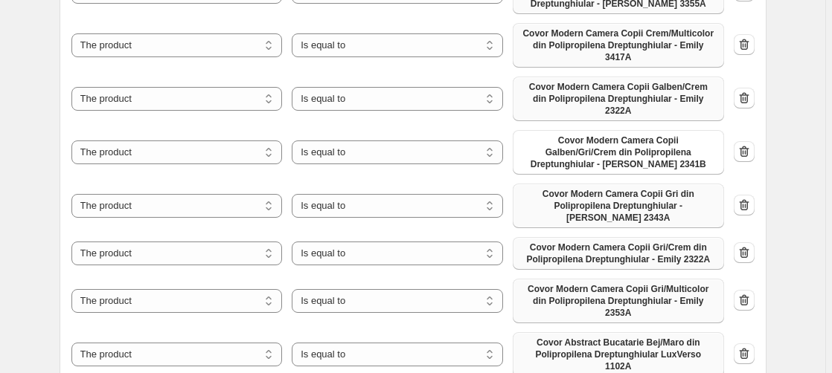
click at [617, 337] on span "Covor Abstract Bucatarie Bej/Maro din Polipropilena Dreptunghiular LuxVerso 110…" at bounding box center [618, 355] width 193 height 36
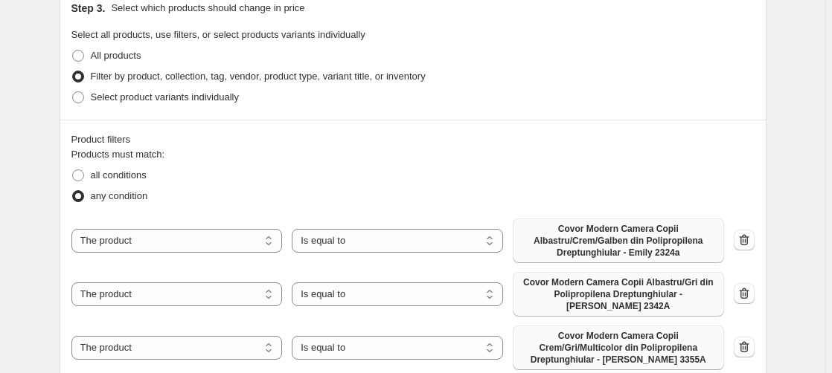
scroll to position [834, 0]
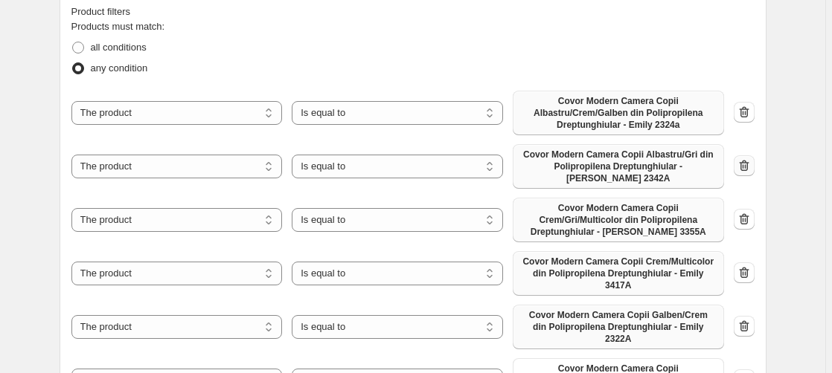
click at [749, 161] on icon "button" at bounding box center [744, 165] width 15 height 15
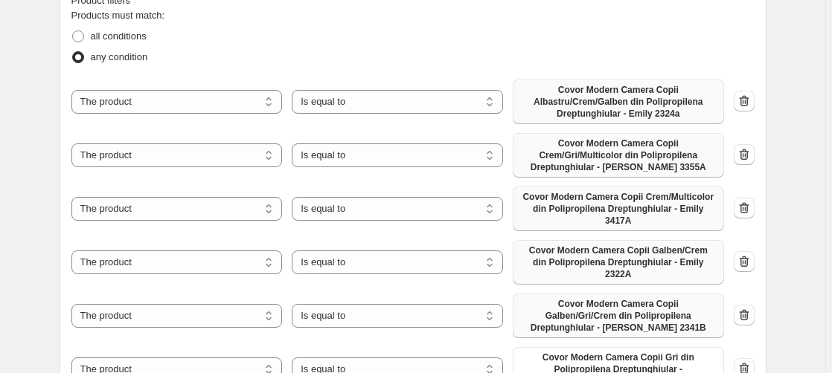
scroll to position [910, 0]
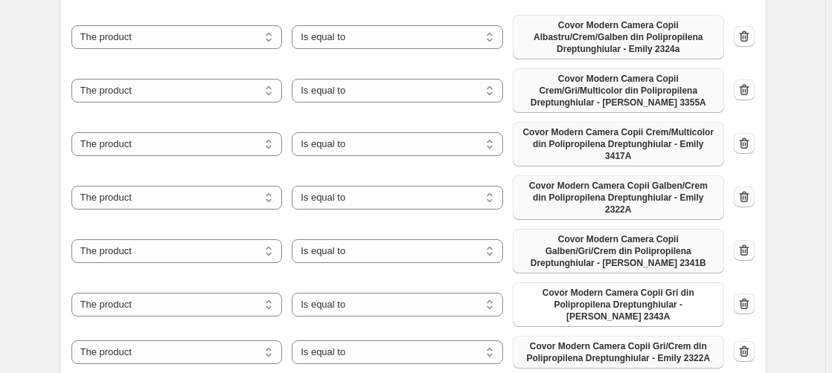
click at [746, 190] on icon "button" at bounding box center [744, 197] width 15 height 15
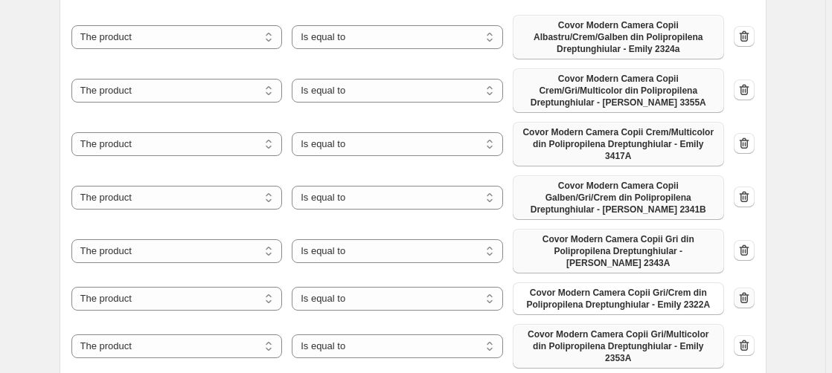
click at [748, 291] on icon "button" at bounding box center [744, 298] width 15 height 15
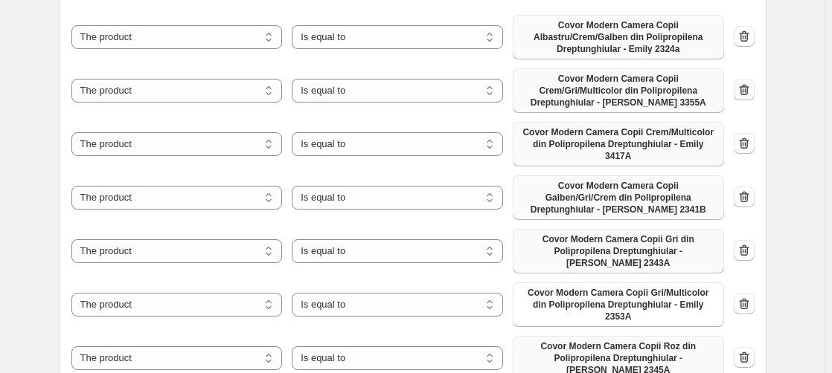
click at [746, 92] on icon "button" at bounding box center [744, 90] width 15 height 15
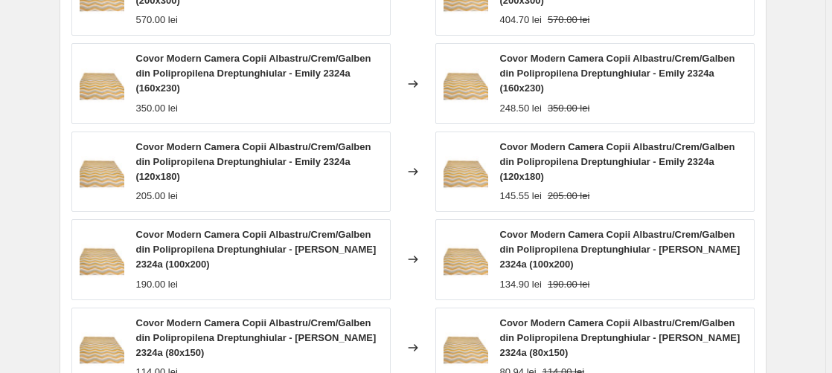
scroll to position [1651, 0]
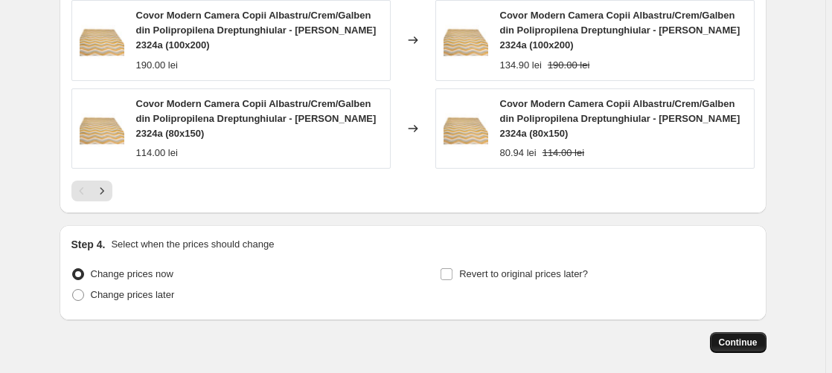
click at [756, 337] on span "Continue" at bounding box center [738, 343] width 39 height 12
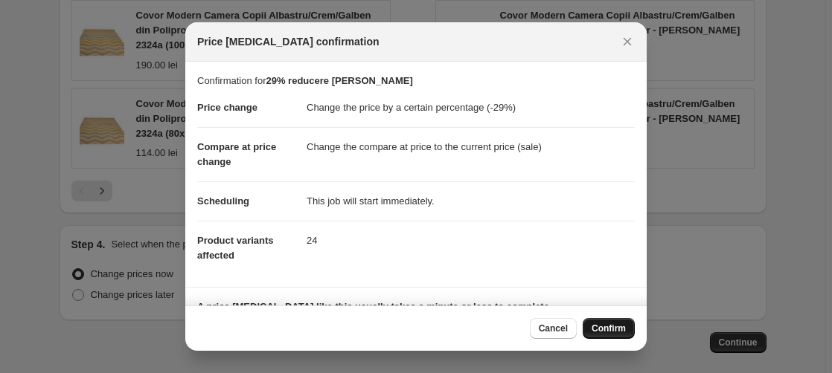
click at [613, 330] on span "Confirm" at bounding box center [608, 329] width 34 height 12
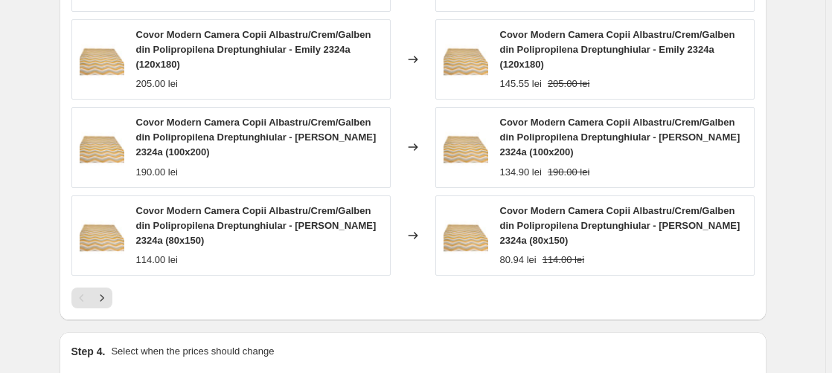
scroll to position [1690, 0]
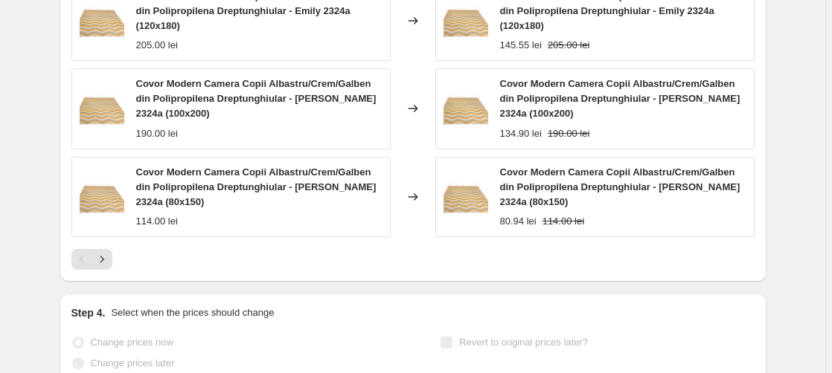
select select "percentage"
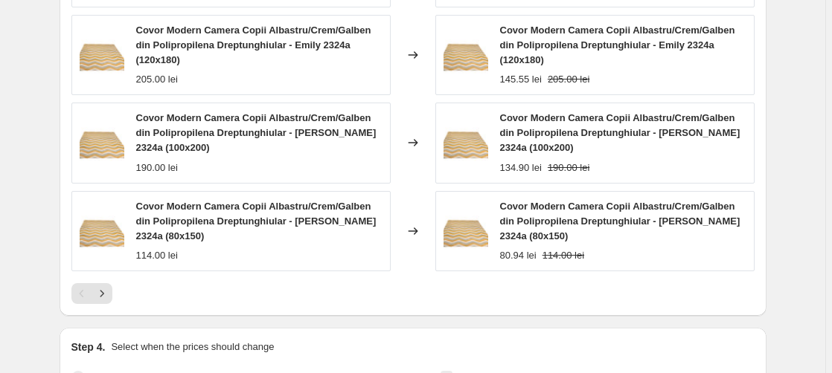
scroll to position [0, 0]
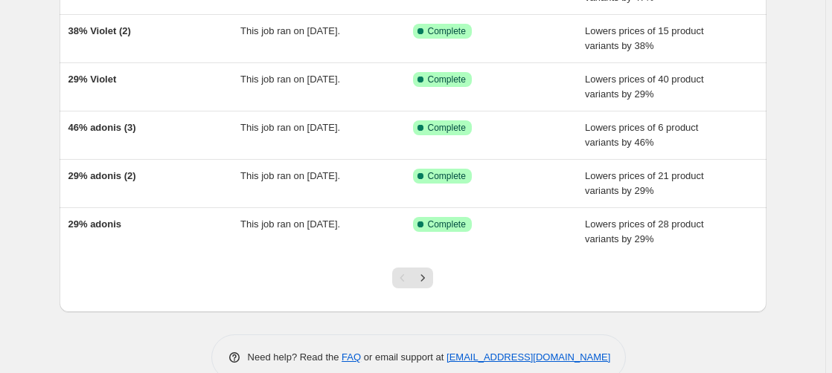
scroll to position [393, 0]
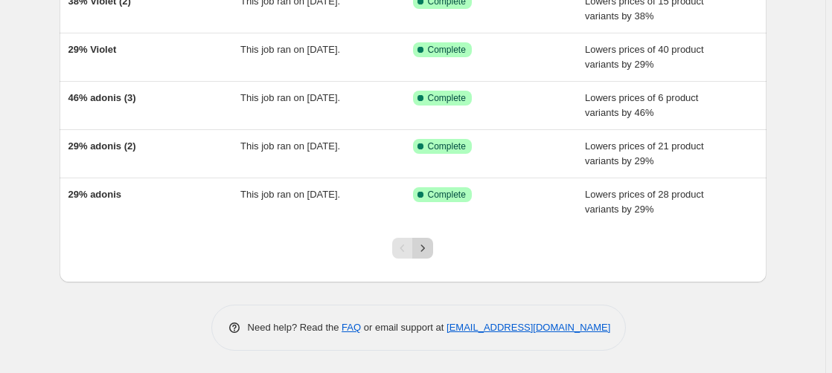
click at [425, 249] on icon "Next" at bounding box center [423, 248] width 4 height 7
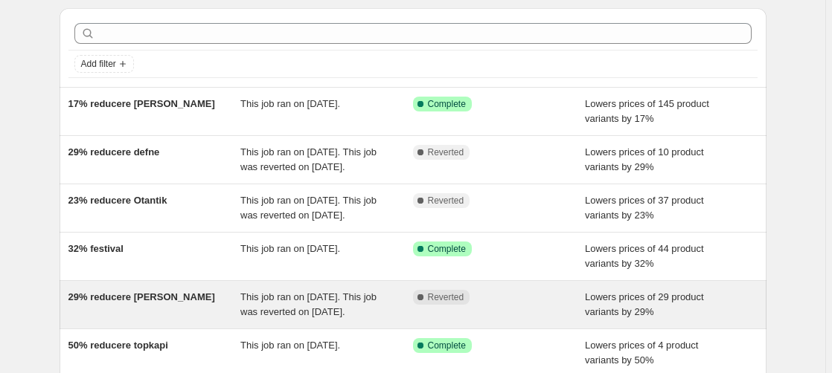
scroll to position [152, 0]
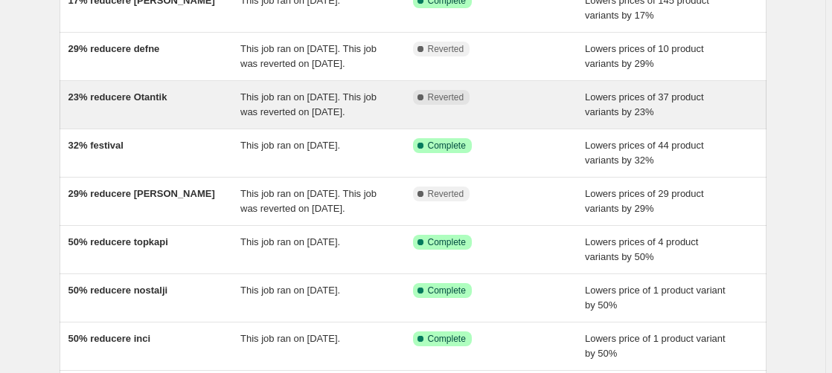
click at [142, 103] on span "23% reducere Otantik" at bounding box center [117, 97] width 99 height 11
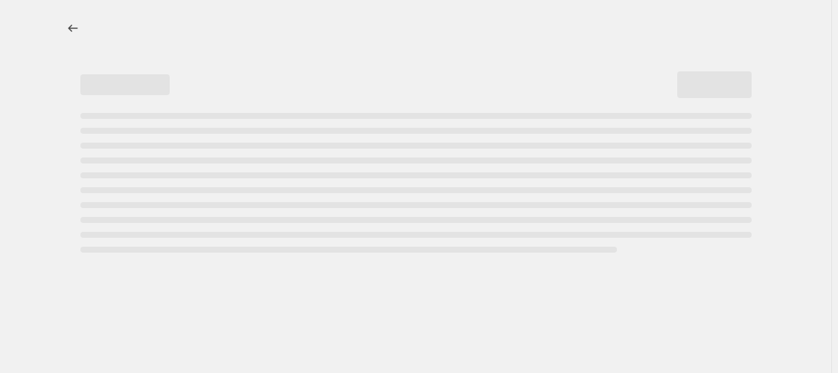
select select "percentage"
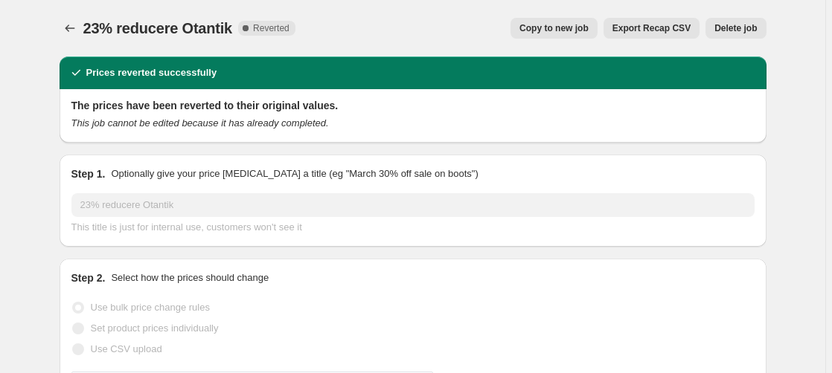
click at [559, 25] on span "Copy to new job" at bounding box center [553, 28] width 69 height 12
select select "percentage"
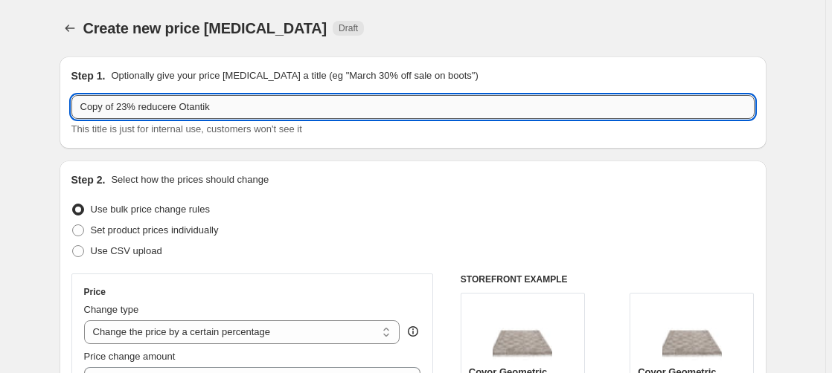
click at [131, 108] on input "Copy of 23% reducere Otantik" at bounding box center [412, 107] width 683 height 24
drag, startPoint x: 129, startPoint y: 108, endPoint x: -18, endPoint y: 119, distance: 147.0
click at [71, 119] on input "Copy of 23% reducere Otantik" at bounding box center [412, 107] width 683 height 24
click at [191, 106] on input "47% reducere Otantik" at bounding box center [412, 107] width 683 height 24
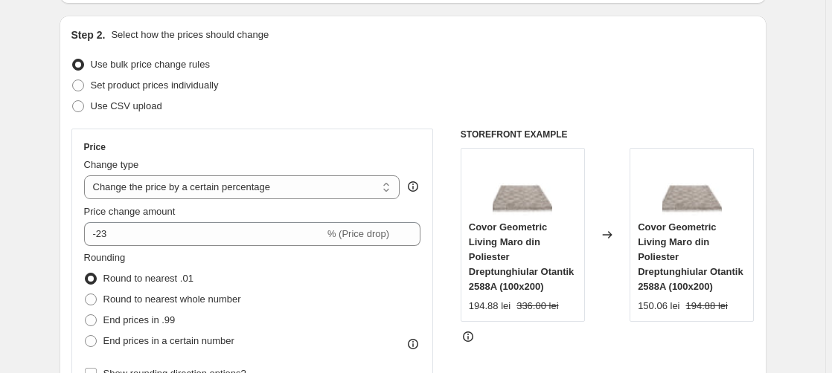
scroll to position [228, 0]
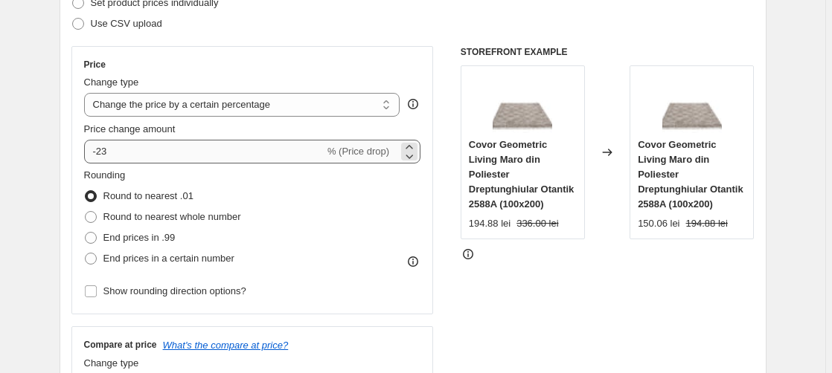
type input "47% reducere Otantik (2)"
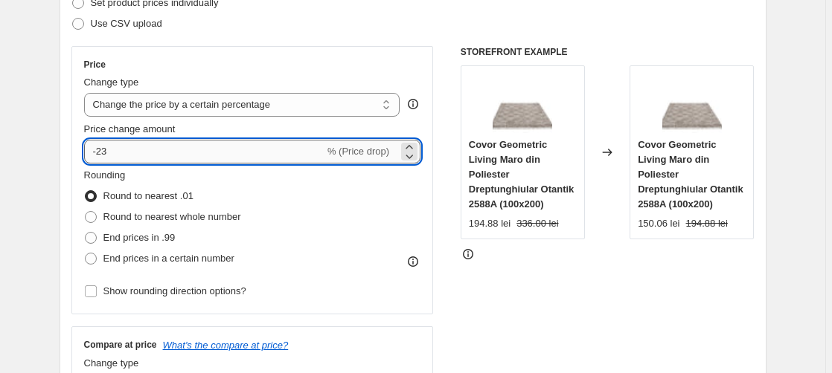
drag, startPoint x: 99, startPoint y: 153, endPoint x: 134, endPoint y: 150, distance: 35.0
click at [122, 158] on input "-23" at bounding box center [204, 152] width 240 height 24
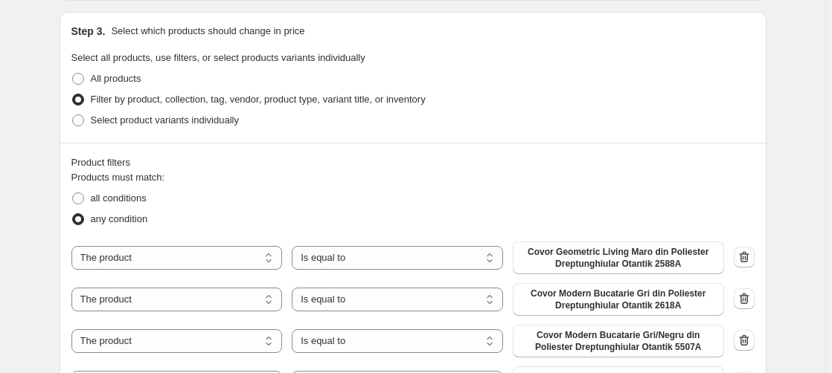
scroll to position [835, 0]
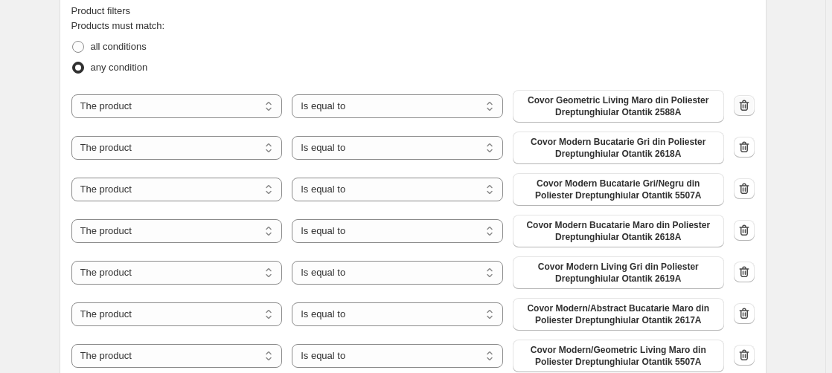
type input "-47"
click at [748, 106] on icon "button" at bounding box center [744, 105] width 15 height 15
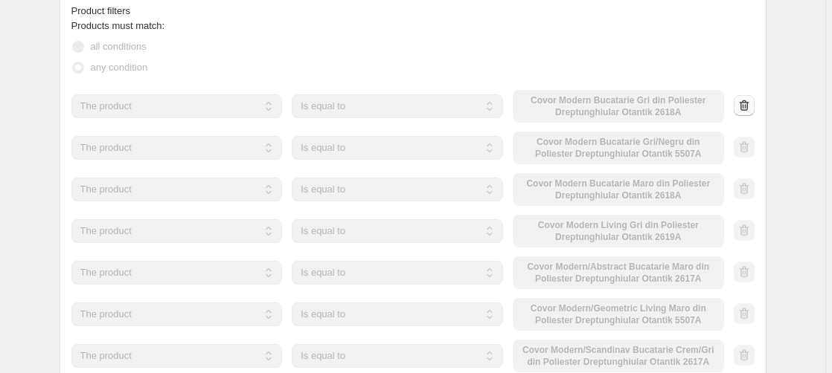
click at [748, 106] on div at bounding box center [744, 106] width 21 height 22
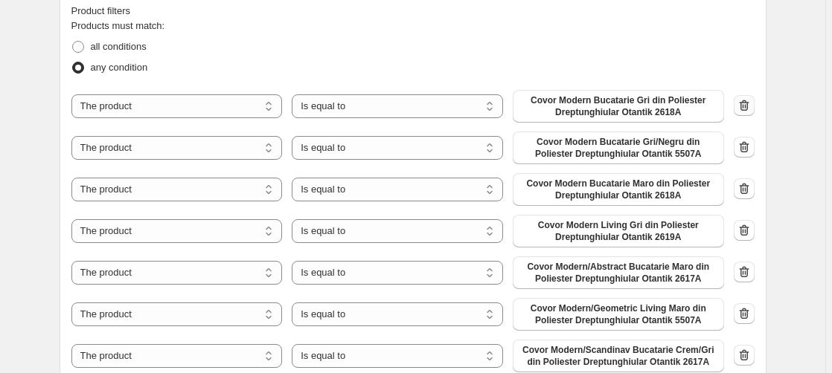
click at [748, 106] on icon "button" at bounding box center [744, 105] width 15 height 15
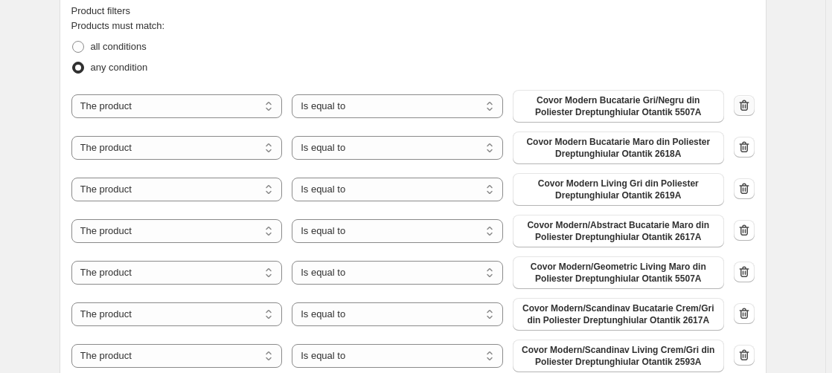
click at [748, 106] on icon "button" at bounding box center [744, 105] width 15 height 15
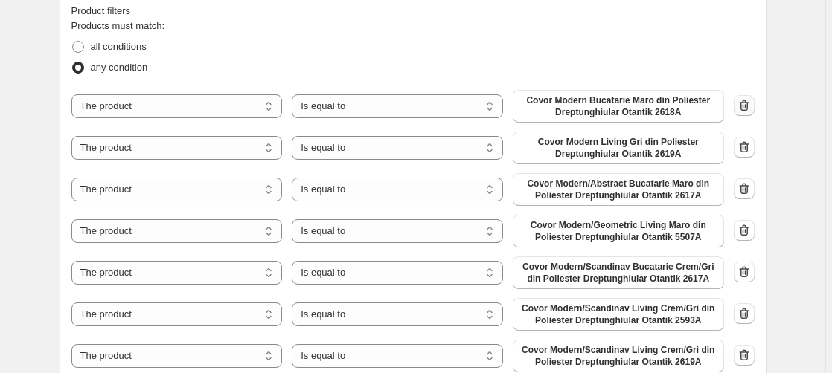
click at [748, 106] on icon "button" at bounding box center [744, 105] width 15 height 15
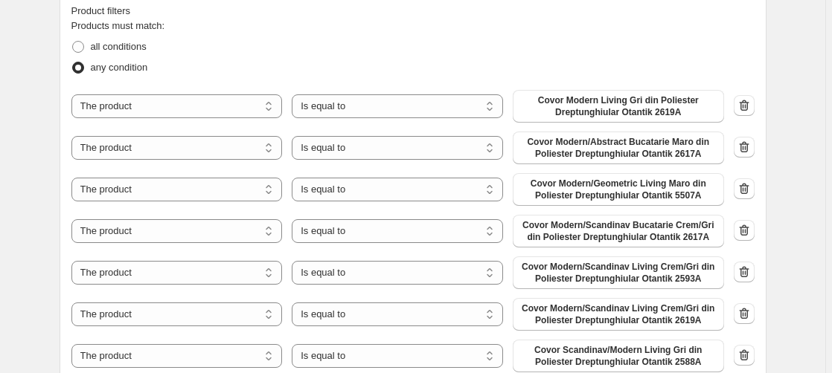
click at [749, 106] on icon "button" at bounding box center [744, 105] width 15 height 15
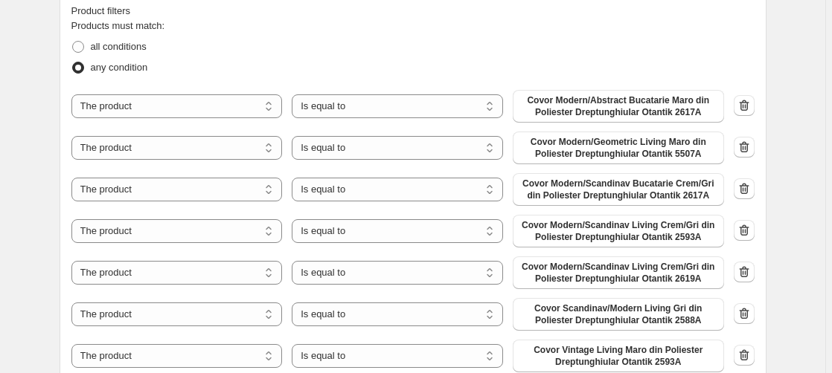
click at [749, 106] on icon "button" at bounding box center [744, 105] width 15 height 15
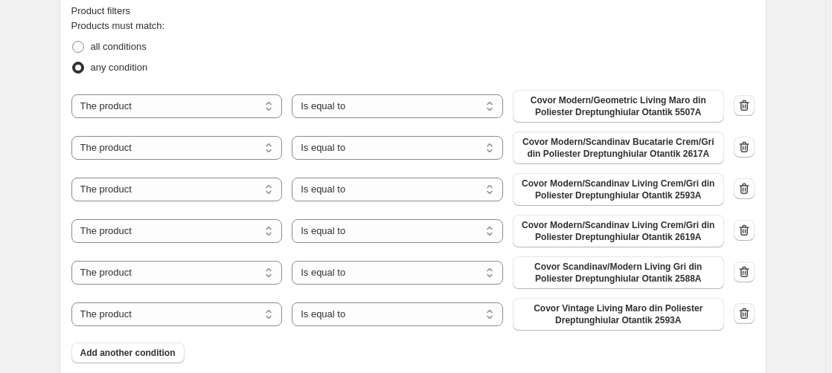
click at [749, 106] on icon "button" at bounding box center [744, 105] width 15 height 15
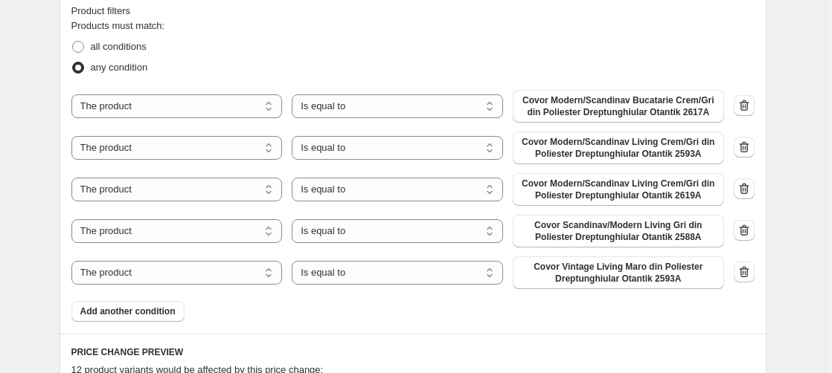
click at [749, 106] on icon "button" at bounding box center [744, 105] width 15 height 15
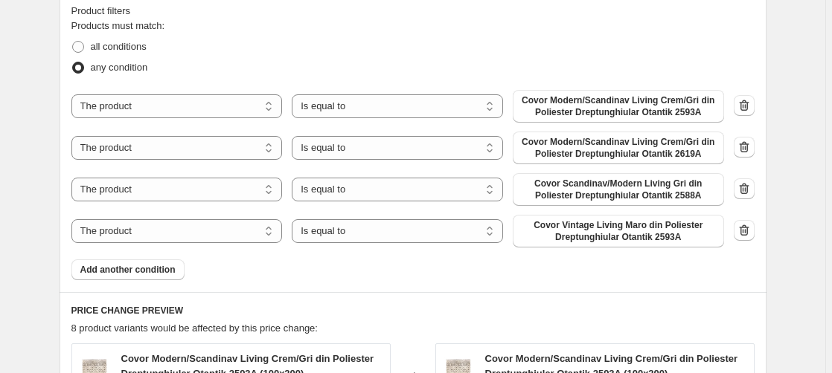
click at [749, 106] on icon "button" at bounding box center [744, 105] width 15 height 15
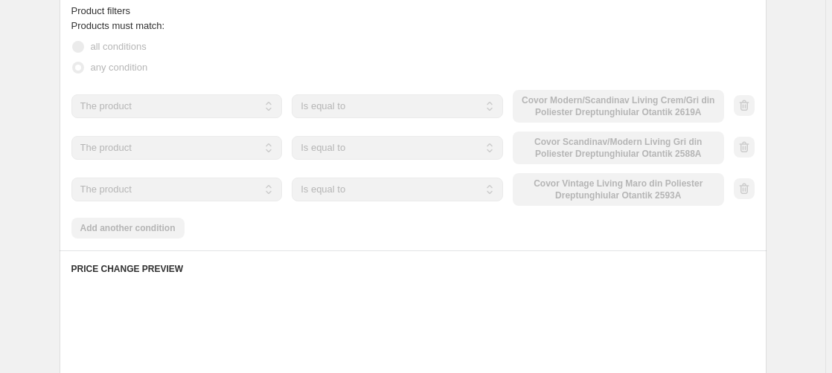
click at [749, 106] on icon "button" at bounding box center [744, 105] width 15 height 15
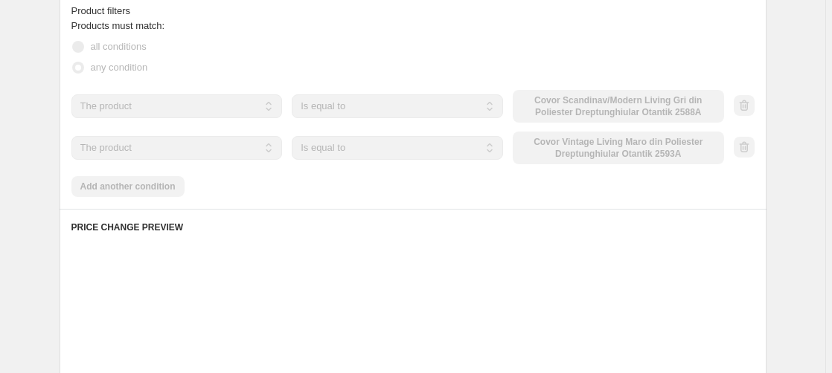
click at [749, 106] on div at bounding box center [744, 106] width 21 height 22
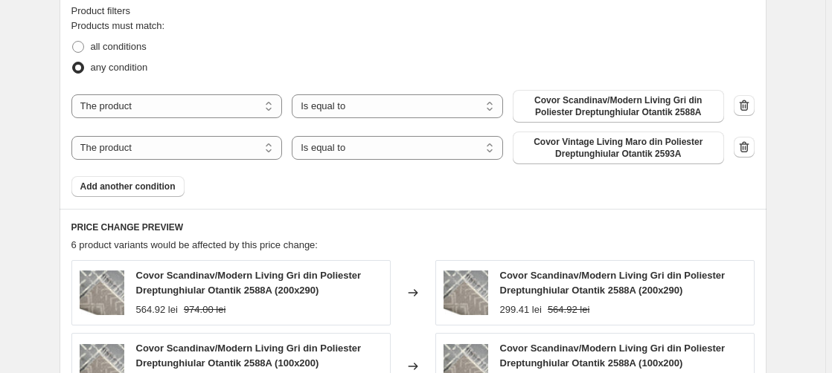
click at [749, 106] on icon "button" at bounding box center [744, 105] width 15 height 15
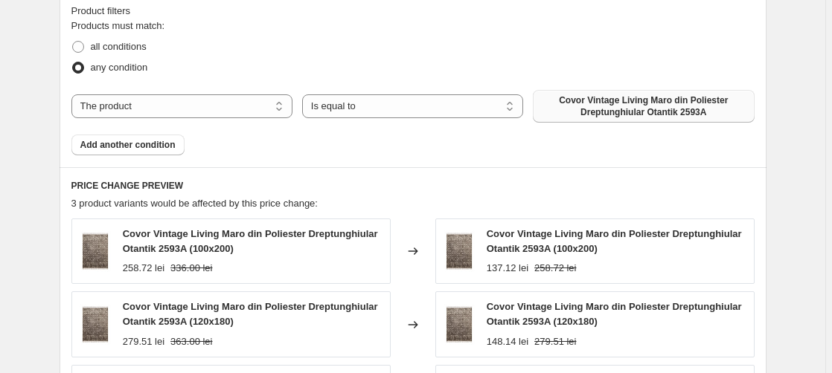
drag, startPoint x: 664, startPoint y: 110, endPoint x: 639, endPoint y: 103, distance: 26.4
click at [664, 110] on span "Covor Vintage Living Maro din Poliester Dreptunghiular Otantik 2593A" at bounding box center [643, 106] width 203 height 24
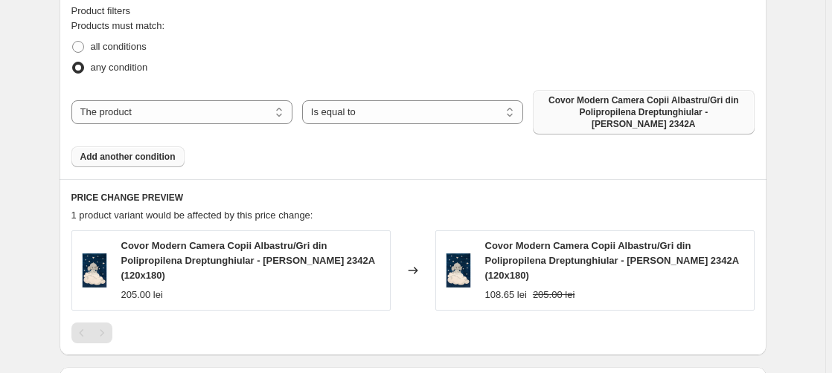
click at [153, 151] on span "Add another condition" at bounding box center [127, 157] width 95 height 12
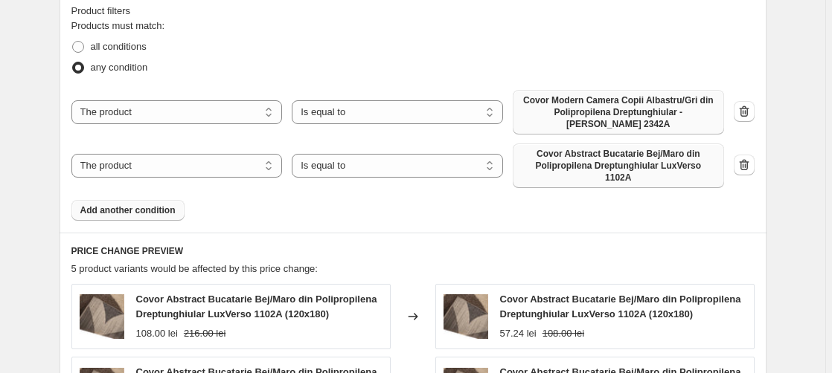
click at [651, 148] on span "Covor Abstract Bucatarie Bej/Maro din Polipropilena Dreptunghiular LuxVerso 110…" at bounding box center [618, 166] width 193 height 36
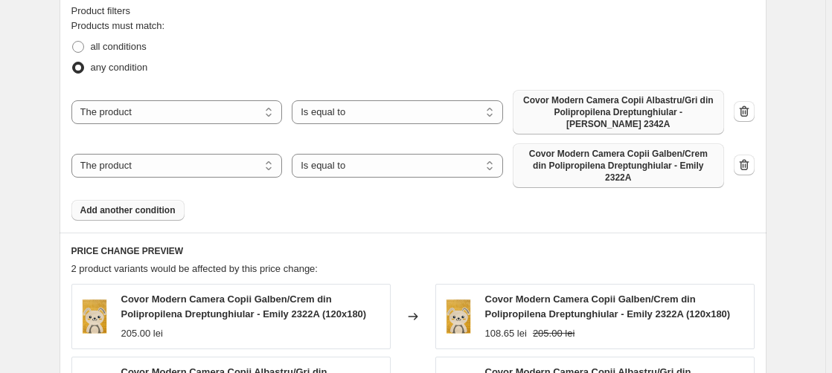
click at [141, 205] on span "Add another condition" at bounding box center [127, 211] width 95 height 12
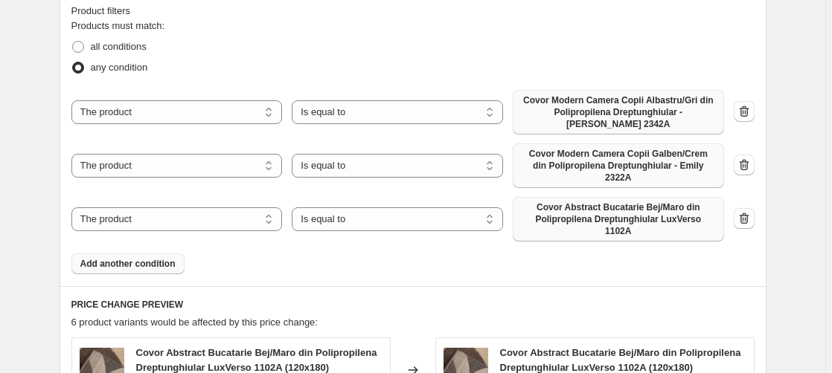
click at [612, 202] on span "Covor Abstract Bucatarie Bej/Maro din Polipropilena Dreptunghiular LuxVerso 110…" at bounding box center [618, 220] width 193 height 36
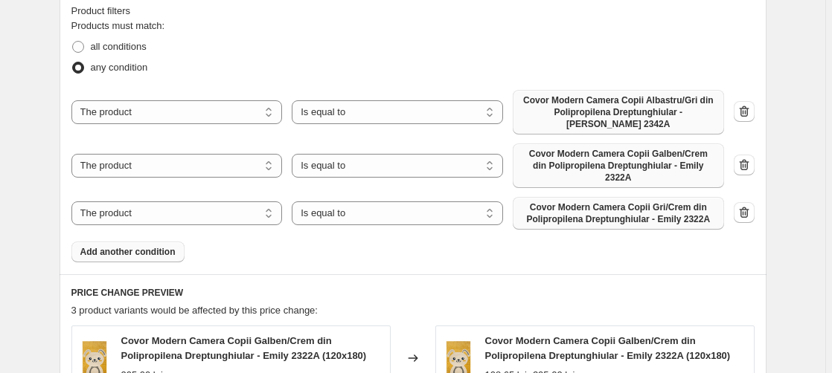
click at [126, 246] on span "Add another condition" at bounding box center [127, 252] width 95 height 12
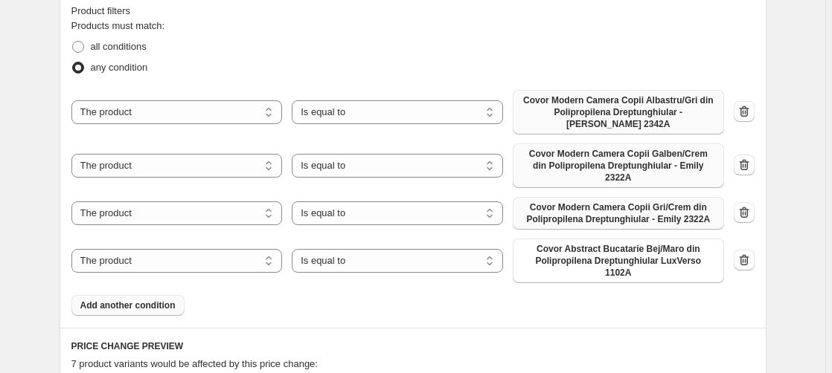
click at [623, 243] on span "Covor Abstract Bucatarie Bej/Maro din Polipropilena Dreptunghiular LuxVerso 110…" at bounding box center [618, 261] width 193 height 36
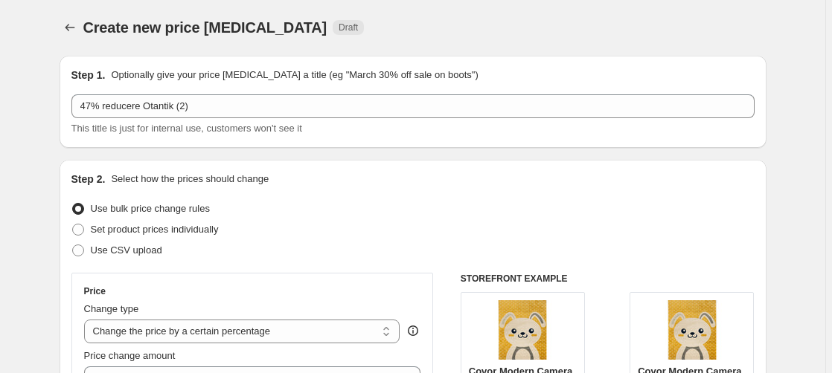
scroll to position [0, 0]
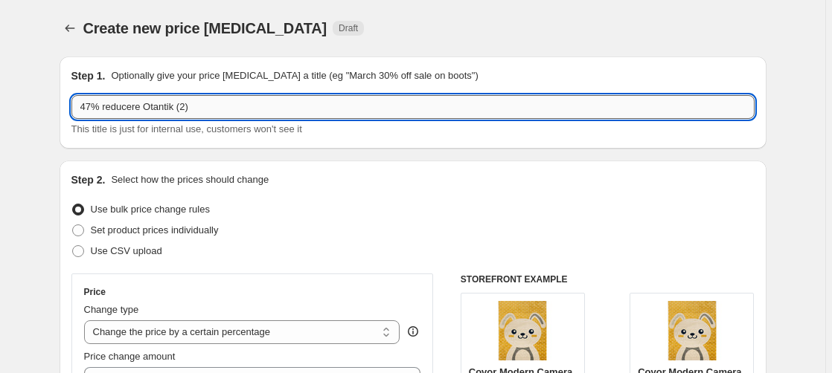
drag, startPoint x: 143, startPoint y: 106, endPoint x: 175, endPoint y: 110, distance: 32.3
click at [175, 110] on input "47% reducere Otantik (2)" at bounding box center [412, 107] width 683 height 24
click at [147, 109] on input "47% reducere [PERSON_NAME] (2)" at bounding box center [412, 107] width 683 height 24
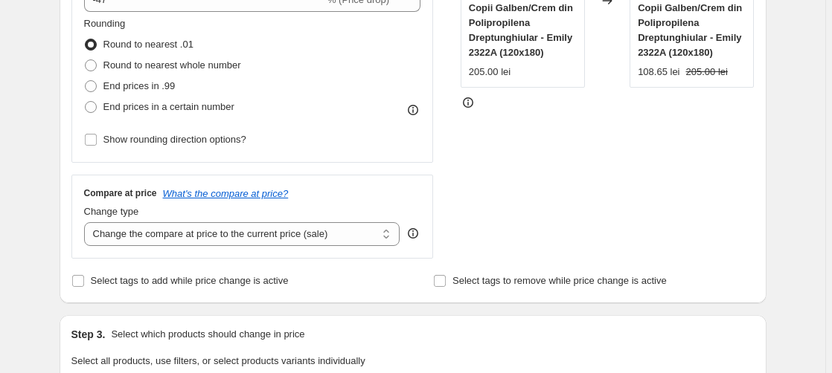
scroll to position [759, 0]
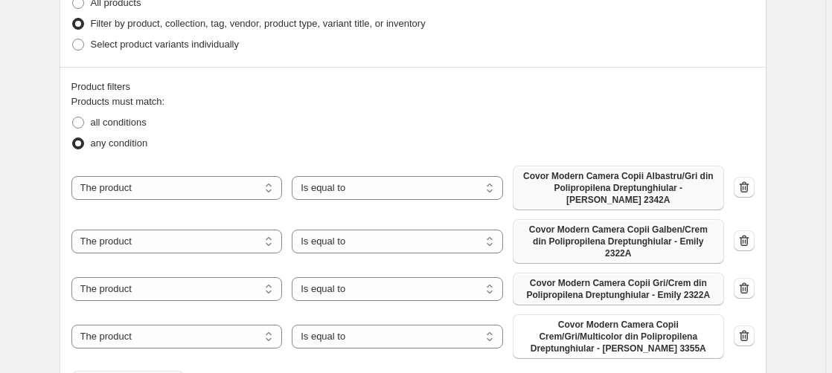
type input "47% reducere [PERSON_NAME] (2)"
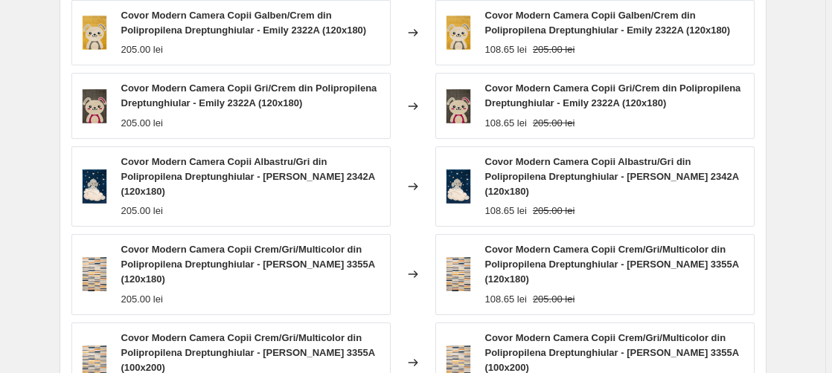
scroll to position [1451, 0]
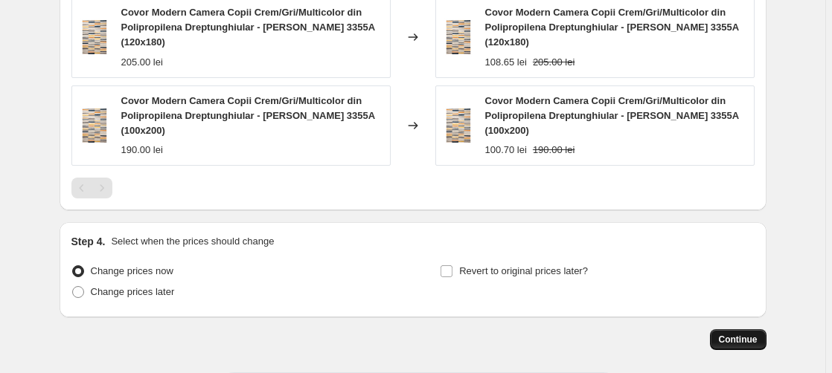
click at [739, 334] on span "Continue" at bounding box center [738, 340] width 39 height 12
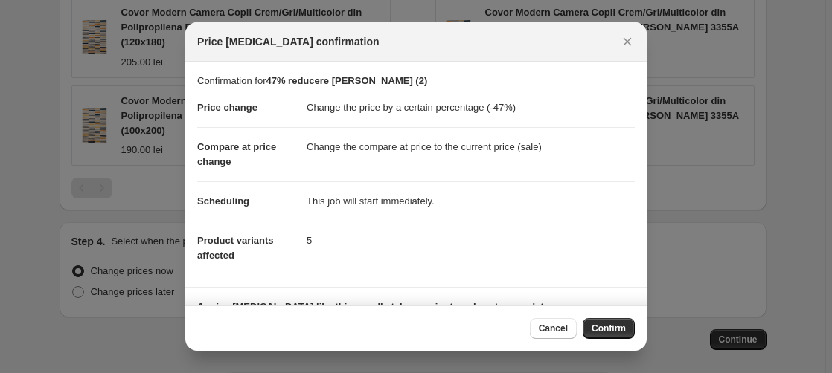
click at [617, 324] on span "Confirm" at bounding box center [608, 329] width 34 height 12
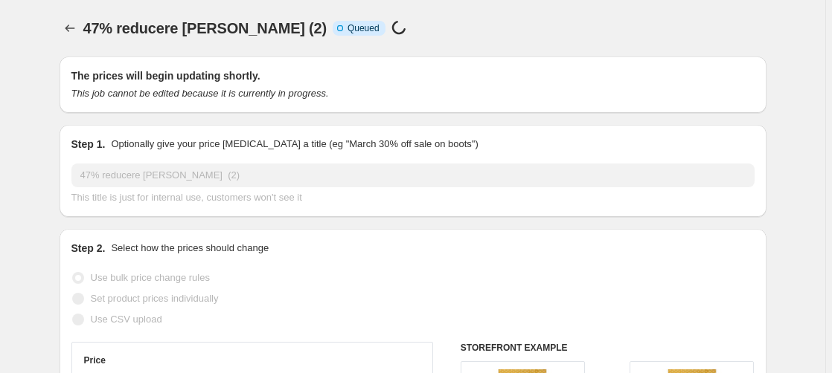
scroll to position [1451, 0]
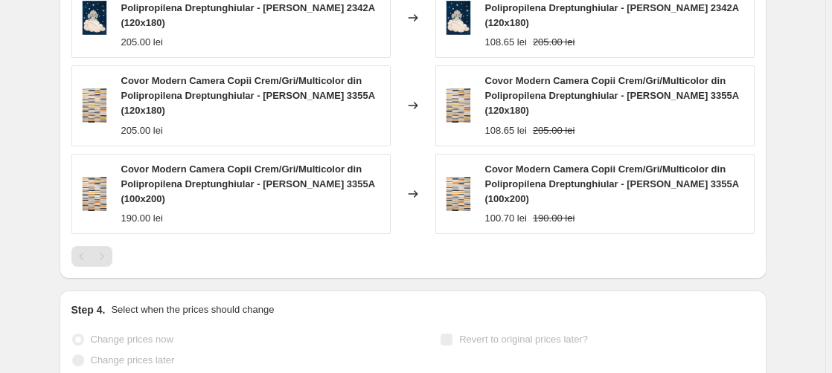
select select "percentage"
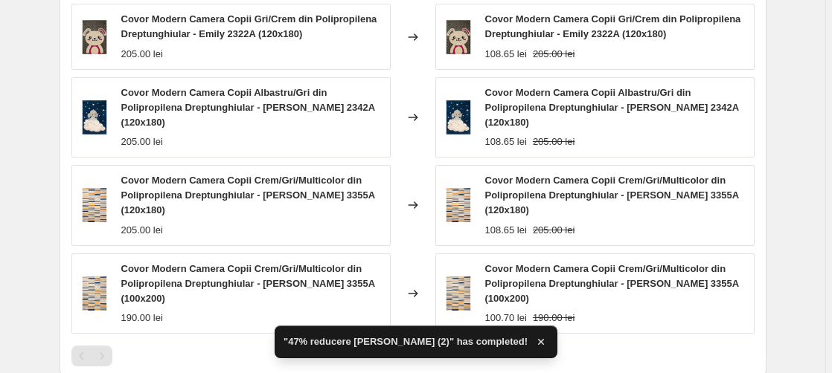
scroll to position [0, 0]
